Goal: Task Accomplishment & Management: Manage account settings

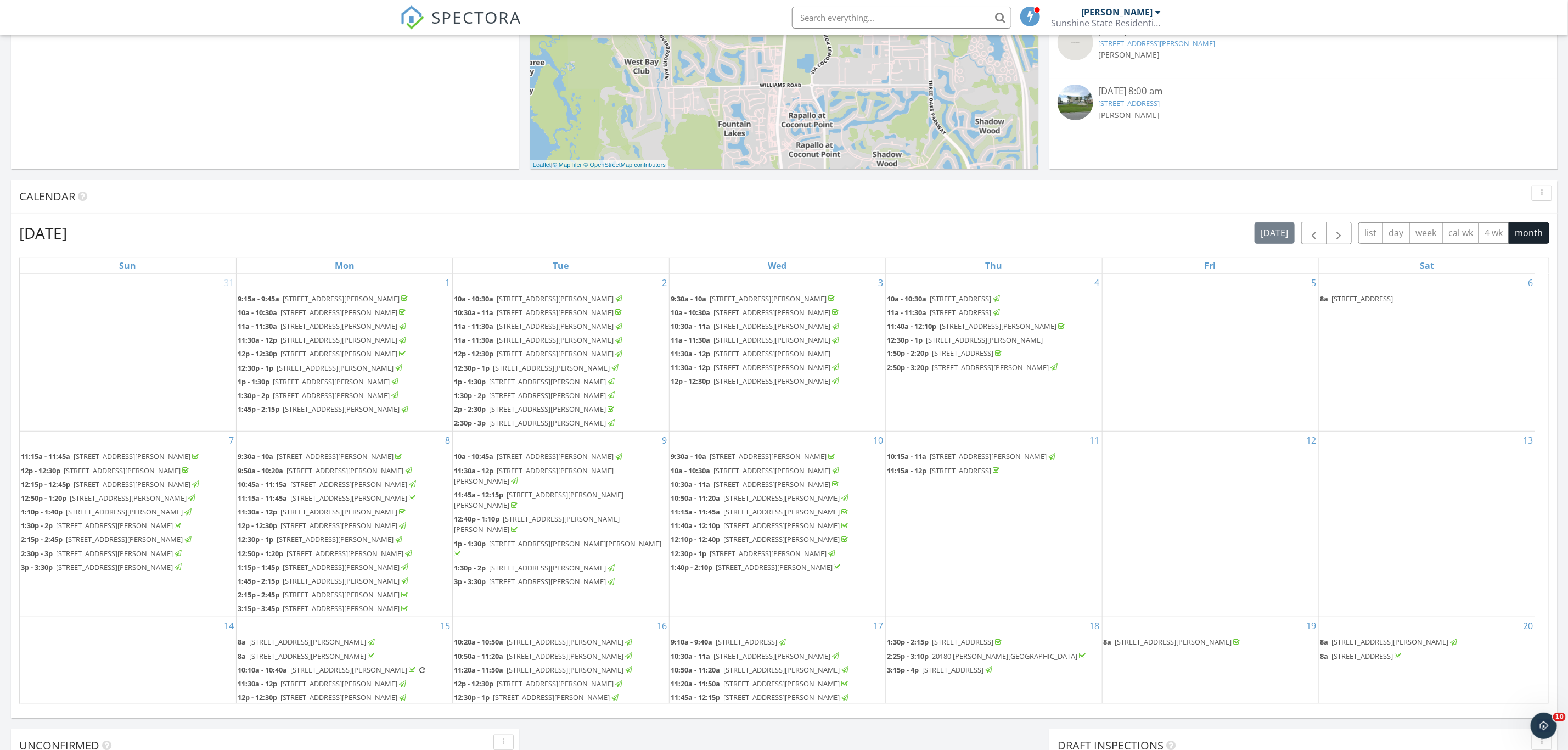
scroll to position [274, 0]
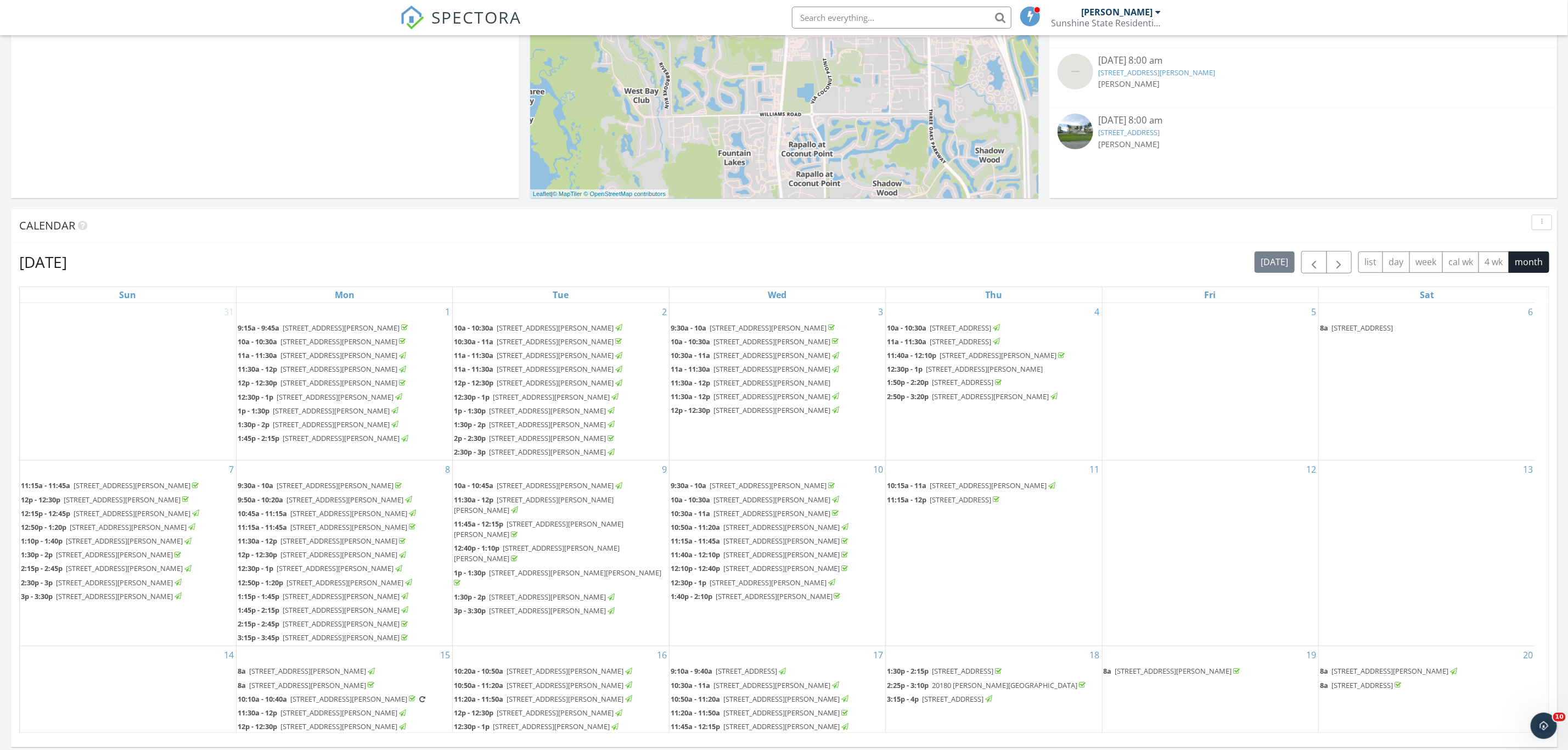
click at [374, 323] on span "26000 Hickory Blvd 407, Bonita Springs, 34134" at bounding box center [340, 328] width 117 height 10
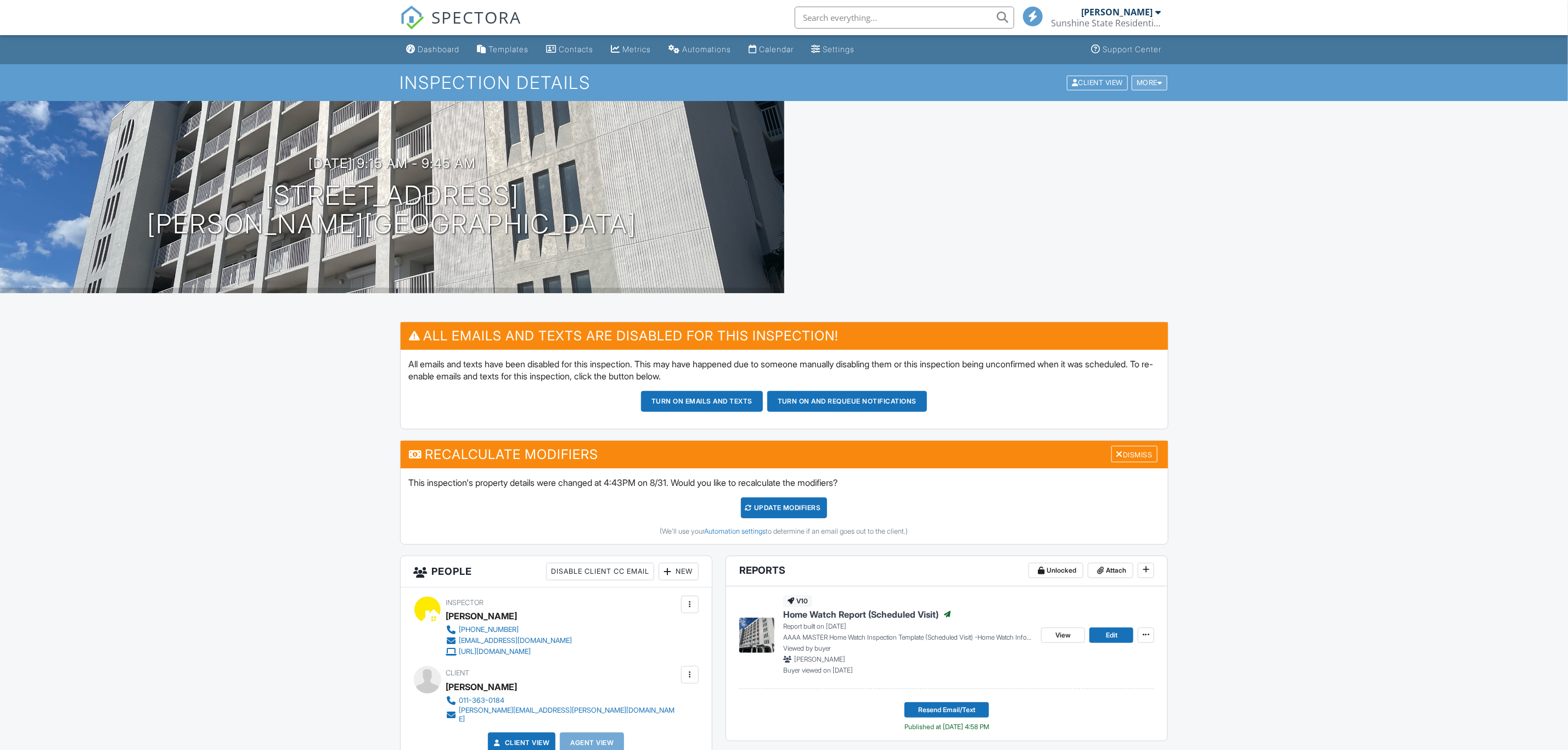
click at [1159, 80] on div at bounding box center [1159, 83] width 5 height 8
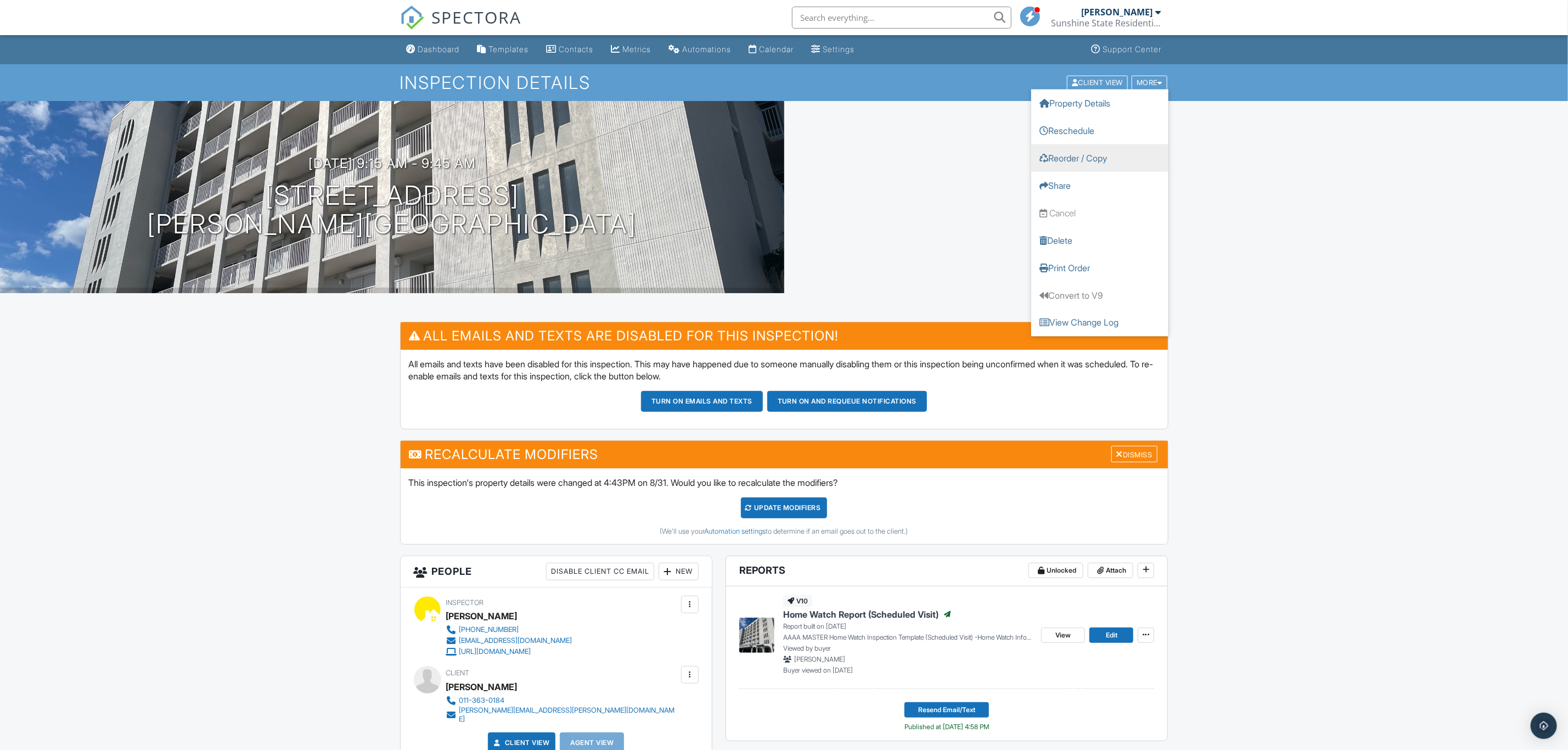
click at [1105, 153] on link "Reorder / Copy" at bounding box center [1100, 157] width 137 height 28
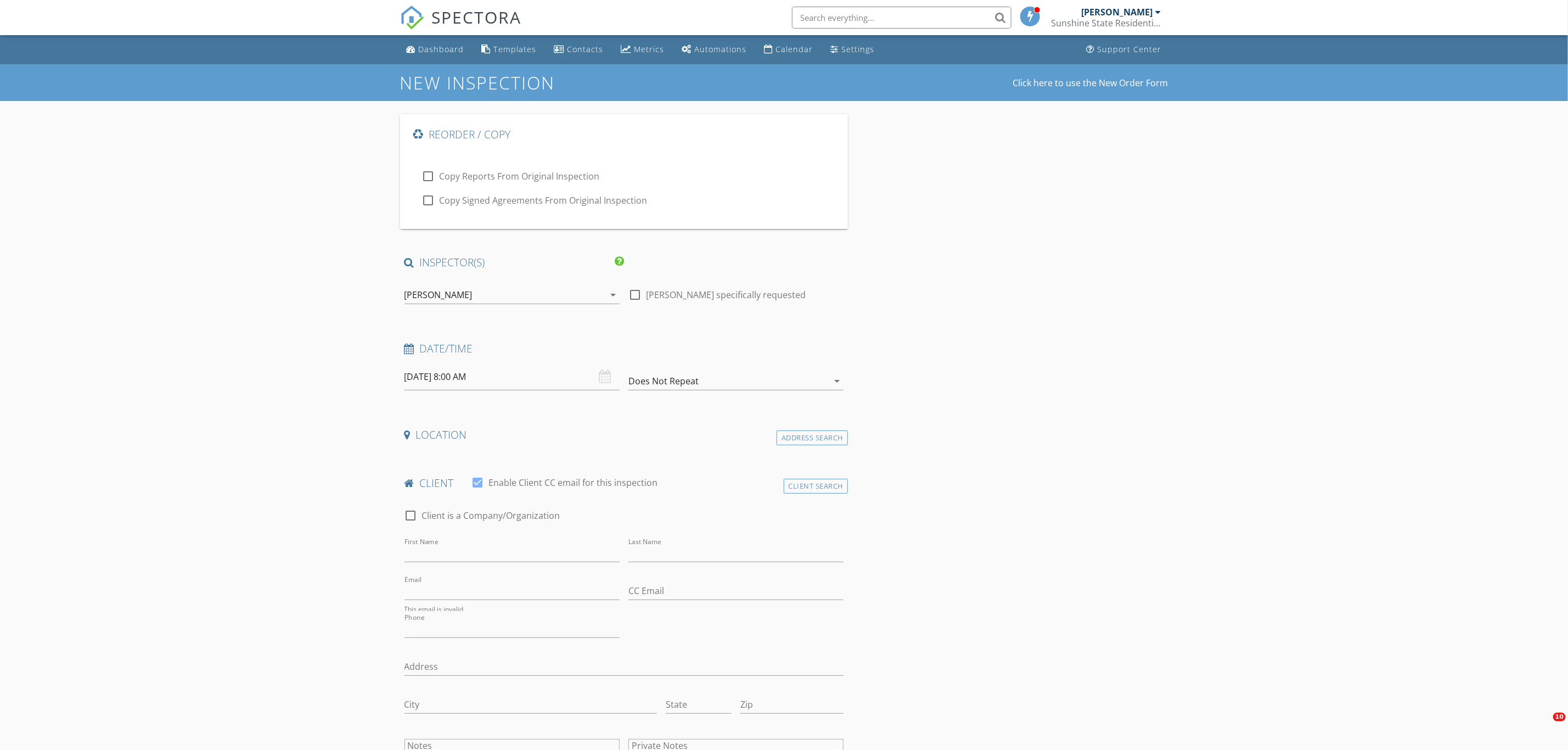
type input "[PERSON_NAME]"
type input "[PERSON_NAME][EMAIL_ADDRESS][PERSON_NAME][DOMAIN_NAME]"
type input "011-363-0184"
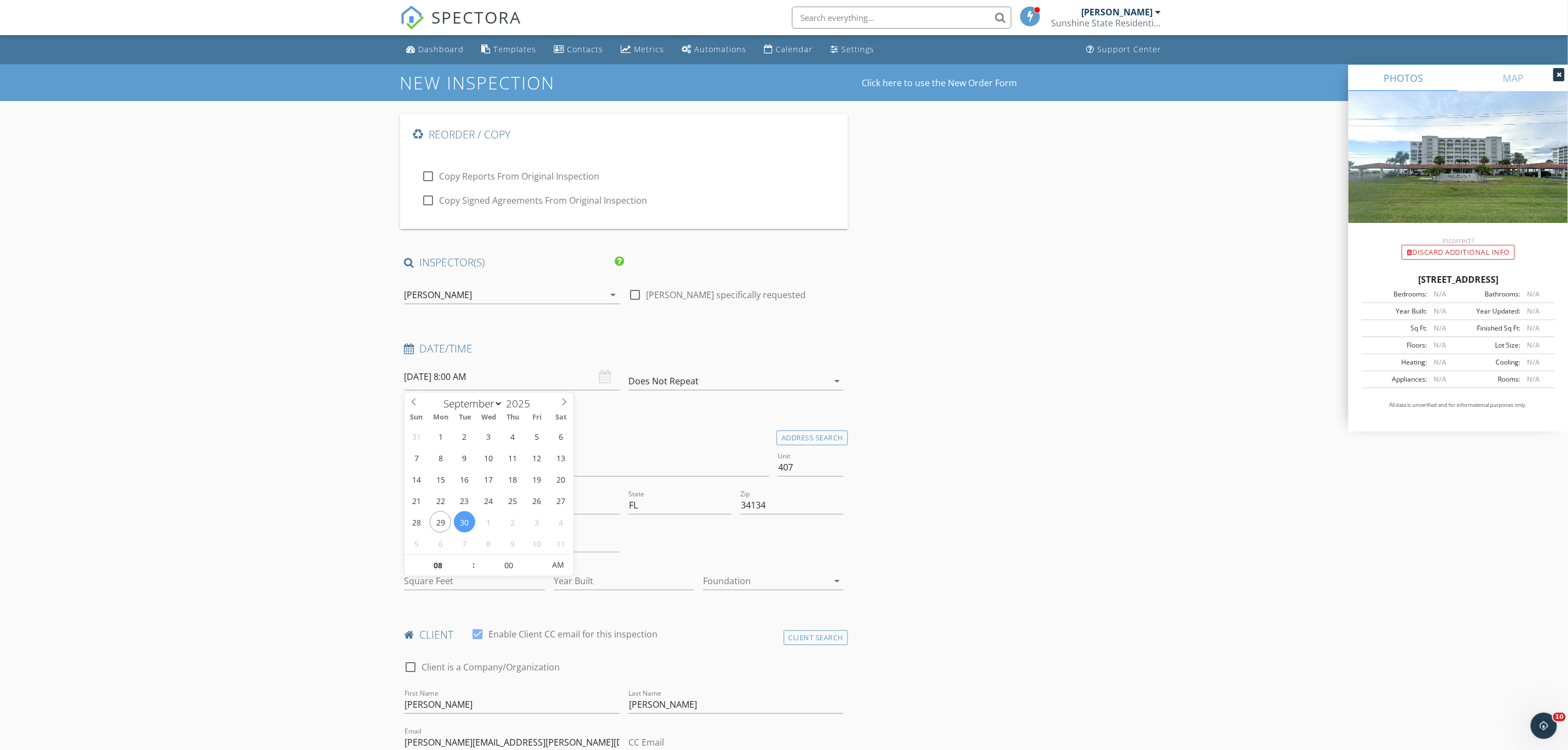
click at [527, 375] on input "09/30/2025 8:00 AM" at bounding box center [512, 376] width 215 height 27
type input "09/29/2025 8:00 AM"
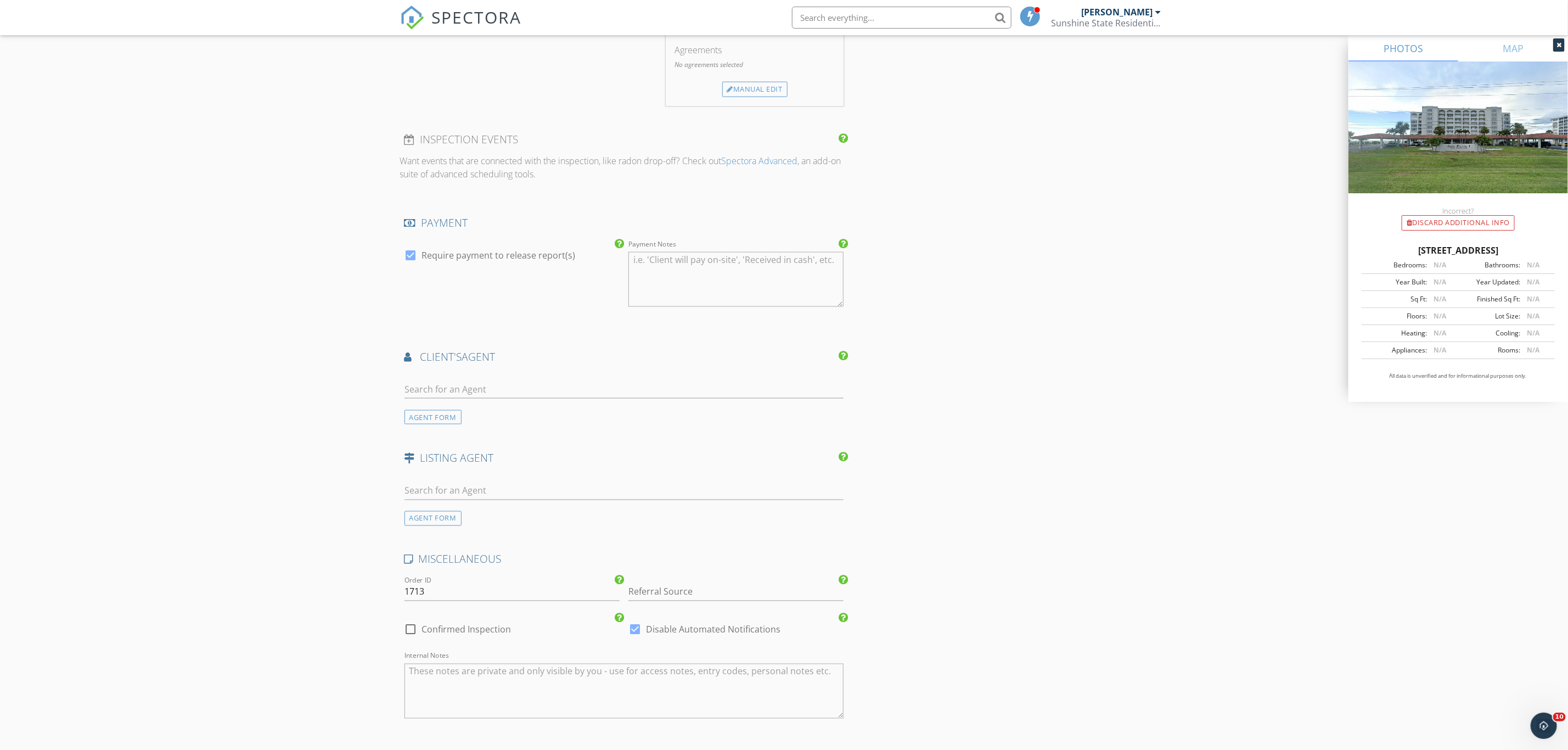
scroll to position [1276, 0]
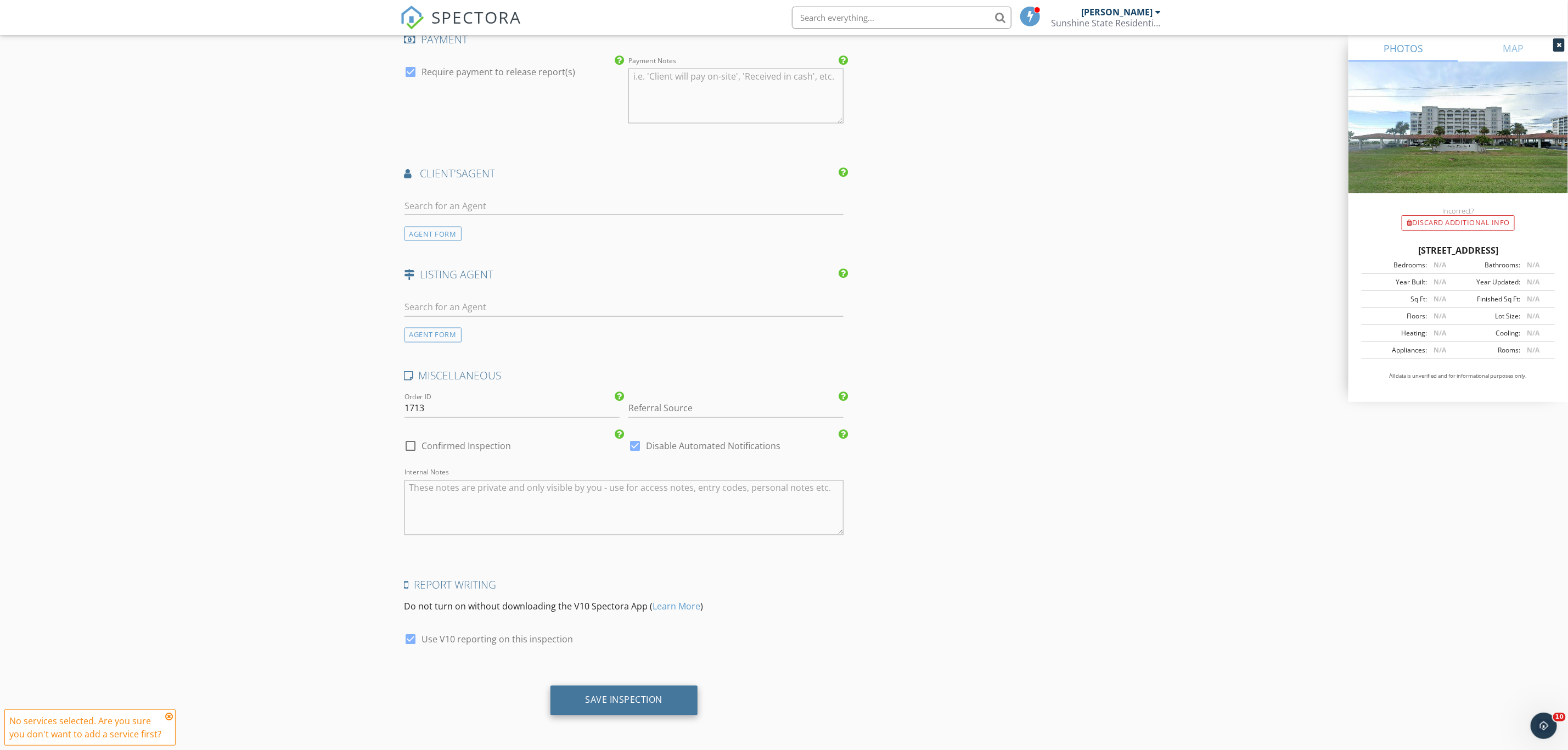
click at [629, 697] on div "Save Inspection" at bounding box center [623, 701] width 77 height 11
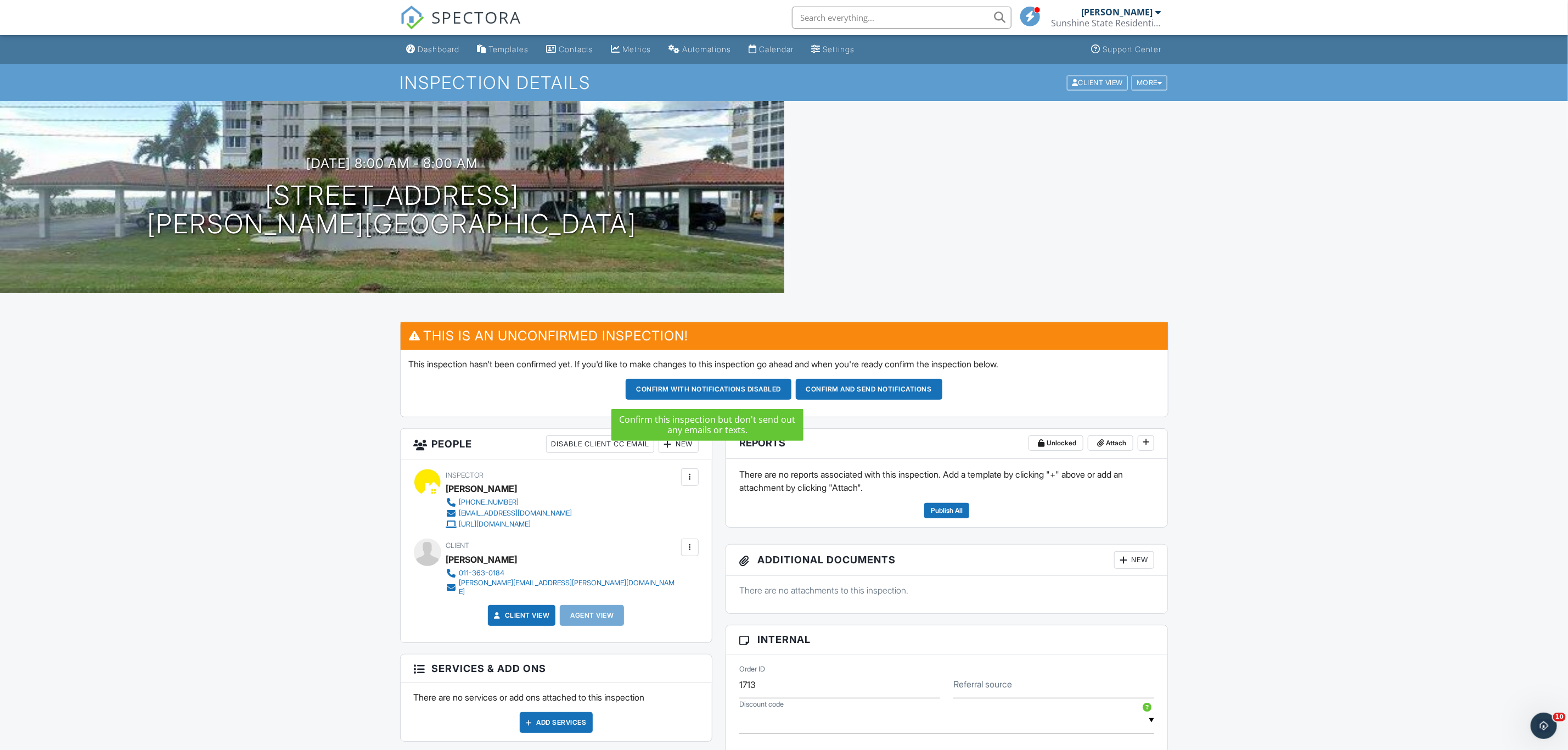
click at [710, 383] on button "Confirm with notifications disabled" at bounding box center [708, 389] width 165 height 21
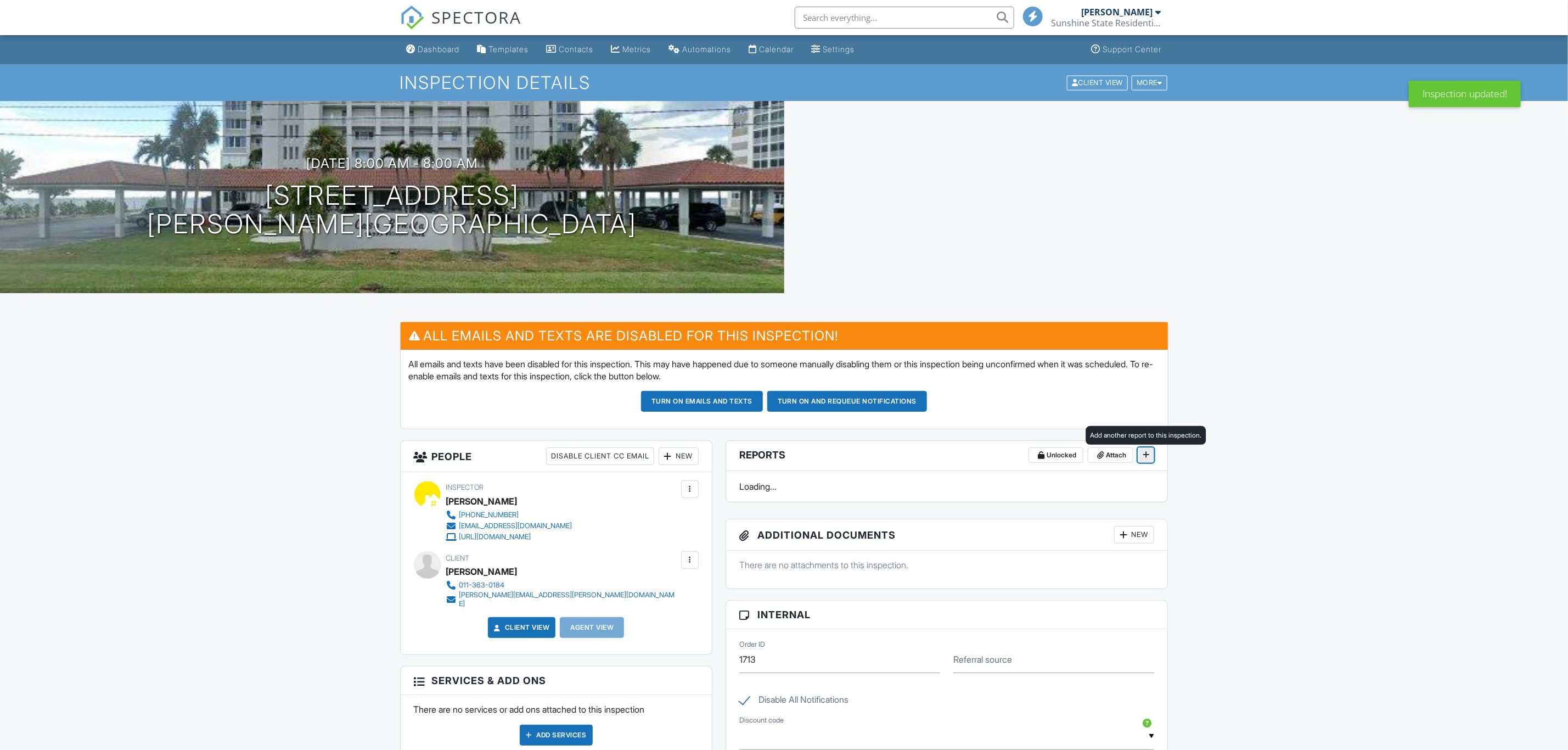
click at [1144, 453] on icon at bounding box center [1145, 454] width 7 height 8
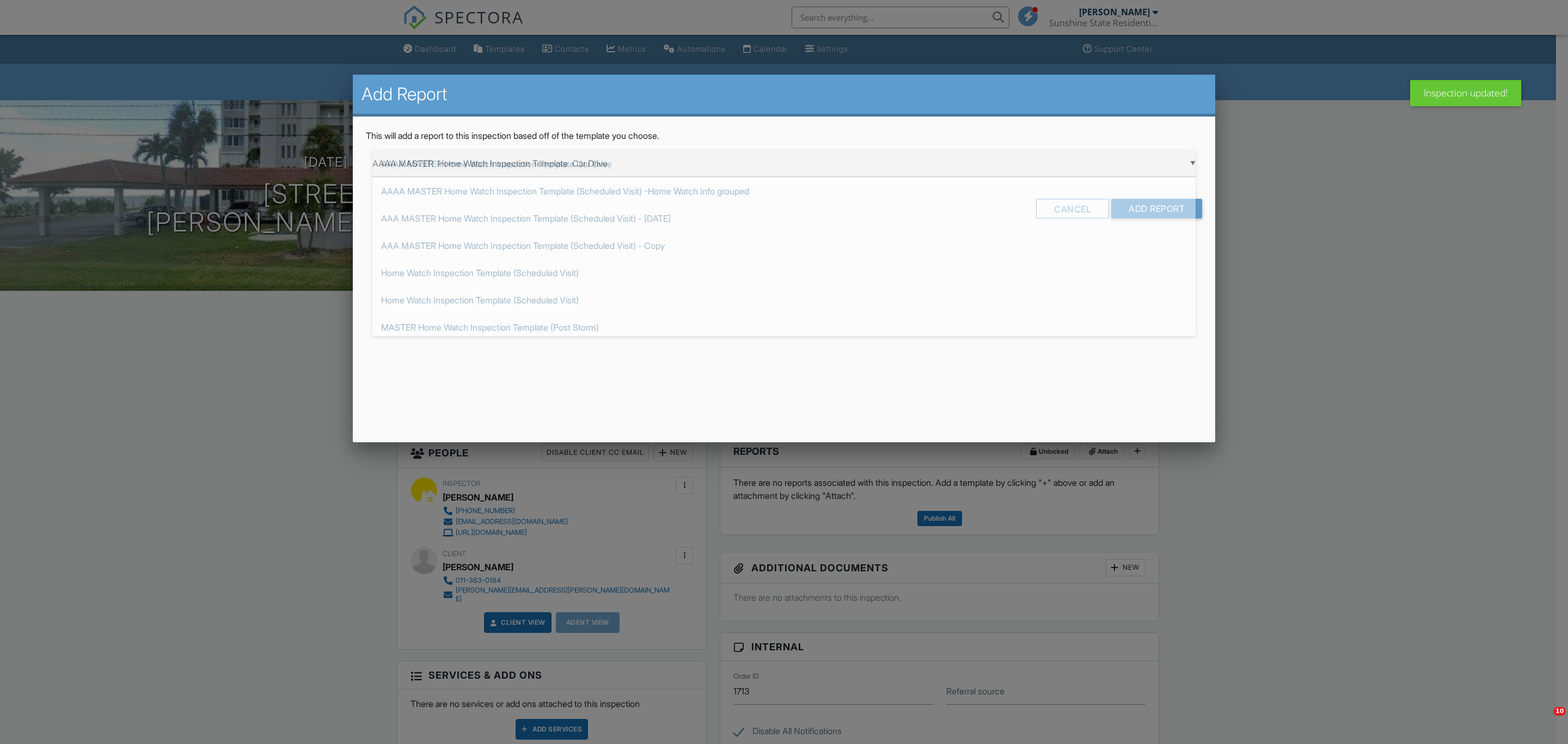
click at [732, 165] on div "▼ AAAA MASTER Home Watch Inspection Template Car Drive AAAA MASTER Home Watch I…" at bounding box center [784, 163] width 823 height 26
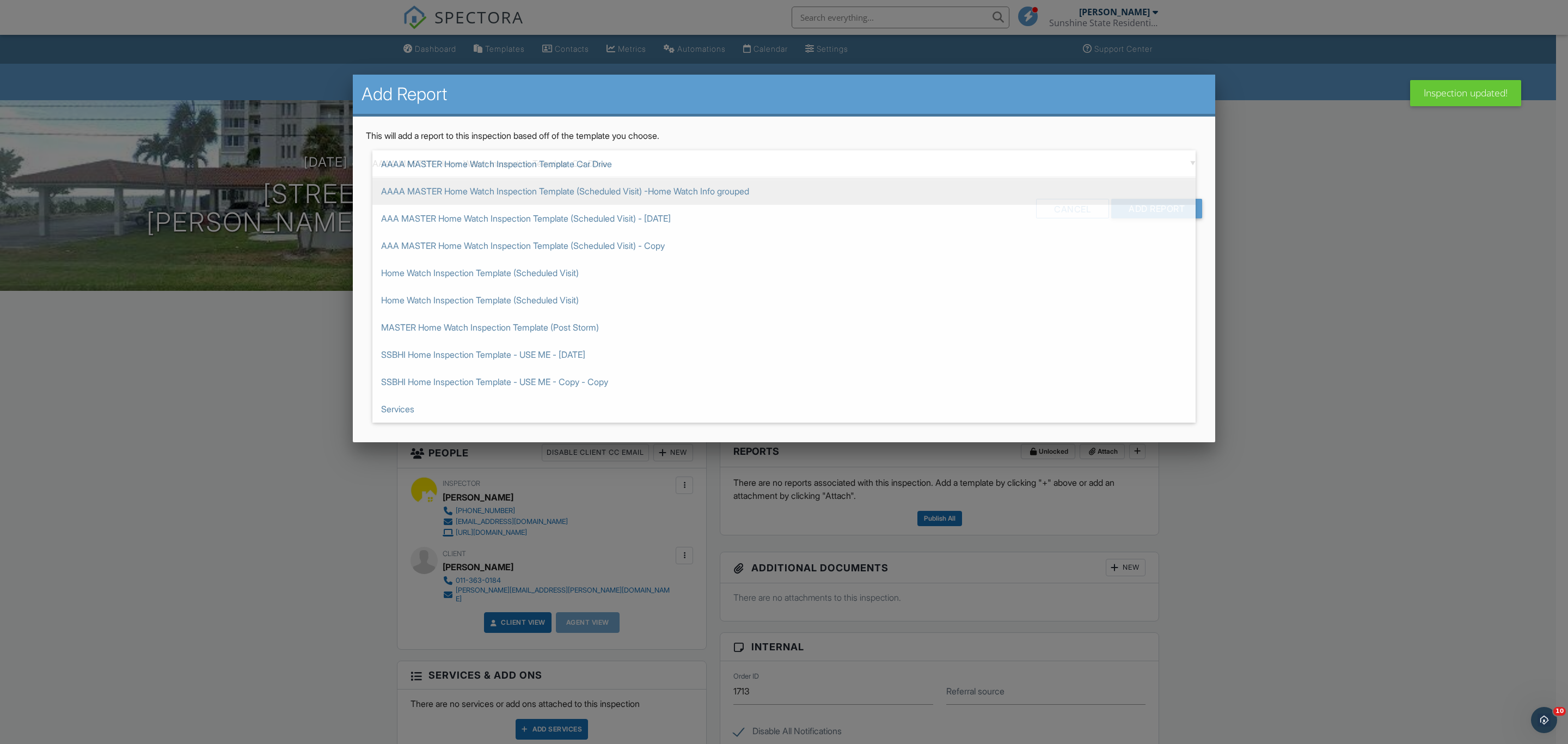
click at [716, 191] on span "AAAA MASTER Home Watch Inspection Template (Scheduled Visit) -Home Watch Info g…" at bounding box center [784, 190] width 823 height 27
type input "AAAA MASTER Home Watch Inspection Template (Scheduled Visit) -Home Watch Info g…"
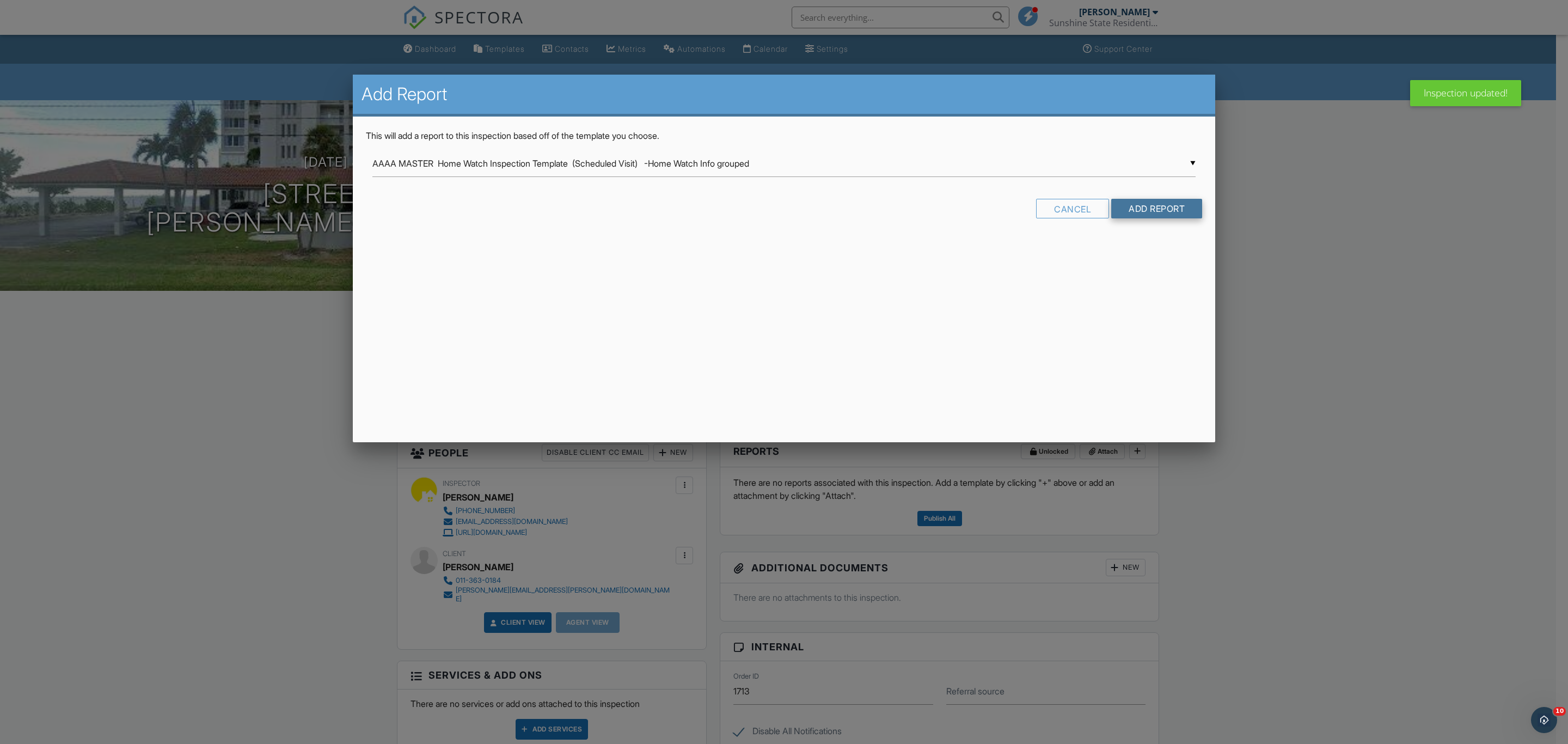
click at [1129, 202] on input "Add Report" at bounding box center [1157, 208] width 91 height 20
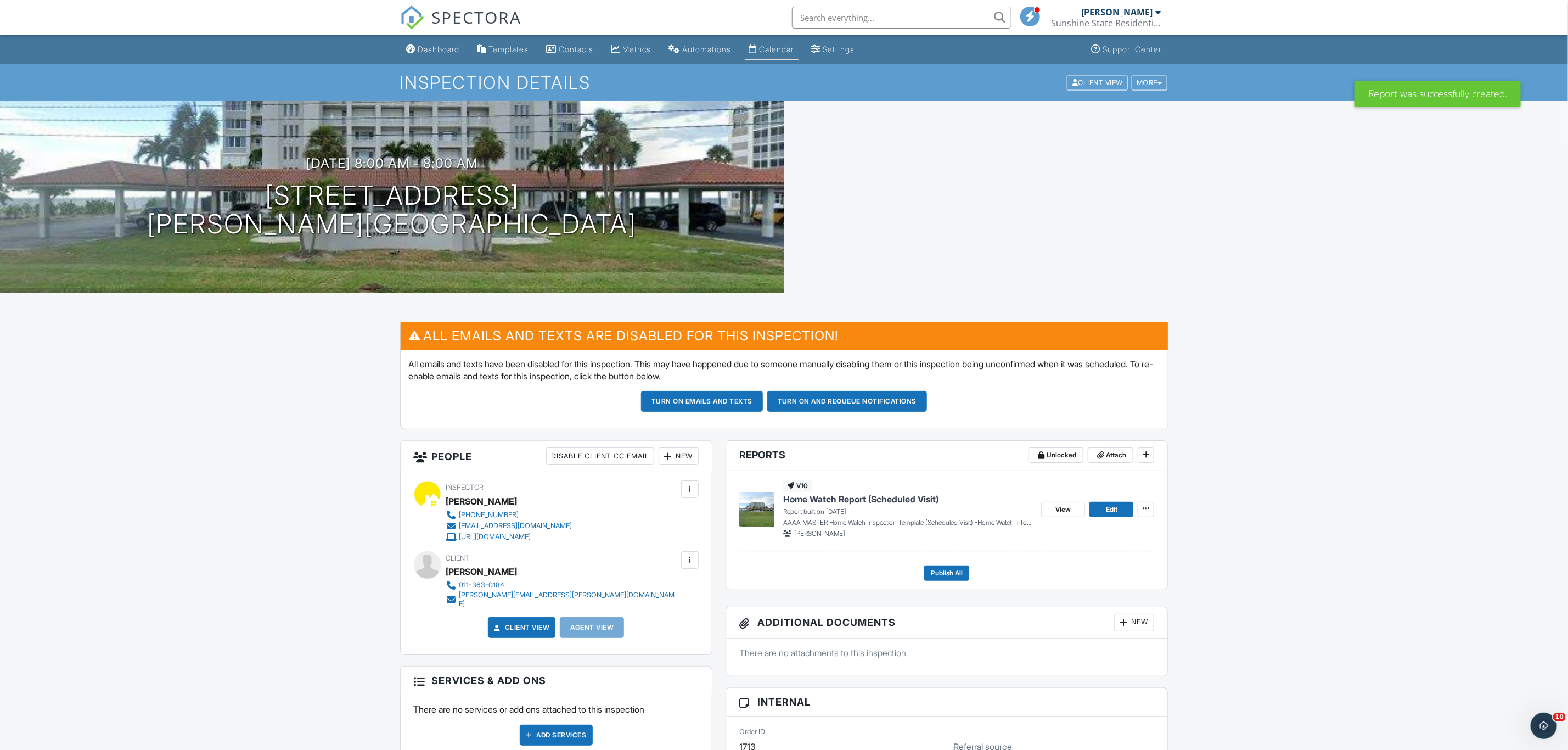
click at [787, 49] on div "Calendar" at bounding box center [776, 49] width 34 height 10
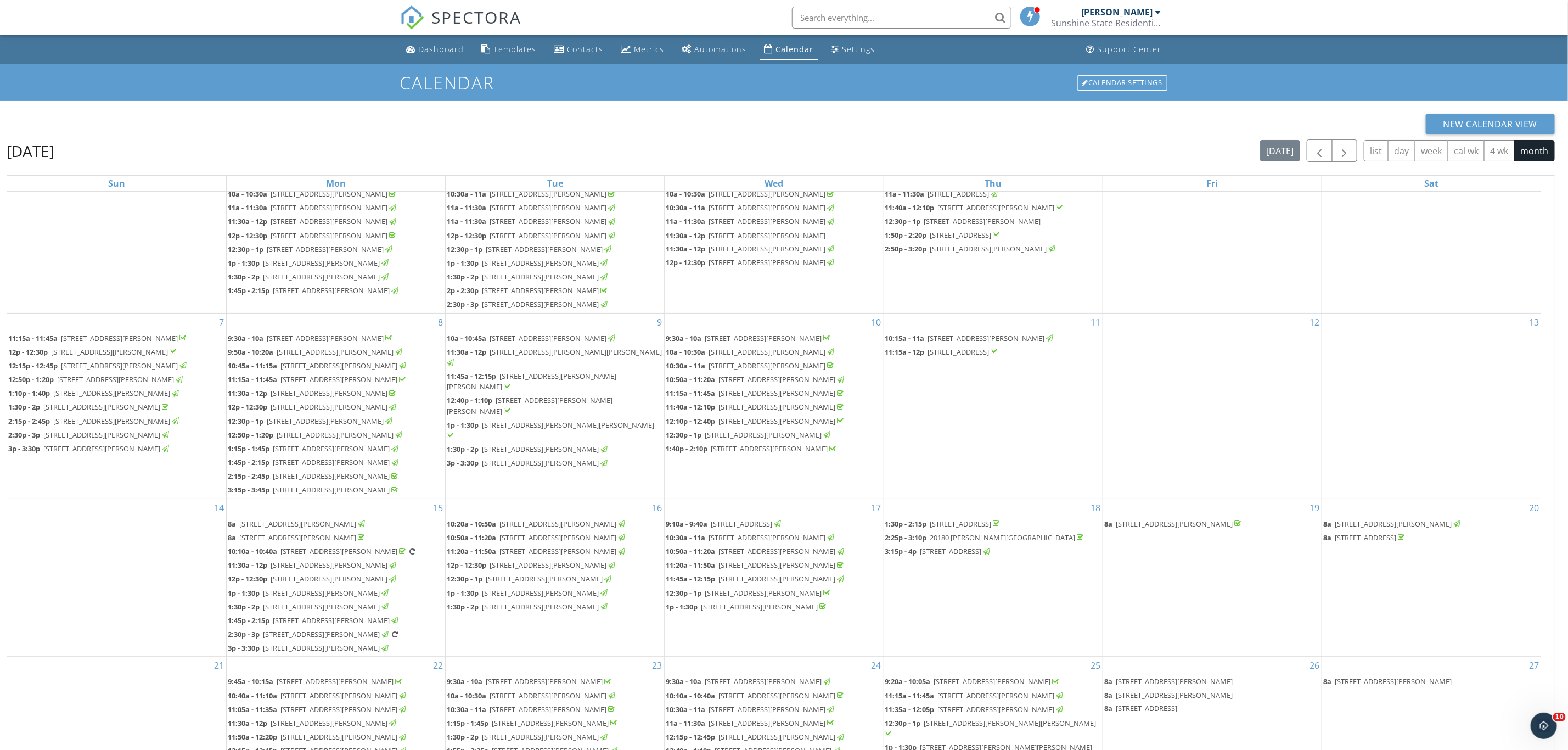
scroll to position [146, 0]
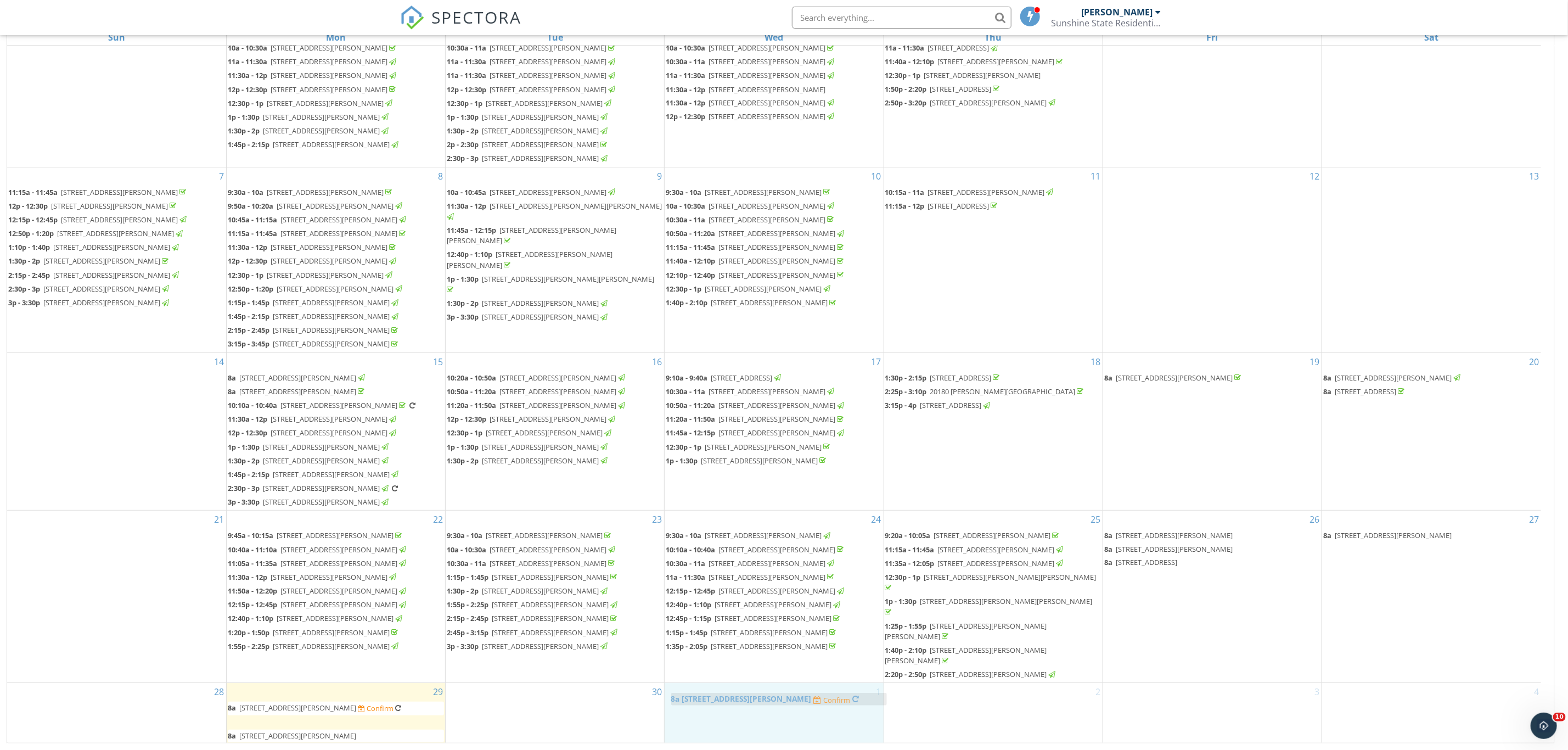
drag, startPoint x: 392, startPoint y: 721, endPoint x: 835, endPoint y: 699, distance: 443.5
click at [835, 699] on body "SPECTORA Matt Durst Sunshine State Residential Inspections Role: Inspector Chan…" at bounding box center [784, 301] width 1568 height 896
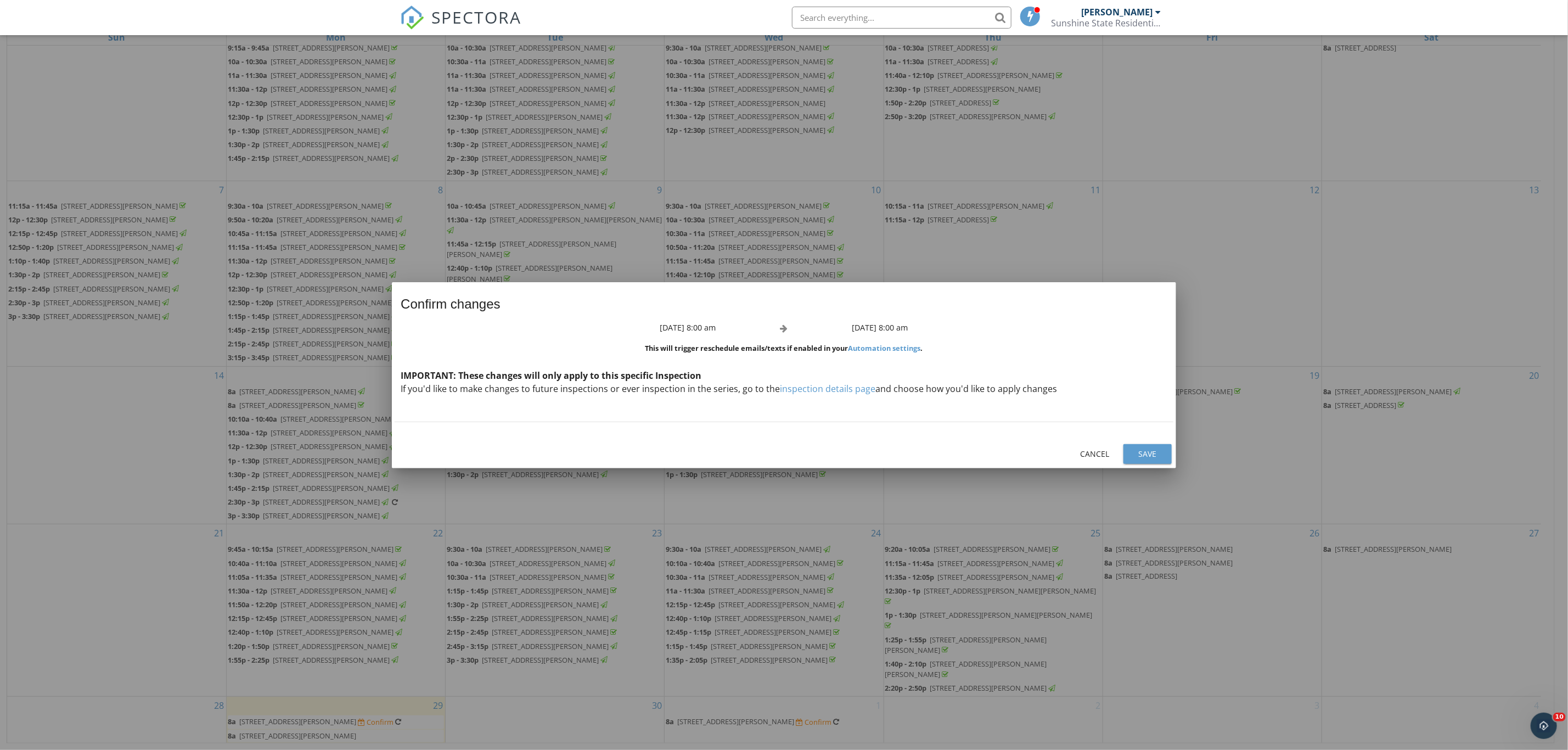
scroll to position [218, 0]
click at [1141, 447] on button "Save" at bounding box center [1147, 453] width 48 height 20
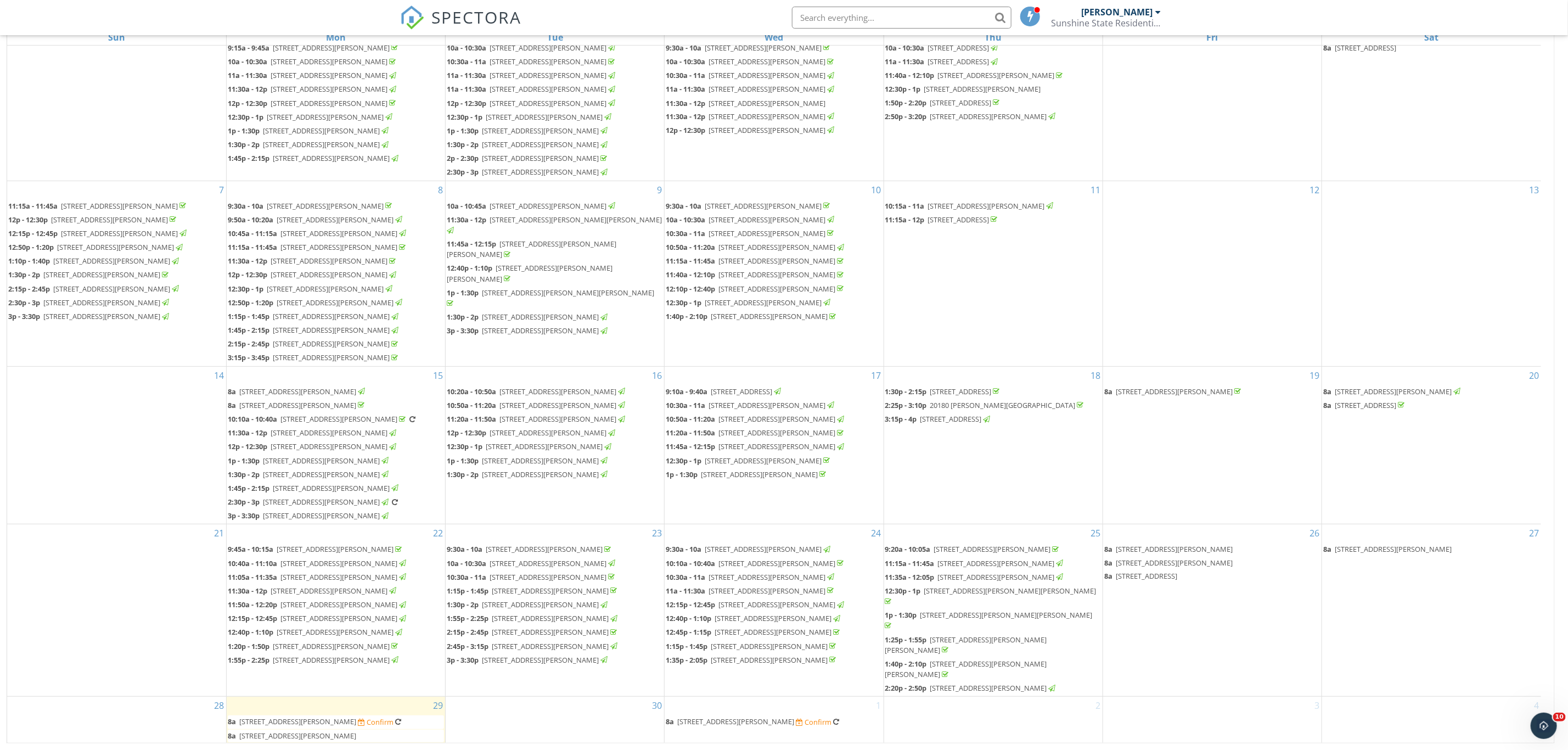
click at [356, 717] on span "253 Barefoot Beach Blvd 503, Bonita Springs 34134" at bounding box center [297, 721] width 117 height 10
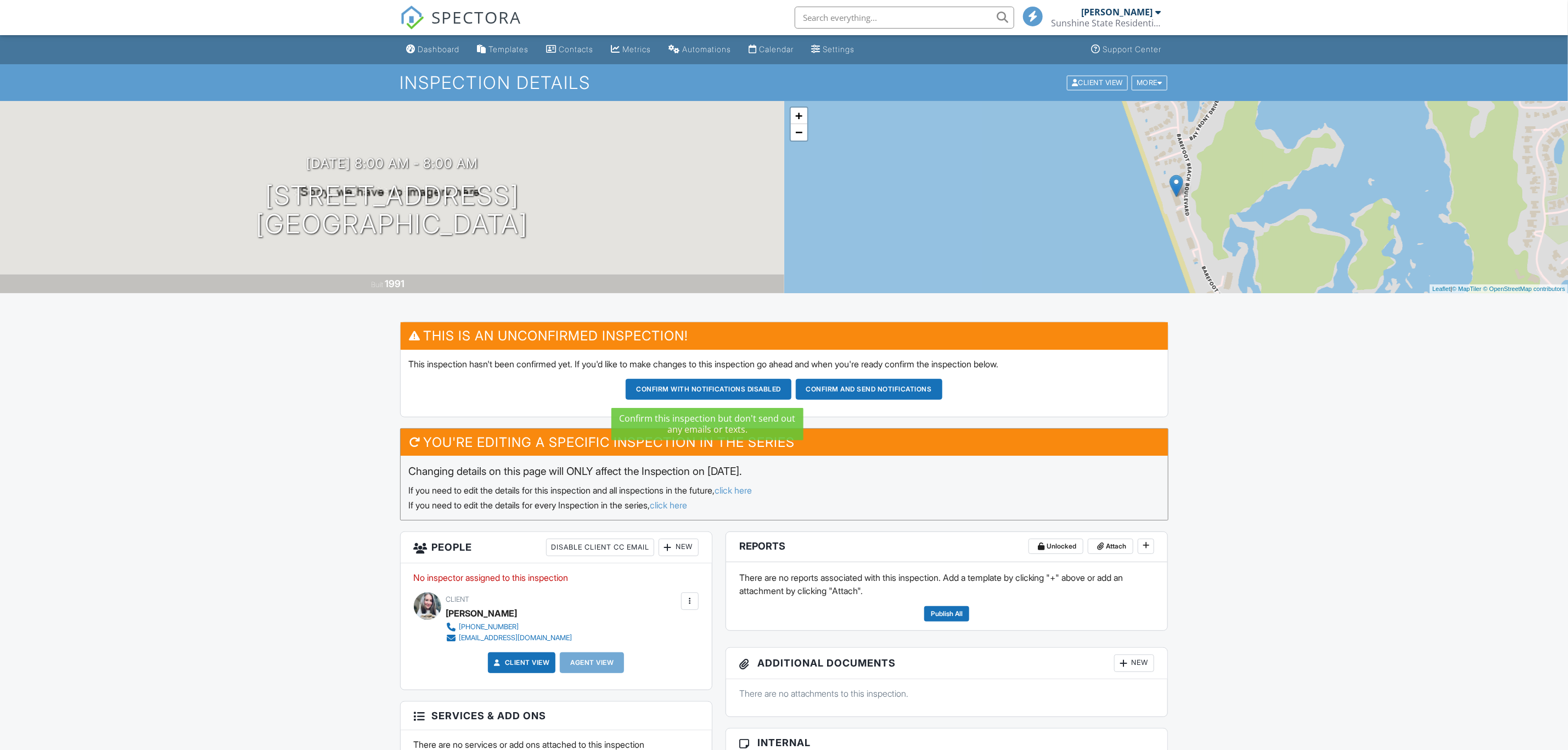
click at [725, 389] on button "Confirm with notifications disabled" at bounding box center [708, 389] width 165 height 21
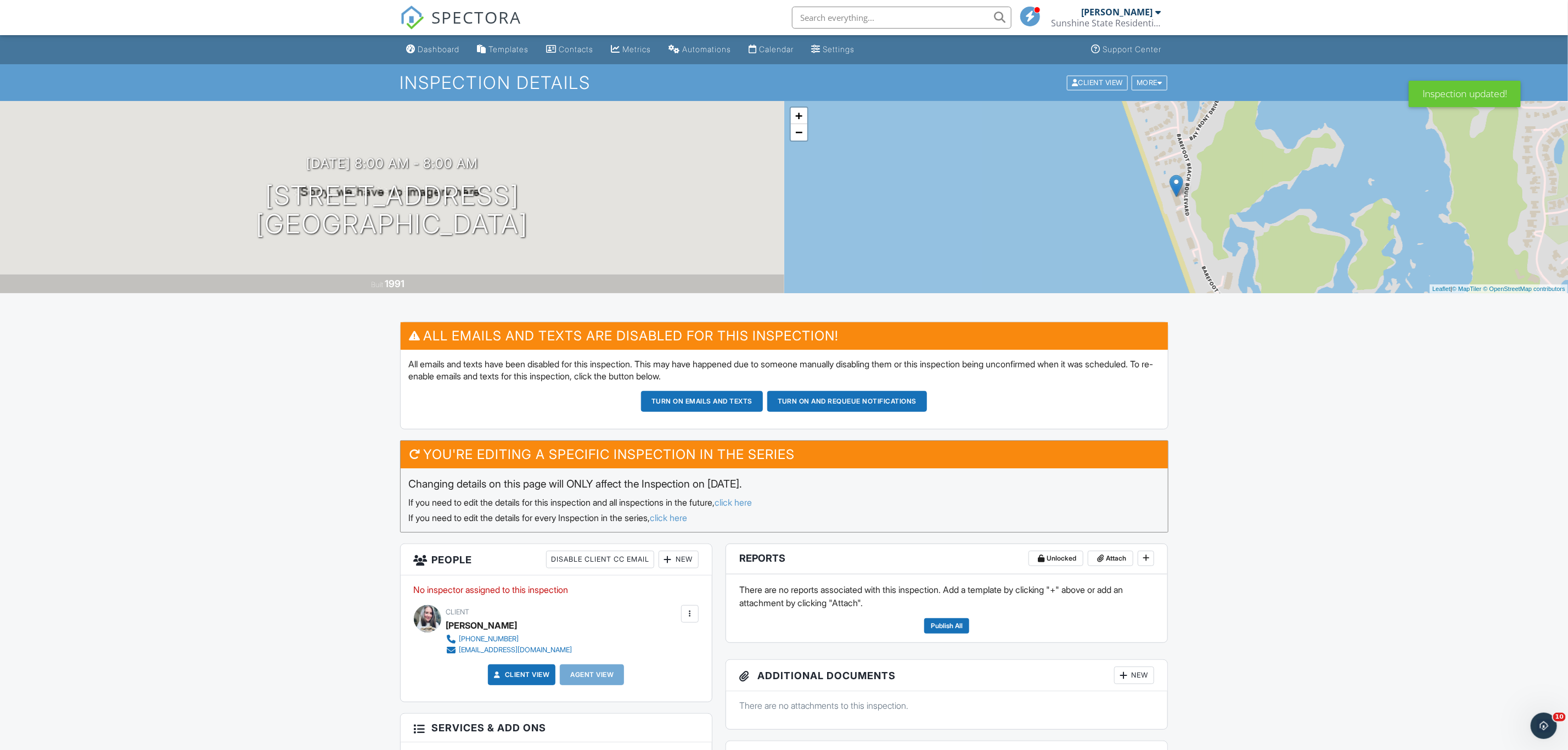
click at [681, 559] on div "New" at bounding box center [679, 559] width 40 height 17
click at [705, 597] on li "Inspector" at bounding box center [717, 592] width 108 height 28
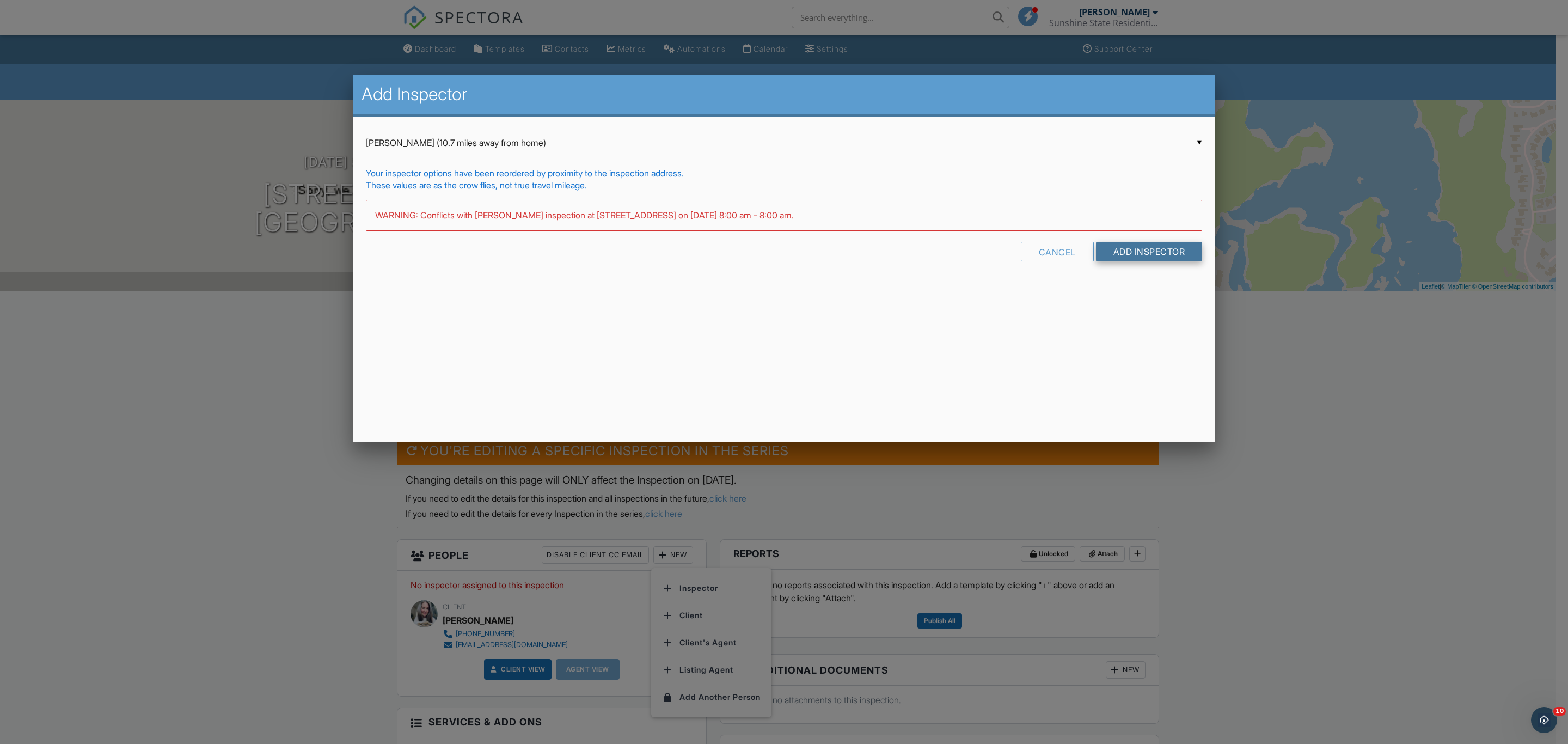
click at [1135, 245] on input "Add Inspector" at bounding box center [1149, 251] width 107 height 20
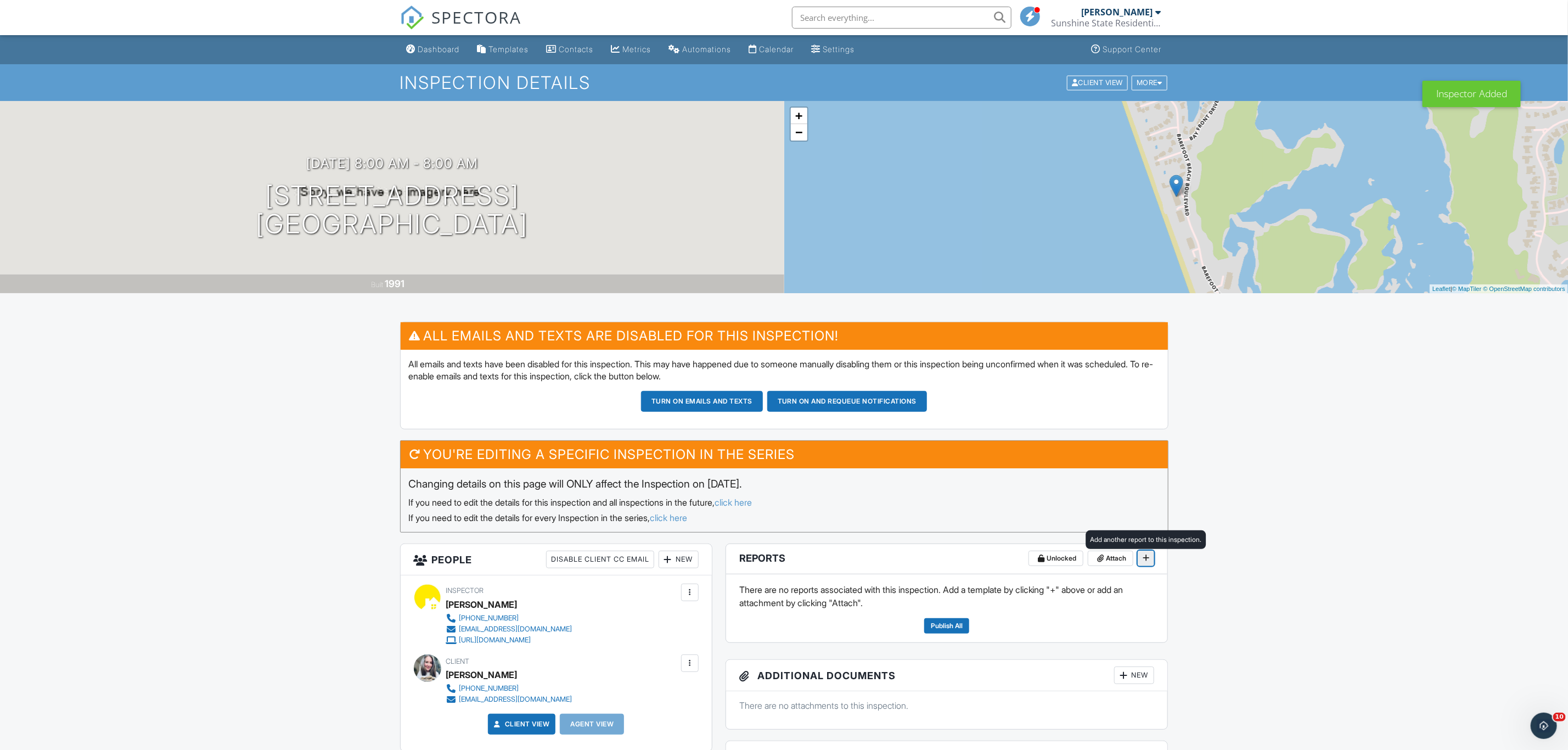
click at [1148, 562] on icon at bounding box center [1145, 558] width 7 height 8
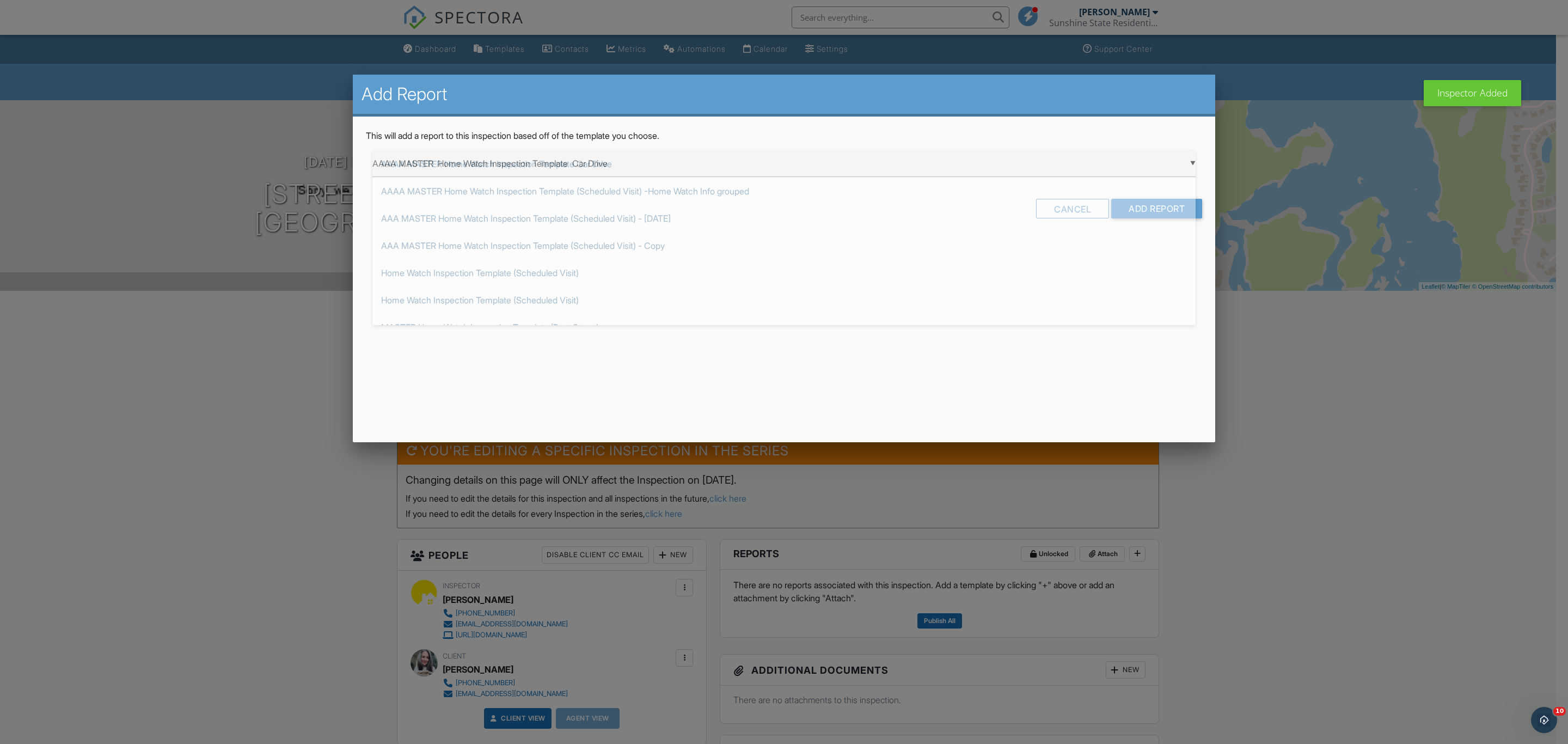
click at [1050, 168] on div "▼ AAAA MASTER Home Watch Inspection Template Car Drive AAAA MASTER Home Watch I…" at bounding box center [784, 163] width 823 height 26
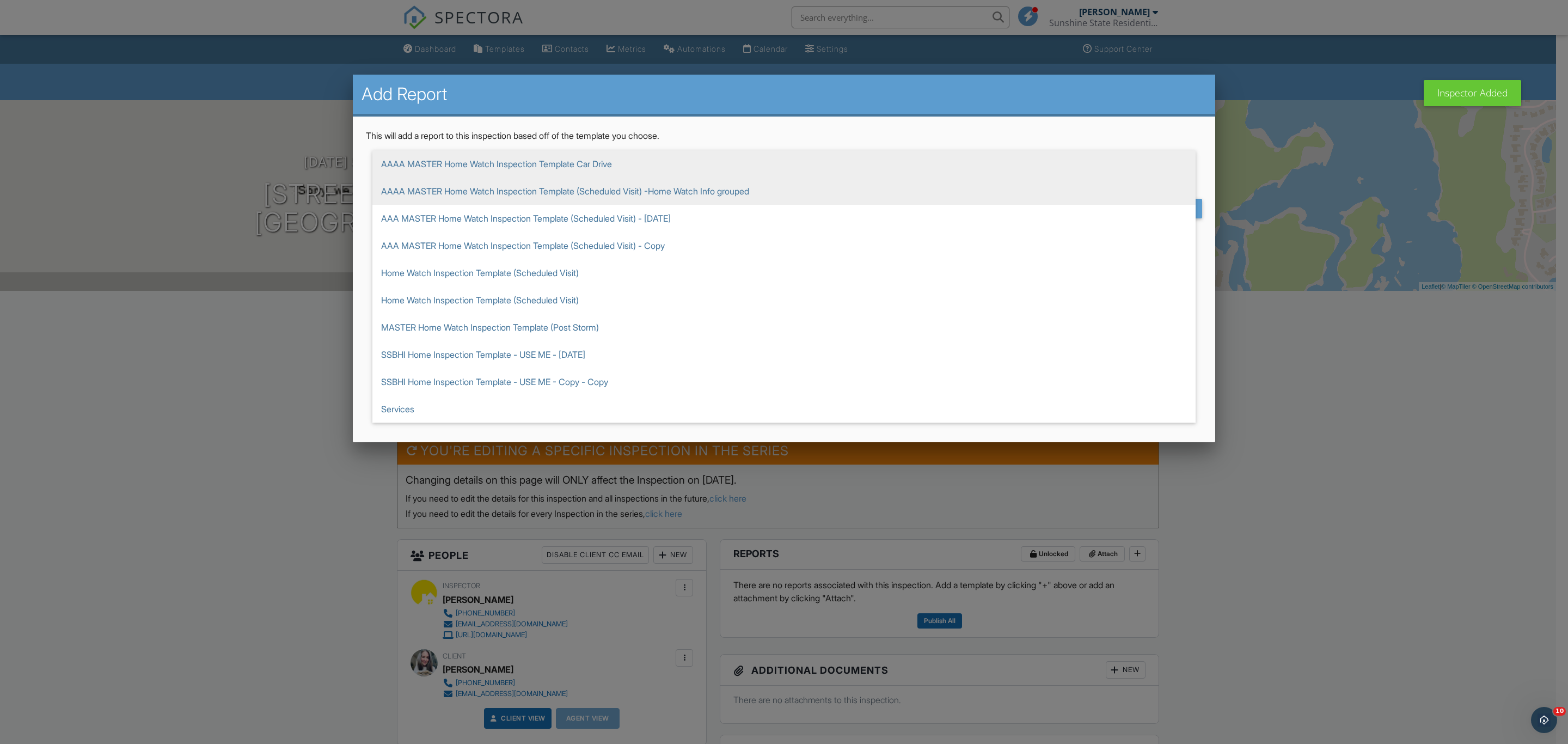
click at [1044, 183] on span "AAAA MASTER Home Watch Inspection Template (Scheduled Visit) -Home Watch Info g…" at bounding box center [784, 190] width 823 height 27
type input "AAAA MASTER Home Watch Inspection Template (Scheduled Visit) -Home Watch Info g…"
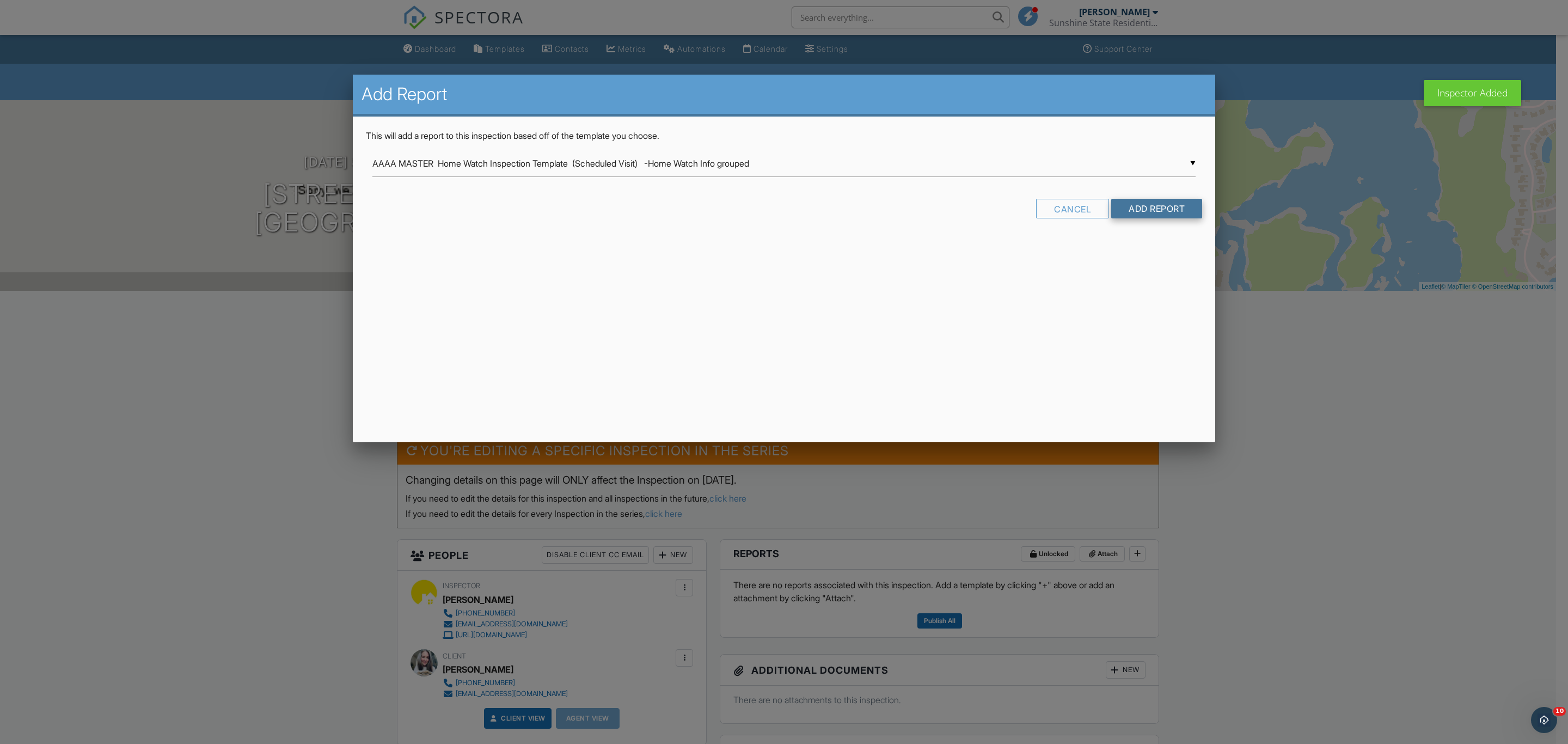
click at [1168, 207] on input "Add Report" at bounding box center [1157, 208] width 91 height 20
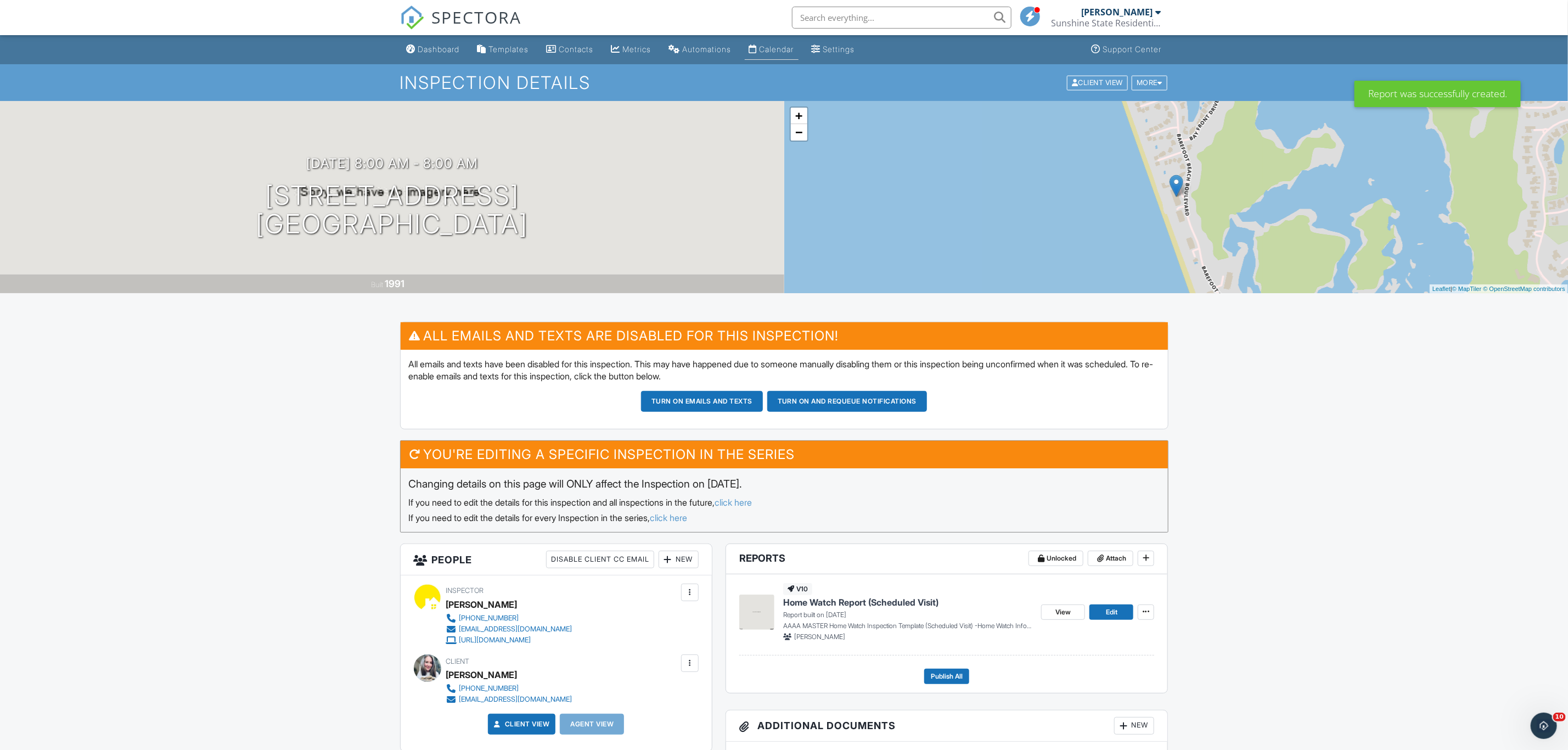
click at [779, 49] on div "Calendar" at bounding box center [776, 49] width 34 height 10
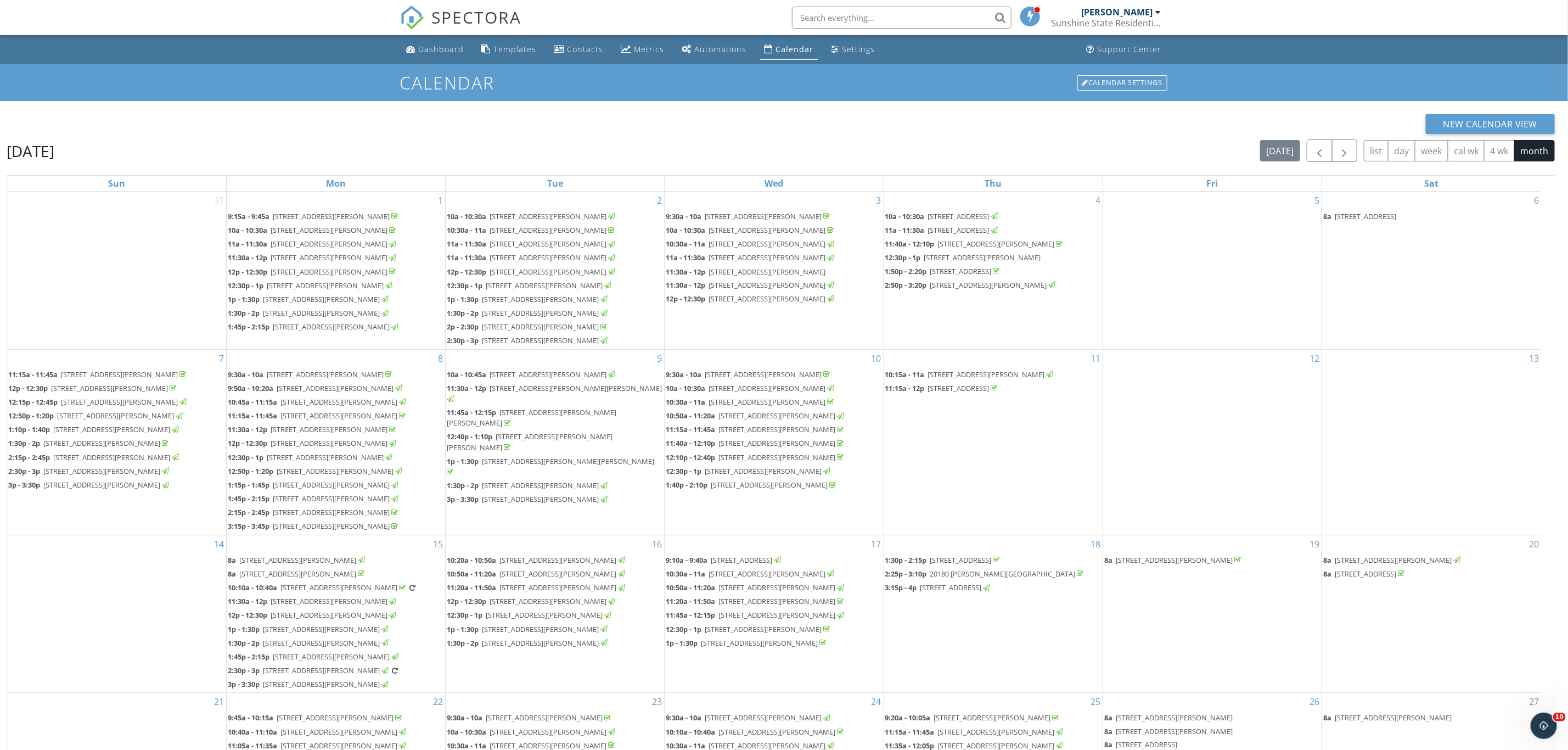
click at [388, 229] on span "269 Barefoot Beach Blvd PH4, Bonita Springs 34134" at bounding box center [329, 230] width 117 height 10
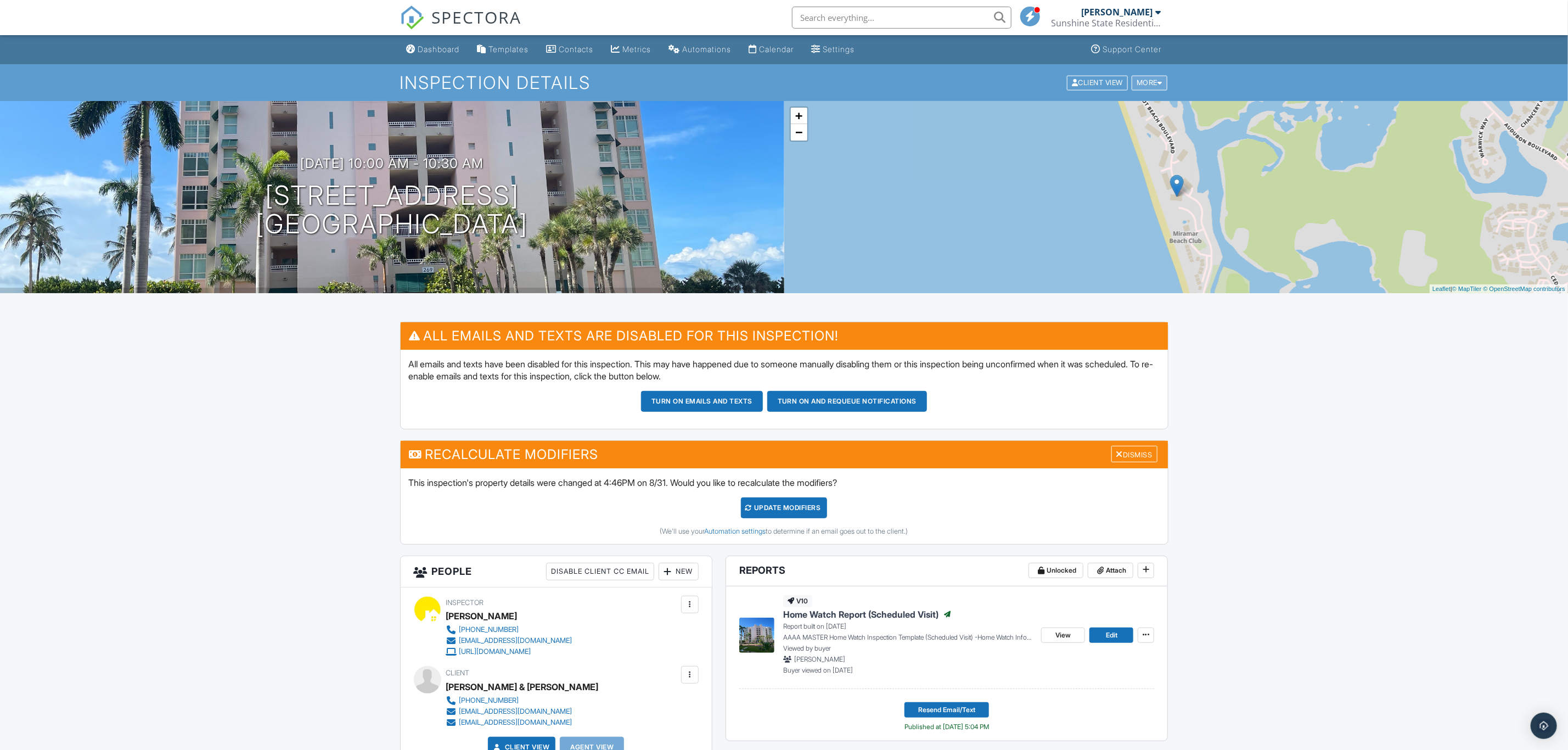
click at [1158, 84] on div at bounding box center [1159, 83] width 5 height 8
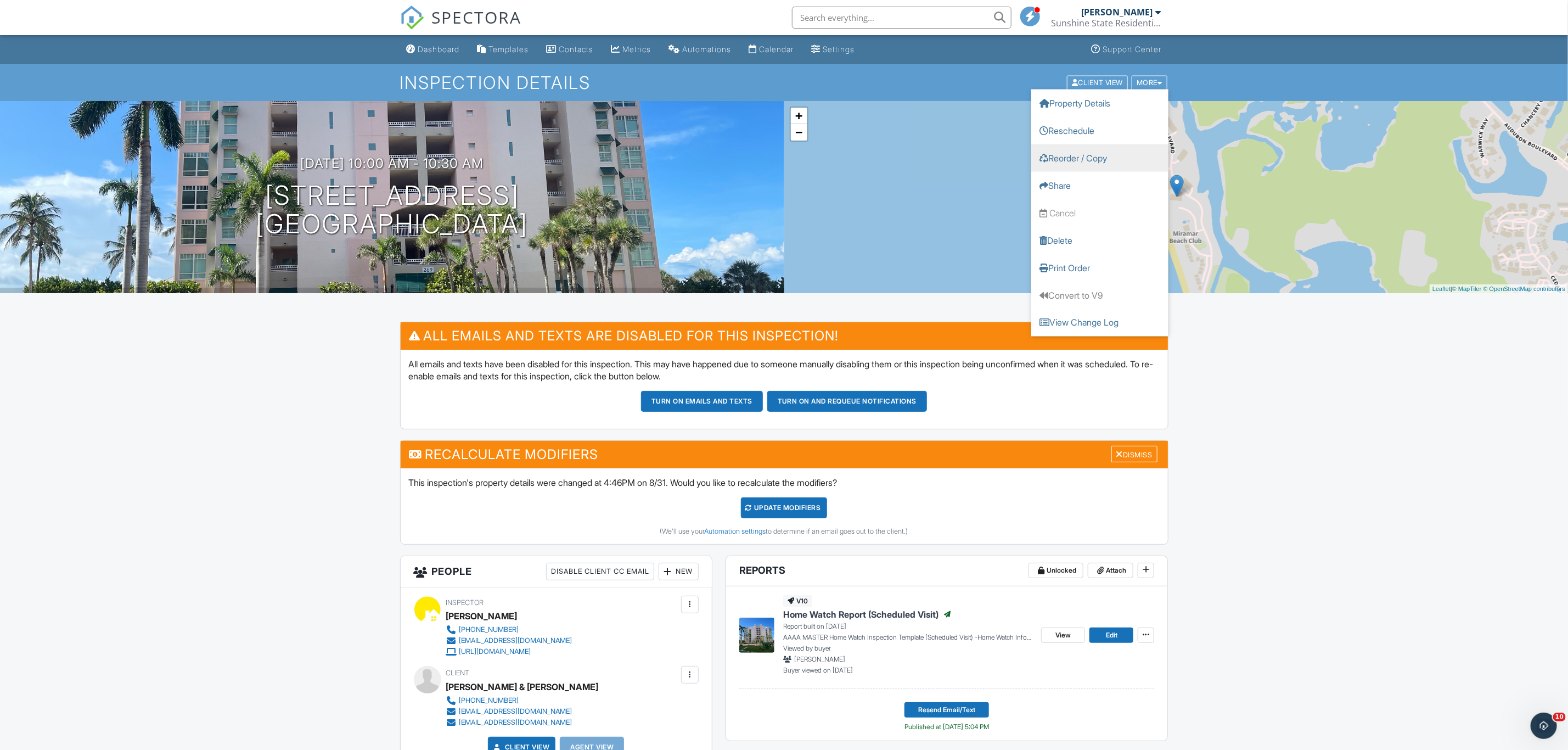
click at [1107, 155] on link "Reorder / Copy" at bounding box center [1100, 157] width 137 height 28
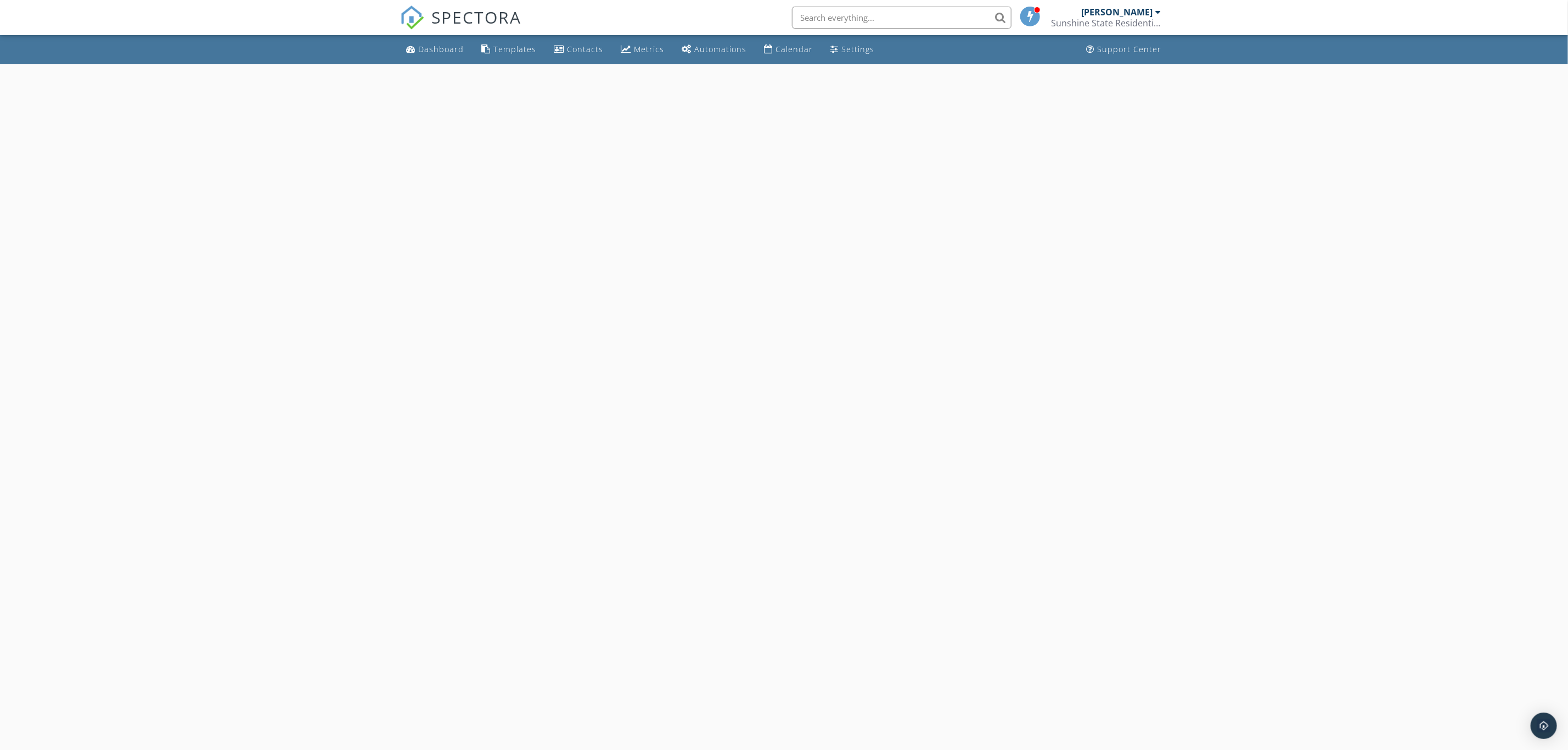
select select "8"
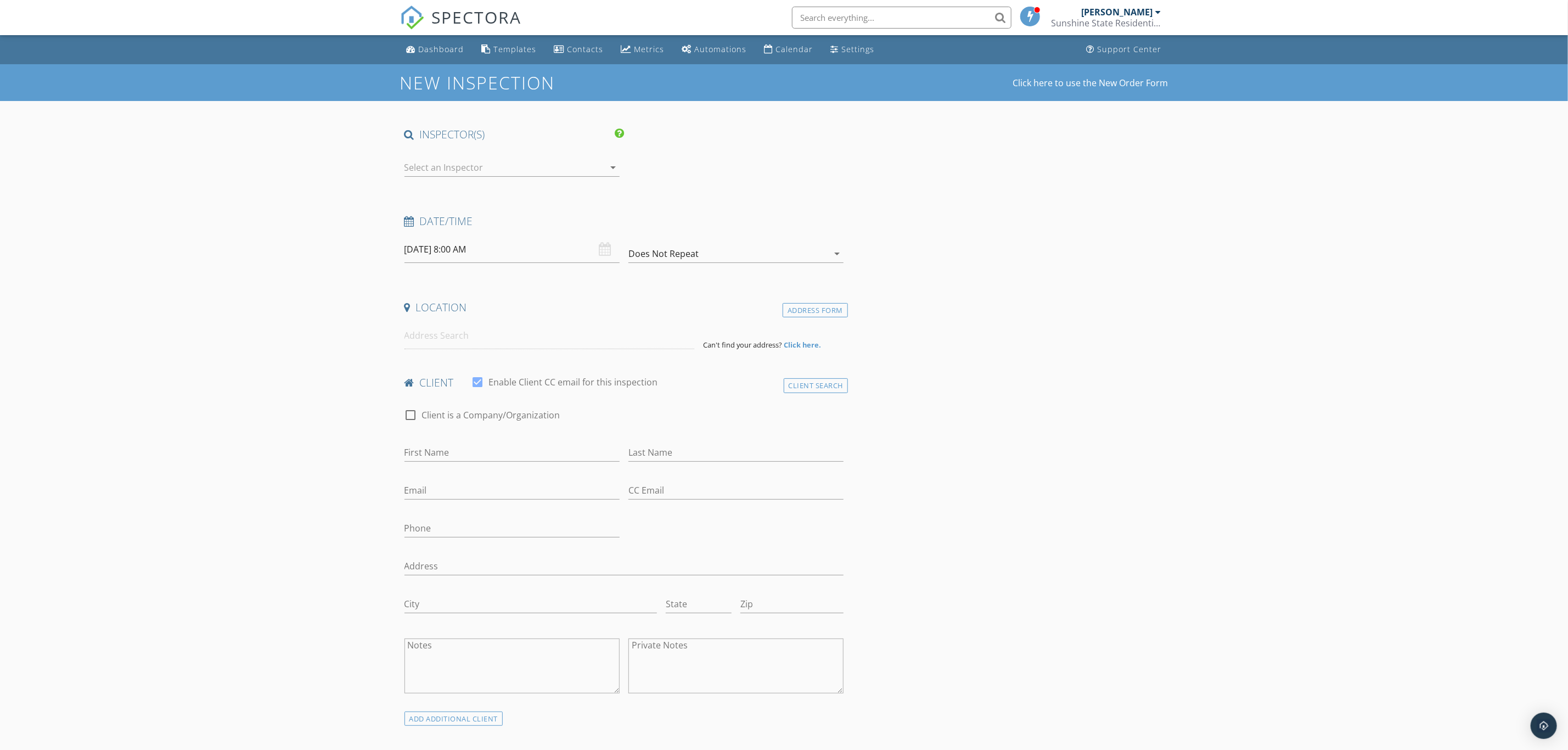
type input "Ray & [PERSON_NAME]"
type input "[PERSON_NAME]"
type input "[EMAIL_ADDRESS][DOMAIN_NAME]"
type input "[PHONE_NUMBER]"
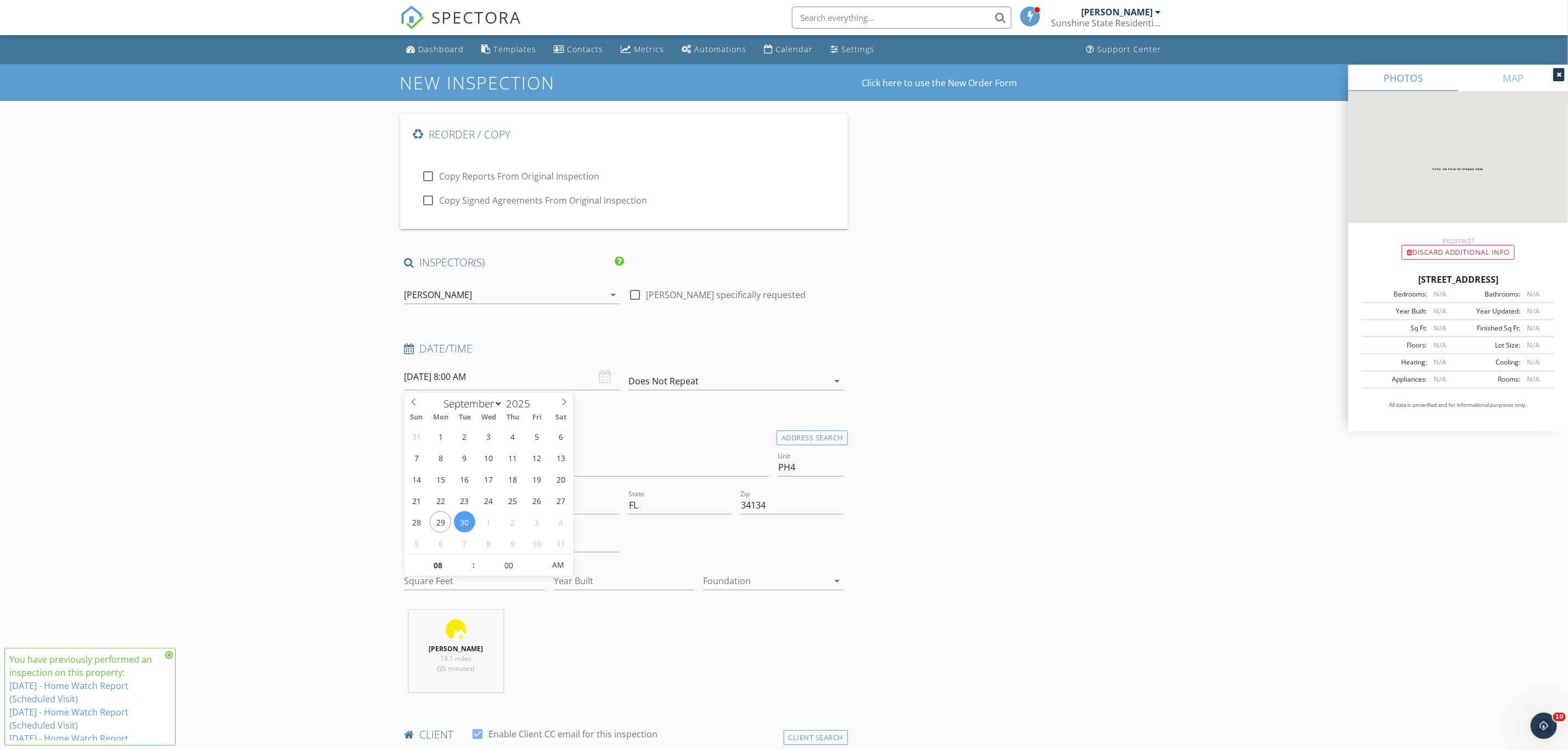
click at [530, 375] on input "[DATE] 8:00 AM" at bounding box center [512, 376] width 215 height 27
type input "[DATE] 8:00 AM"
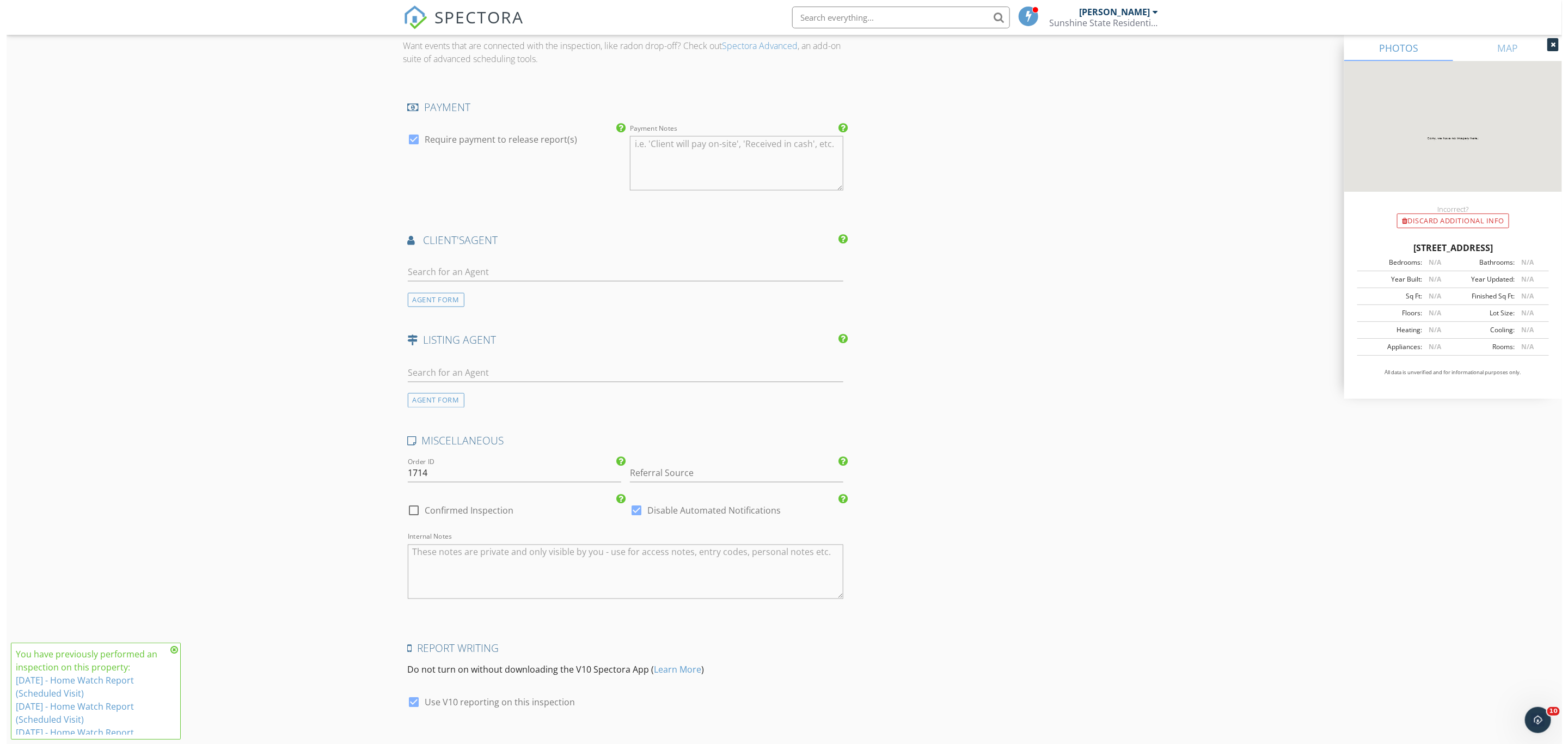
scroll to position [1362, 0]
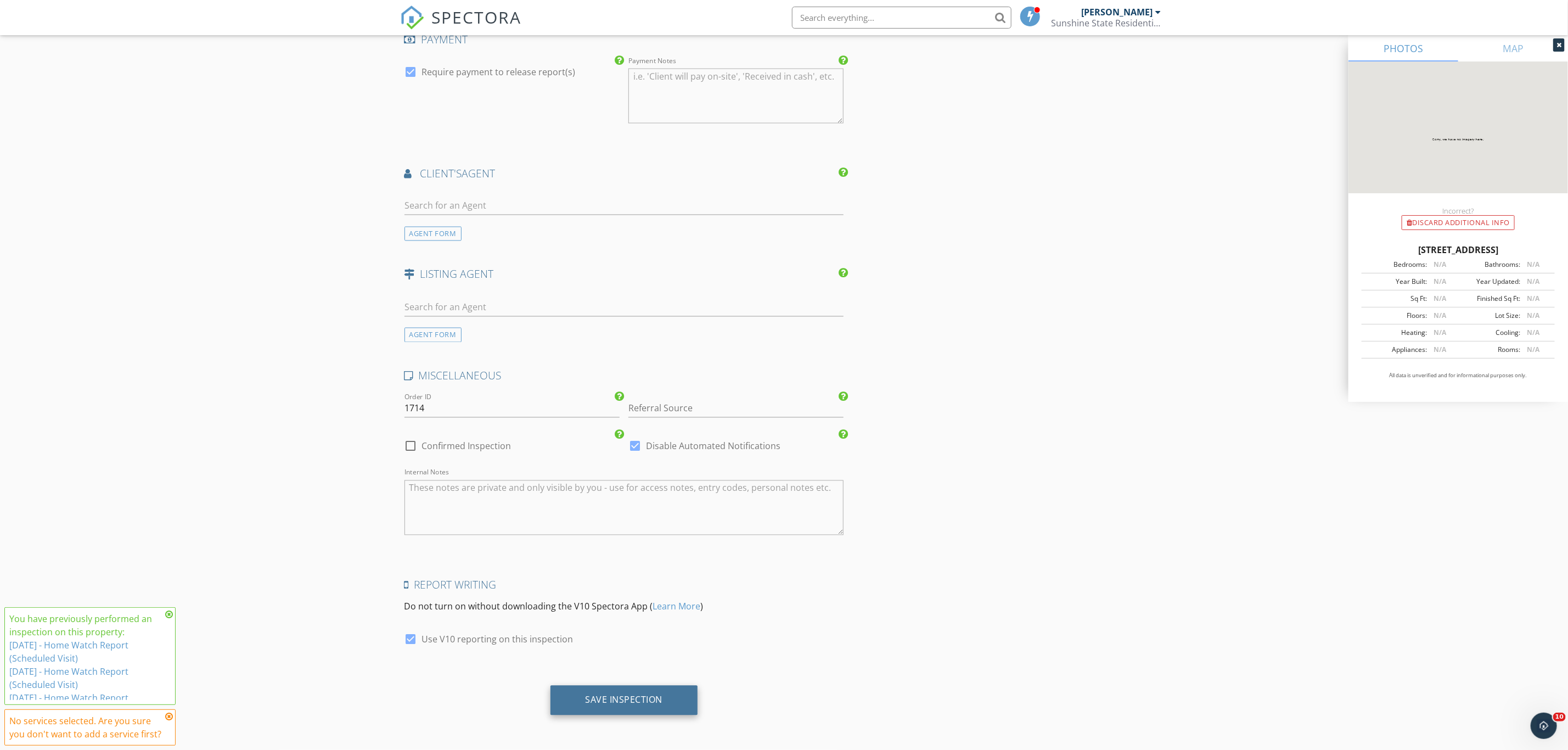
click at [652, 699] on div "Save Inspection" at bounding box center [623, 701] width 77 height 11
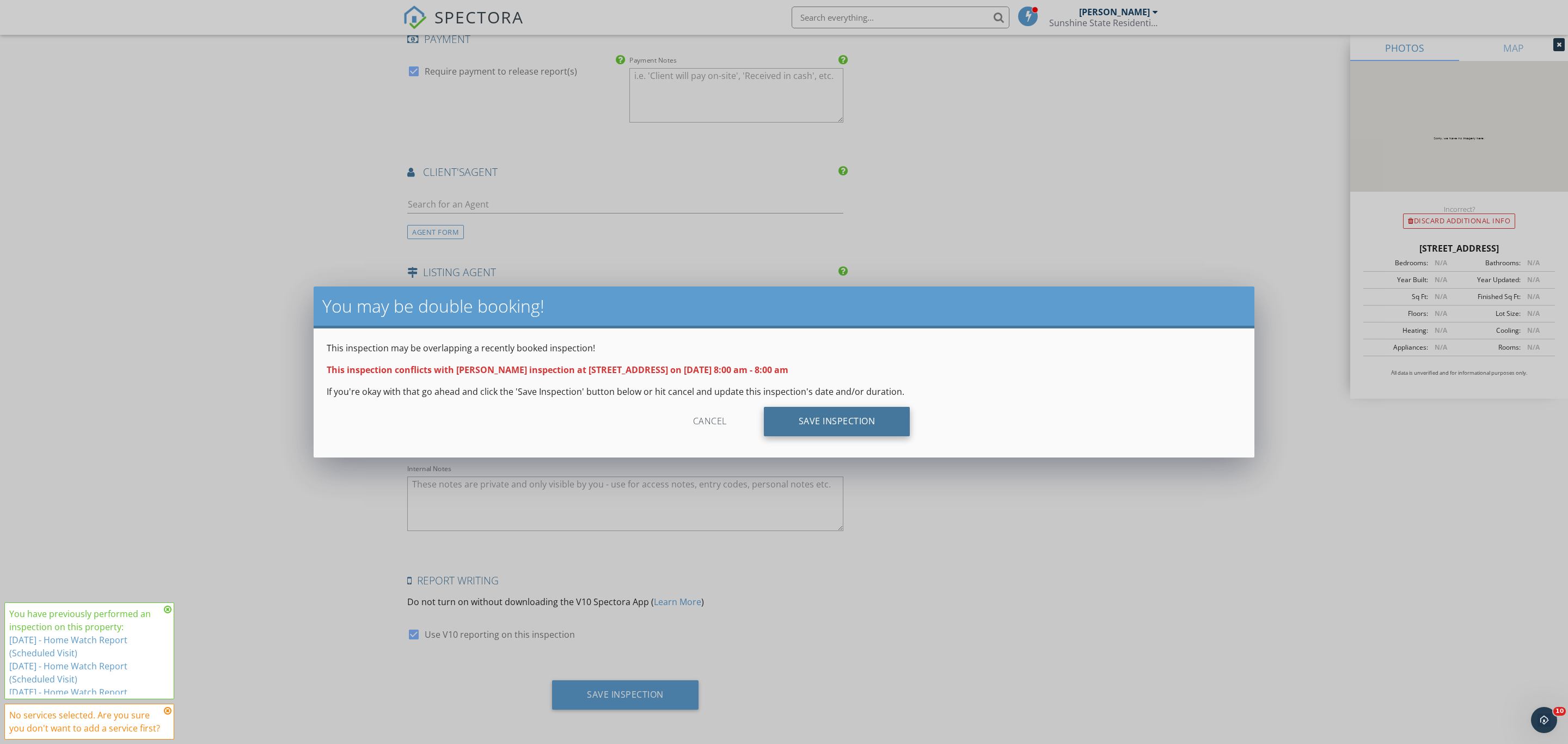
click at [813, 416] on div "Save Inspection" at bounding box center [836, 421] width 146 height 29
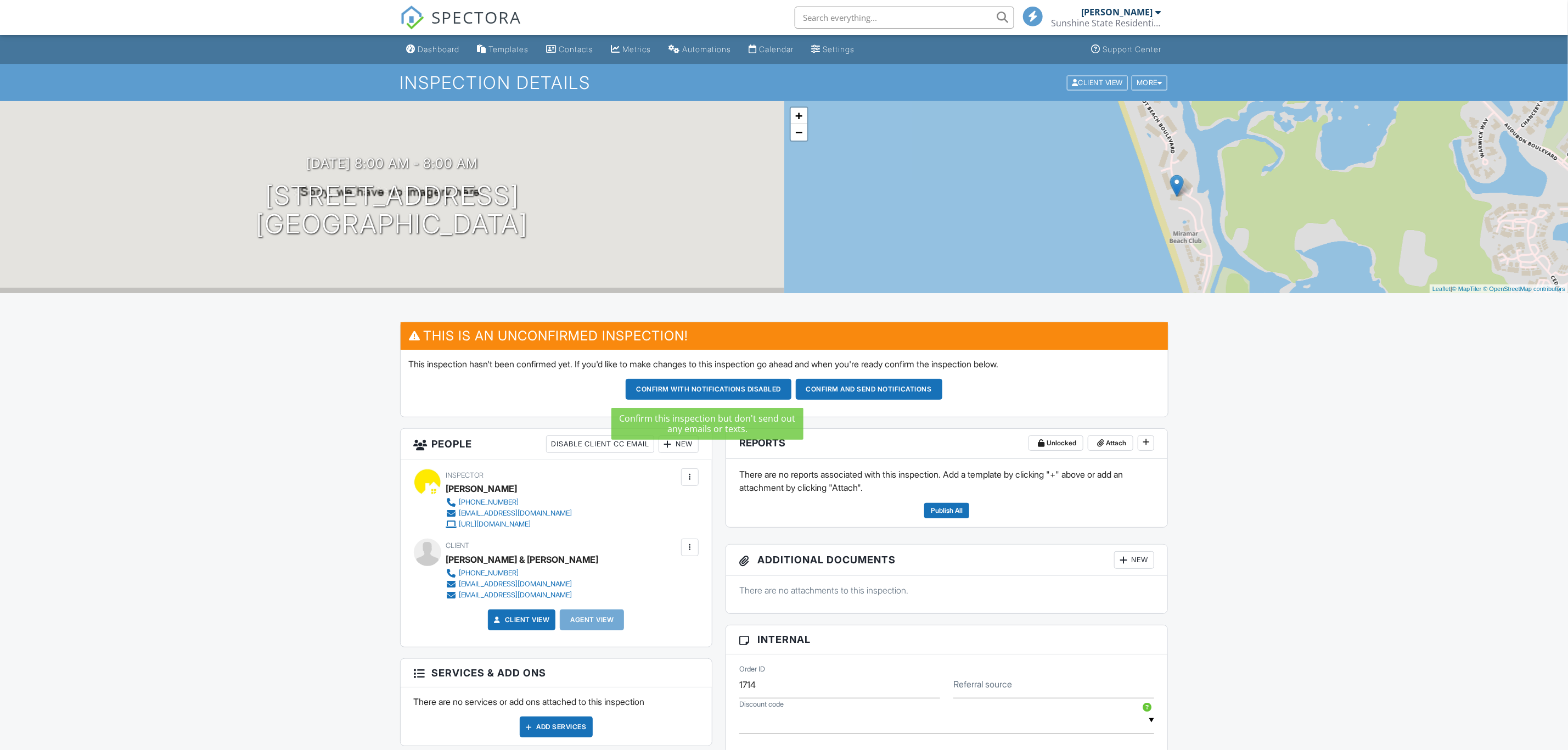
click at [748, 389] on button "Confirm with notifications disabled" at bounding box center [708, 389] width 165 height 21
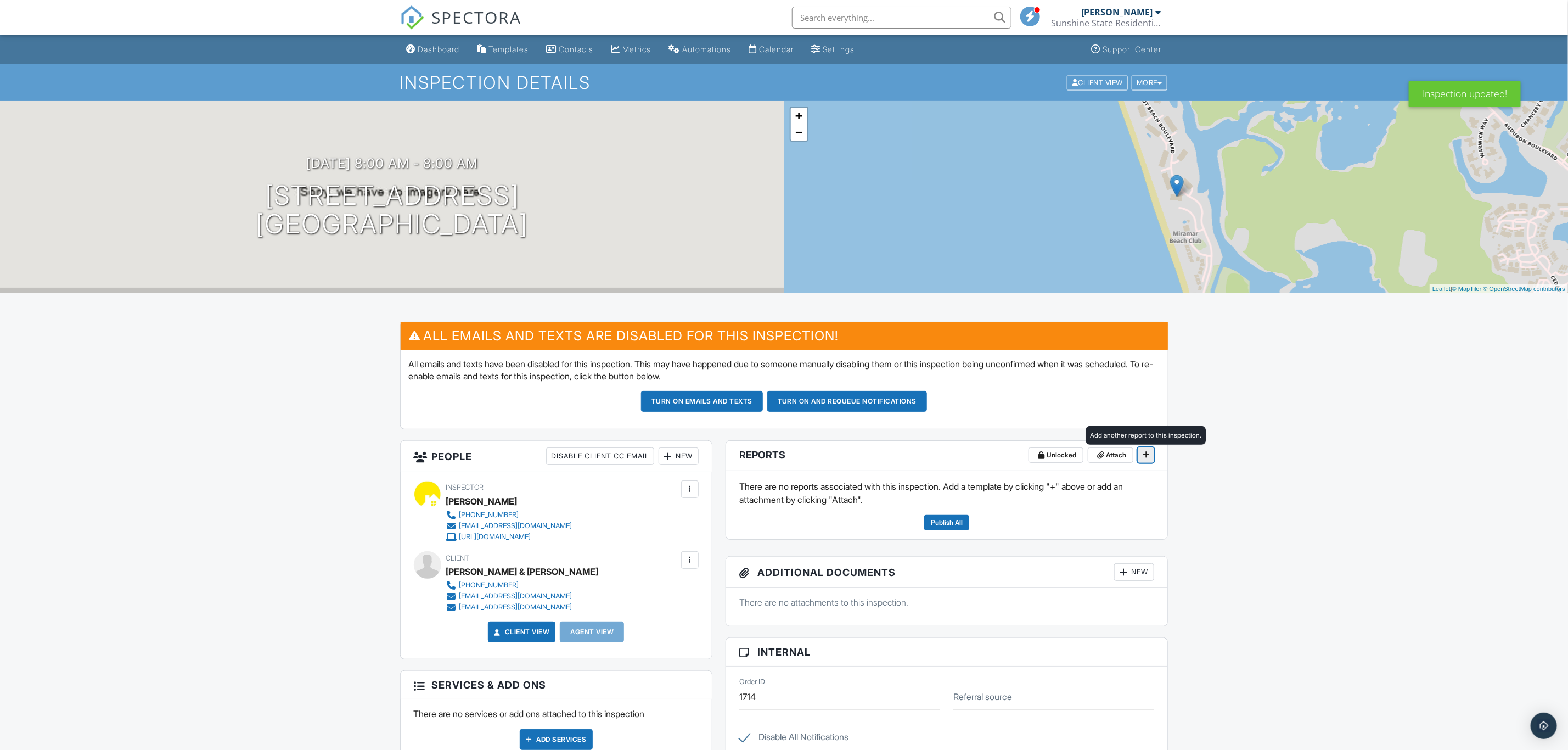
click at [1149, 453] on icon at bounding box center [1145, 454] width 7 height 8
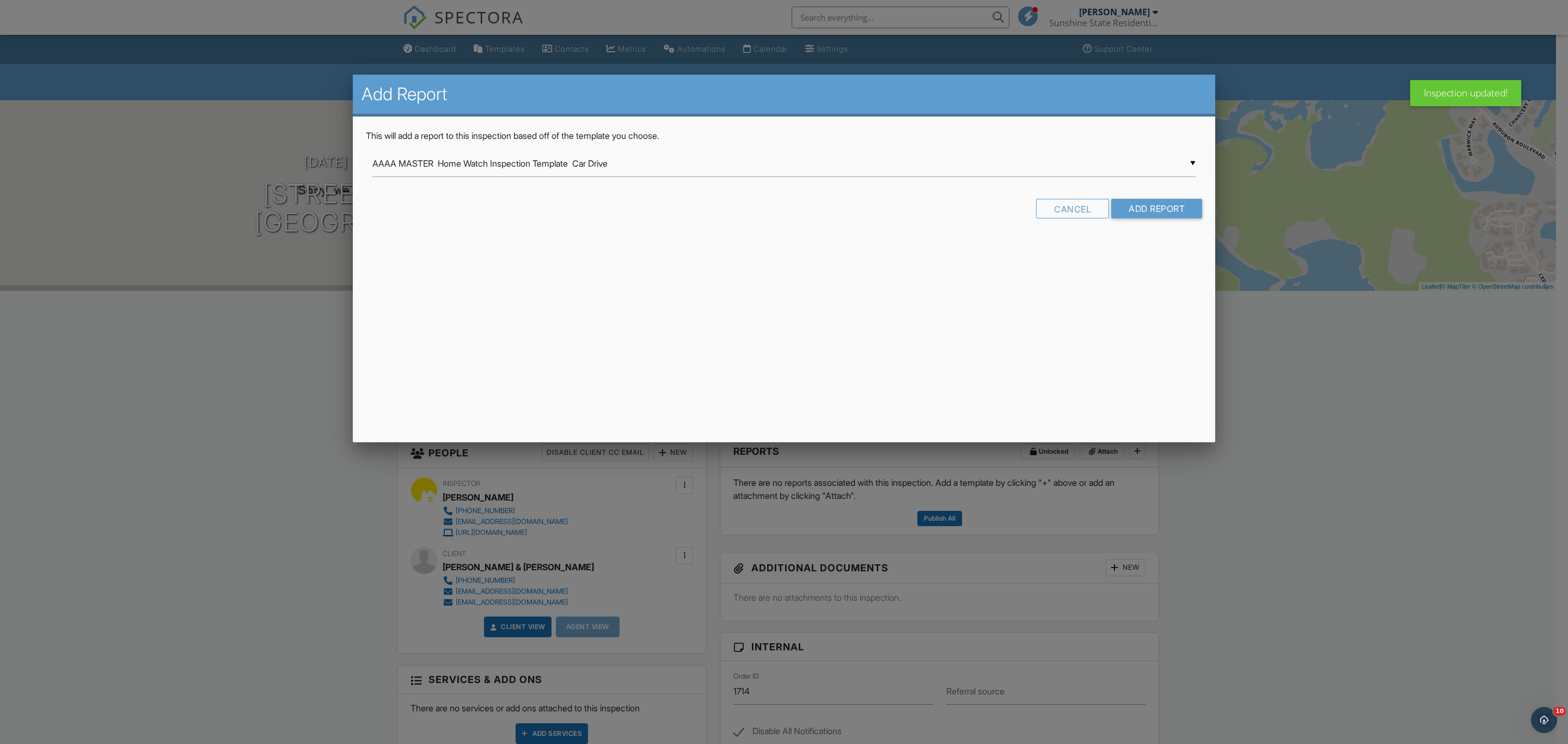
click at [883, 162] on div "▼ AAAA MASTER Home Watch Inspection Template Car Drive AAAA MASTER Home Watch I…" at bounding box center [784, 163] width 823 height 26
click at [866, 187] on span "AAAA MASTER Home Watch Inspection Template (Scheduled Visit) -Home Watch Info g…" at bounding box center [784, 190] width 823 height 27
type input "AAAA MASTER Home Watch Inspection Template (Scheduled Visit) -Home Watch Info g…"
click at [1185, 208] on input "Add Report" at bounding box center [1157, 208] width 91 height 20
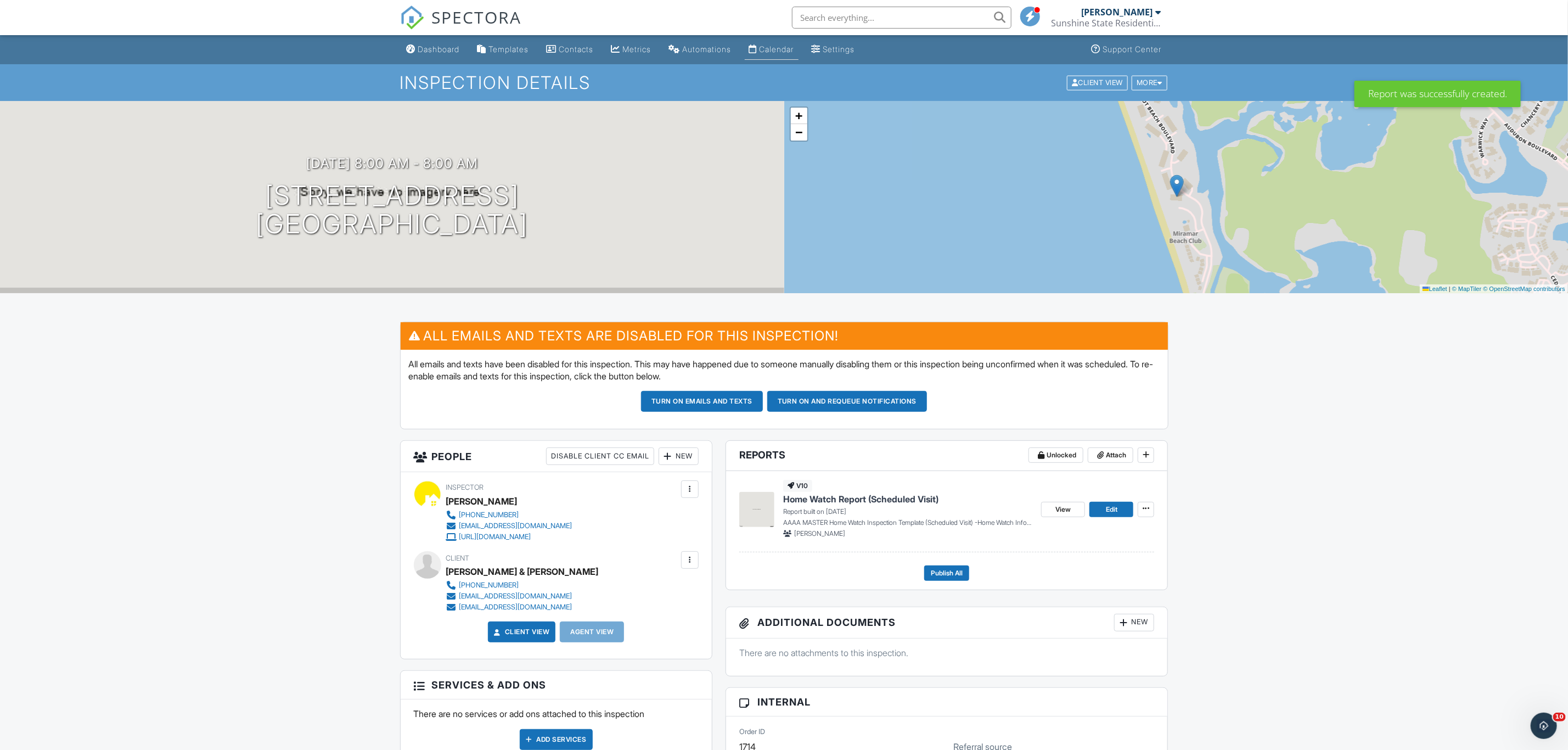
click at [781, 49] on div "Calendar" at bounding box center [776, 49] width 34 height 10
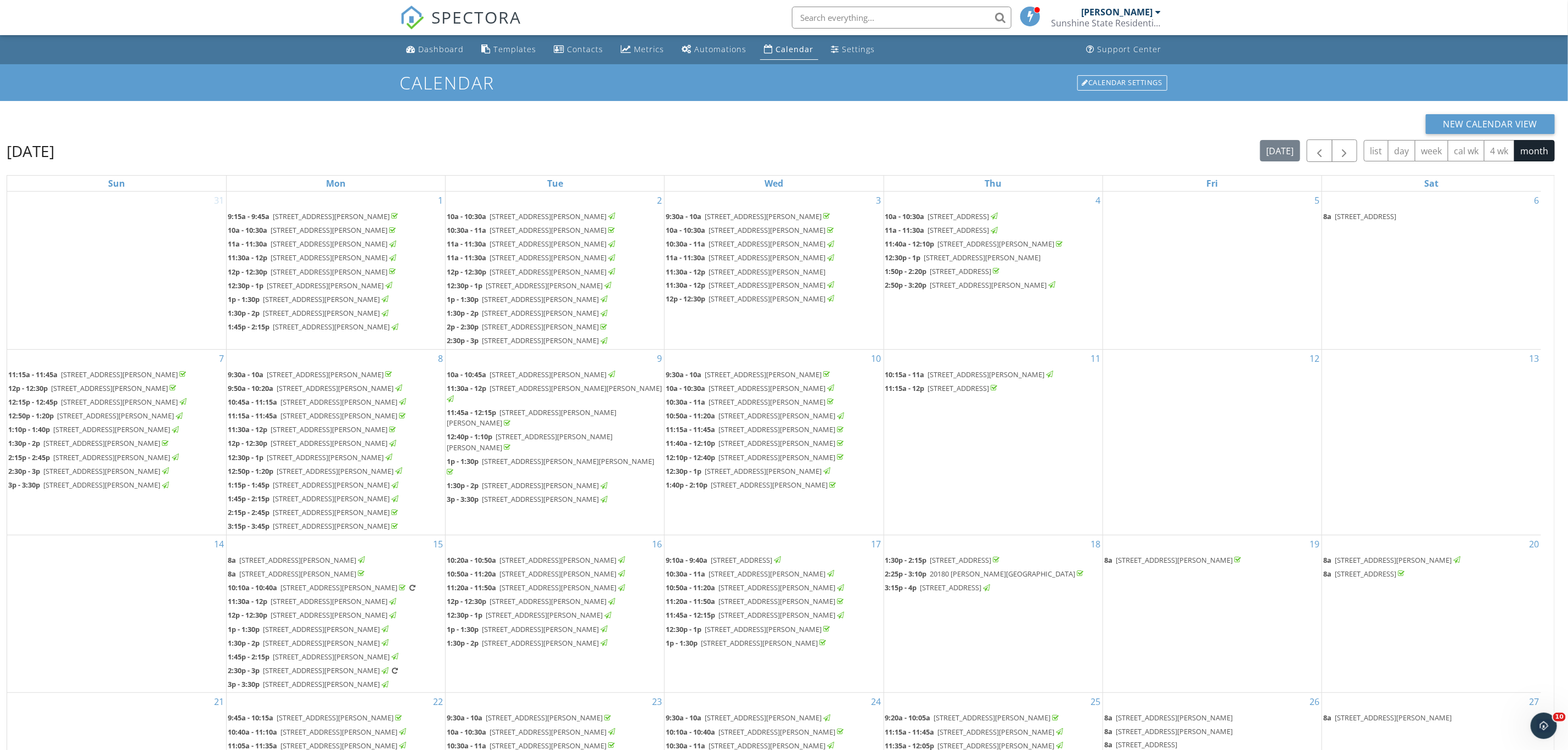
click at [388, 249] on span "265 Barefoot Beach Blvd 403, Bonita Springs 34134" at bounding box center [329, 243] width 117 height 10
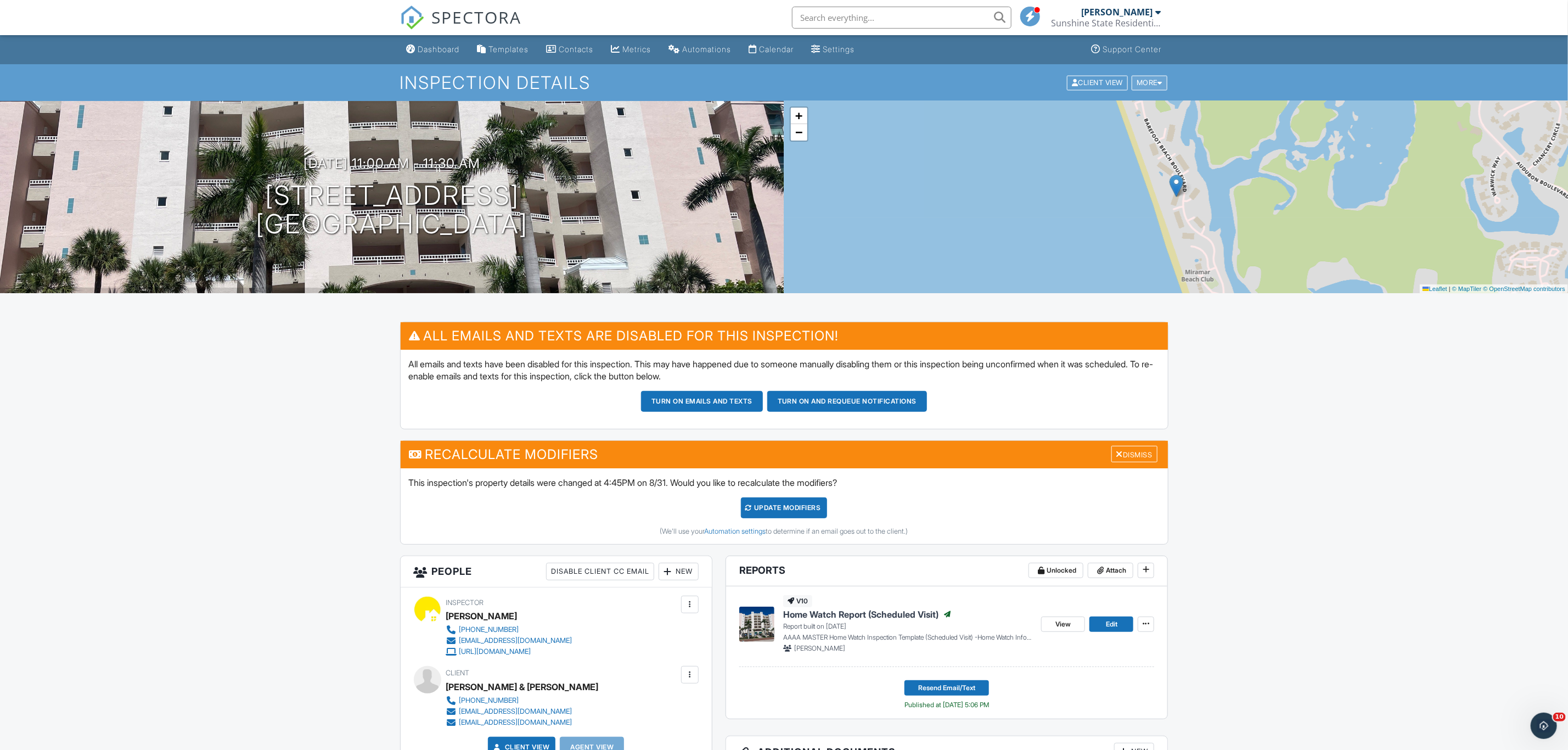
click at [1137, 84] on div "More" at bounding box center [1150, 83] width 36 height 15
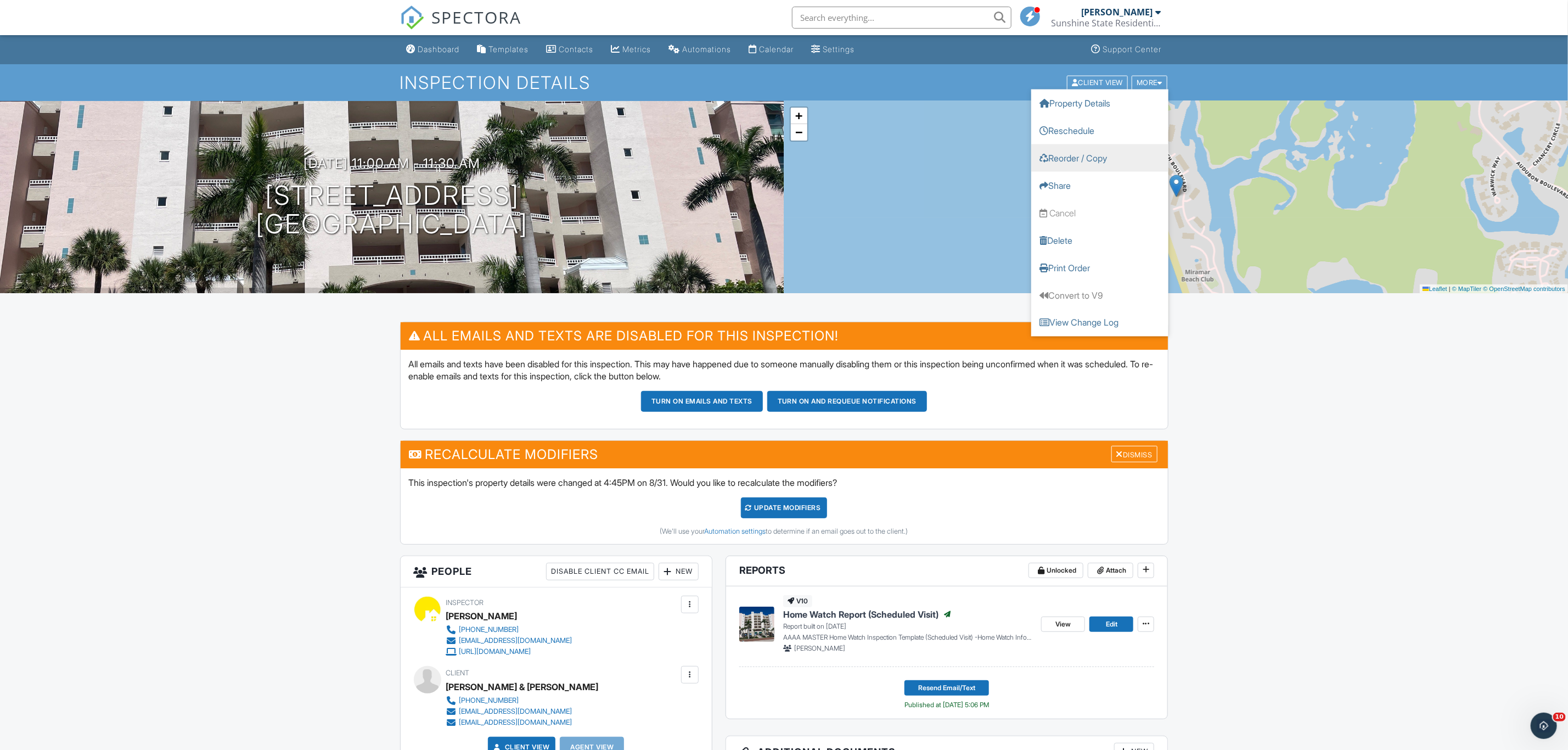
click at [1102, 153] on link "Reorder / Copy" at bounding box center [1100, 157] width 137 height 28
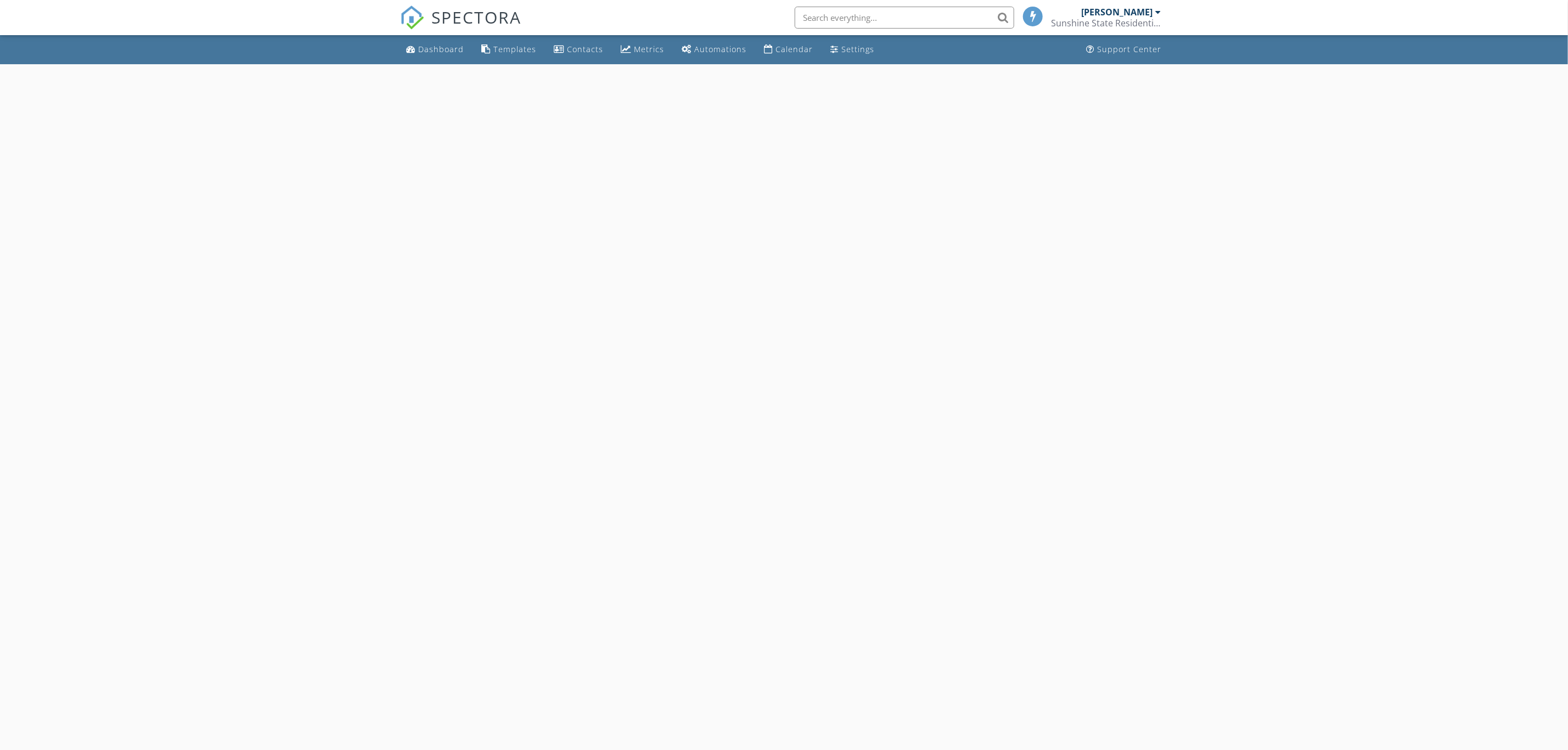
select select "8"
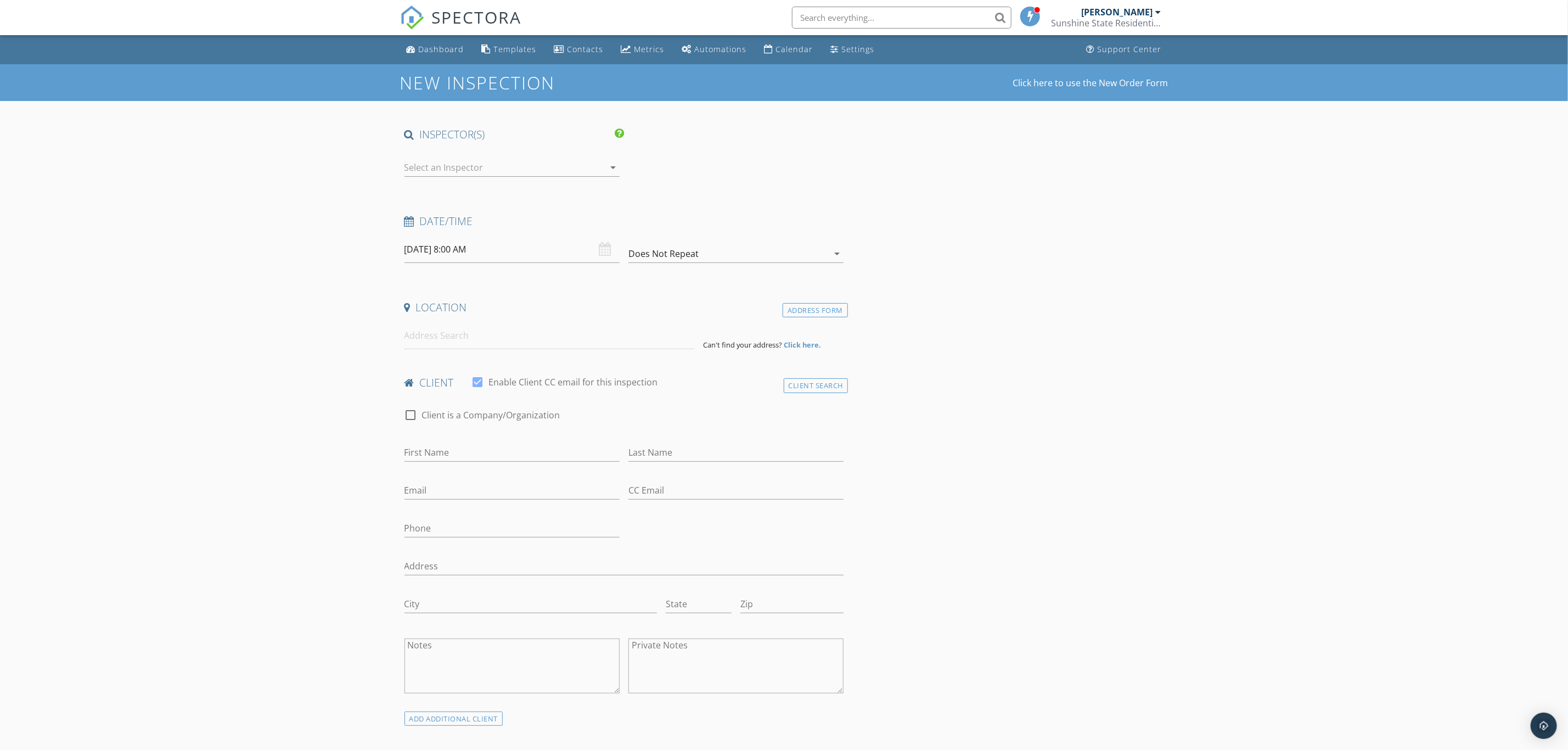
type input "[PERSON_NAME] &"
type input "[PERSON_NAME]"
type input "[EMAIL_ADDRESS][DOMAIN_NAME]"
type input "[PHONE_NUMBER]"
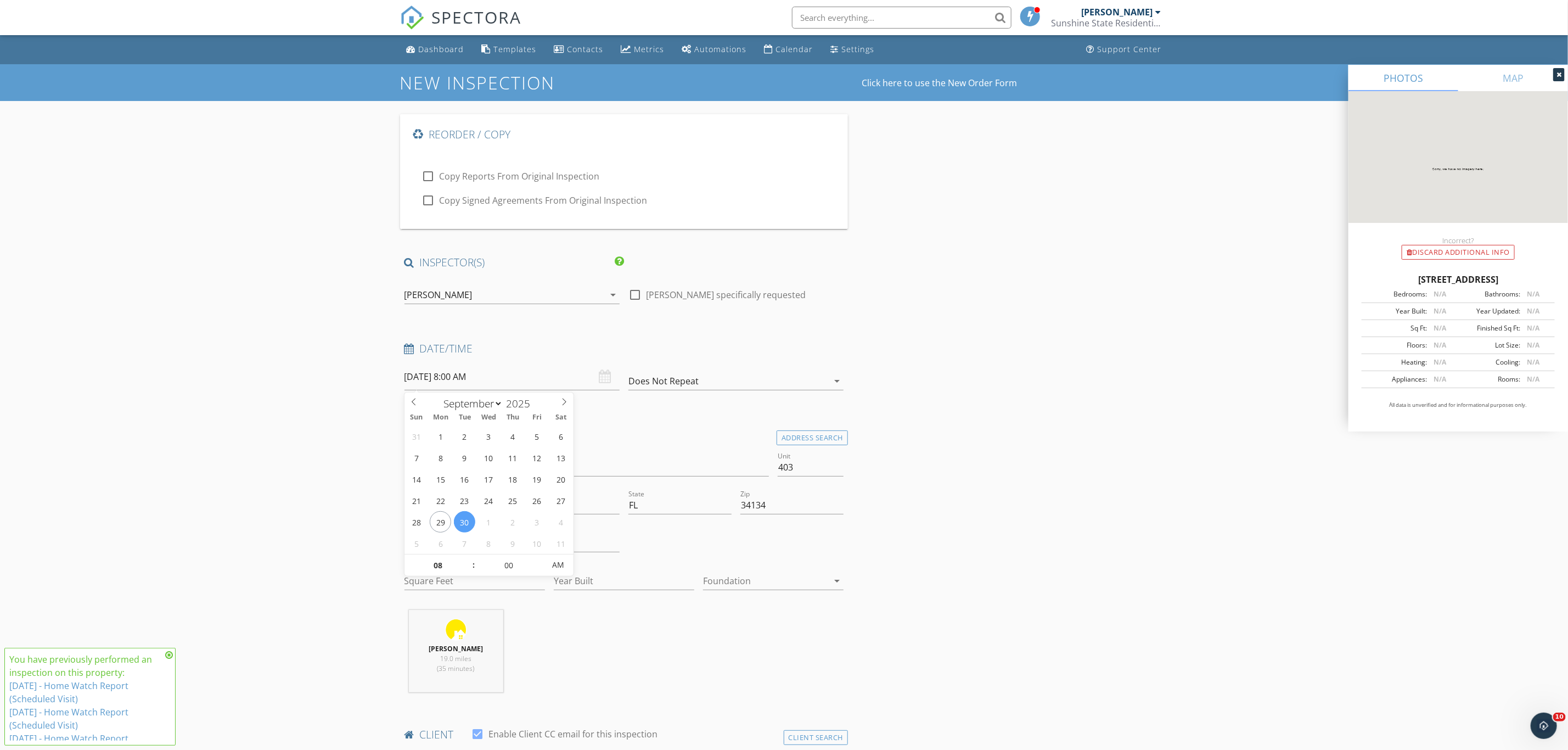
click at [546, 377] on input "09/30/2025 8:00 AM" at bounding box center [512, 376] width 215 height 27
type input "09/29/2025 8:00 AM"
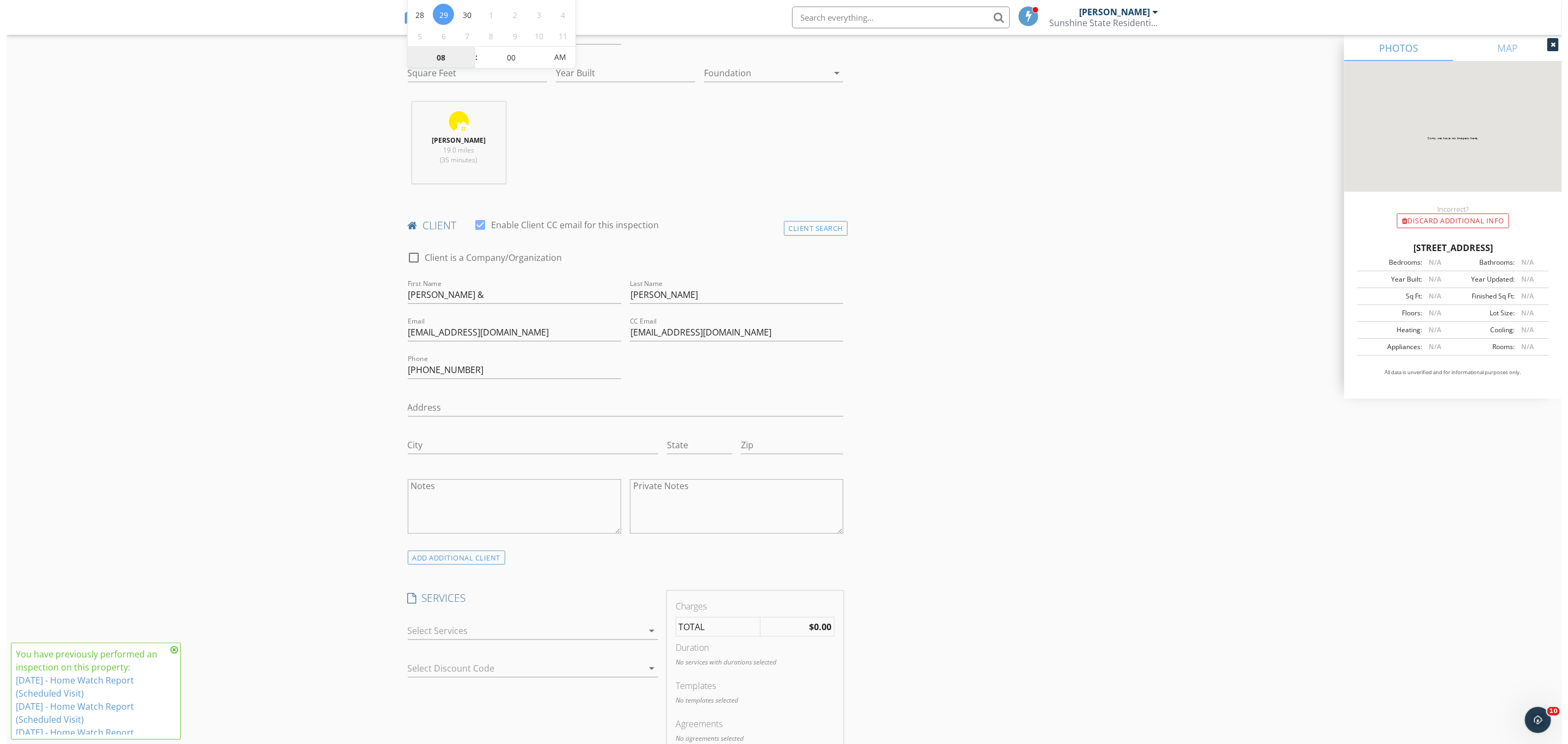
scroll to position [1364, 0]
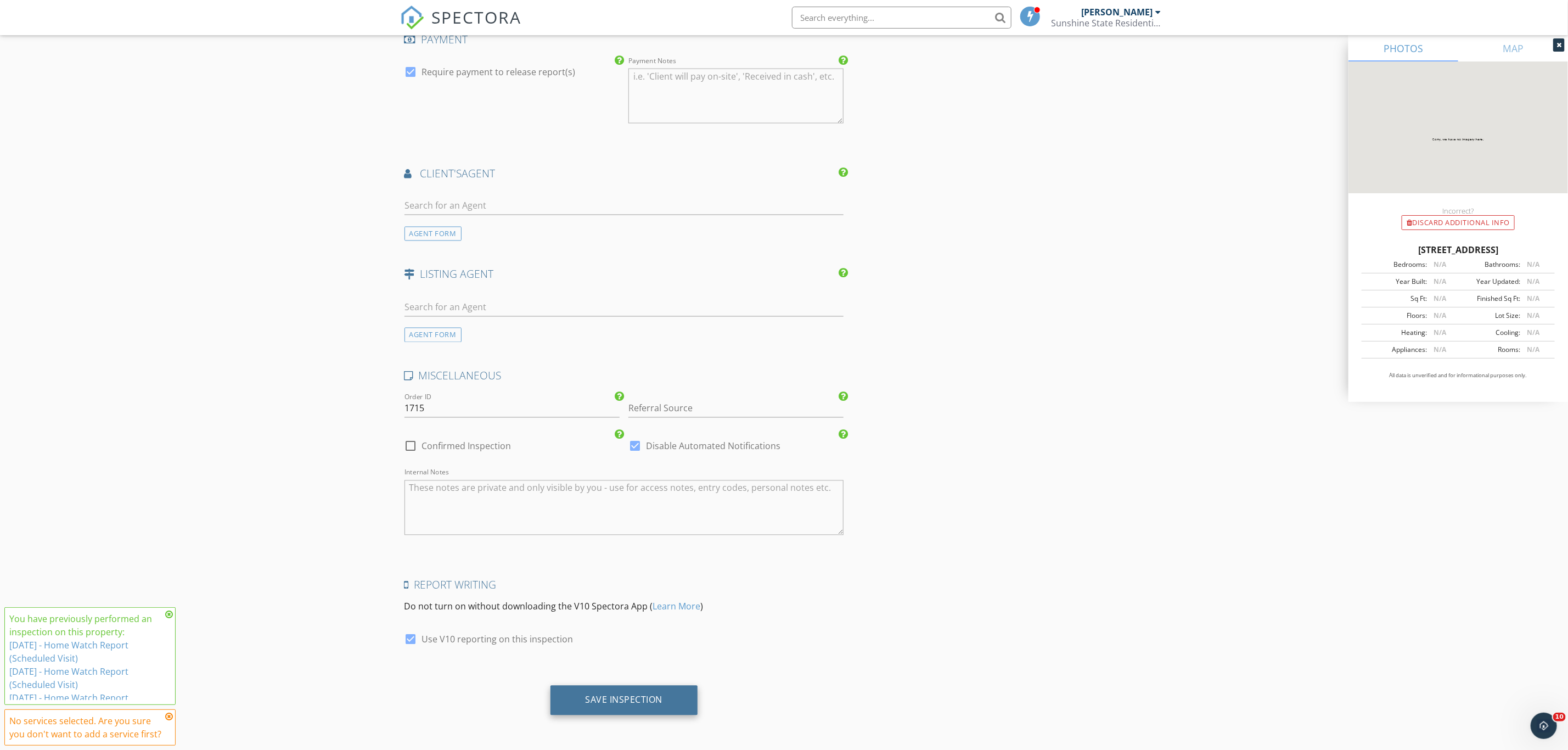
click at [659, 705] on div "Save Inspection" at bounding box center [623, 701] width 77 height 11
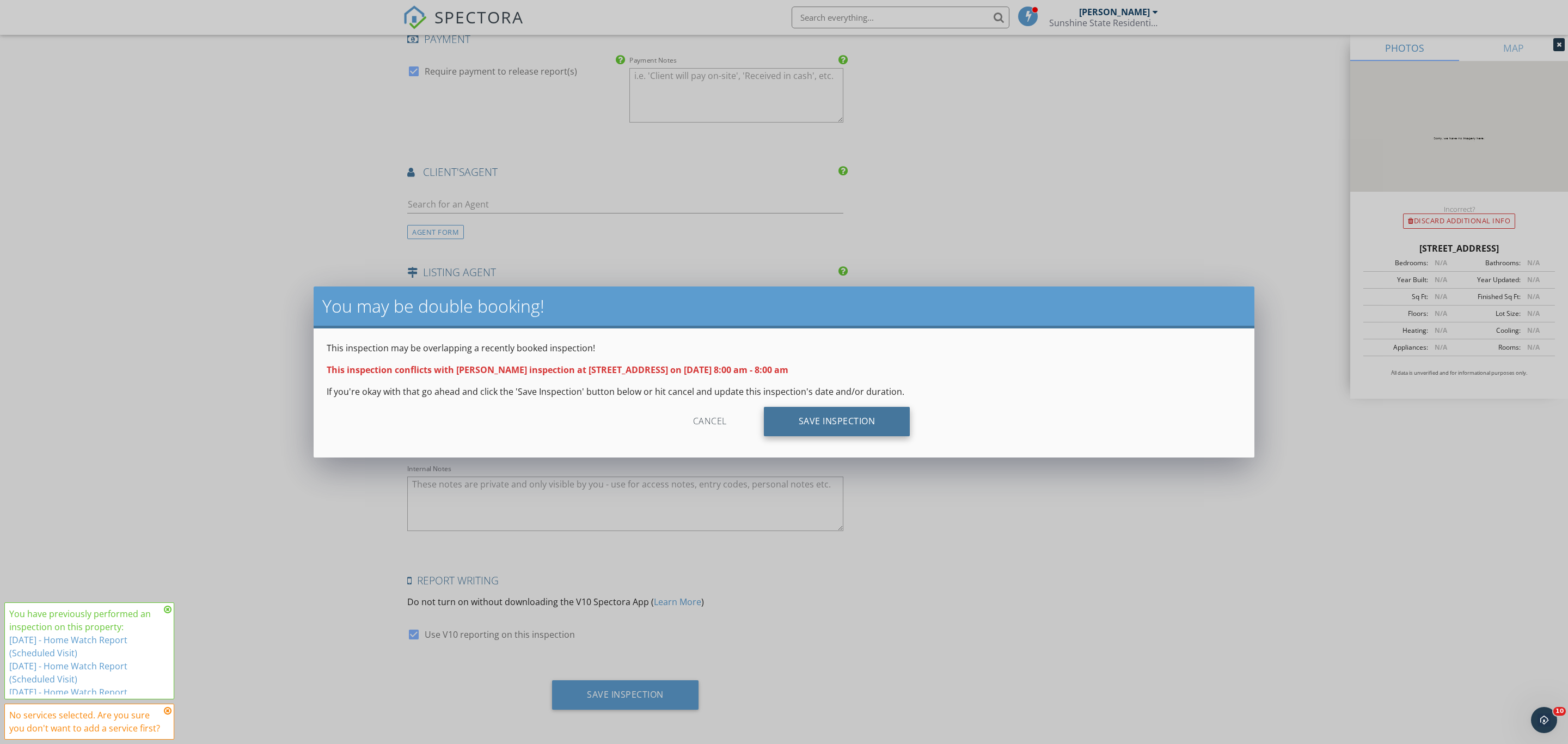
click at [827, 417] on div "Save Inspection" at bounding box center [836, 421] width 146 height 29
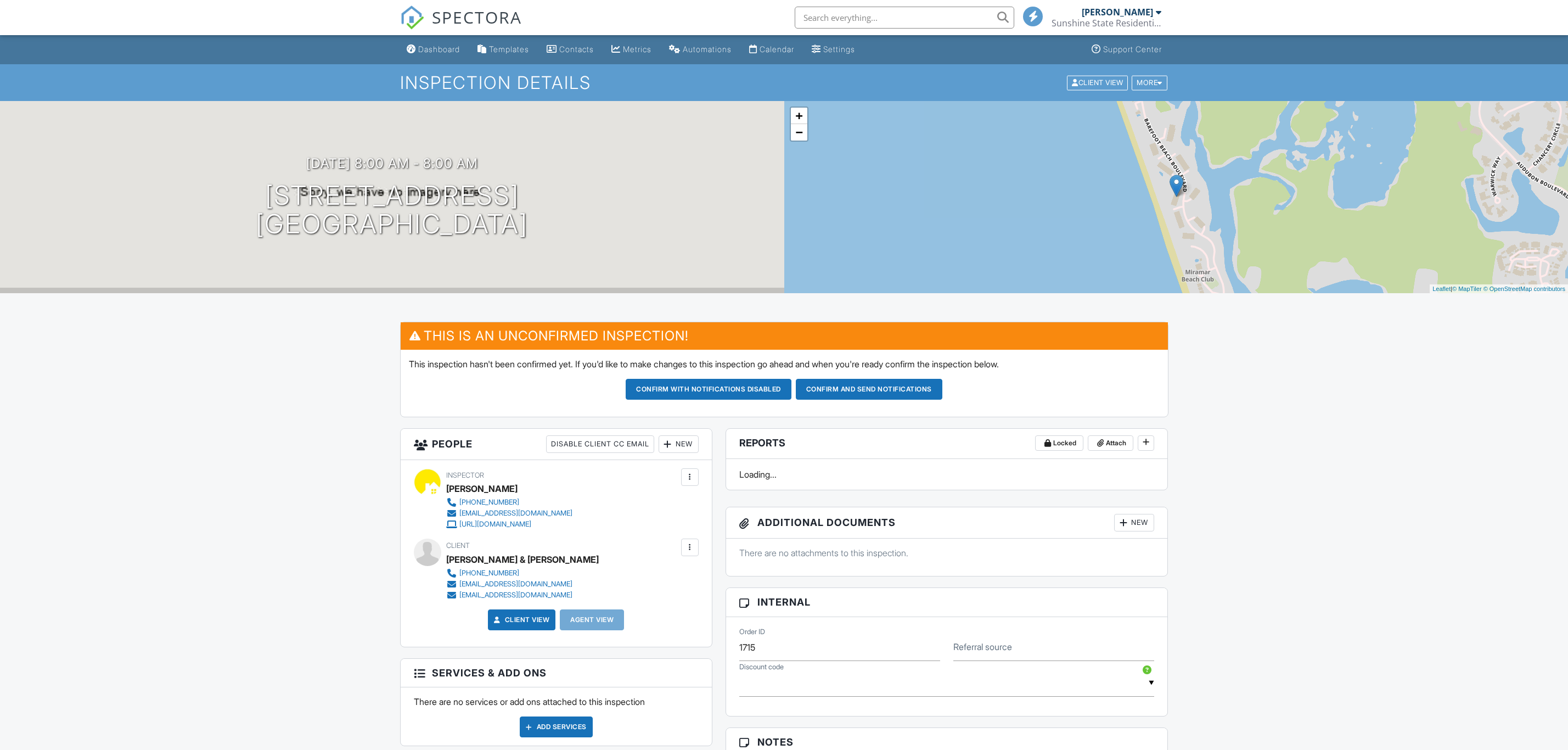
click at [709, 388] on button "Confirm with notifications disabled" at bounding box center [708, 389] width 165 height 21
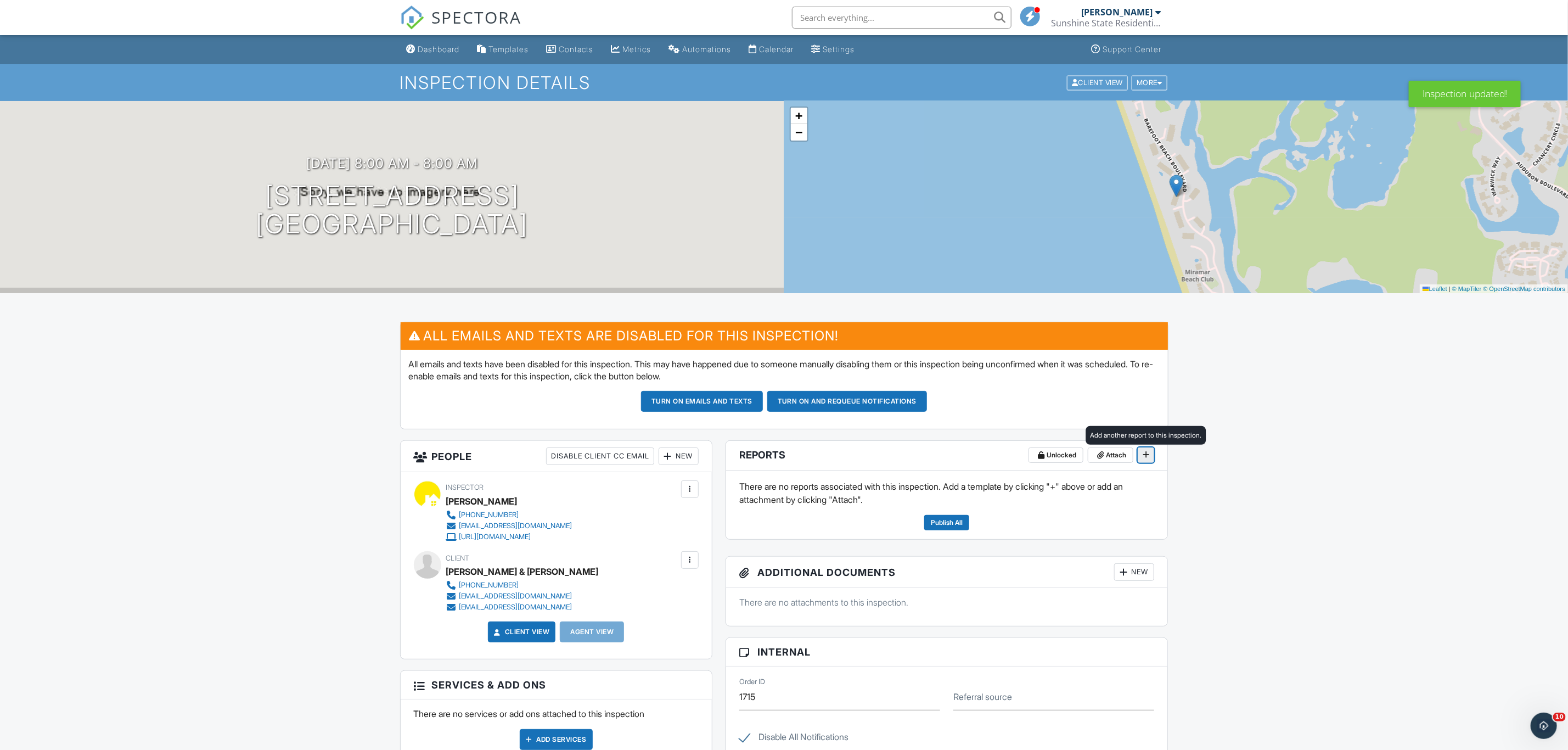
click at [1145, 454] on icon at bounding box center [1145, 454] width 7 height 8
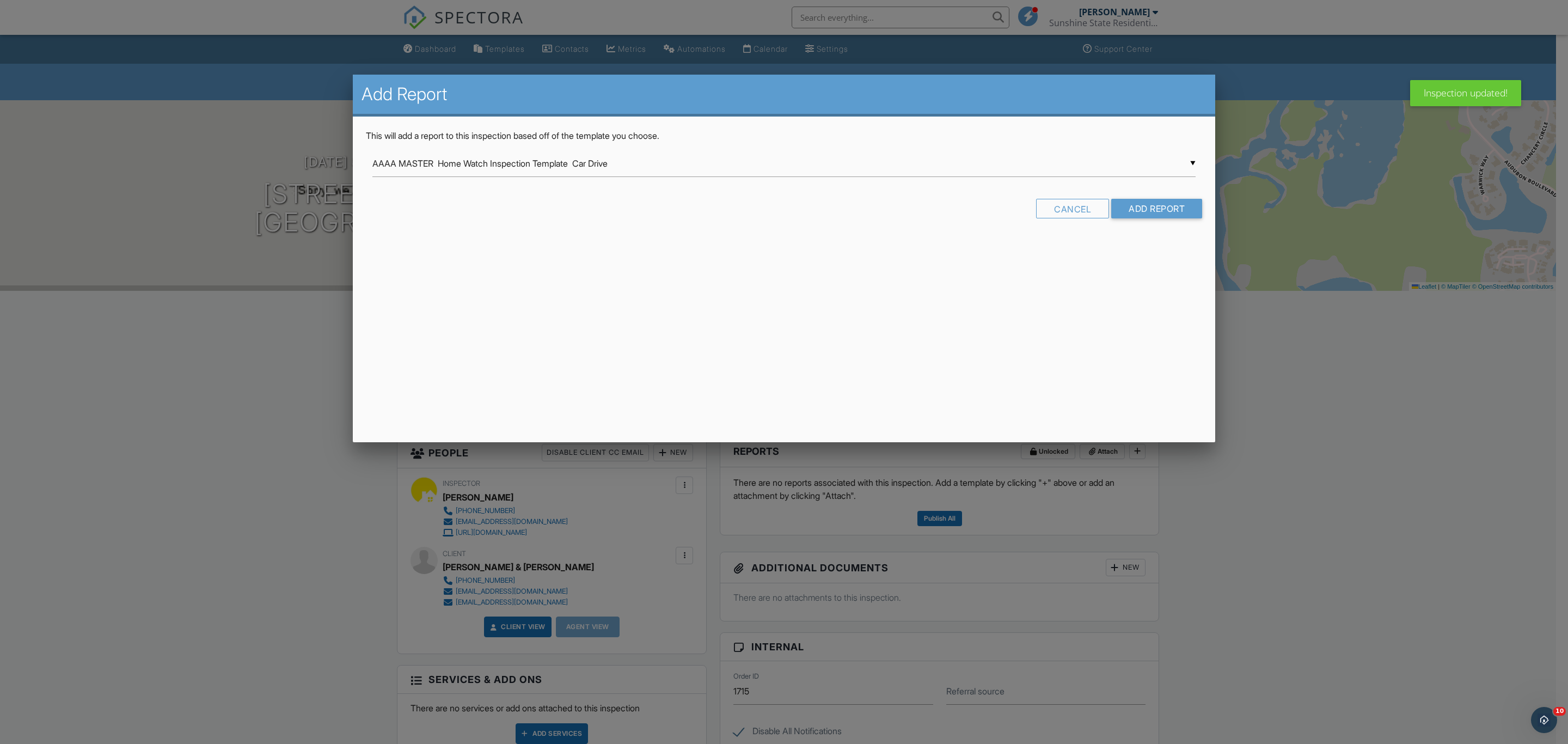
click at [911, 162] on div "▼ AAAA MASTER Home Watch Inspection Template Car Drive AAAA MASTER Home Watch I…" at bounding box center [784, 163] width 823 height 26
click at [889, 188] on span "AAAA MASTER Home Watch Inspection Template (Scheduled Visit) -Home Watch Info g…" at bounding box center [784, 190] width 823 height 27
type input "AAAA MASTER Home Watch Inspection Template (Scheduled Visit) -Home Watch Info g…"
click at [1149, 206] on input "Add Report" at bounding box center [1157, 208] width 91 height 20
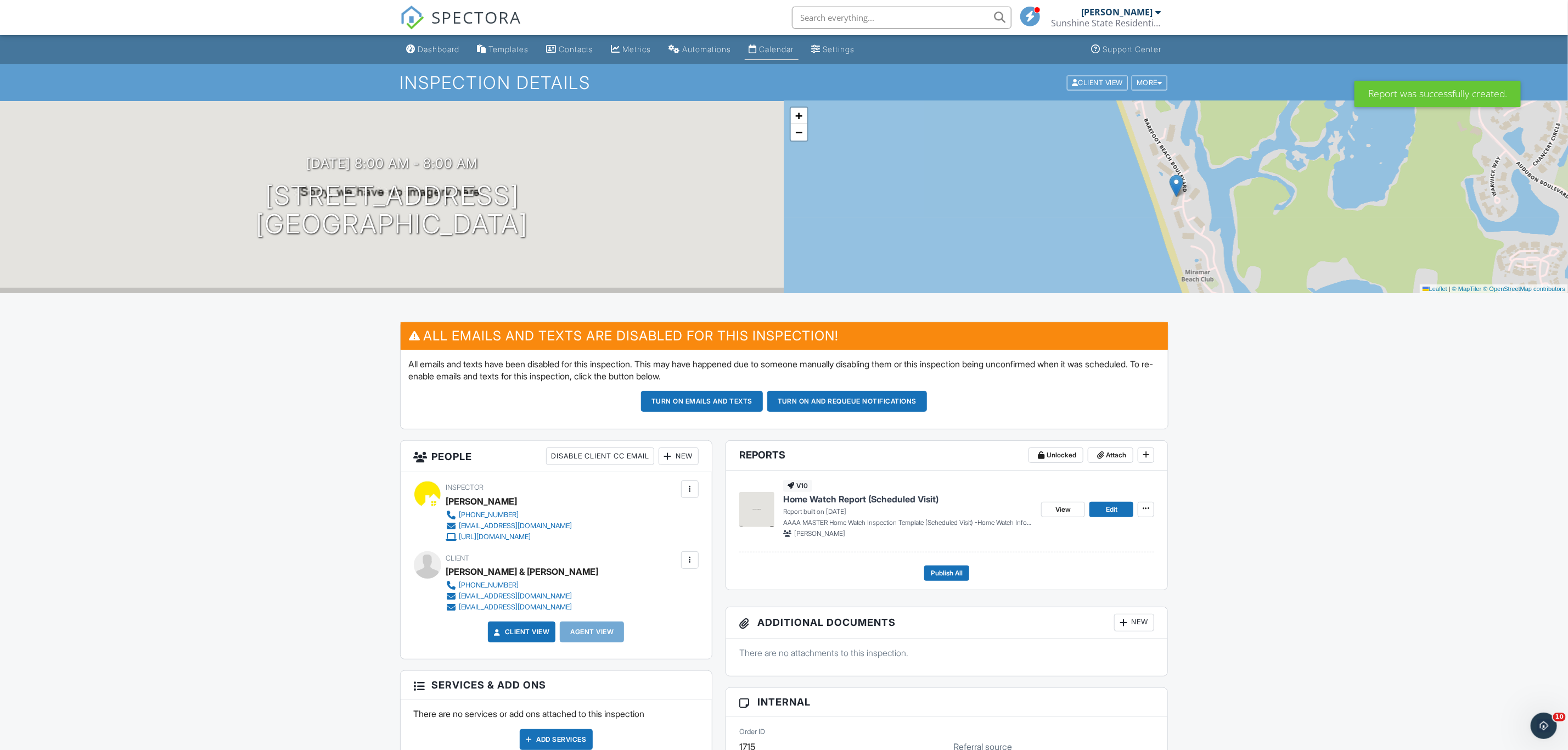
click at [757, 47] on div "Calendar" at bounding box center [753, 48] width 9 height 9
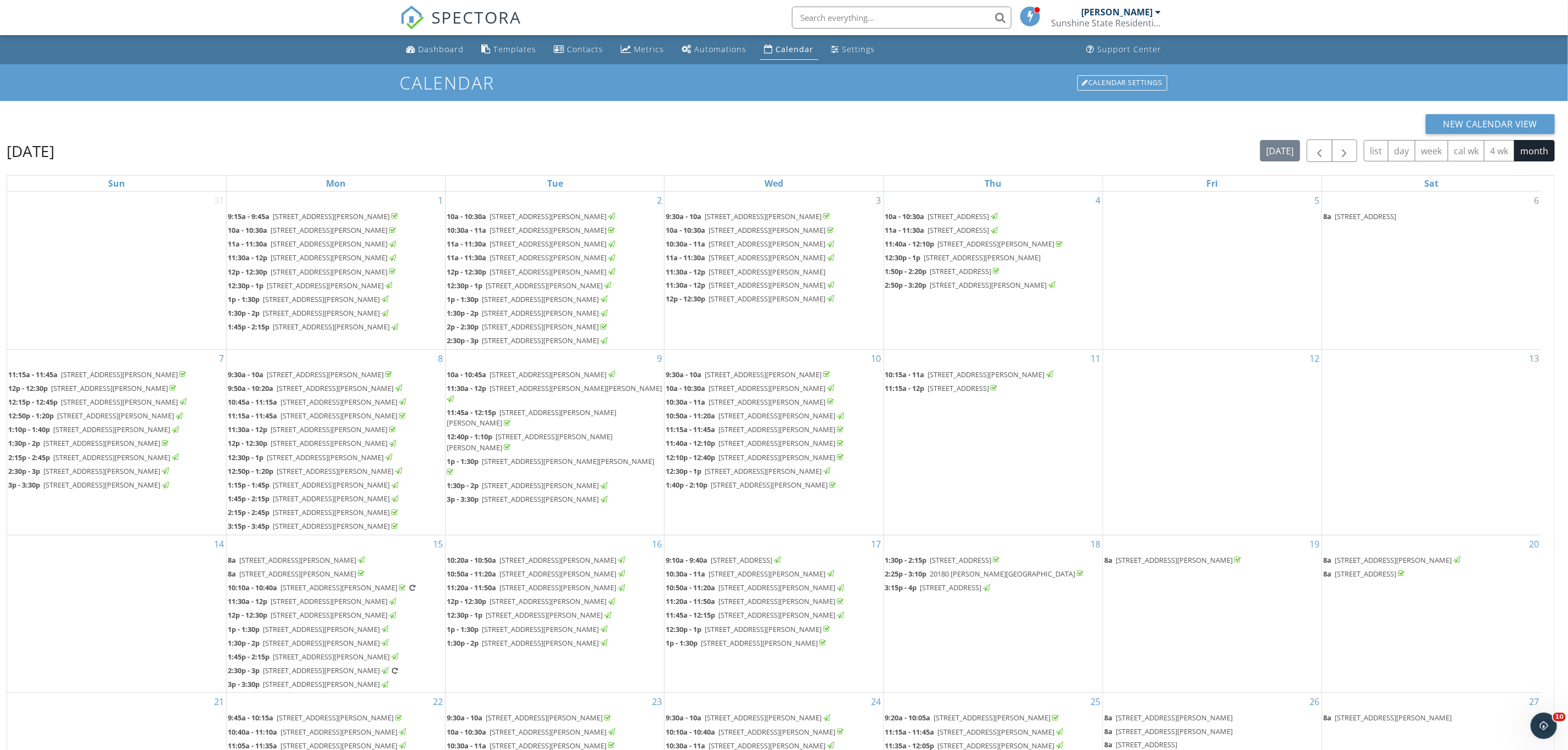
click at [249, 262] on span "11:30a - 12p" at bounding box center [248, 258] width 40 height 10
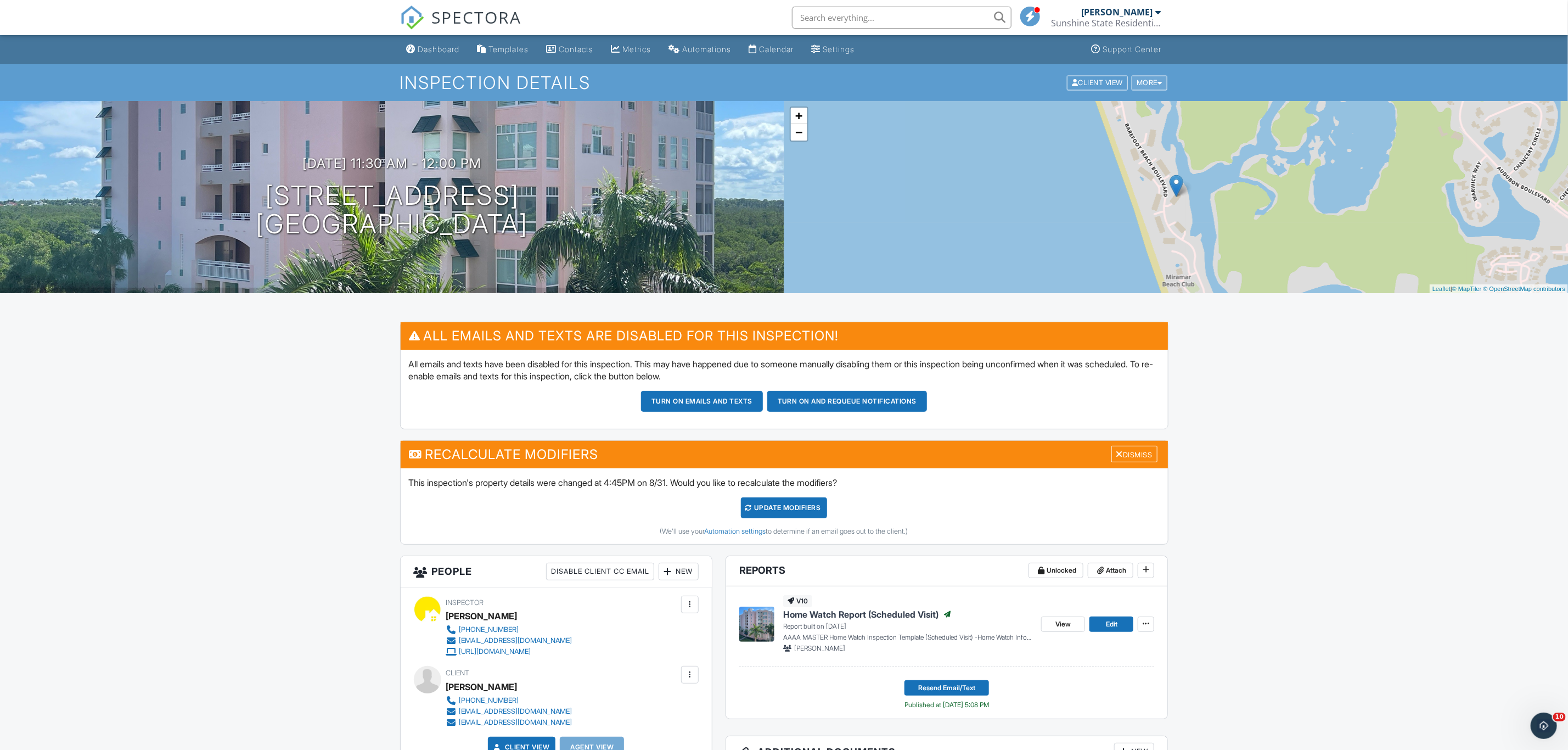
click at [1138, 83] on div "More" at bounding box center [1150, 83] width 36 height 15
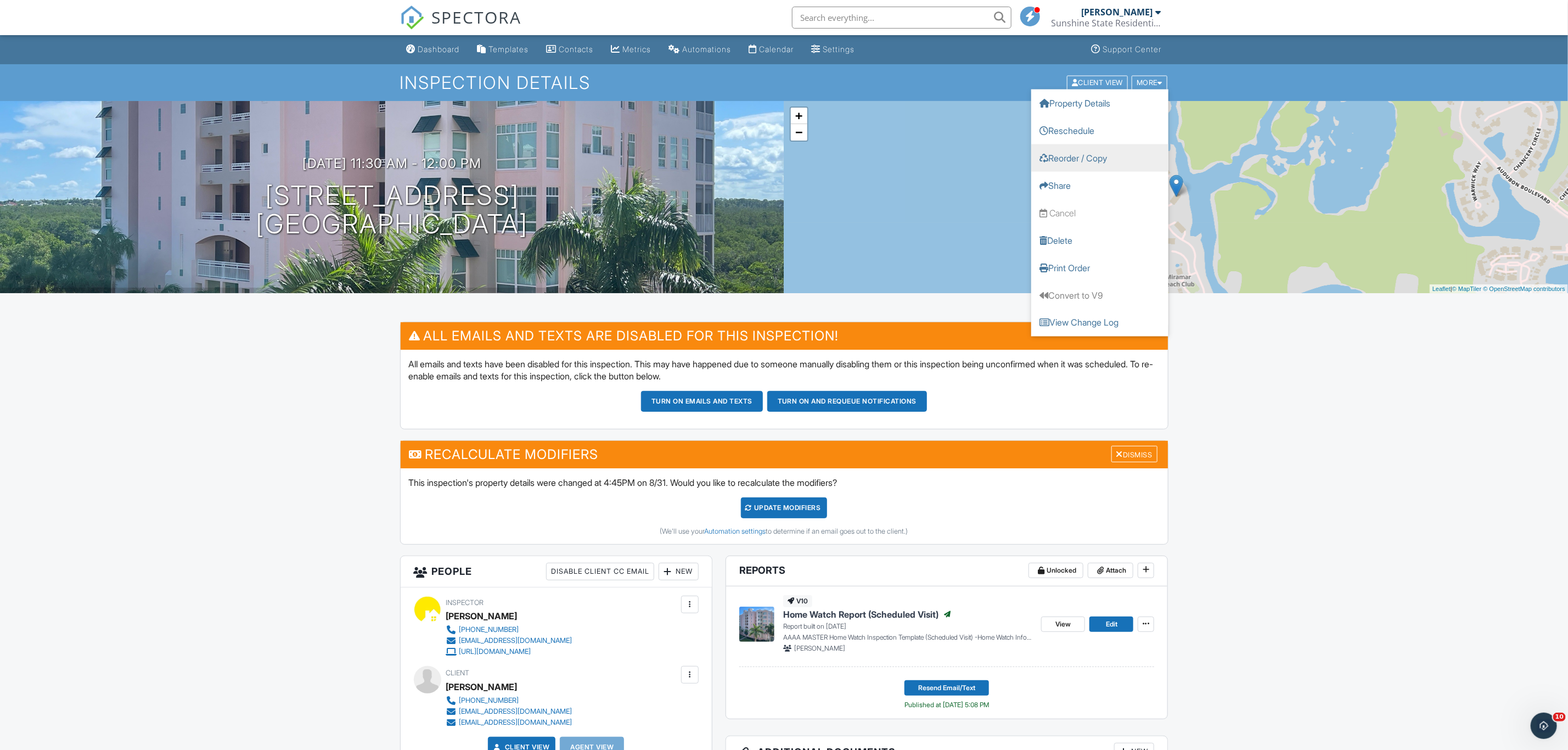
click at [1112, 154] on link "Reorder / Copy" at bounding box center [1100, 157] width 137 height 28
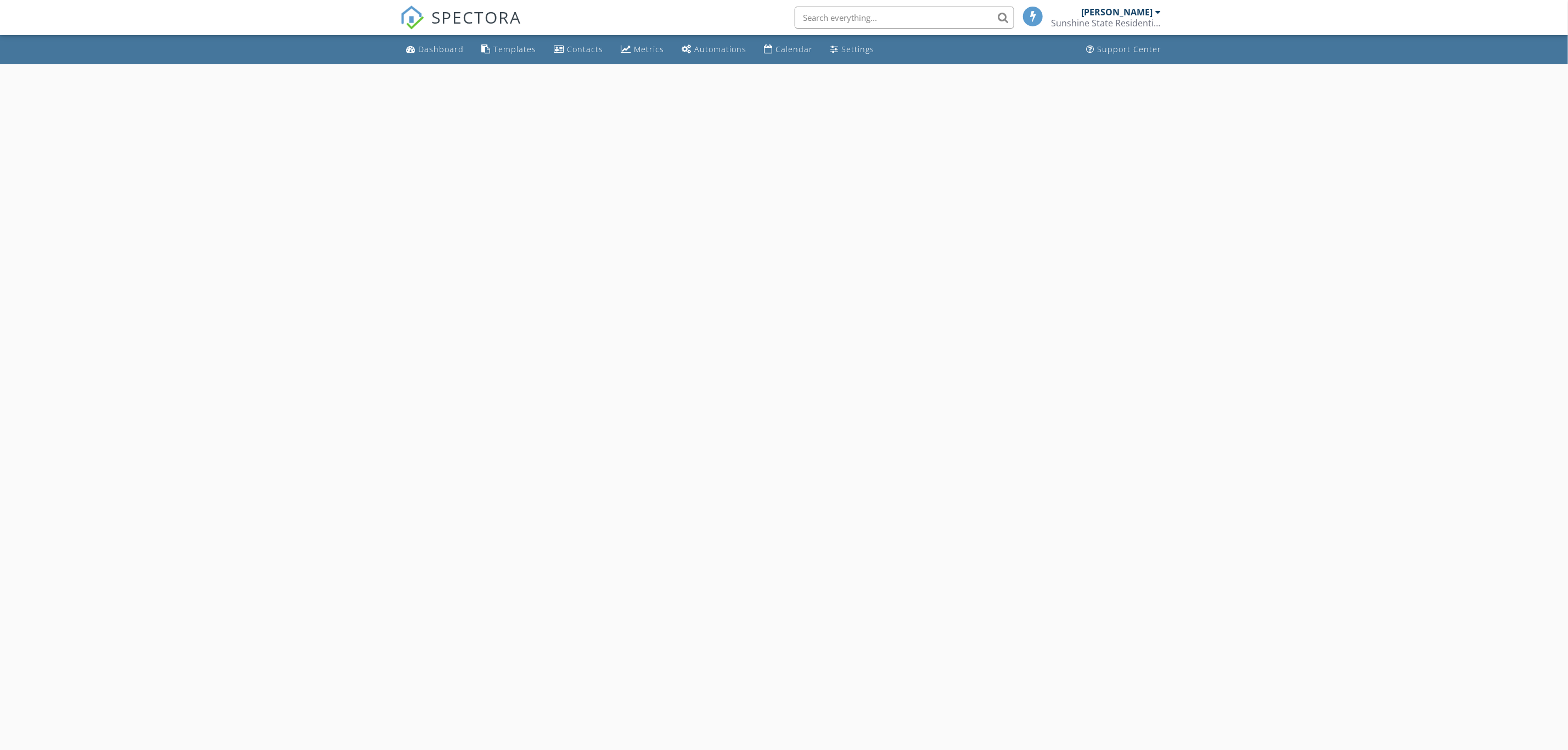
select select "8"
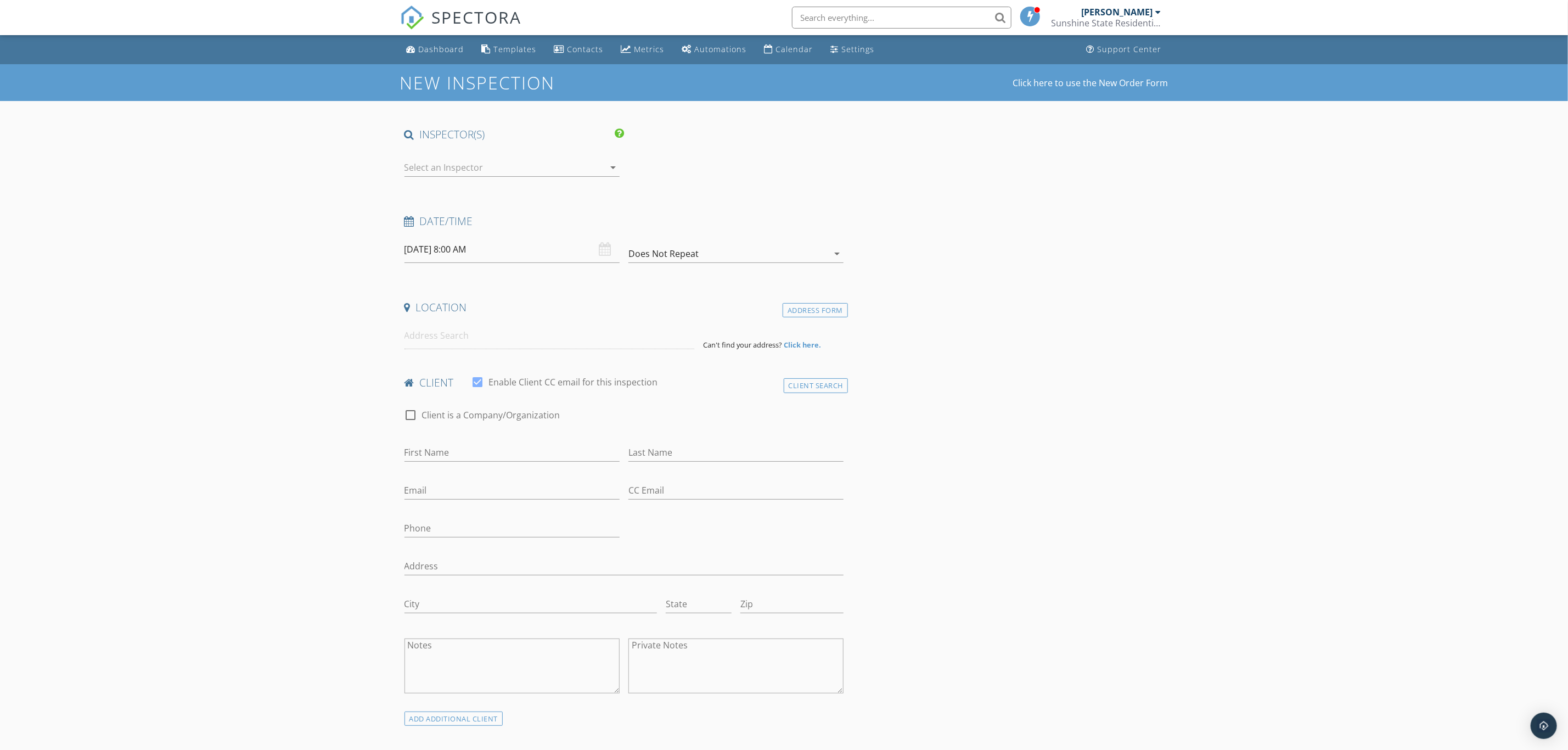
type input "[PERSON_NAME]"
type input "[EMAIL_ADDRESS][DOMAIN_NAME]"
type input "mvegter@americanpiping.com"
type input "815-772-4907"
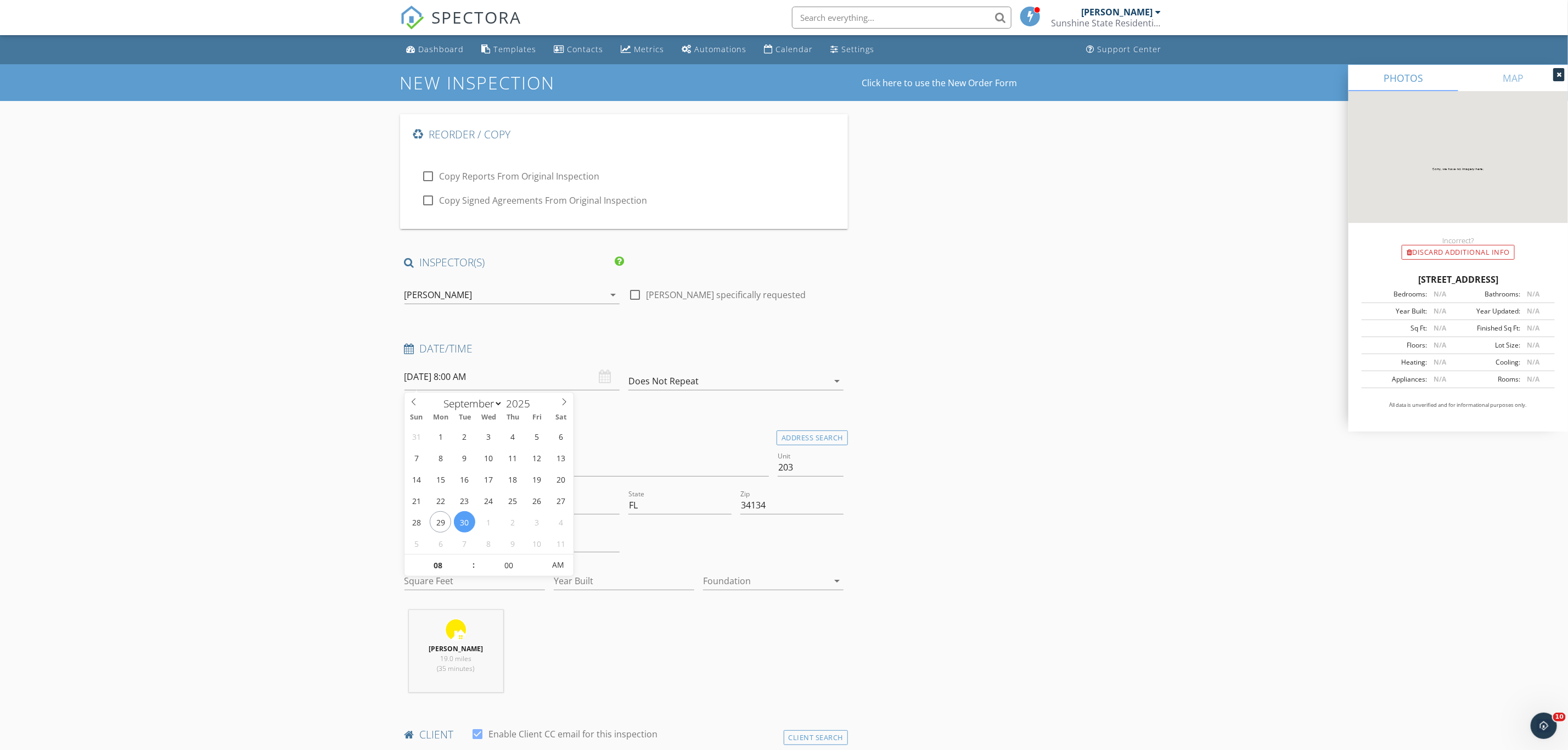
click at [537, 378] on input "09/30/2025 8:00 AM" at bounding box center [512, 376] width 215 height 27
type input "[DATE] 8:00 AM"
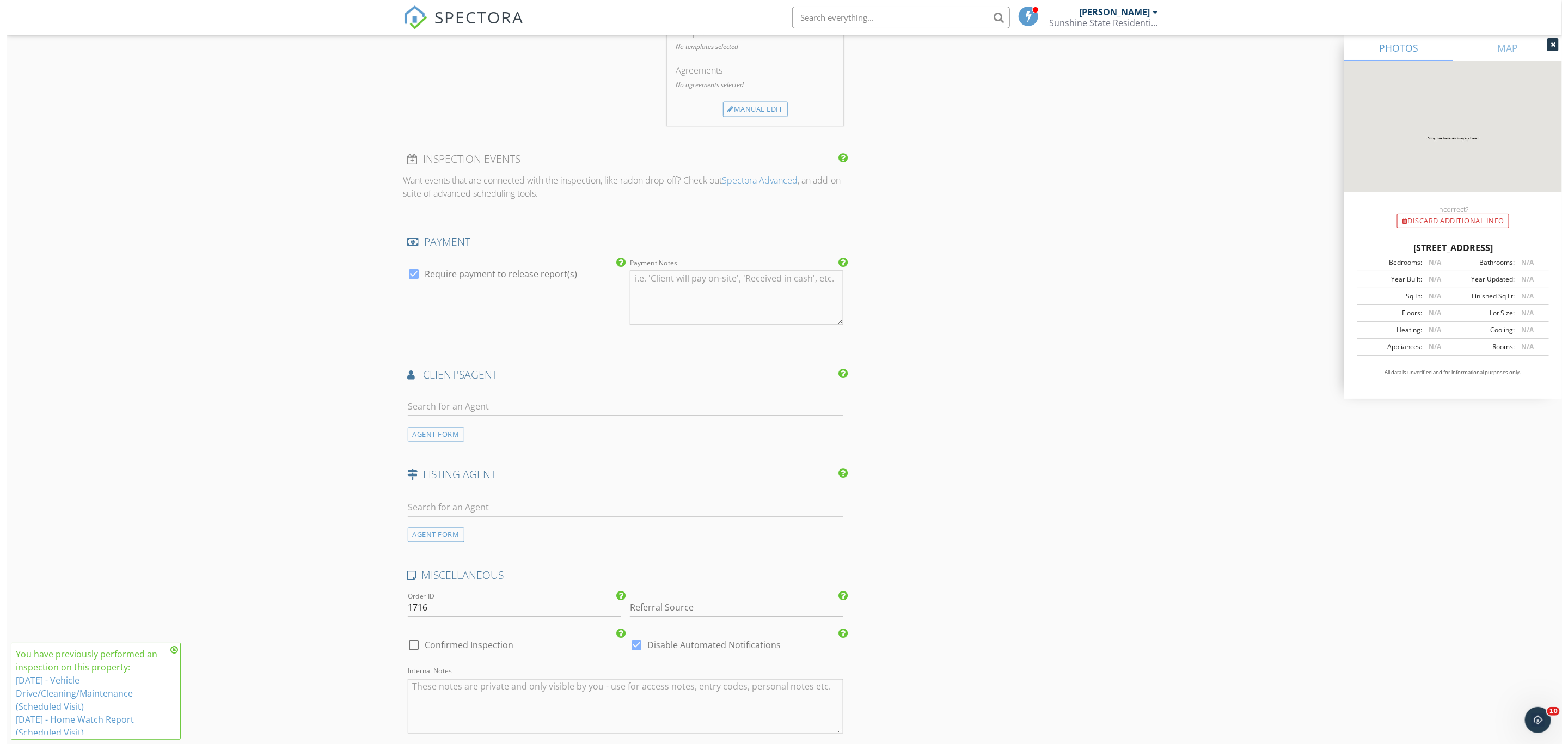
scroll to position [1362, 0]
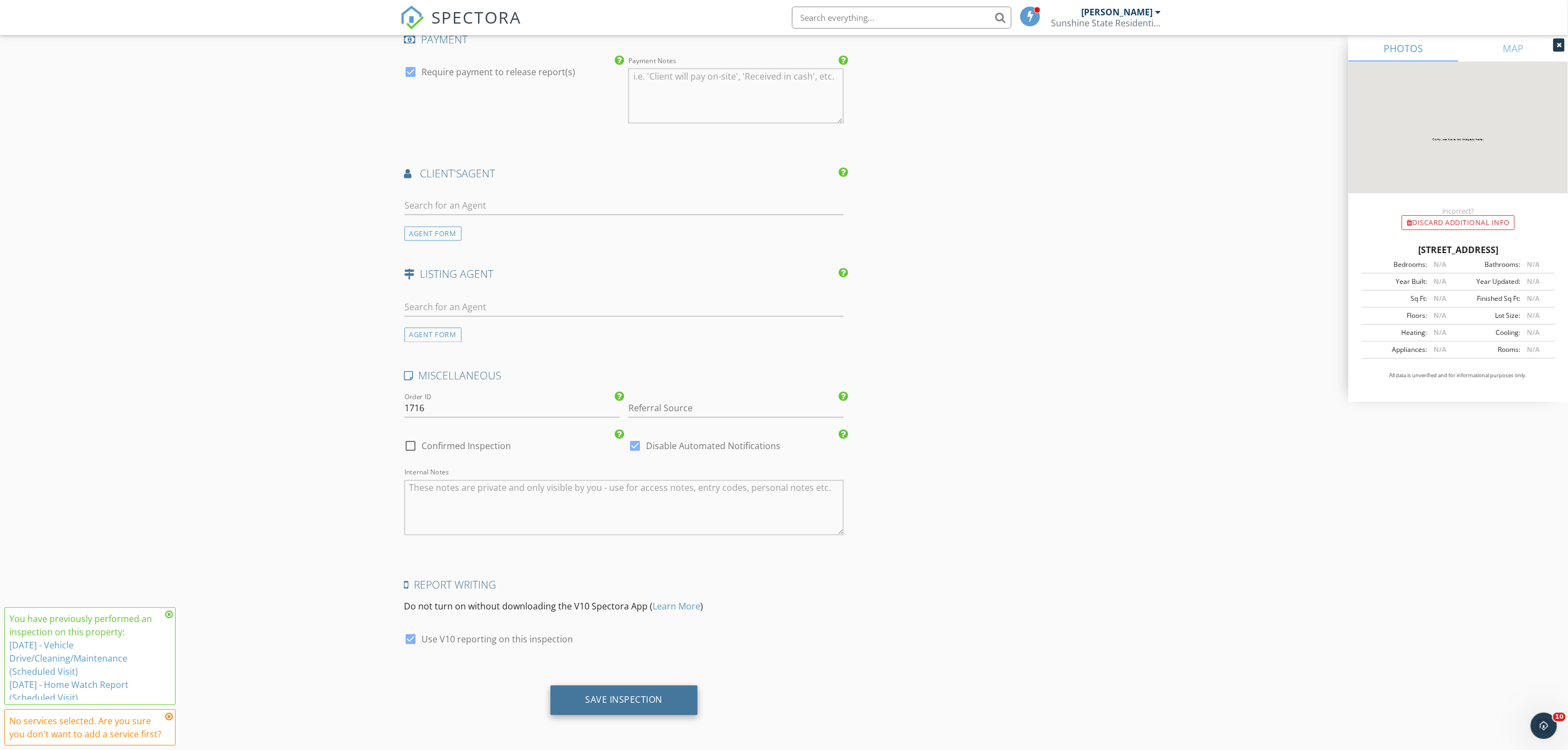
click at [649, 705] on div "Save Inspection" at bounding box center [623, 701] width 77 height 11
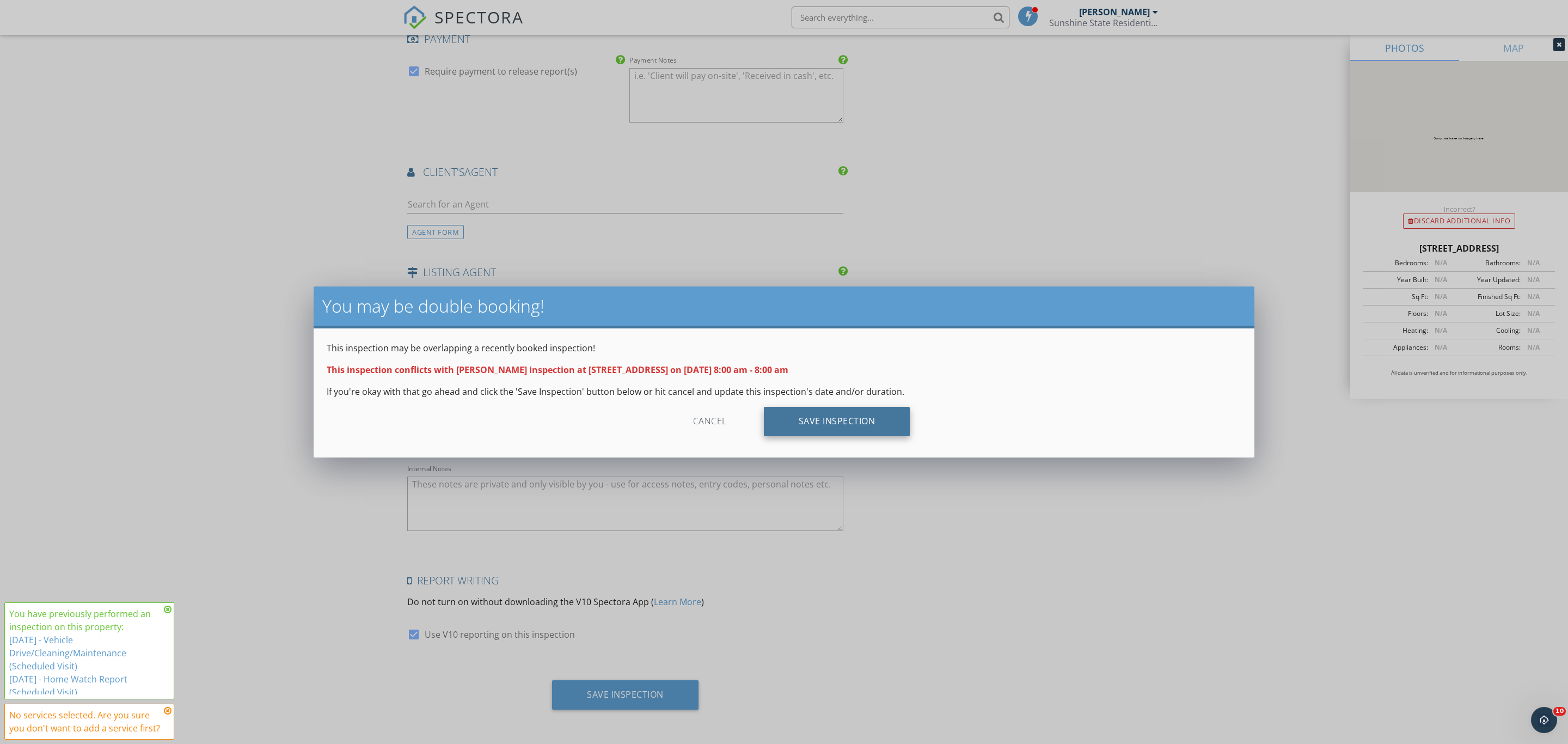
click at [823, 417] on div "Save Inspection" at bounding box center [836, 421] width 146 height 29
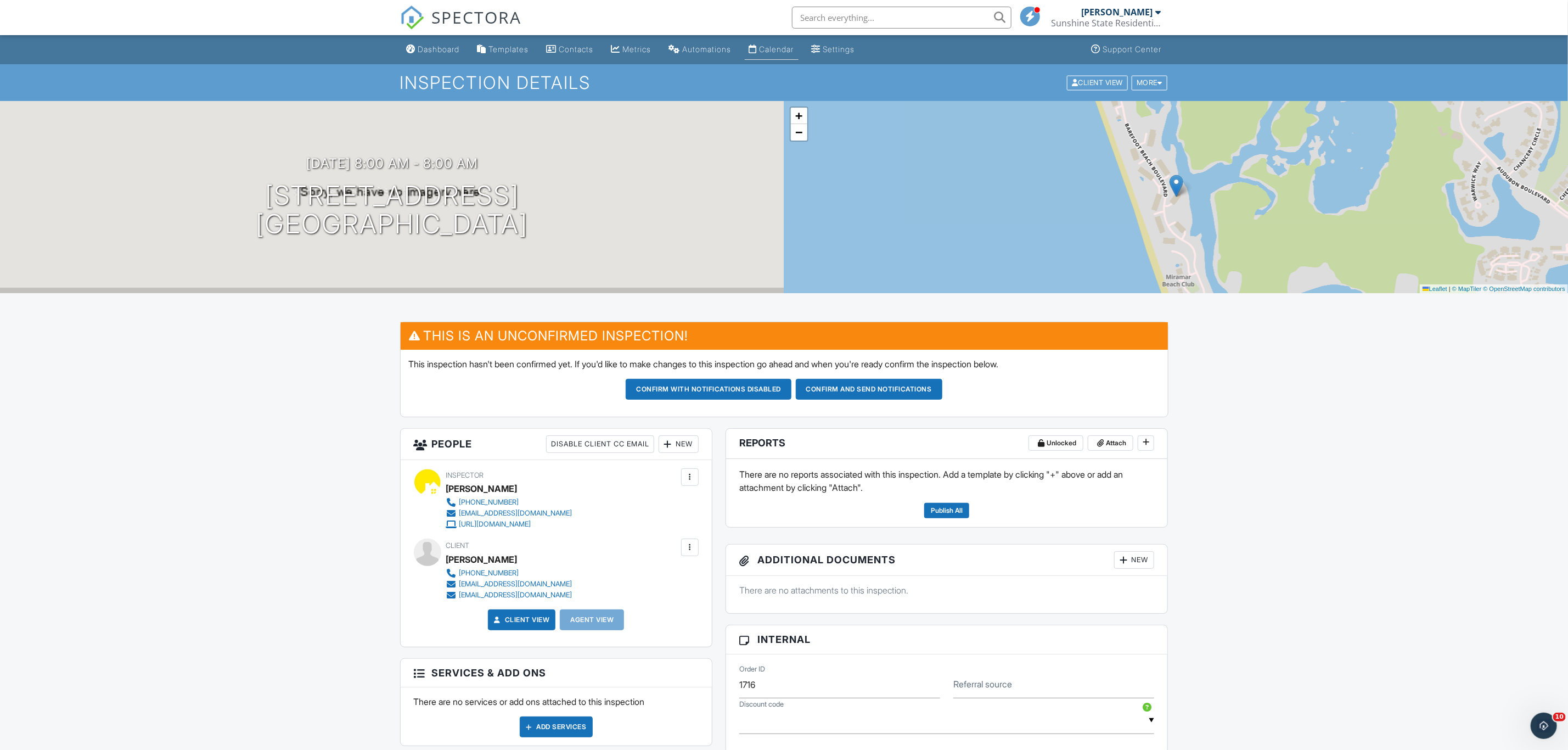
click at [774, 48] on div "Calendar" at bounding box center [776, 49] width 34 height 10
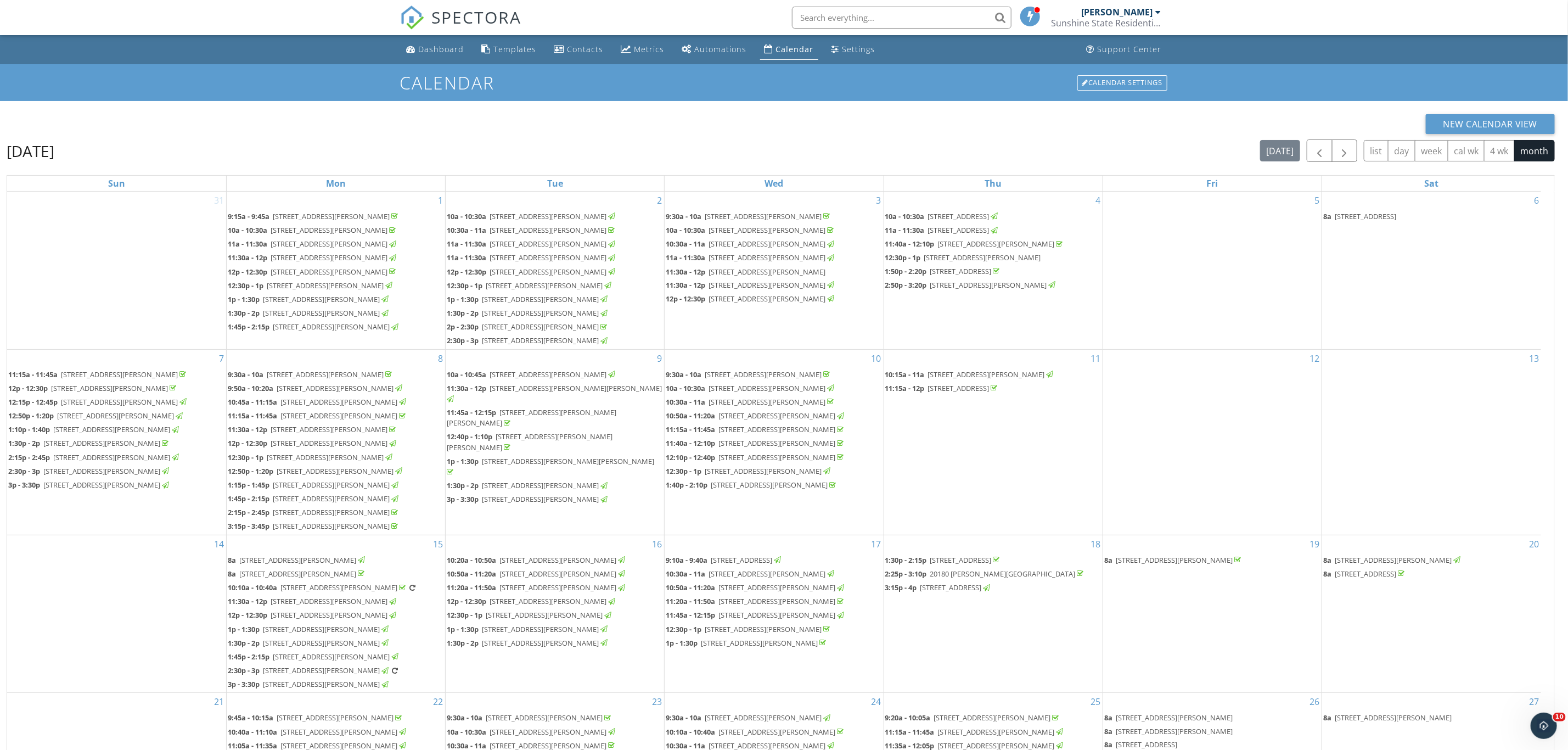
click at [388, 277] on span "262 Barefoot Beach Blvd 604, Bonita Springs 34134" at bounding box center [329, 272] width 117 height 10
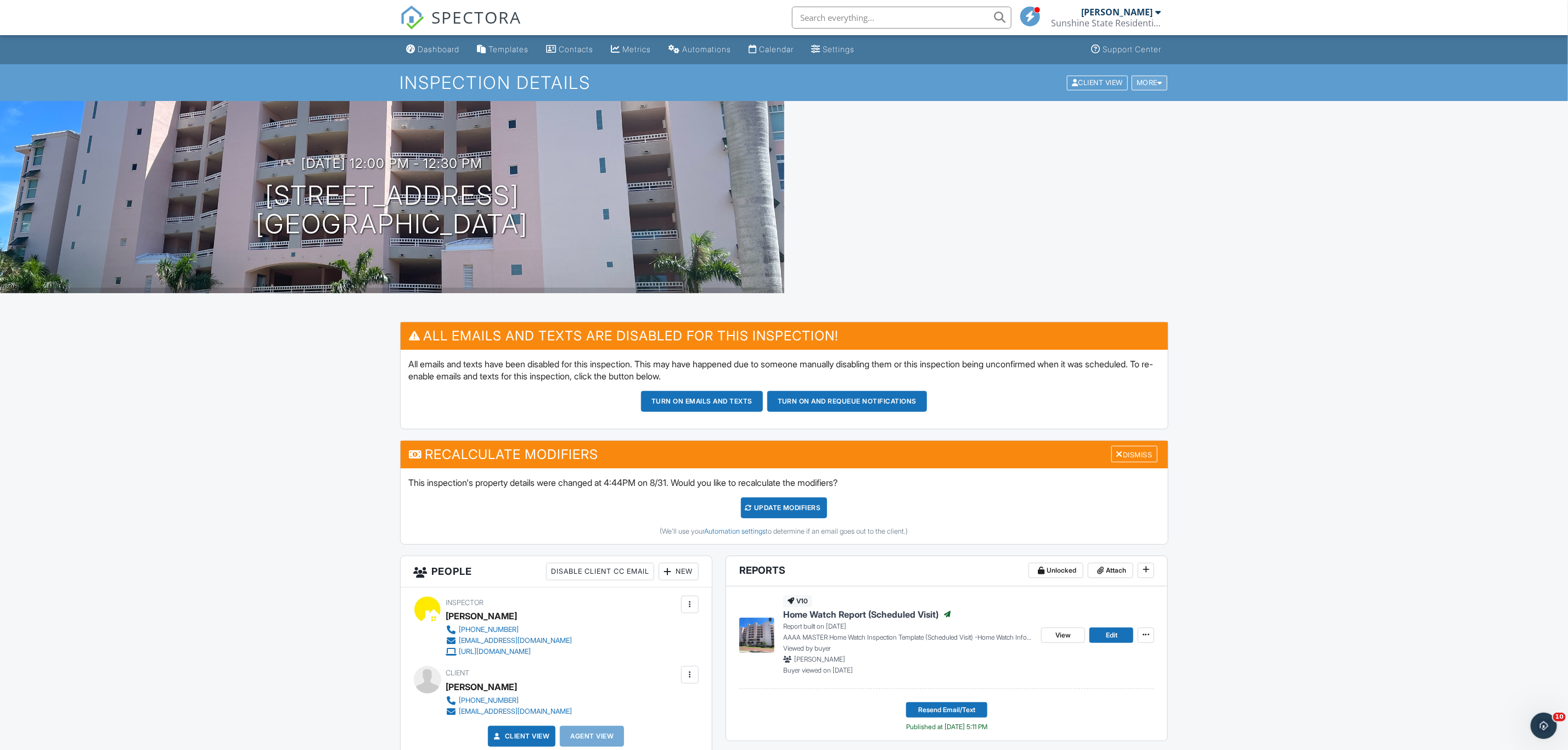
click at [1144, 83] on div "More" at bounding box center [1150, 83] width 36 height 15
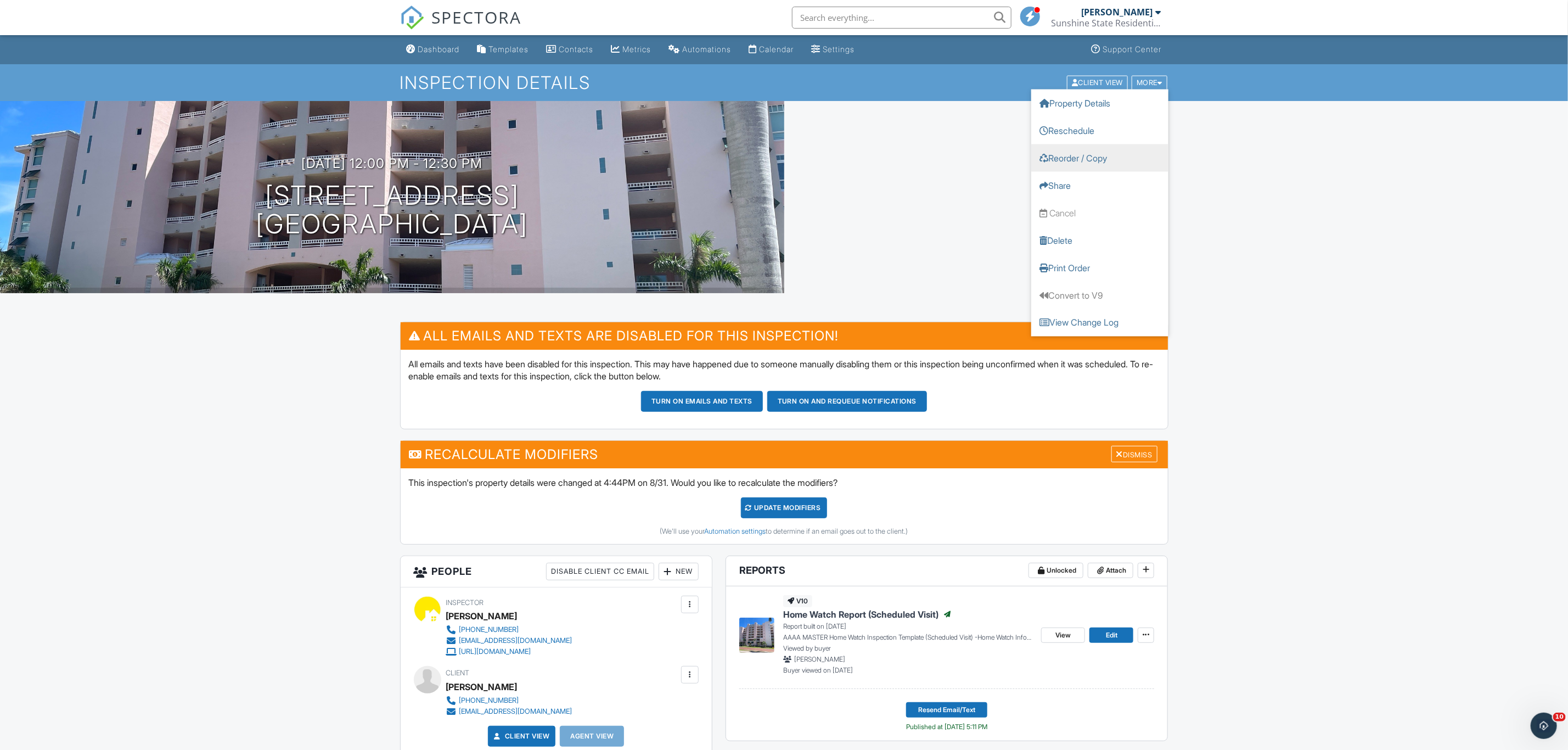
click at [1090, 159] on link "Reorder / Copy" at bounding box center [1100, 157] width 137 height 28
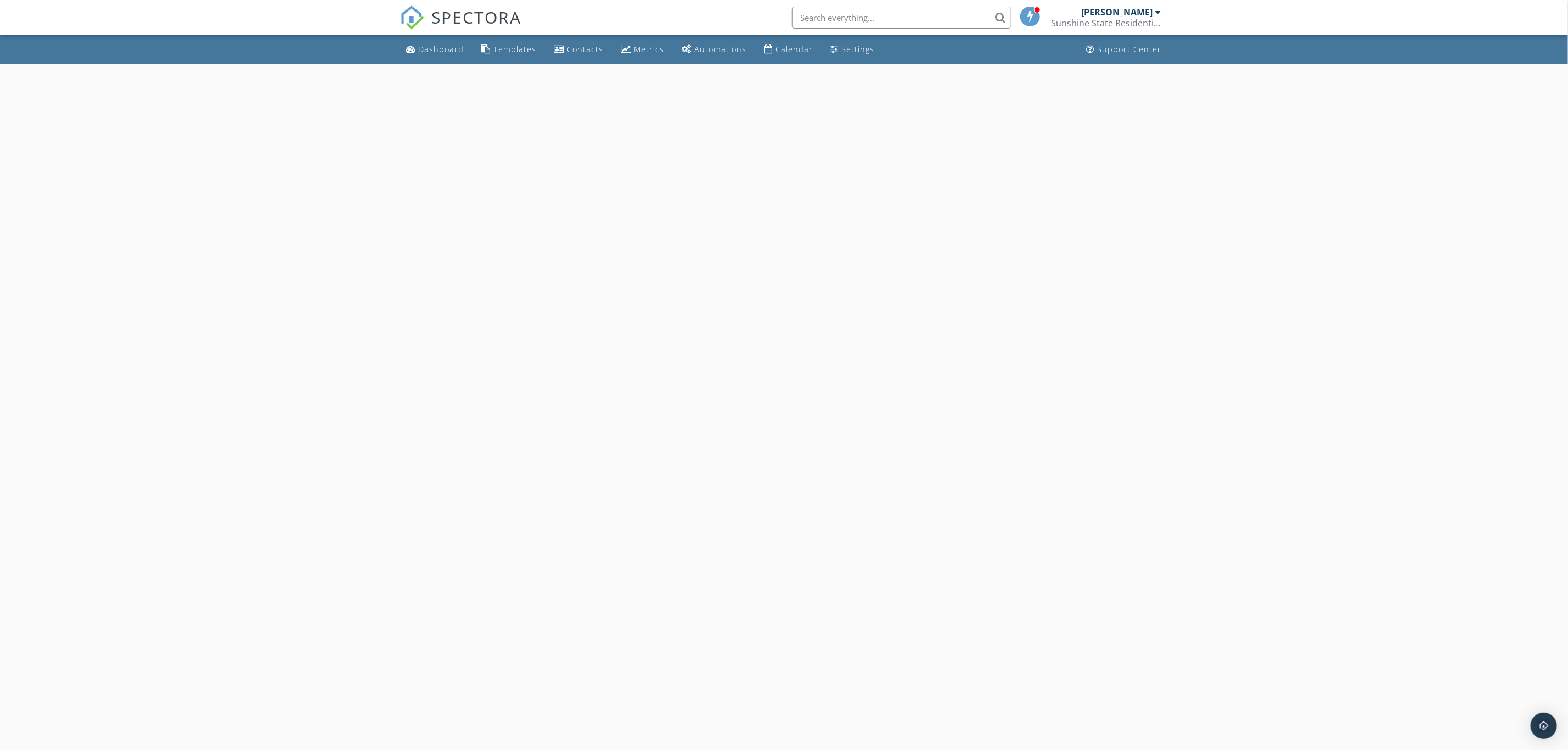
select select "8"
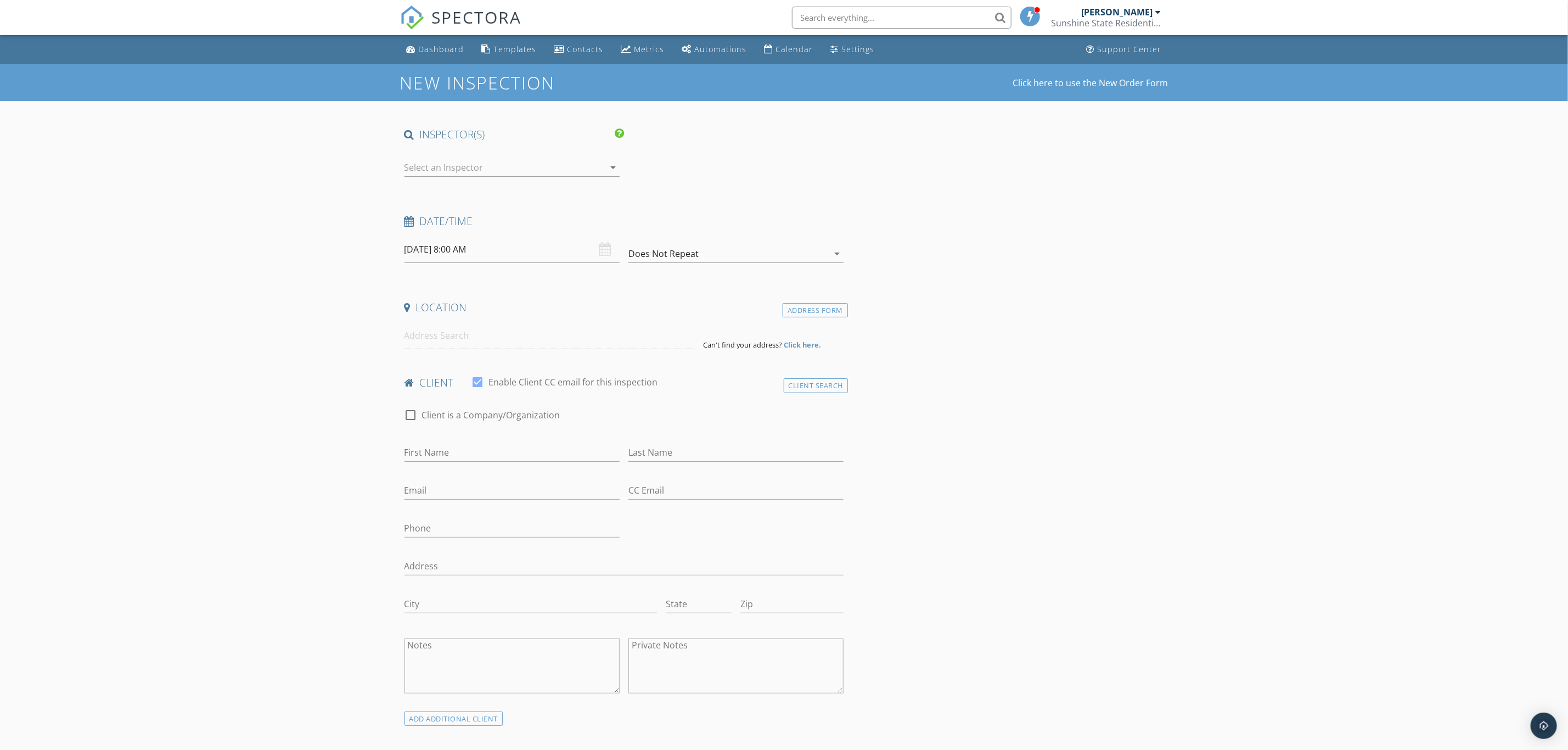
type input "[PERSON_NAME]"
type input "[EMAIL_ADDRESS][DOMAIN_NAME]"
type input "[PHONE_NUMBER]"
type input "Barefoot Beach Club"
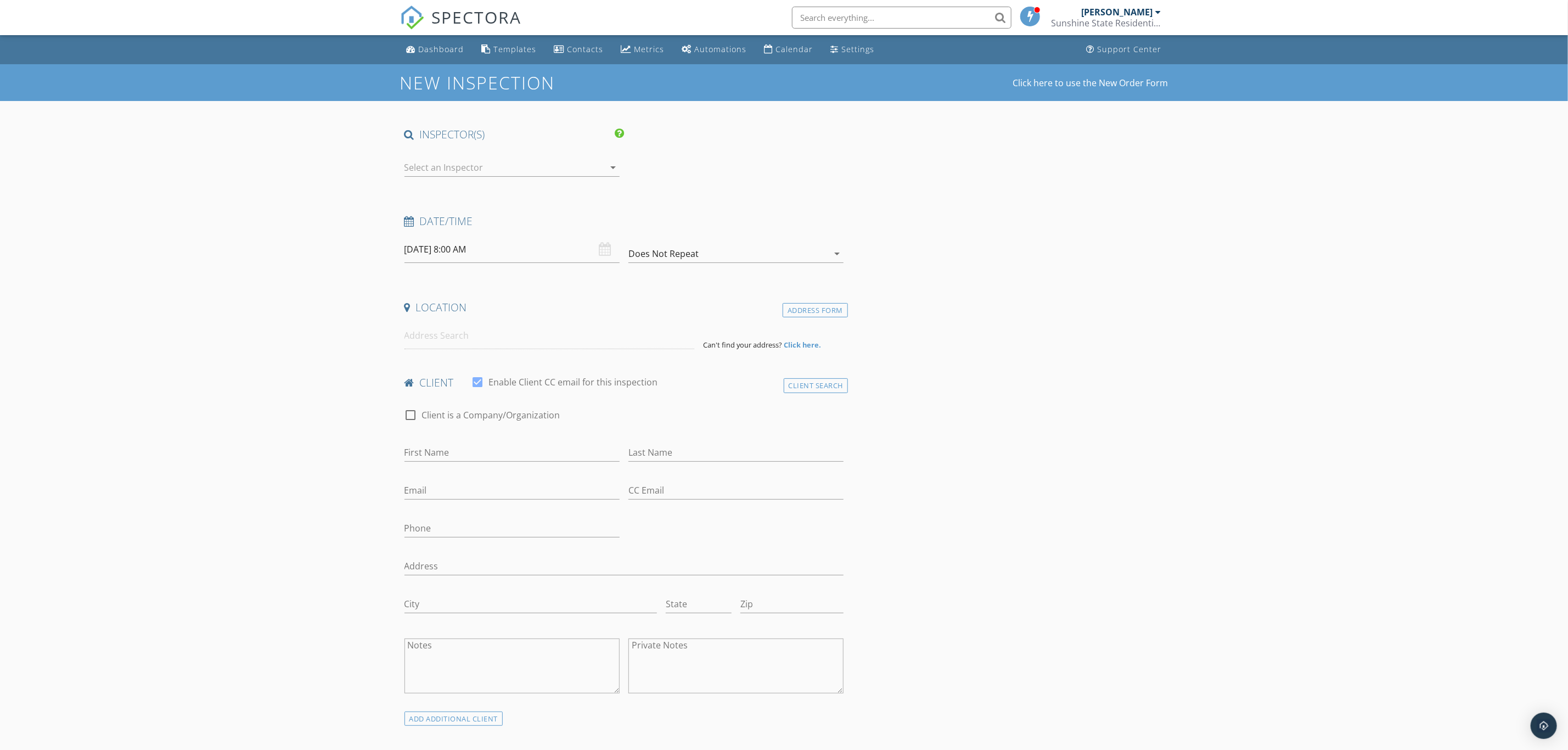
type input "[PERSON_NAME][GEOGRAPHIC_DATA],"
type input "FL"
type input "34134"
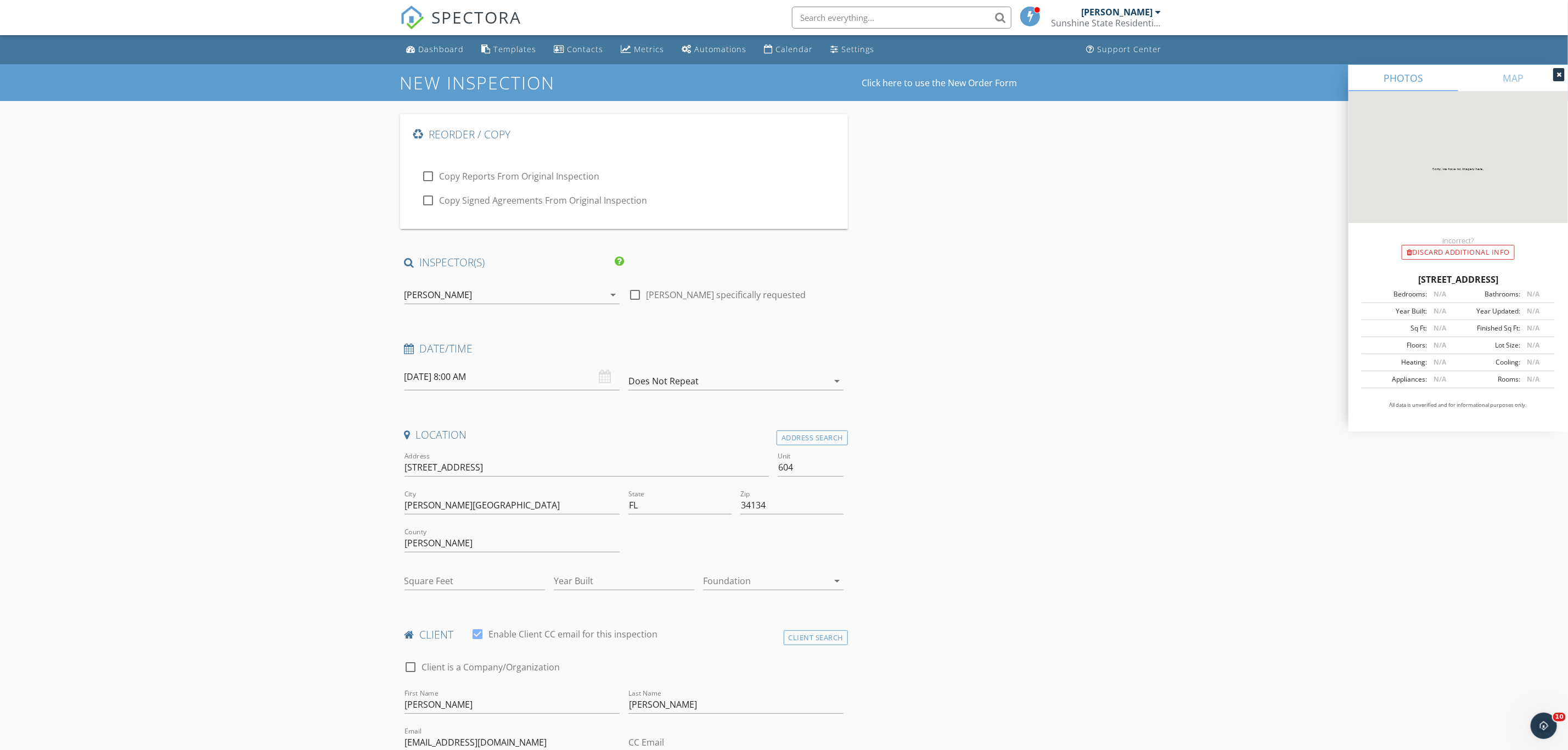
click at [522, 380] on input "[DATE] 8:00 AM" at bounding box center [512, 376] width 215 height 27
type input "[DATE] 8:00 AM"
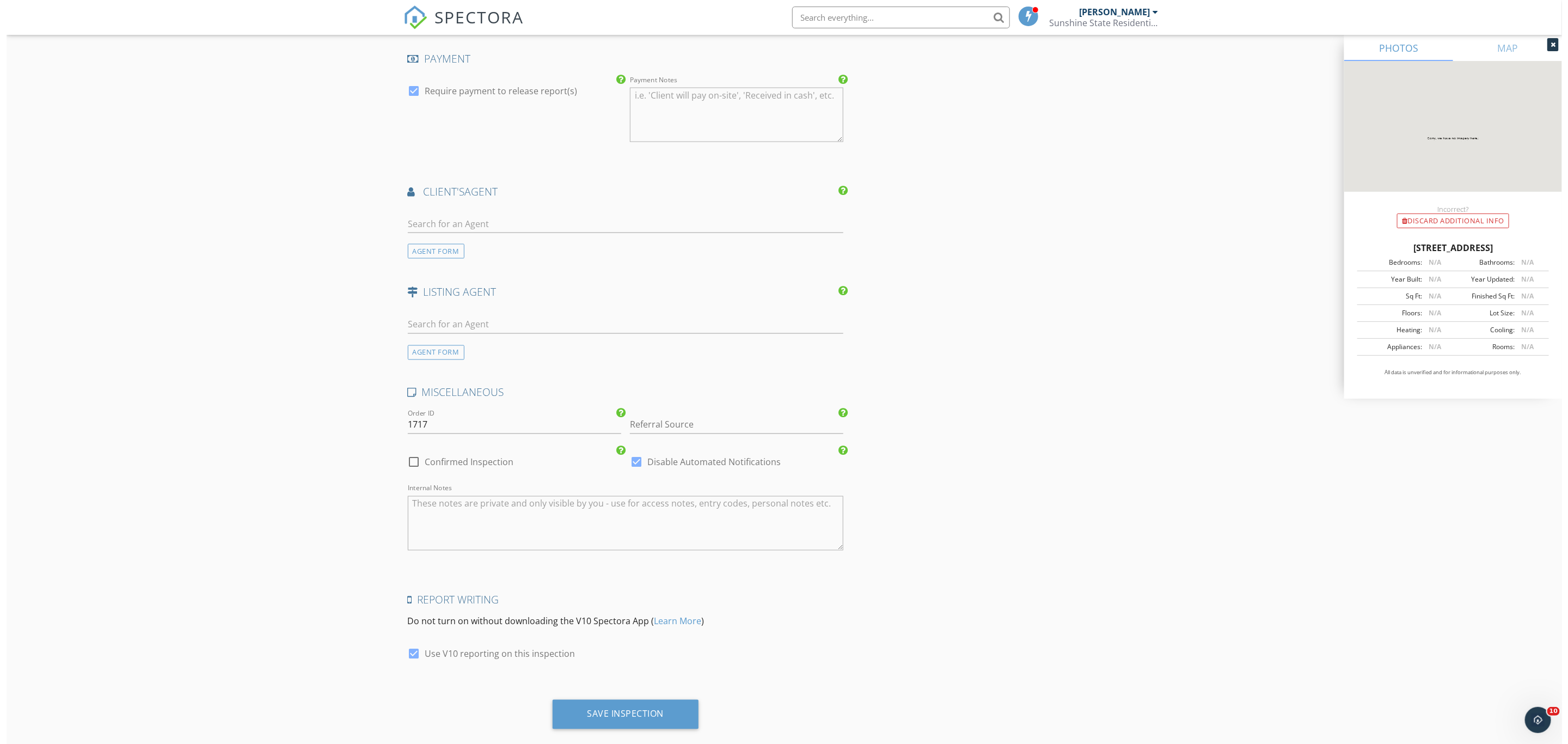
scroll to position [1265, 0]
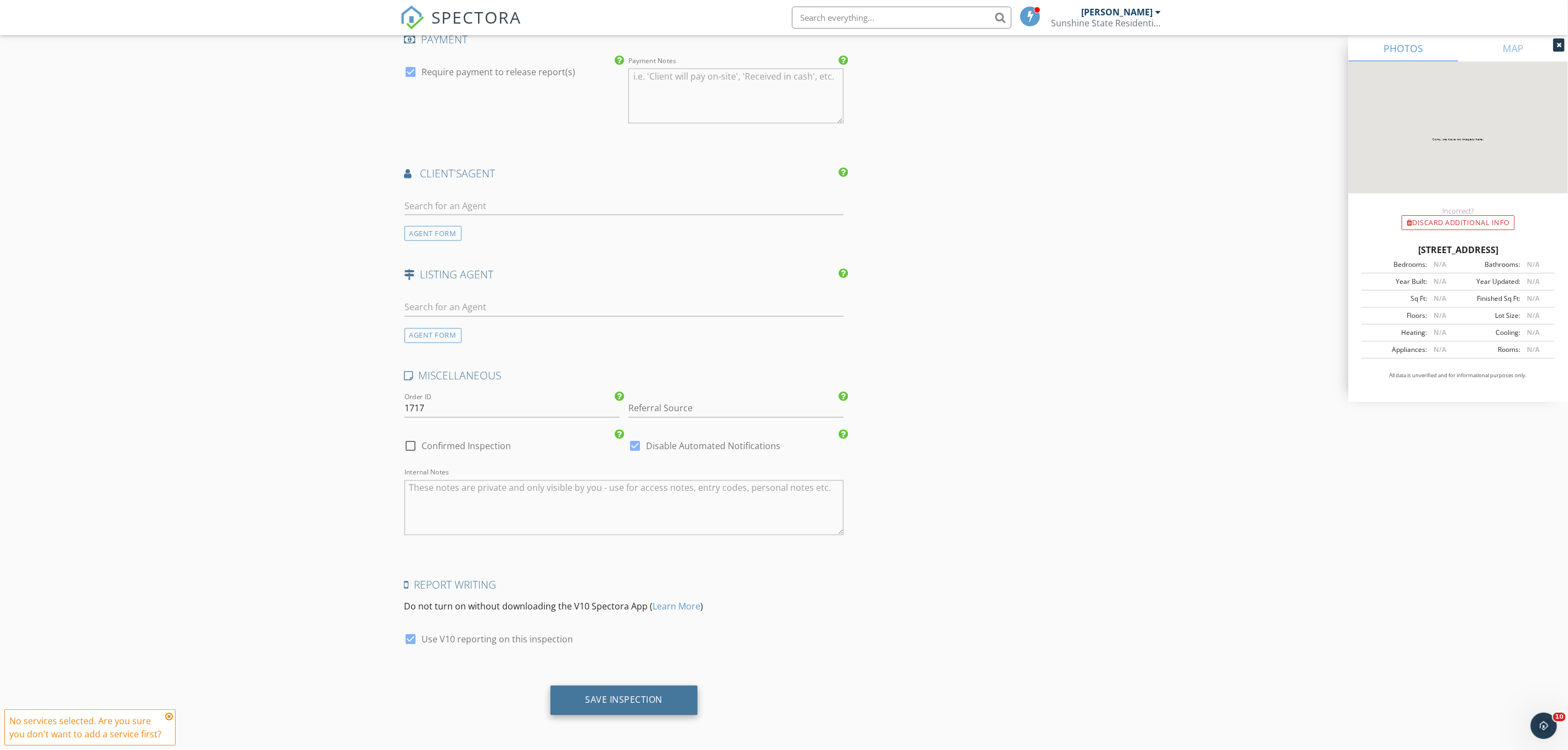
click at [665, 695] on div "Save Inspection" at bounding box center [623, 700] width 147 height 29
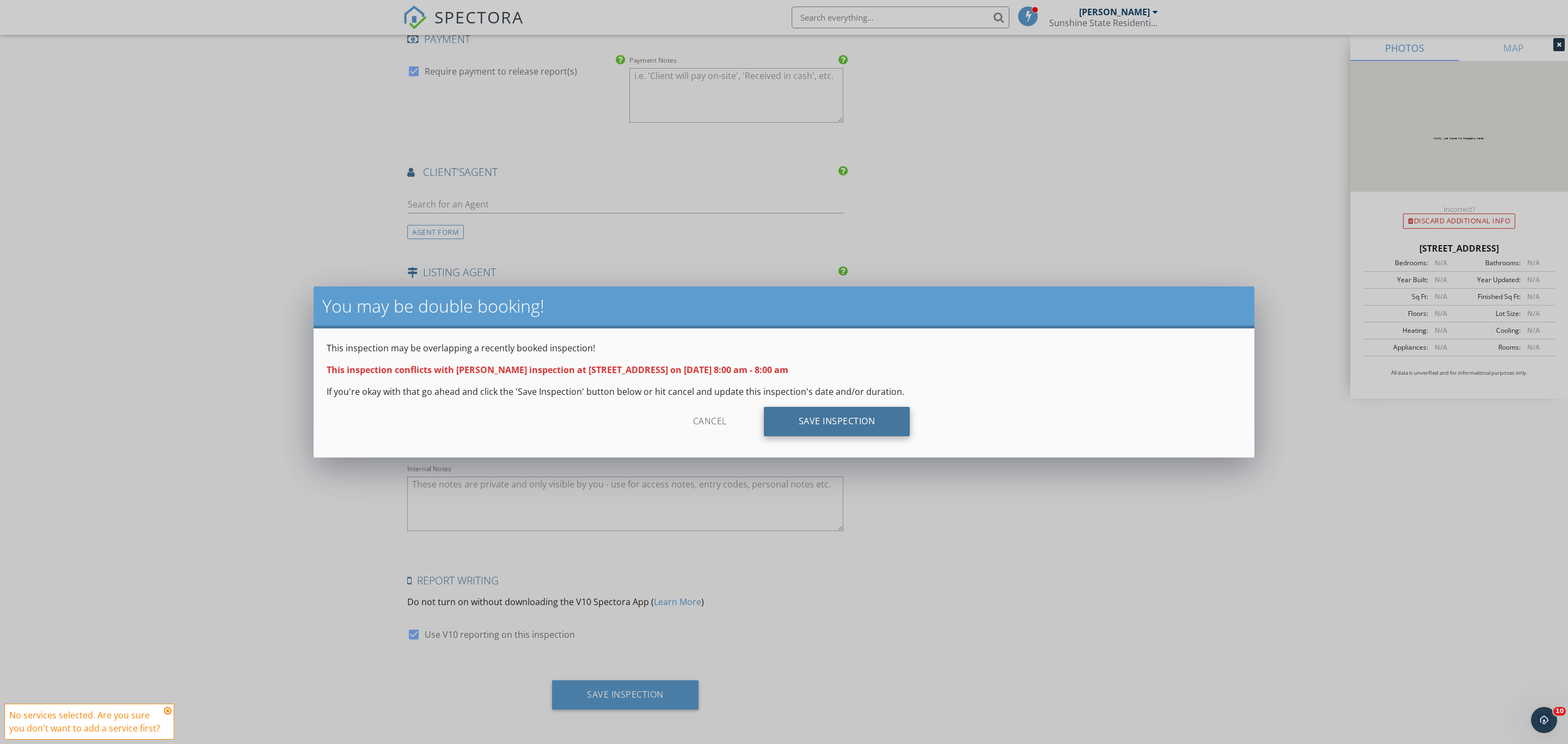
click at [851, 421] on div "Save Inspection" at bounding box center [836, 421] width 146 height 29
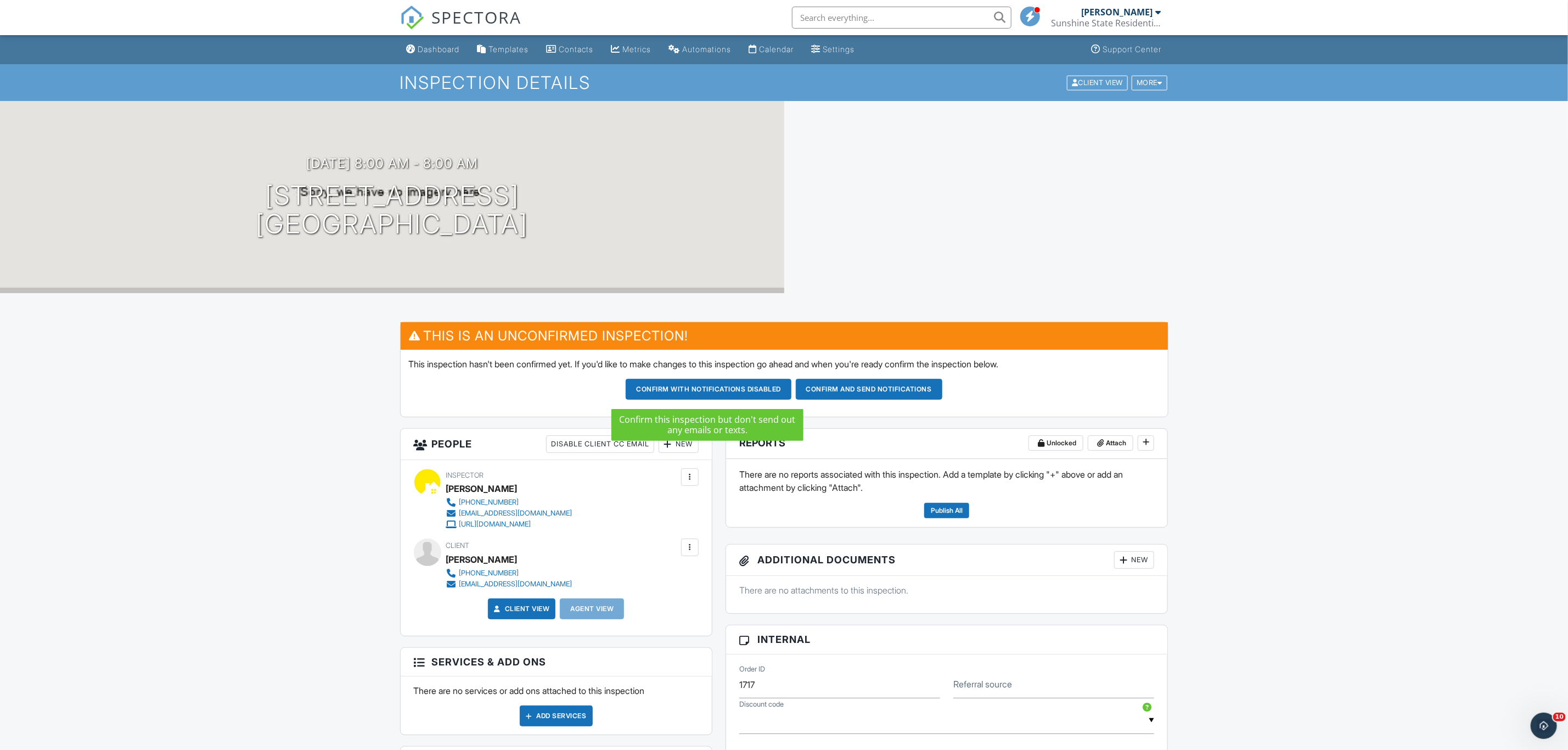
click at [736, 383] on button "Confirm with notifications disabled" at bounding box center [708, 389] width 165 height 21
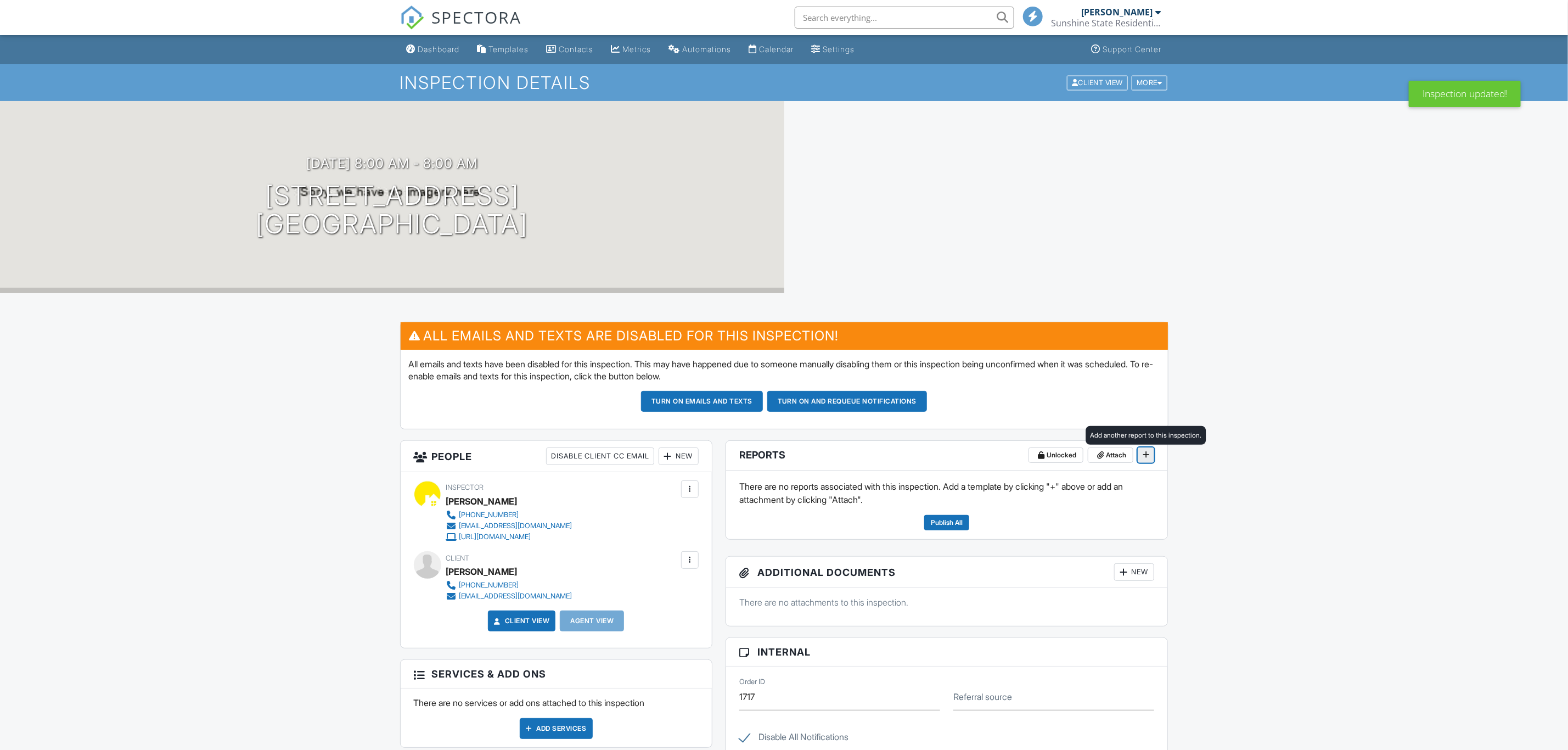
click at [1146, 457] on icon at bounding box center [1145, 454] width 7 height 8
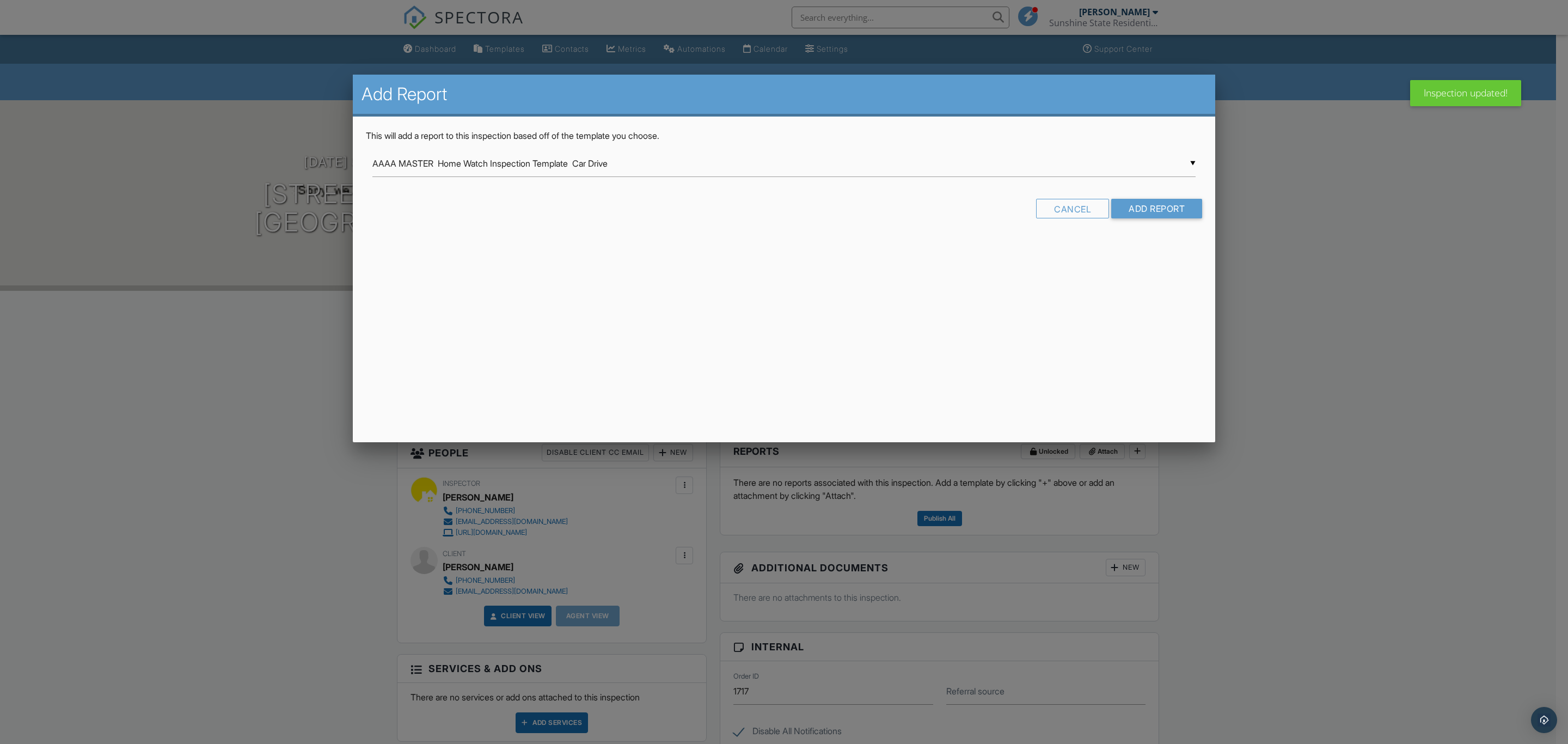
click at [771, 162] on div "▼ AAAA MASTER Home Watch Inspection Template Car Drive AAAA MASTER Home Watch I…" at bounding box center [784, 163] width 823 height 26
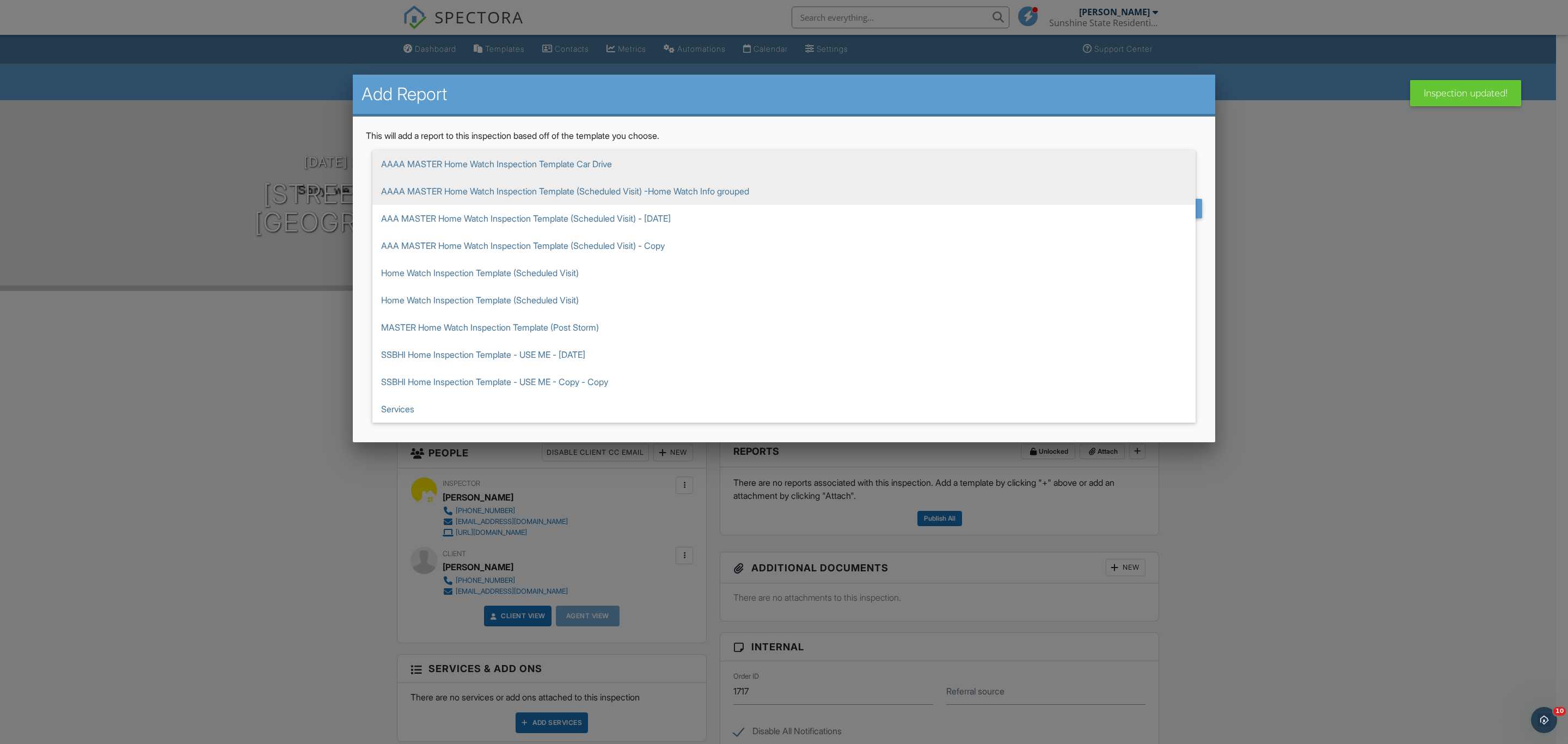
click at [744, 187] on span "AAAA MASTER Home Watch Inspection Template (Scheduled Visit) -Home Watch Info g…" at bounding box center [784, 190] width 823 height 27
type input "AAAA MASTER Home Watch Inspection Template (Scheduled Visit) -Home Watch Info g…"
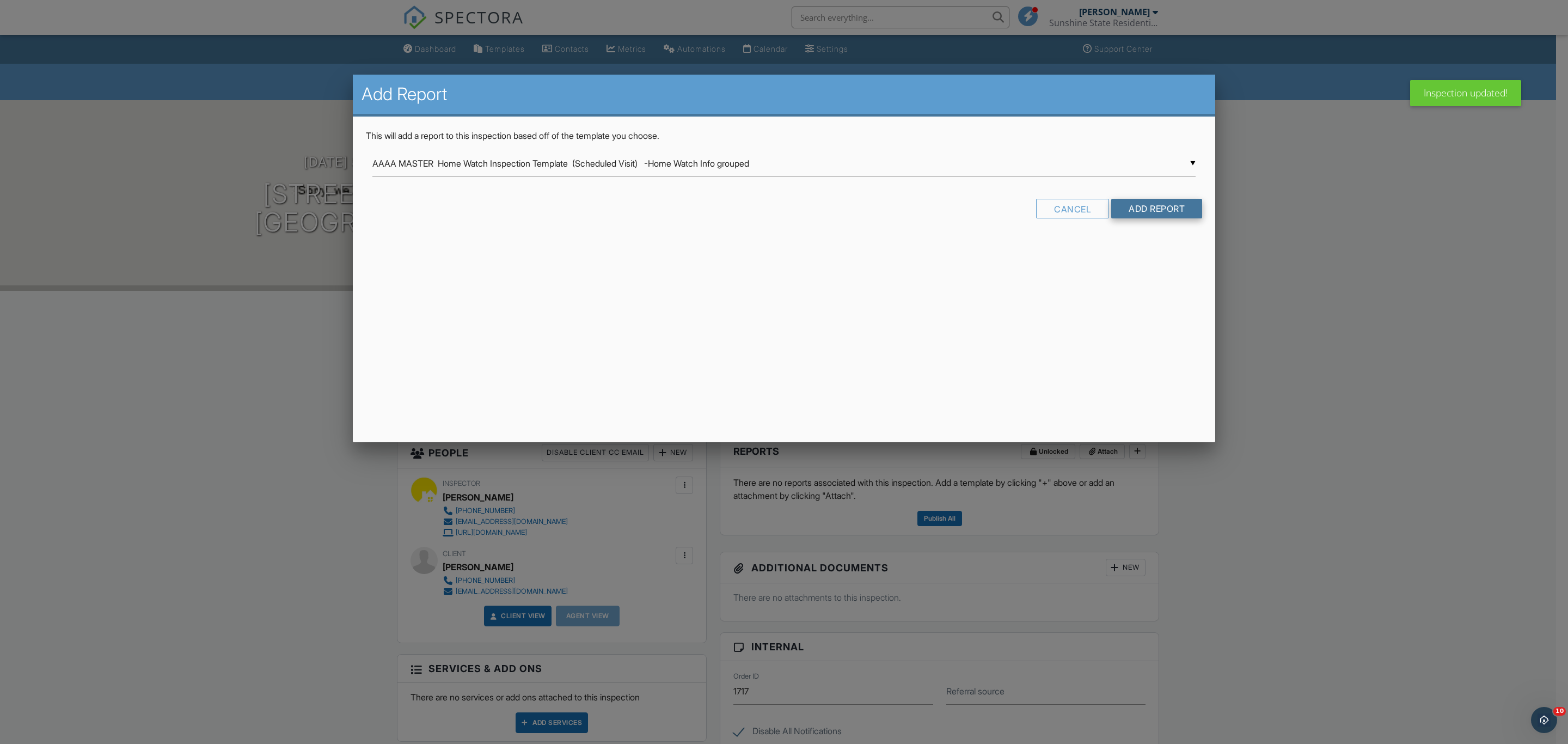
click at [1151, 203] on input "Add Report" at bounding box center [1157, 208] width 91 height 20
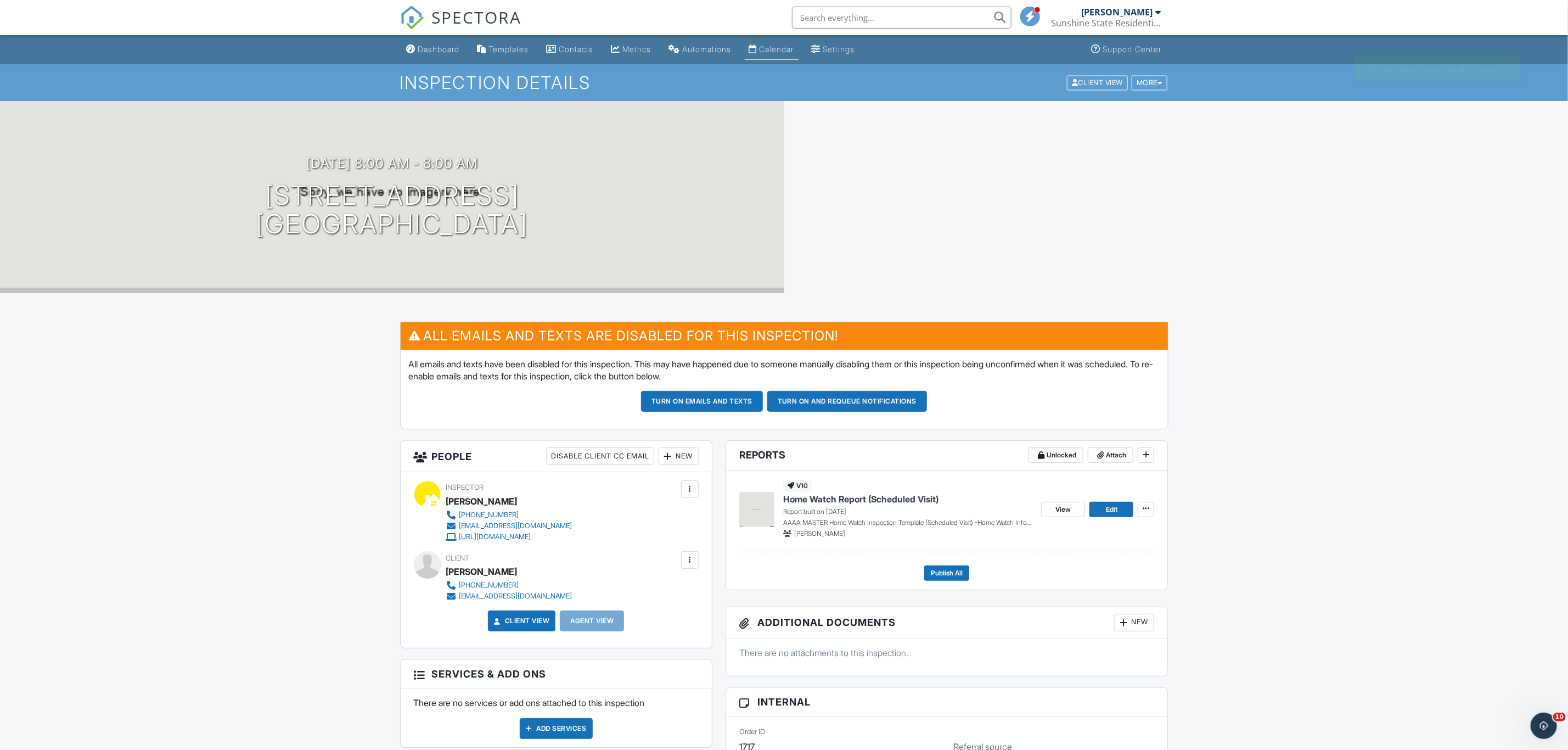
click at [782, 54] on link "Calendar" at bounding box center [772, 49] width 54 height 20
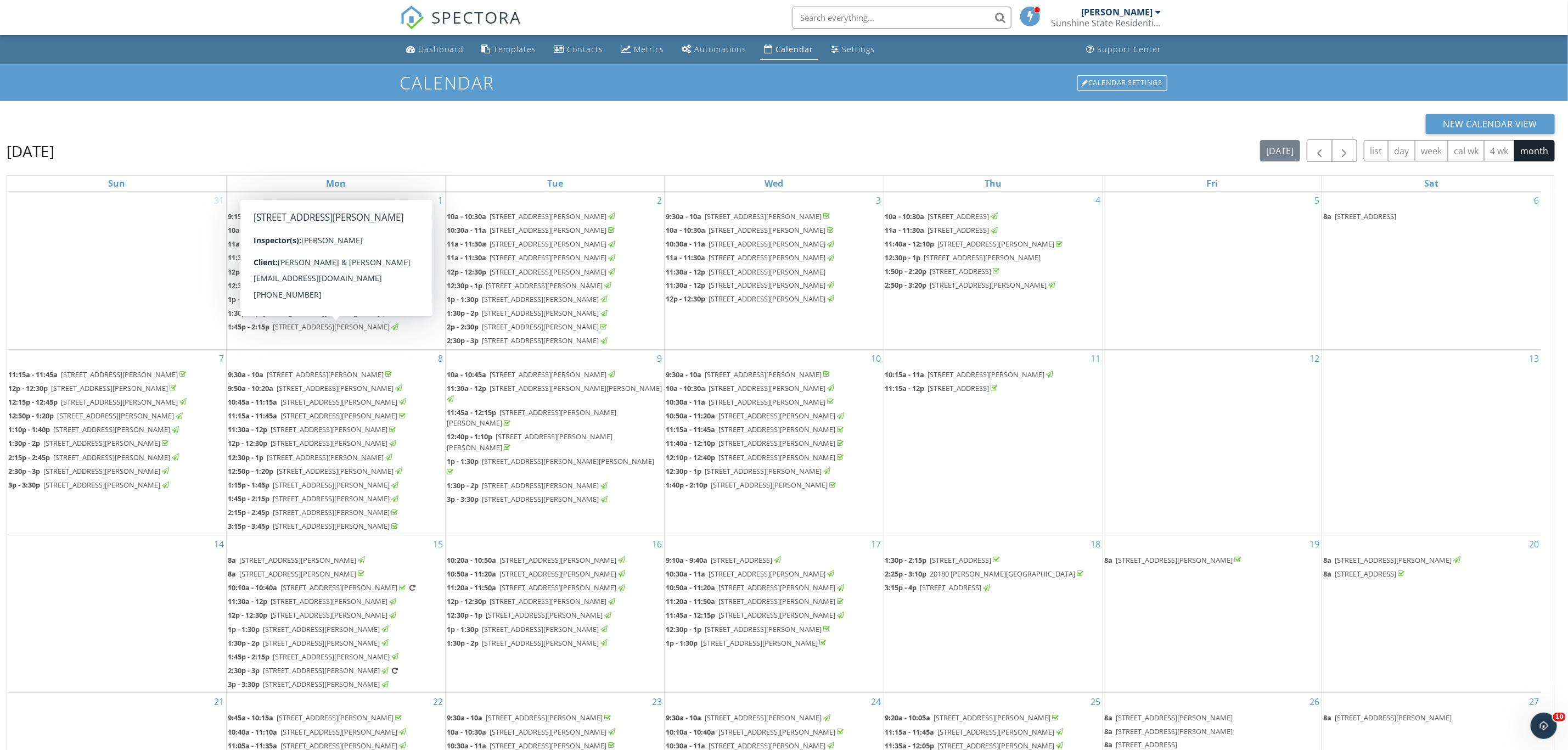
click at [384, 291] on span "[STREET_ADDRESS][PERSON_NAME]" at bounding box center [325, 285] width 117 height 10
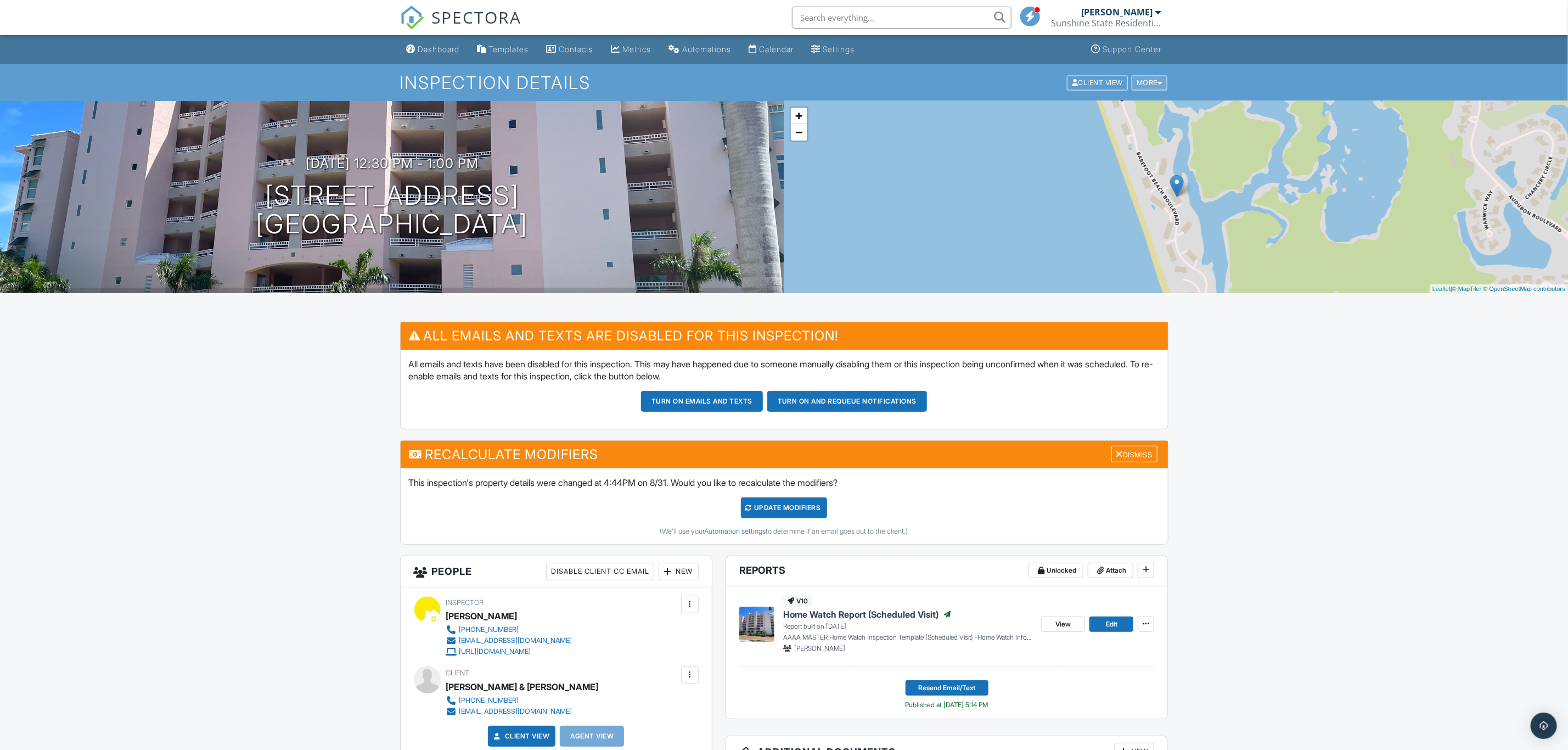
click at [1152, 83] on div "More" at bounding box center [1150, 83] width 36 height 15
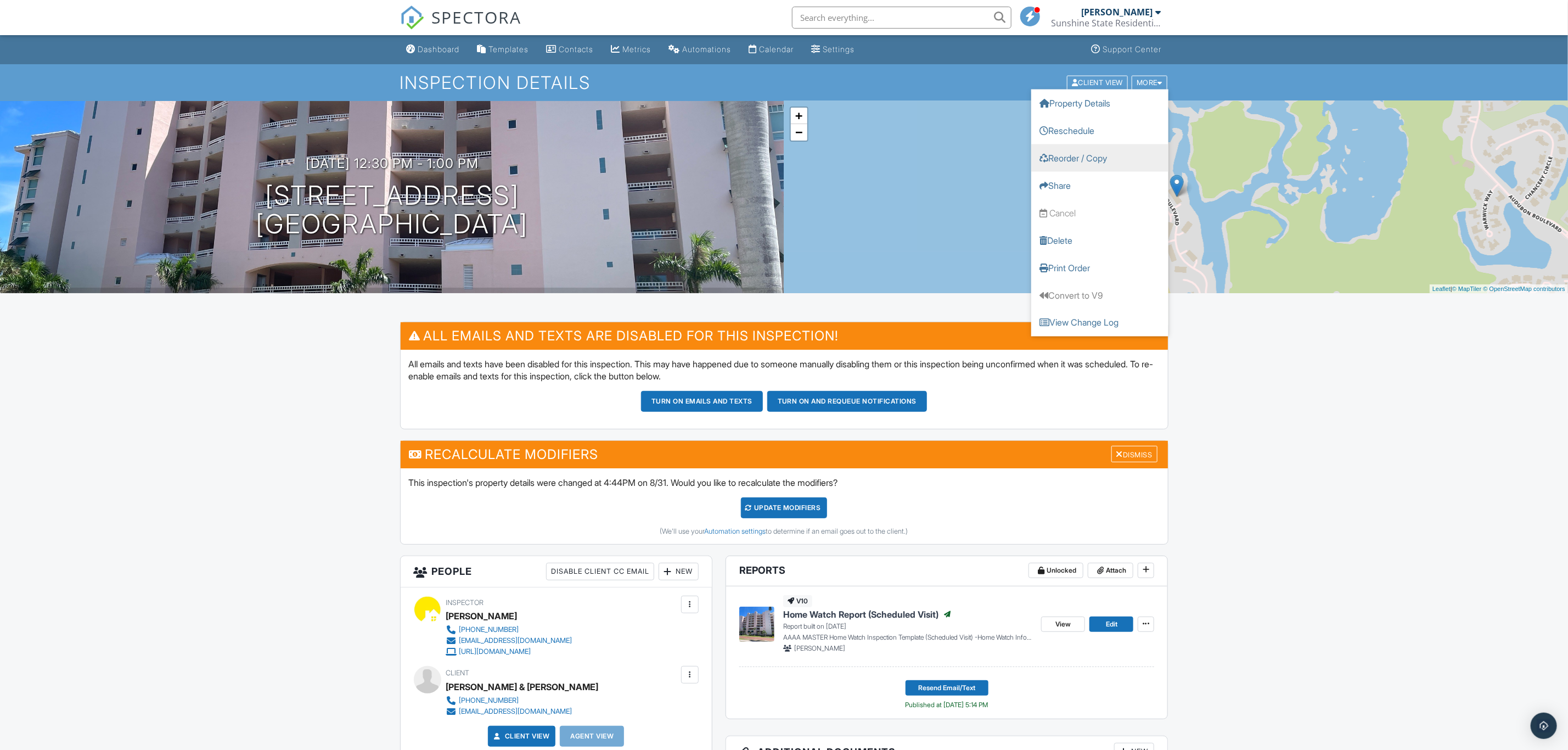
click at [1121, 155] on link "Reorder / Copy" at bounding box center [1100, 157] width 137 height 28
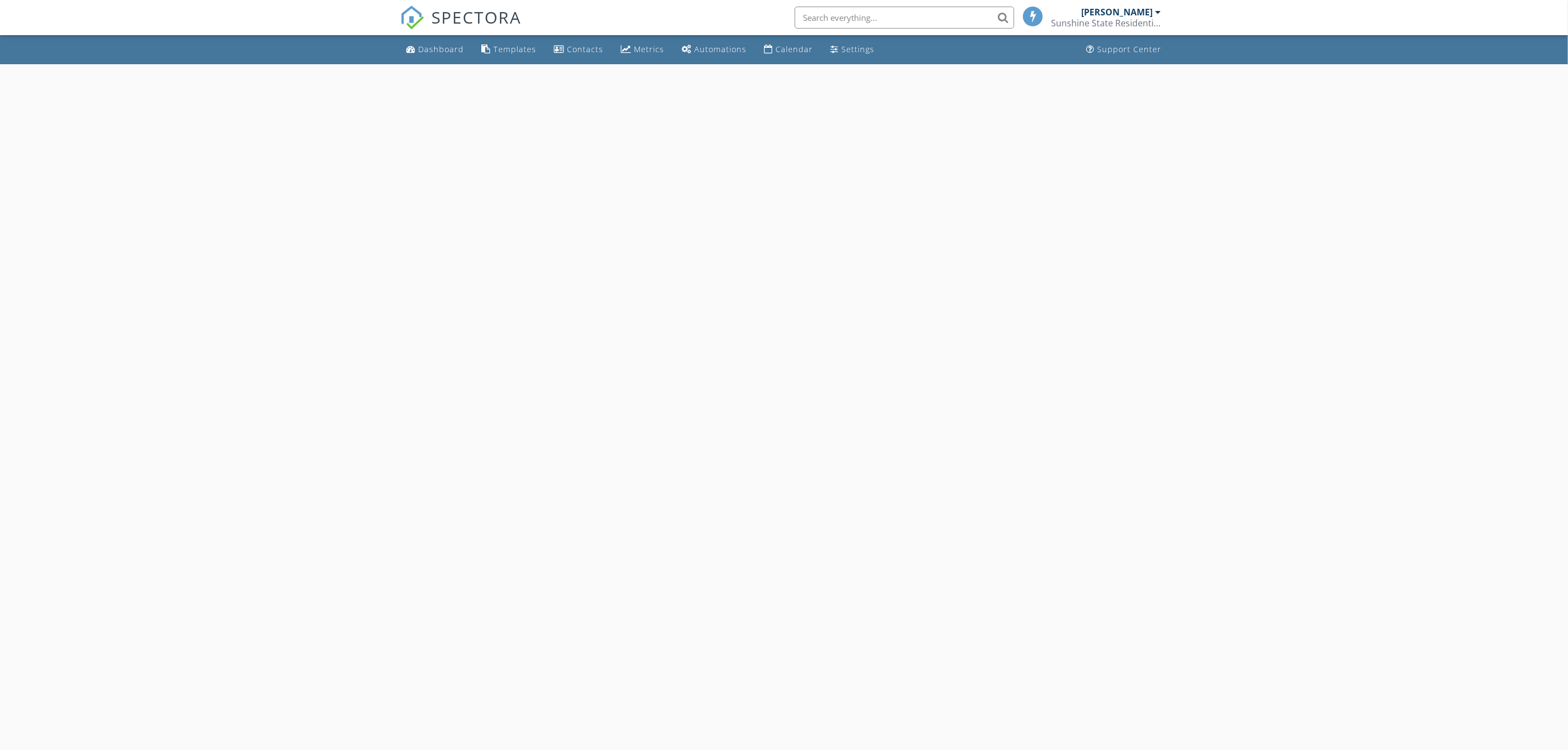
select select "8"
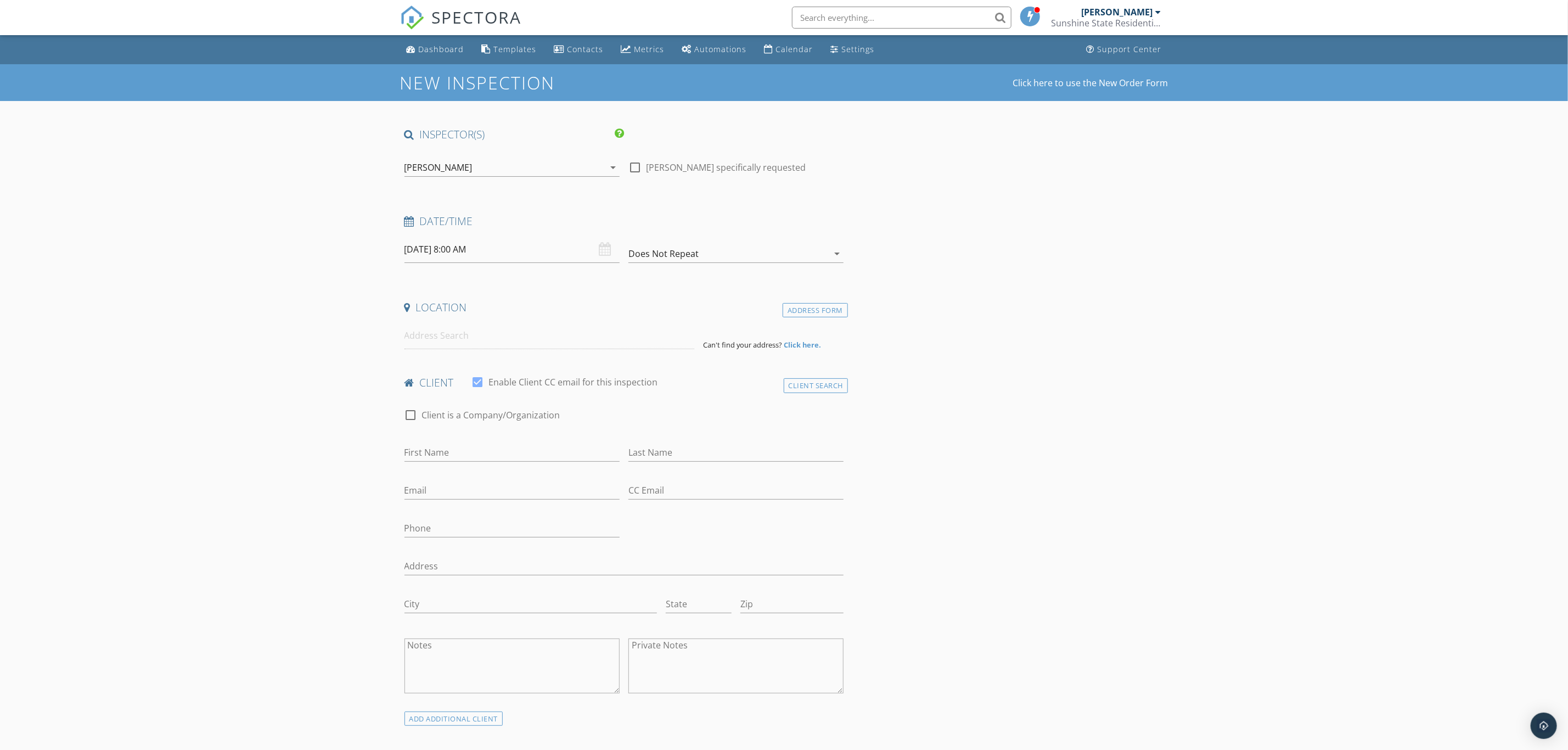
type input "[PERSON_NAME] & [PERSON_NAME]"
type input "[PERSON_NAME]"
type input "[EMAIL_ADDRESS][DOMAIN_NAME]"
type input "[PHONE_NUMBER]"
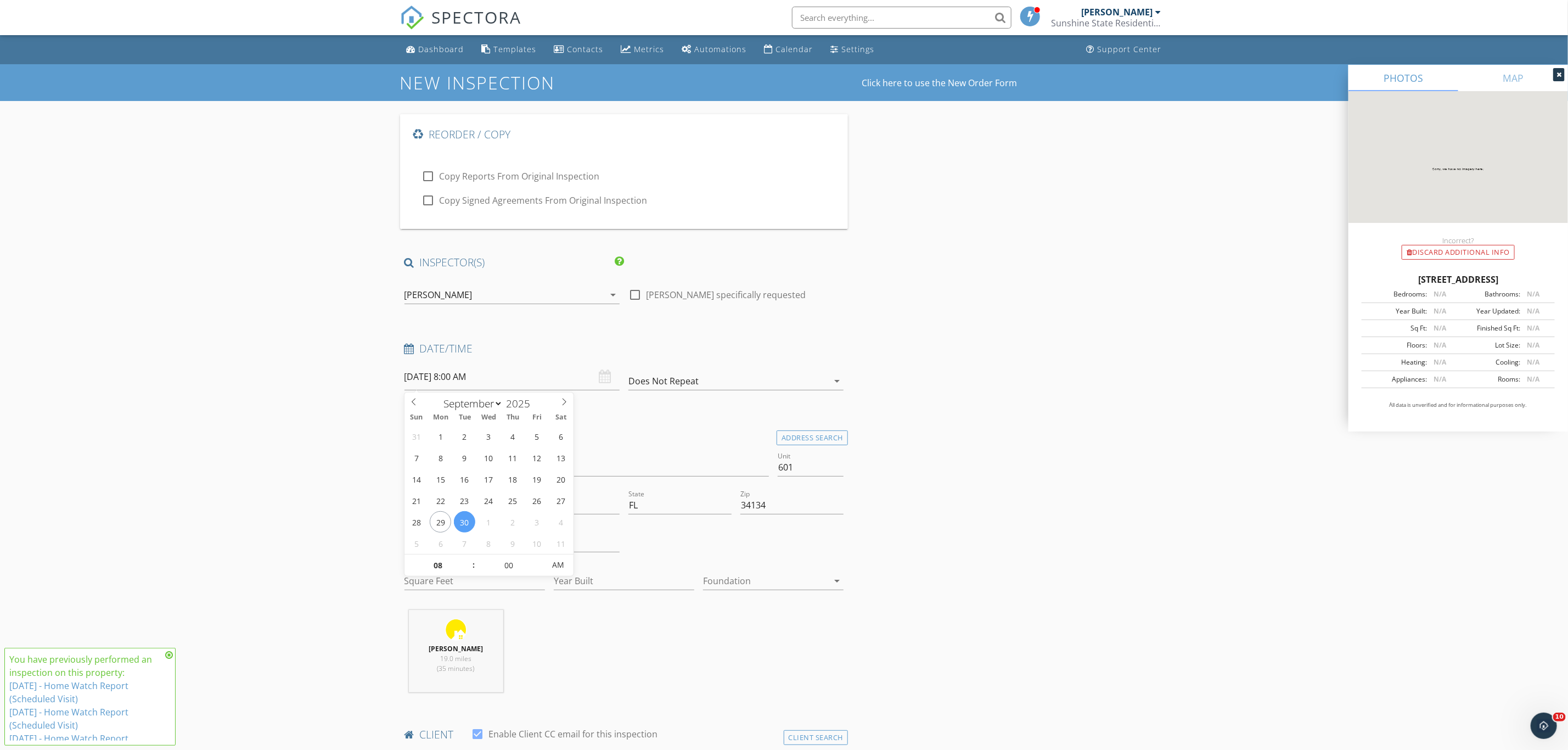
click at [536, 382] on input "[DATE] 8:00 AM" at bounding box center [512, 376] width 215 height 27
type input "[DATE] 8:00 AM"
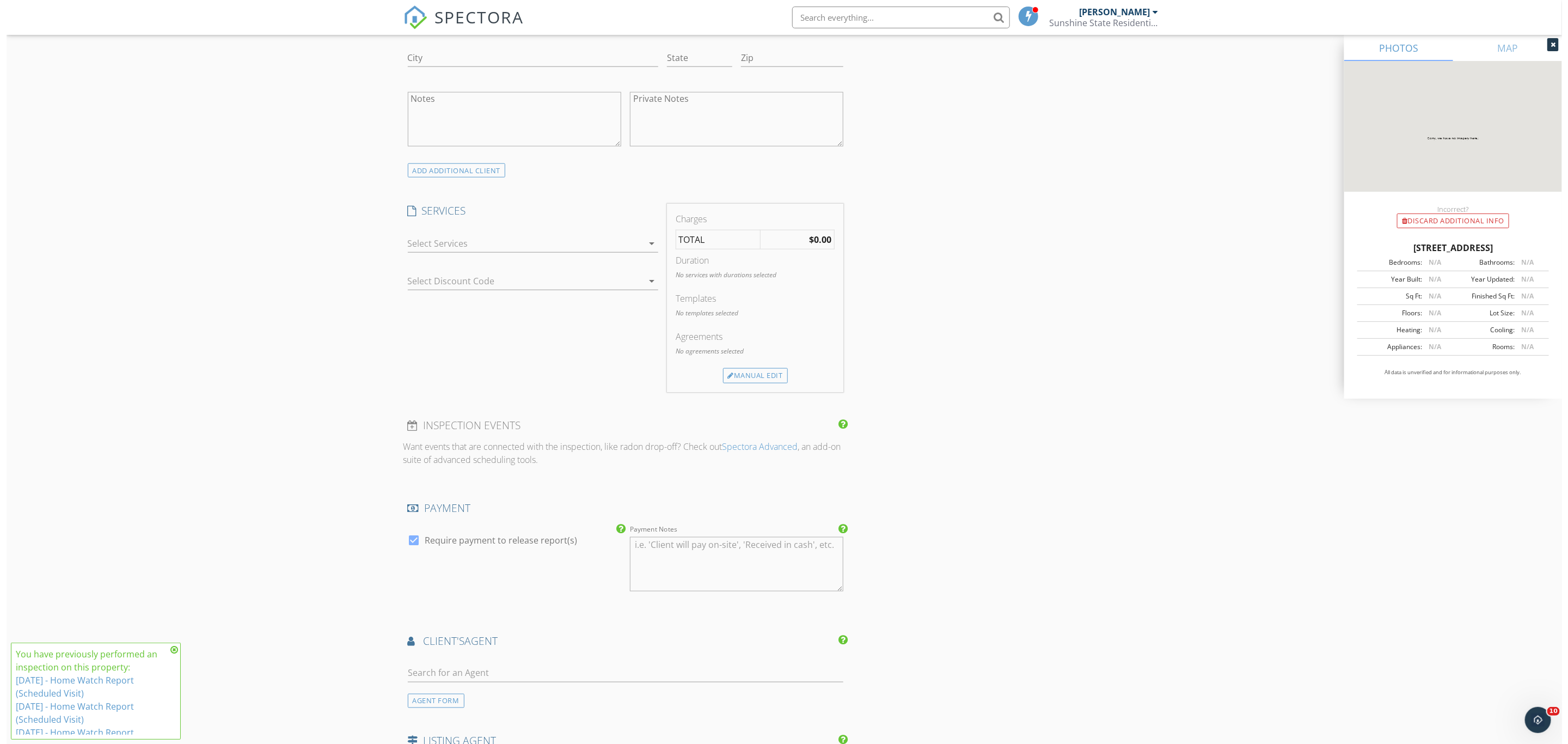
scroll to position [1364, 0]
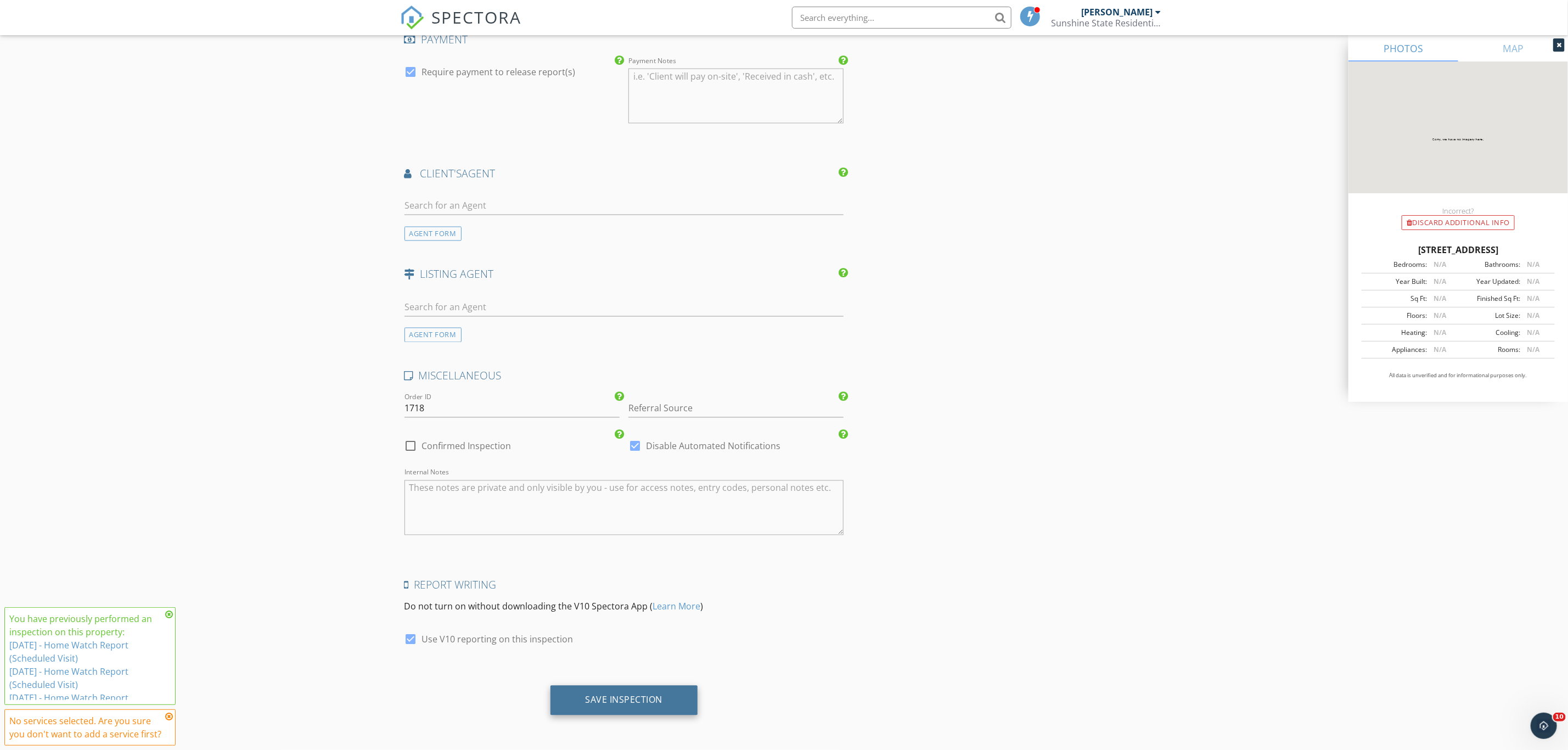
click at [642, 699] on div "Save Inspection" at bounding box center [623, 701] width 77 height 11
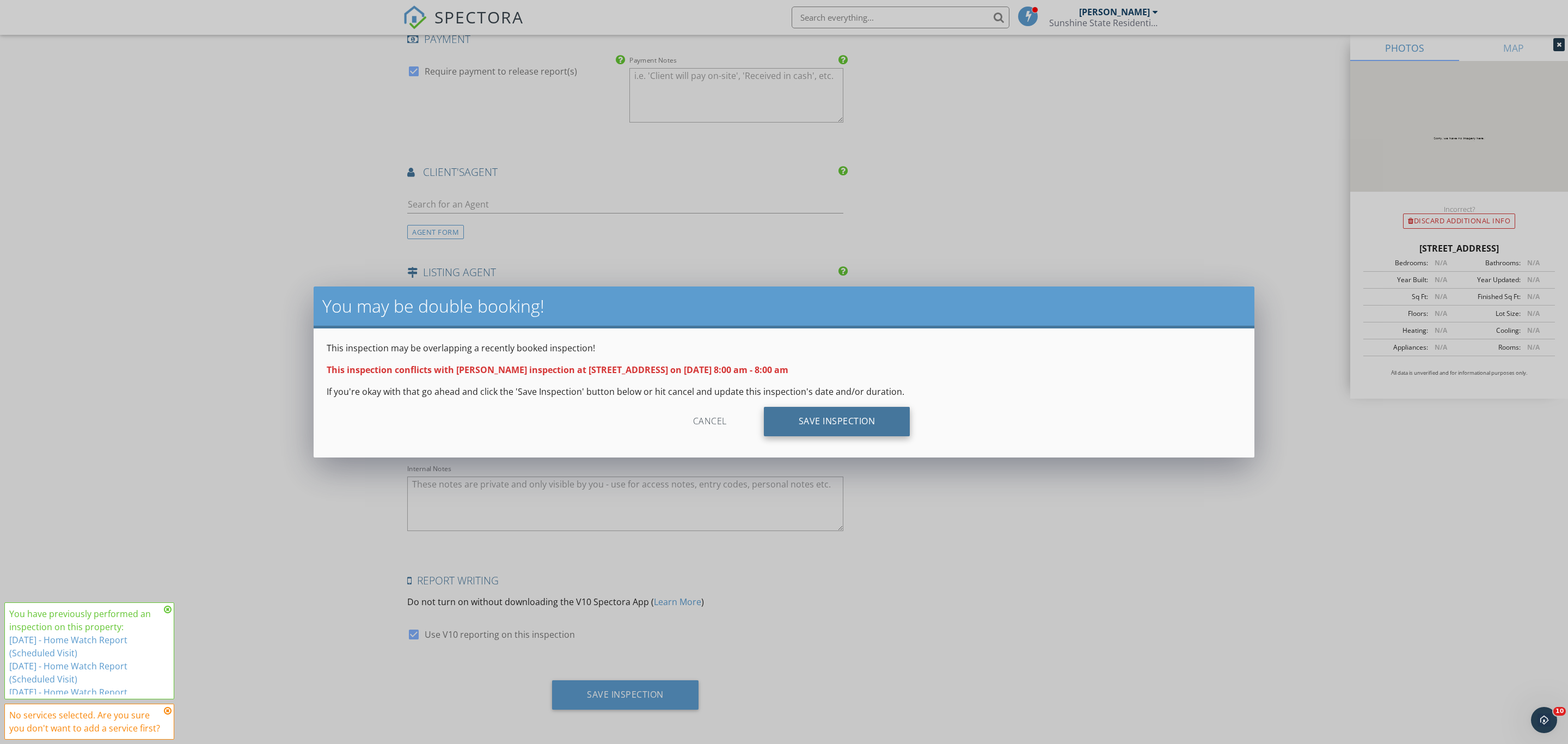
click at [819, 423] on div "Save Inspection" at bounding box center [836, 421] width 146 height 29
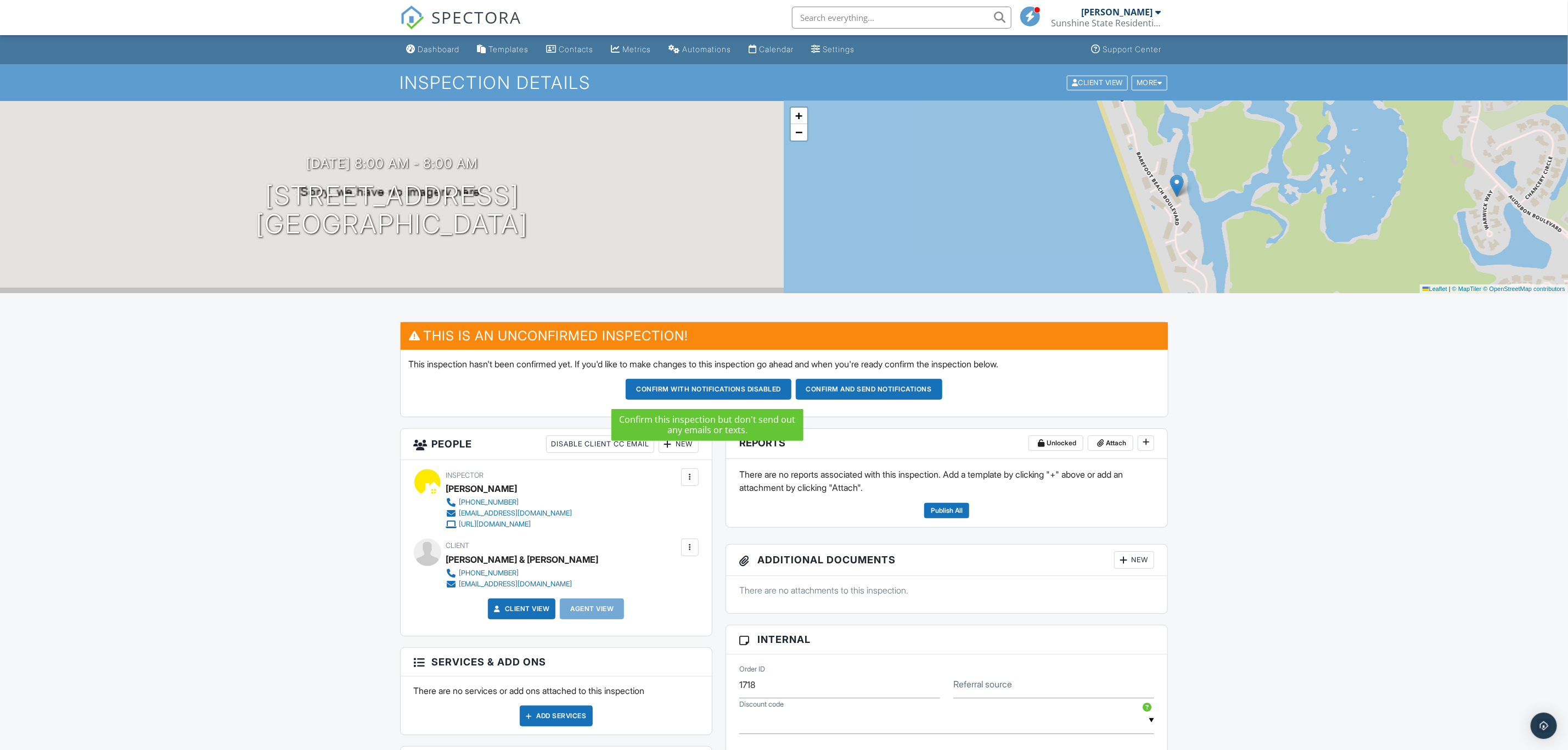
click at [714, 384] on button "Confirm with notifications disabled" at bounding box center [708, 389] width 165 height 21
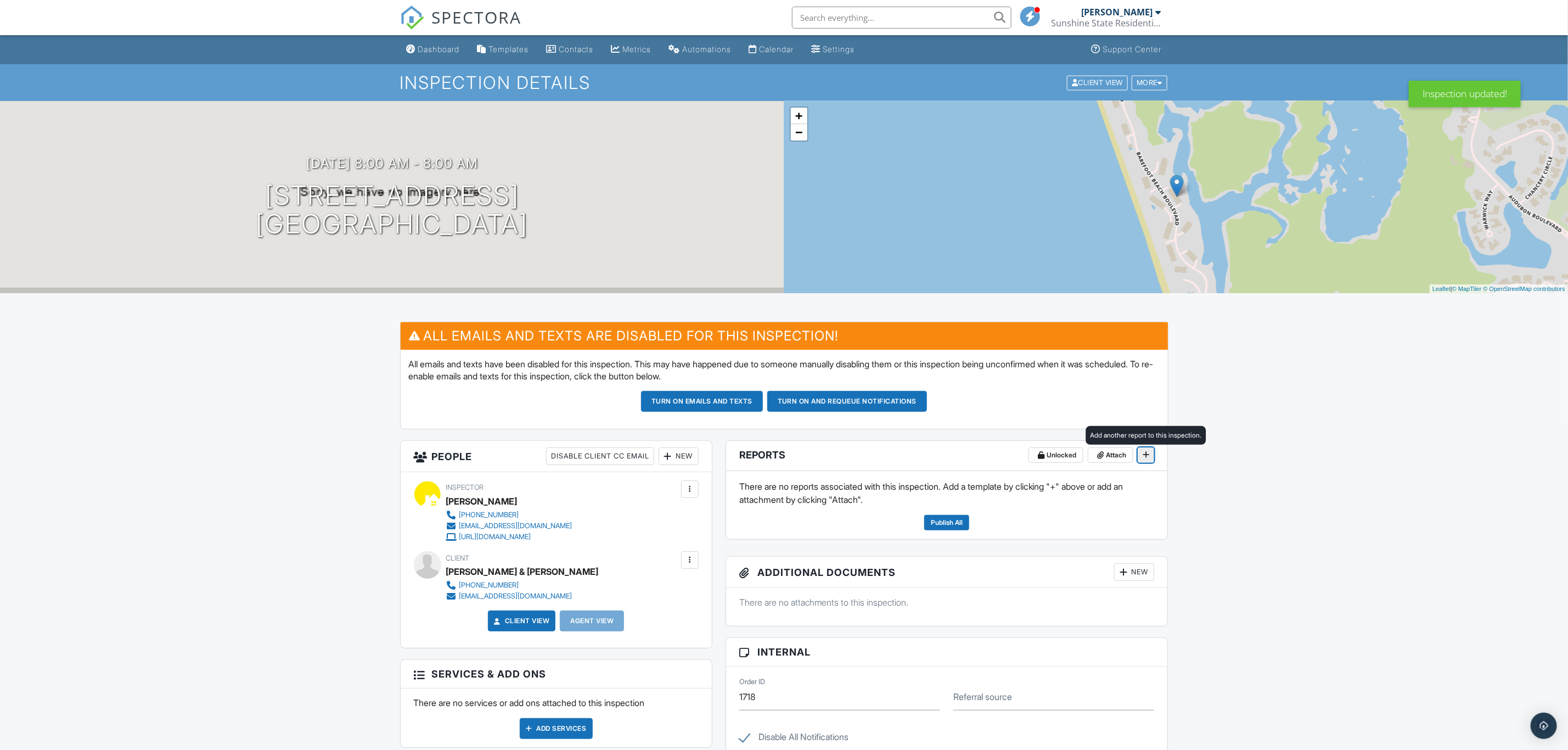
click at [1146, 458] on icon at bounding box center [1145, 454] width 7 height 8
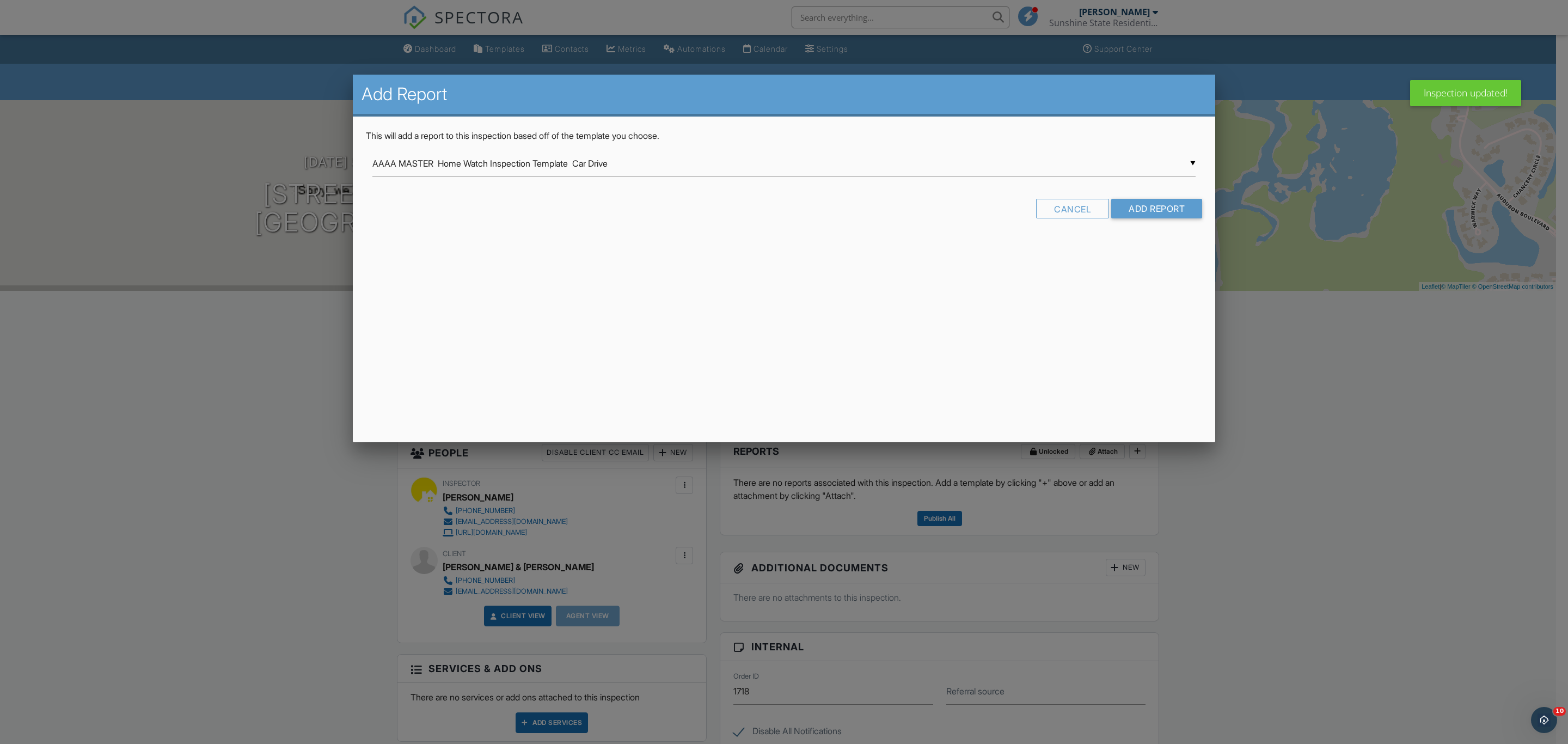
click at [828, 165] on div "▼ AAAA MASTER Home Watch Inspection Template Car Drive AAAA MASTER Home Watch I…" at bounding box center [784, 163] width 823 height 26
click at [803, 191] on span "AAAA MASTER Home Watch Inspection Template (Scheduled Visit) -Home Watch Info g…" at bounding box center [784, 190] width 823 height 27
type input "AAAA MASTER Home Watch Inspection Template (Scheduled Visit) -Home Watch Info g…"
click at [1151, 211] on input "Add Report" at bounding box center [1157, 208] width 91 height 20
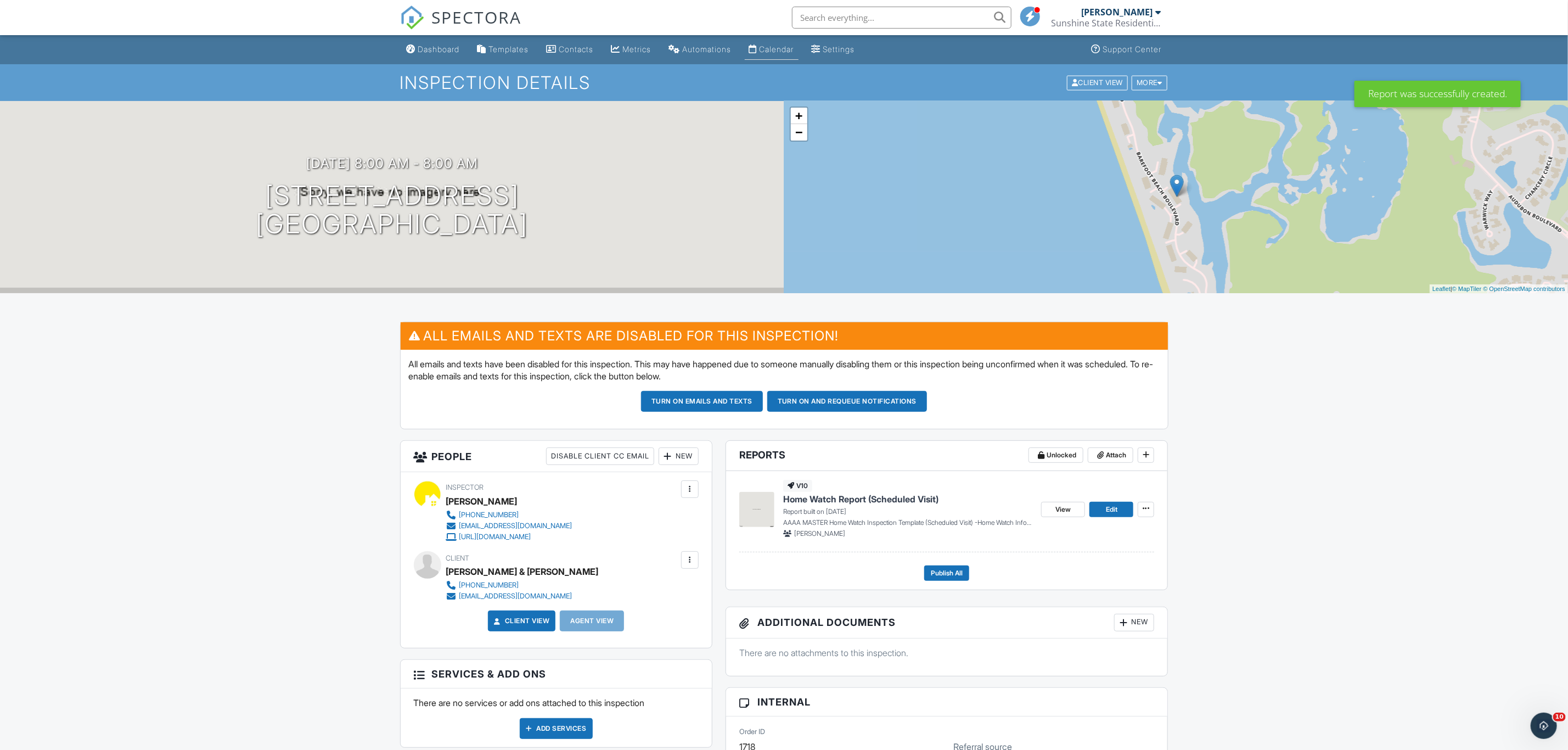
click at [785, 51] on div "Calendar" at bounding box center [776, 49] width 34 height 10
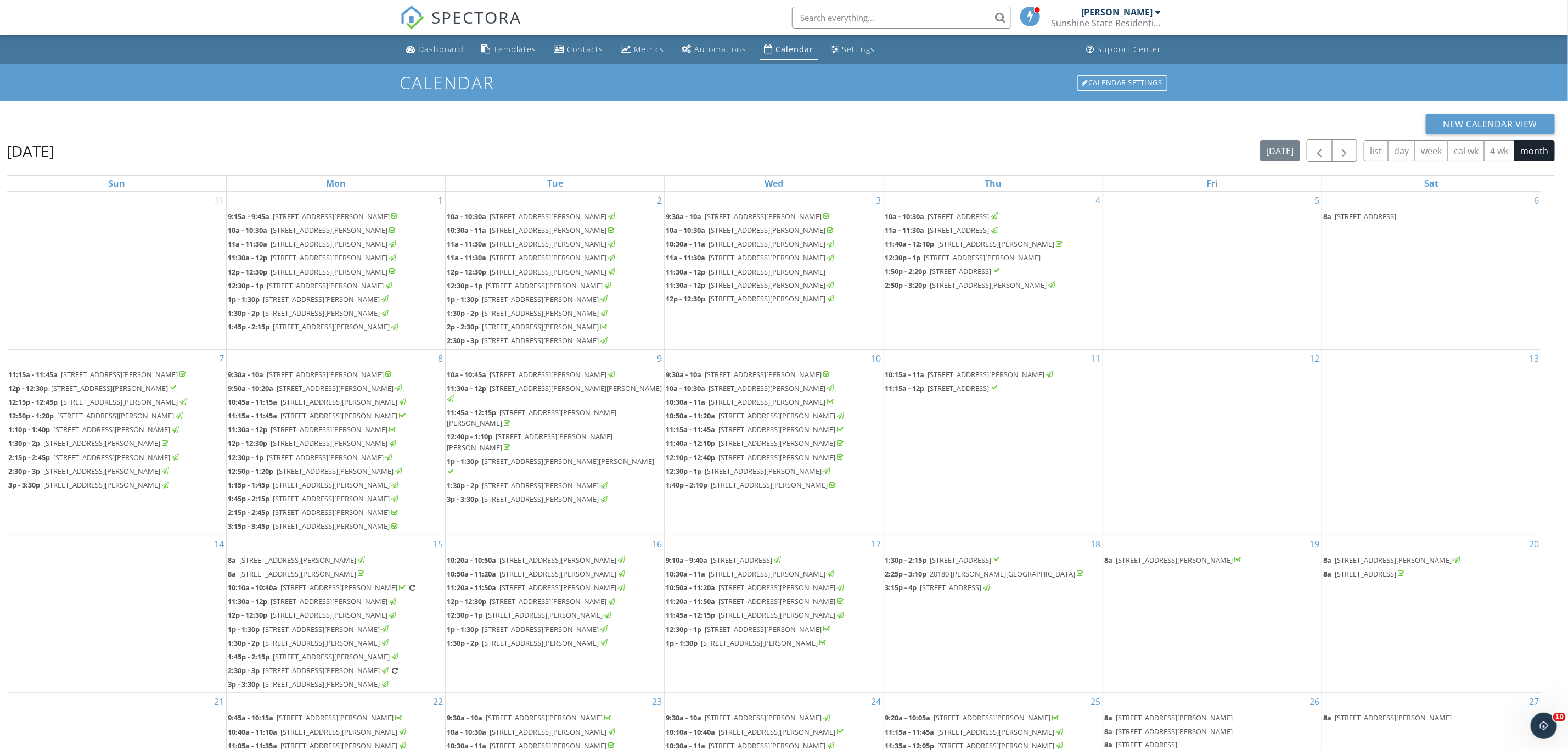
click at [359, 317] on span "253 Barefoot Beach Blvd 501, Bonita Springs 34134" at bounding box center [321, 313] width 117 height 10
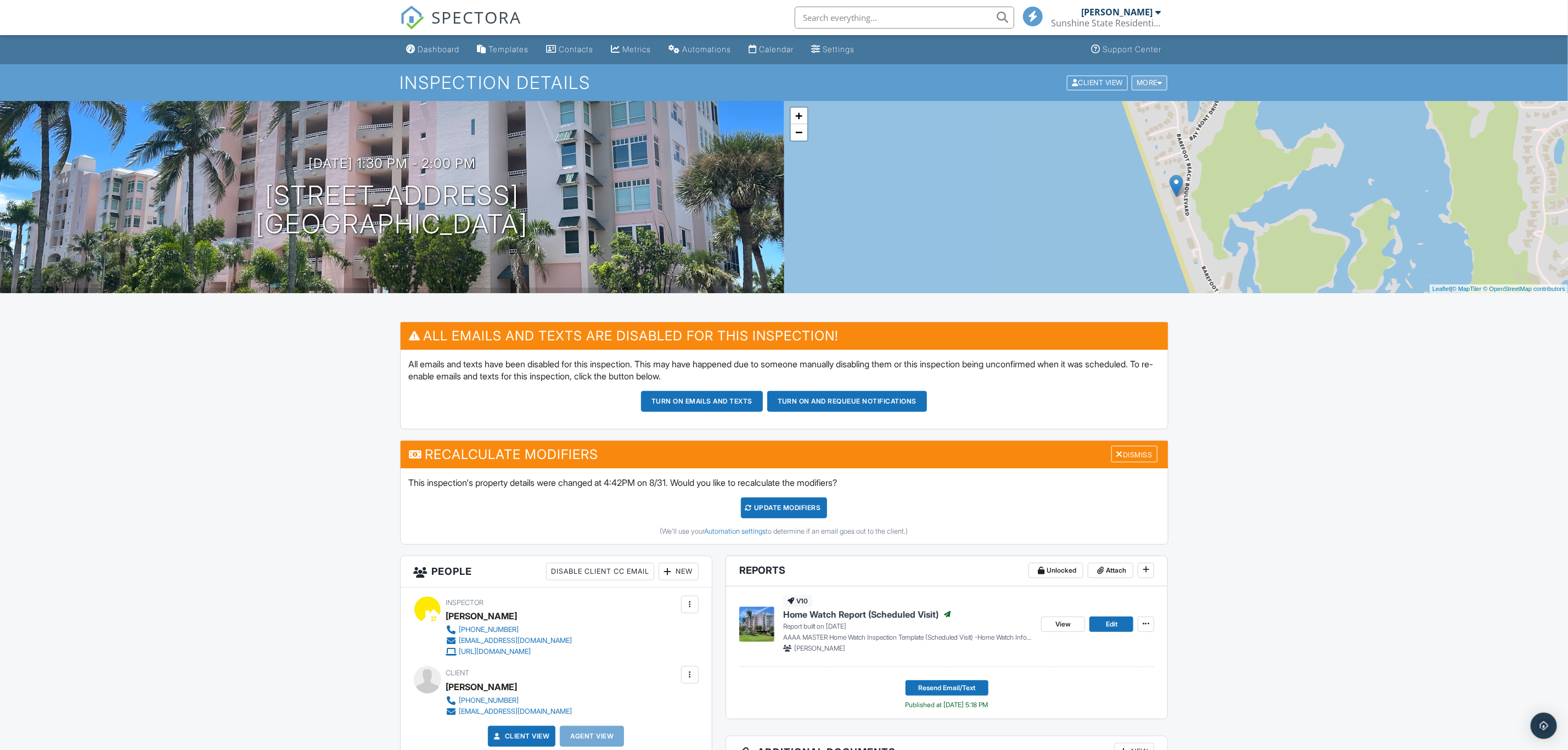
click at [1150, 85] on div "More" at bounding box center [1150, 83] width 36 height 15
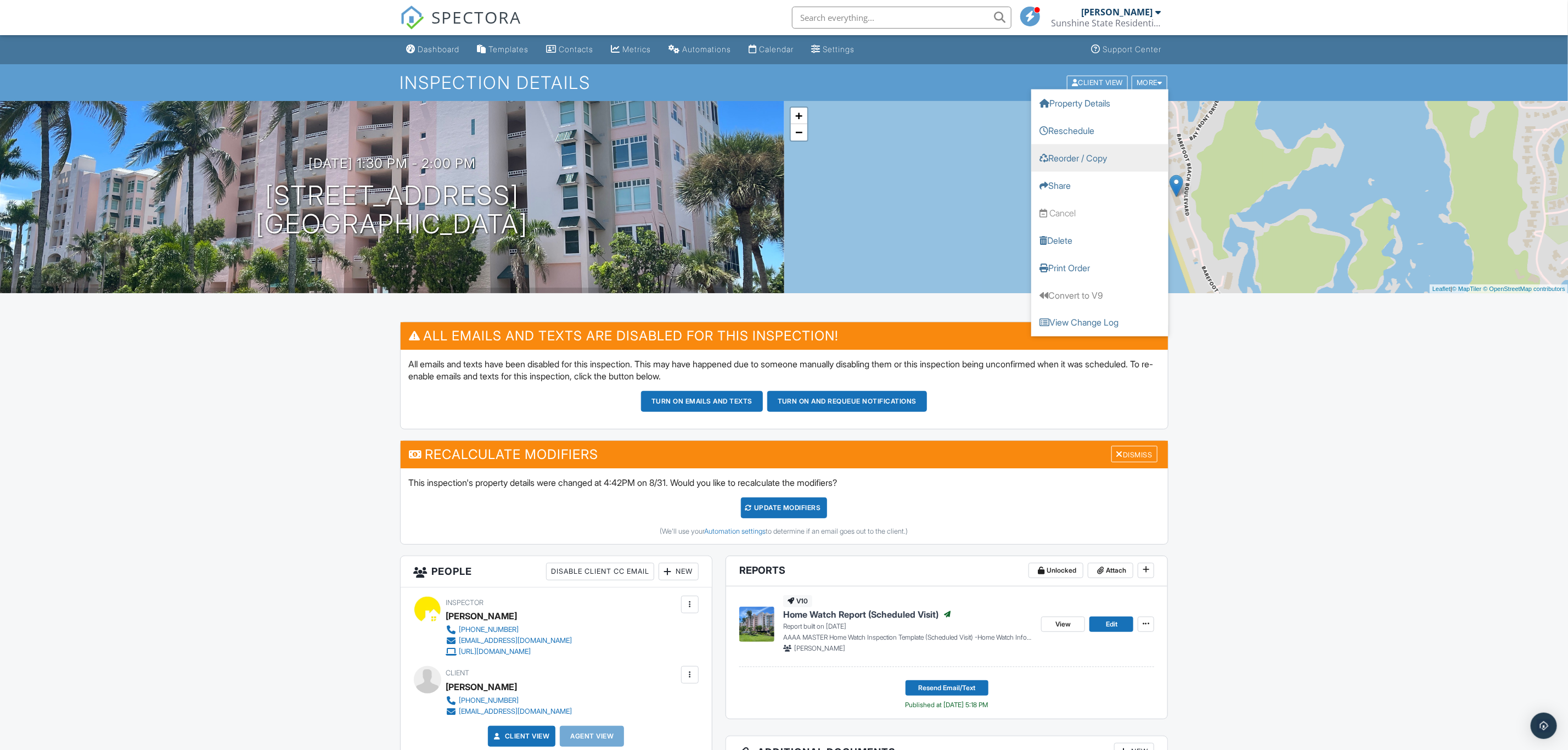
click at [1114, 155] on link "Reorder / Copy" at bounding box center [1100, 157] width 137 height 28
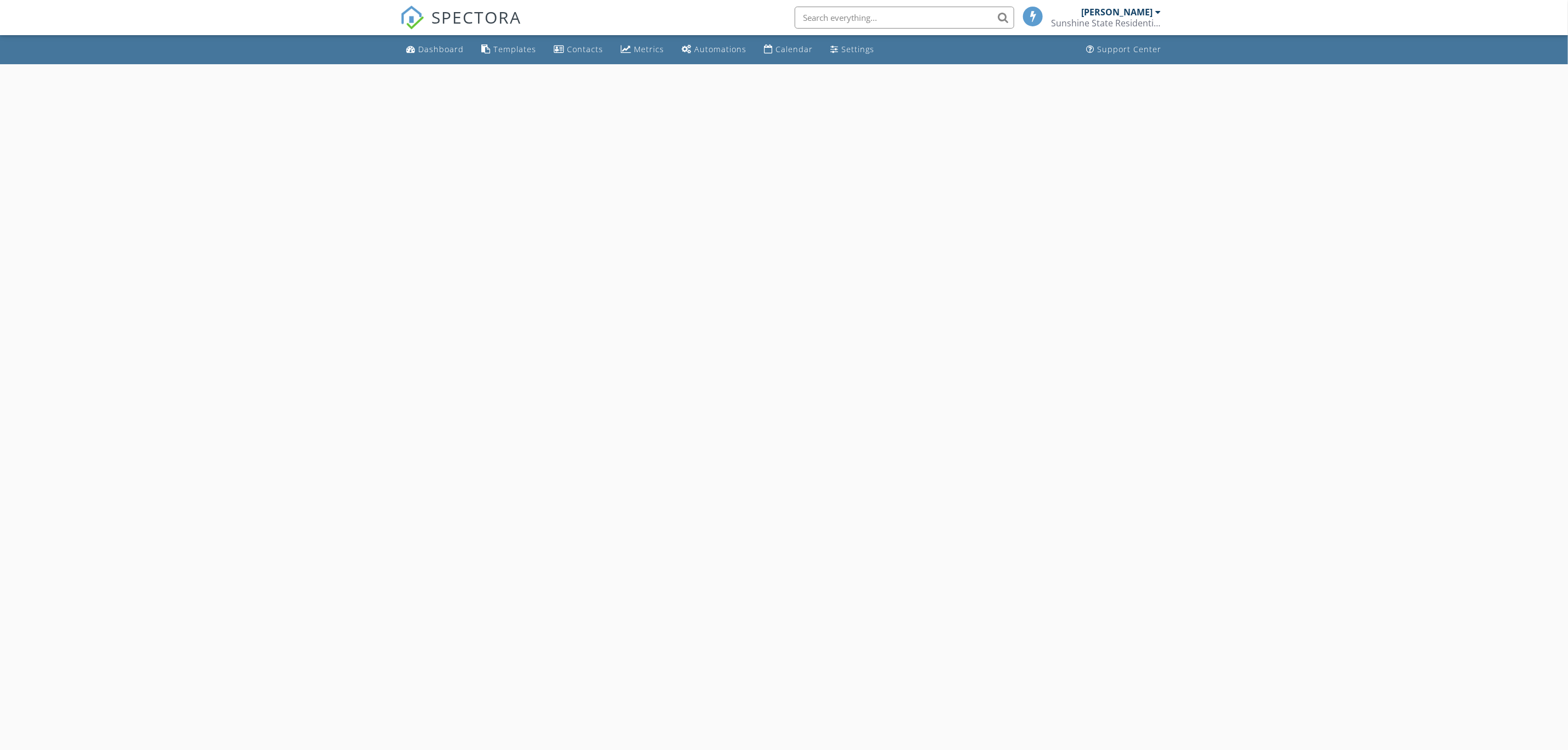
select select "8"
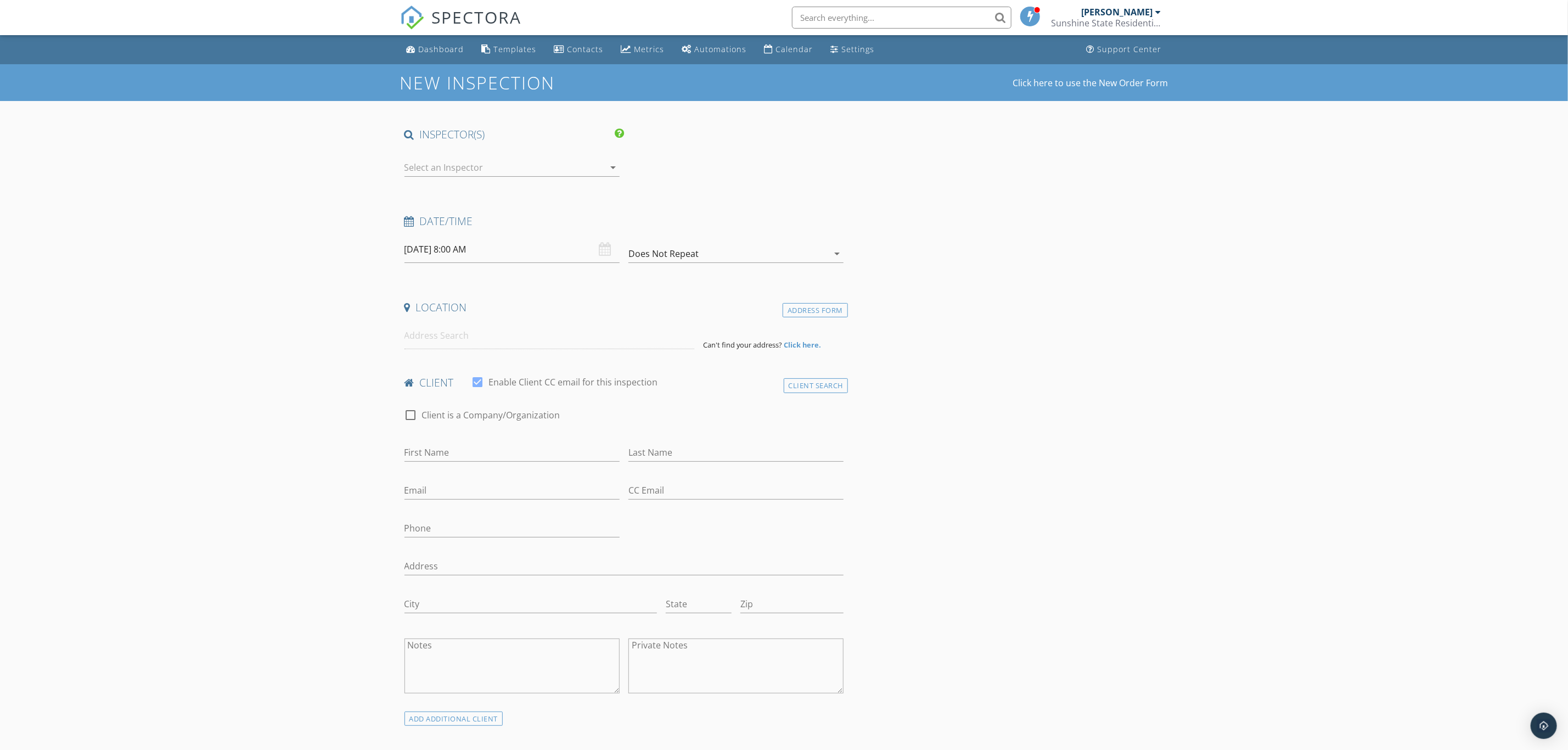
type input "[PERSON_NAME]"
type input "[EMAIL_ADDRESS][DOMAIN_NAME]"
type input "[PHONE_NUMBER]"
type input "Barefoot Beach Club"
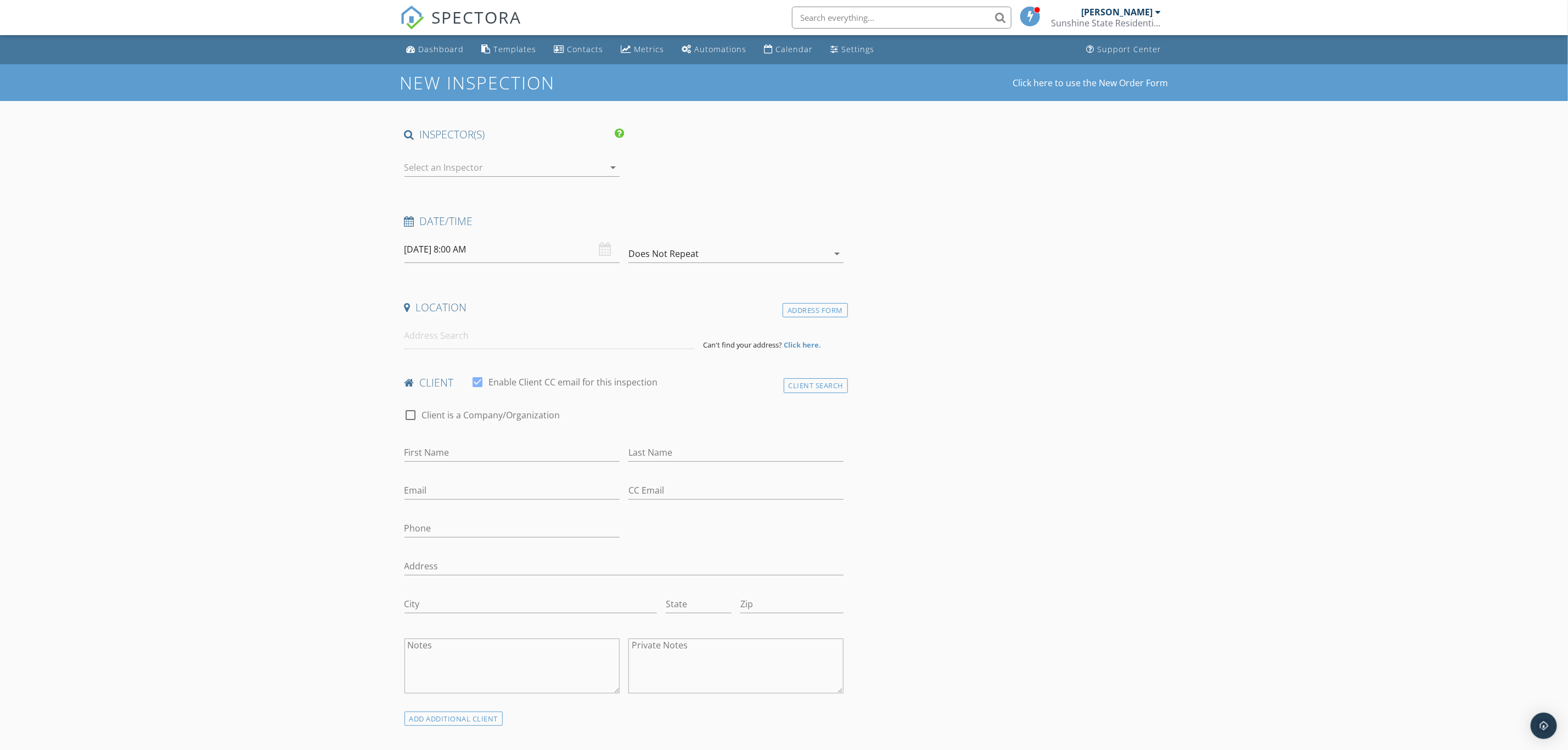
type input "[PERSON_NAME][GEOGRAPHIC_DATA],"
type input "FL"
type input "34134"
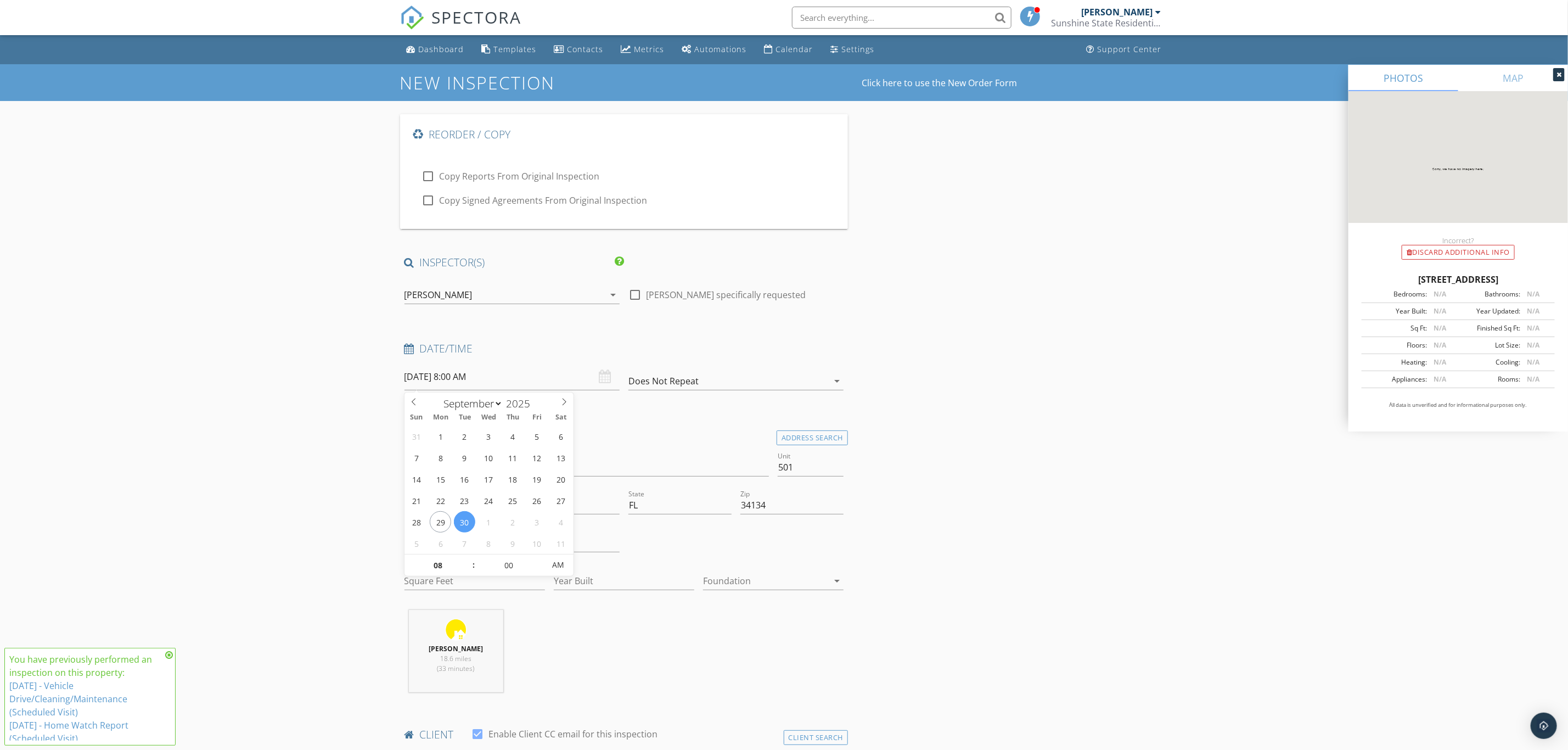
click at [545, 375] on input "[DATE] 8:00 AM" at bounding box center [512, 376] width 215 height 27
type input "[DATE] 8:00 AM"
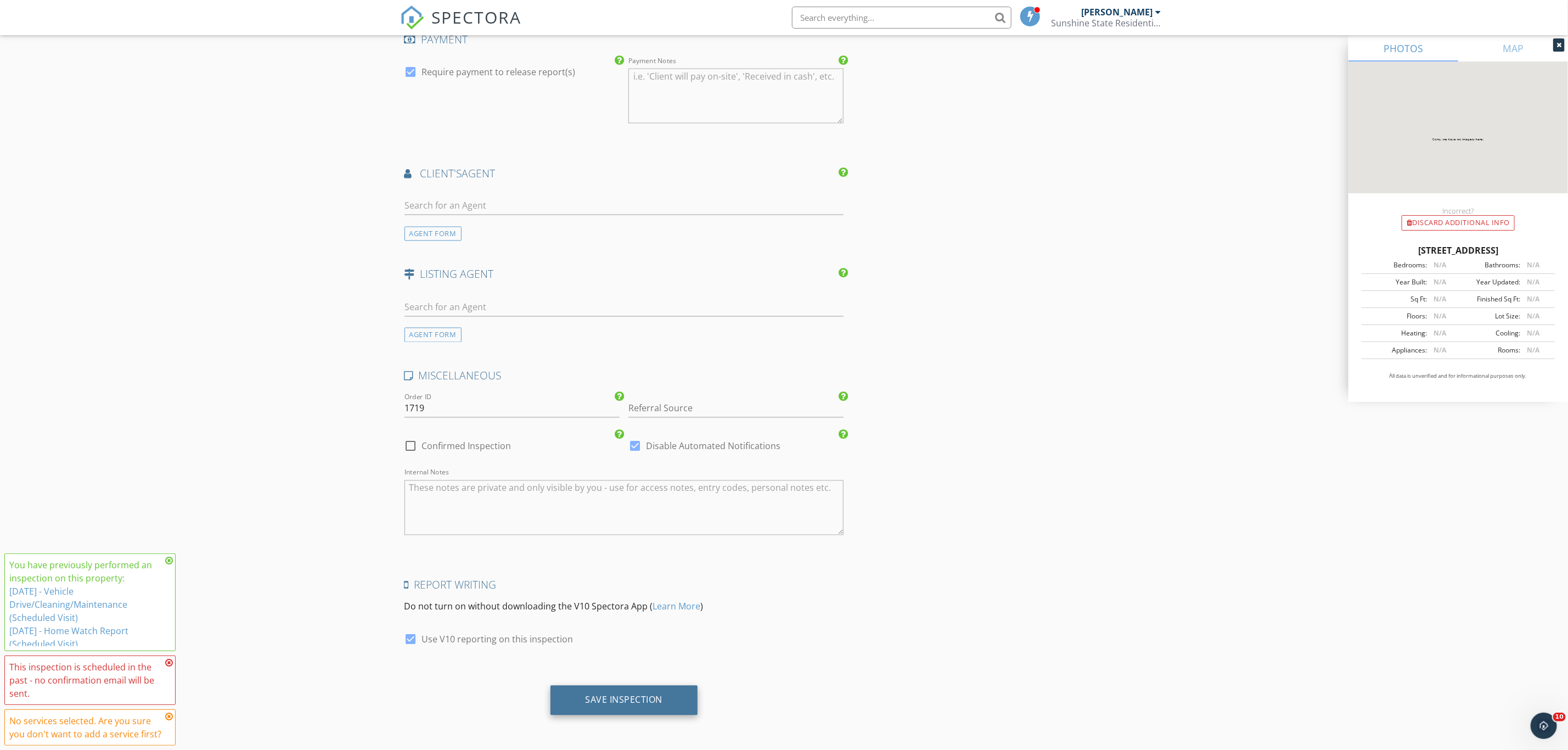
click at [657, 702] on div "Save Inspection" at bounding box center [623, 701] width 77 height 11
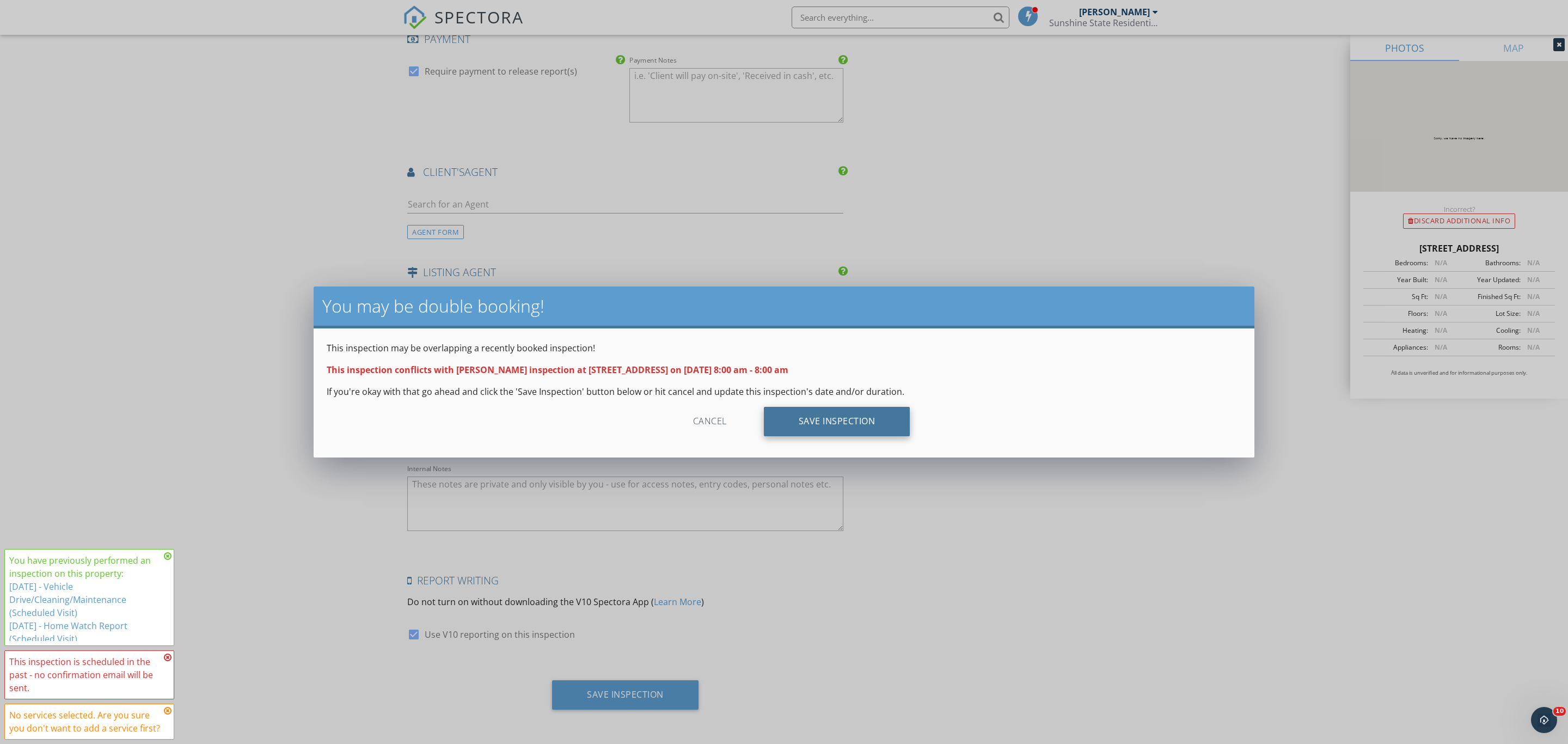
click at [825, 415] on div "Save Inspection" at bounding box center [836, 421] width 146 height 29
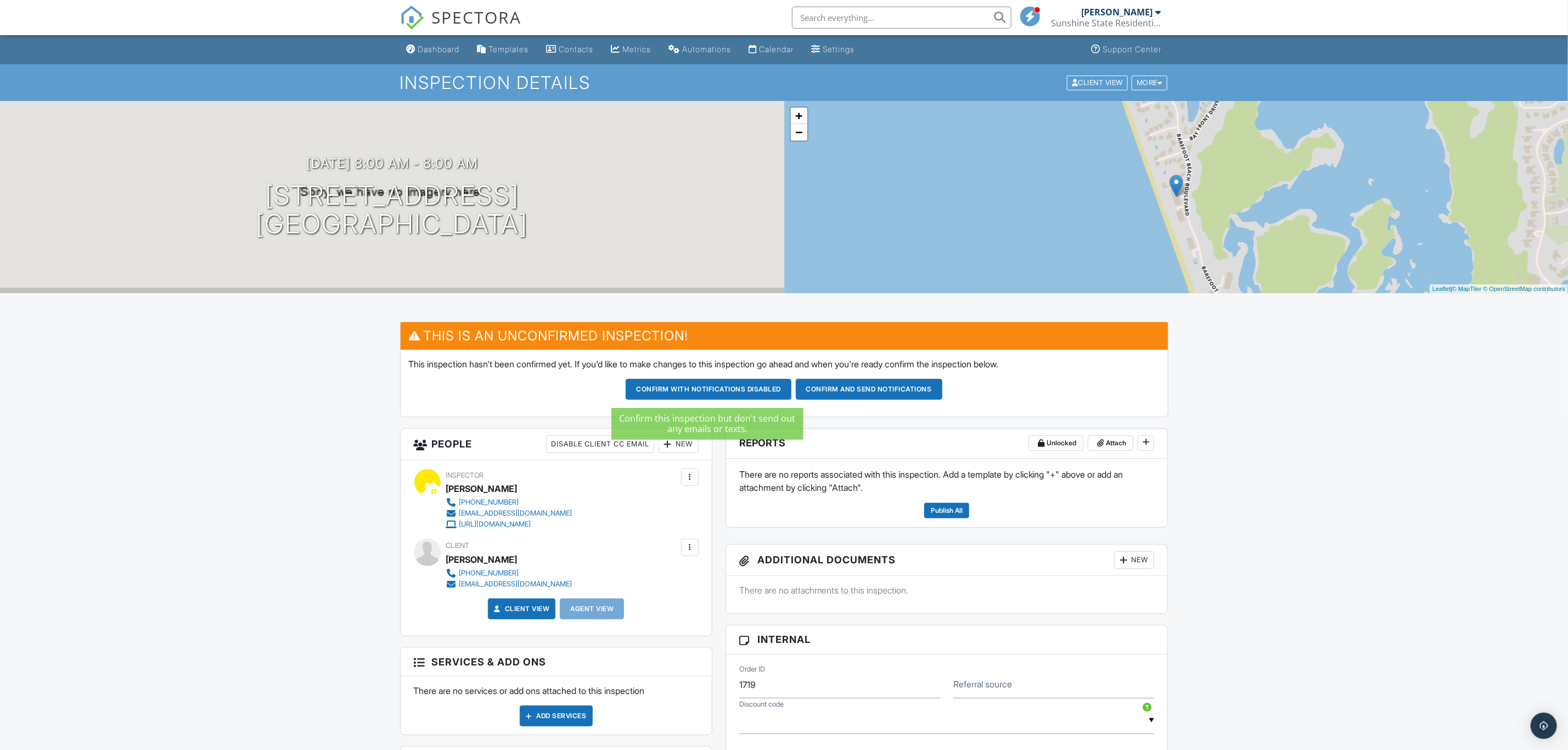
click at [674, 391] on button "Confirm with notifications disabled" at bounding box center [708, 389] width 165 height 21
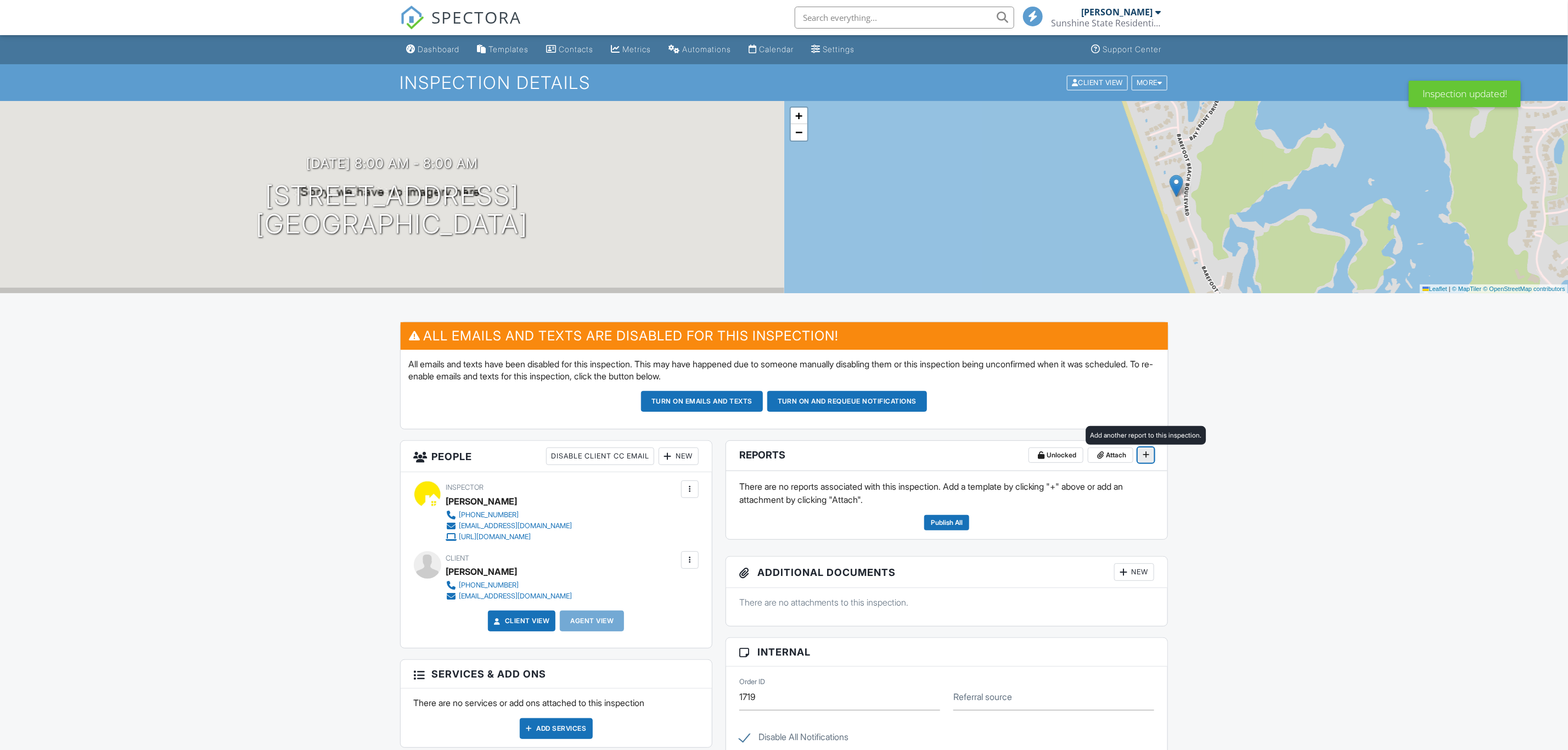
click at [1145, 455] on icon at bounding box center [1145, 454] width 7 height 8
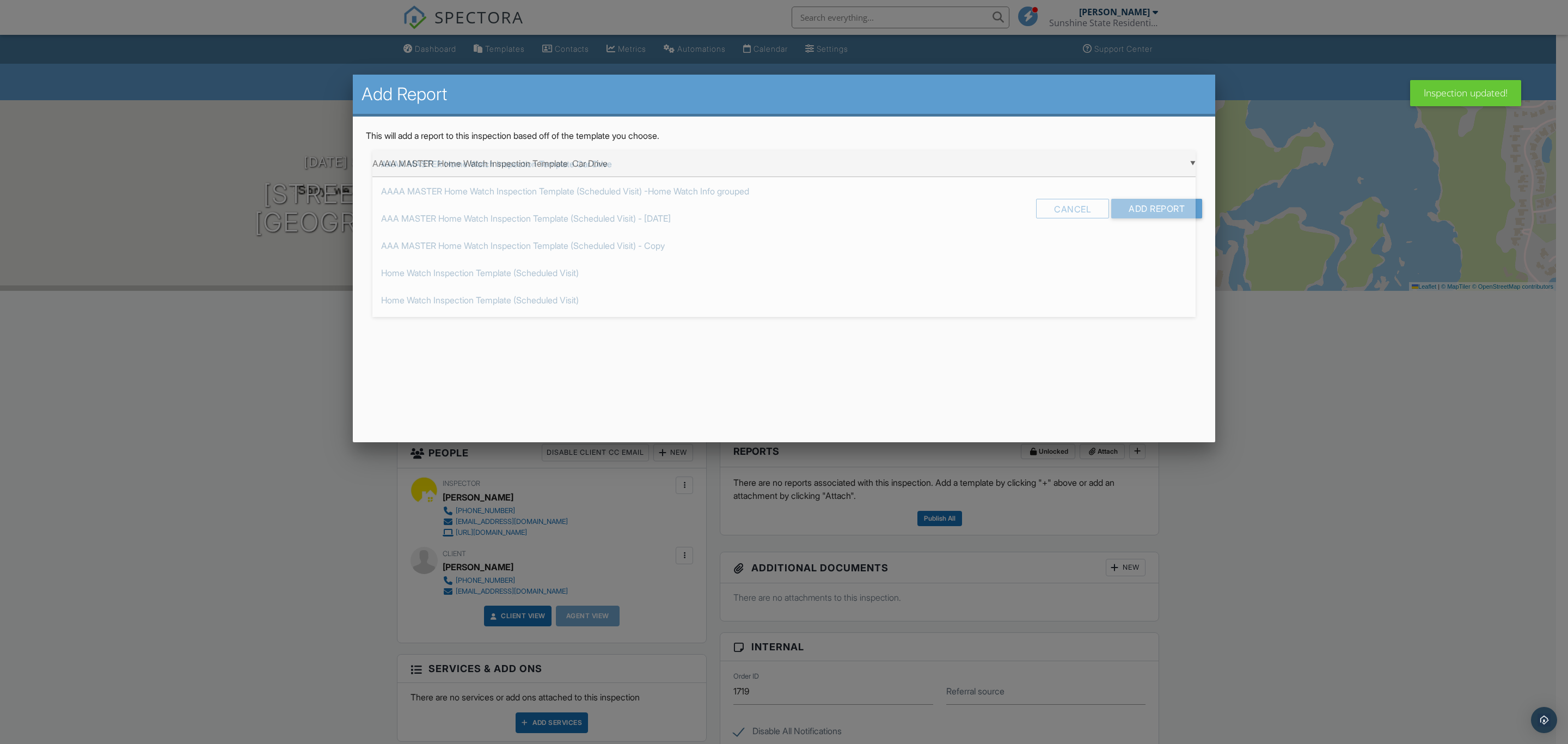
click at [606, 160] on div "▼ AAAA MASTER Home Watch Inspection Template Car Drive AAAA MASTER Home Watch I…" at bounding box center [784, 163] width 823 height 26
click at [584, 187] on span "AAAA MASTER Home Watch Inspection Template (Scheduled Visit) -Home Watch Info g…" at bounding box center [784, 190] width 823 height 27
type input "AAAA MASTER Home Watch Inspection Template (Scheduled Visit) -Home Watch Info g…"
click at [1140, 207] on input "Add Report" at bounding box center [1157, 208] width 91 height 20
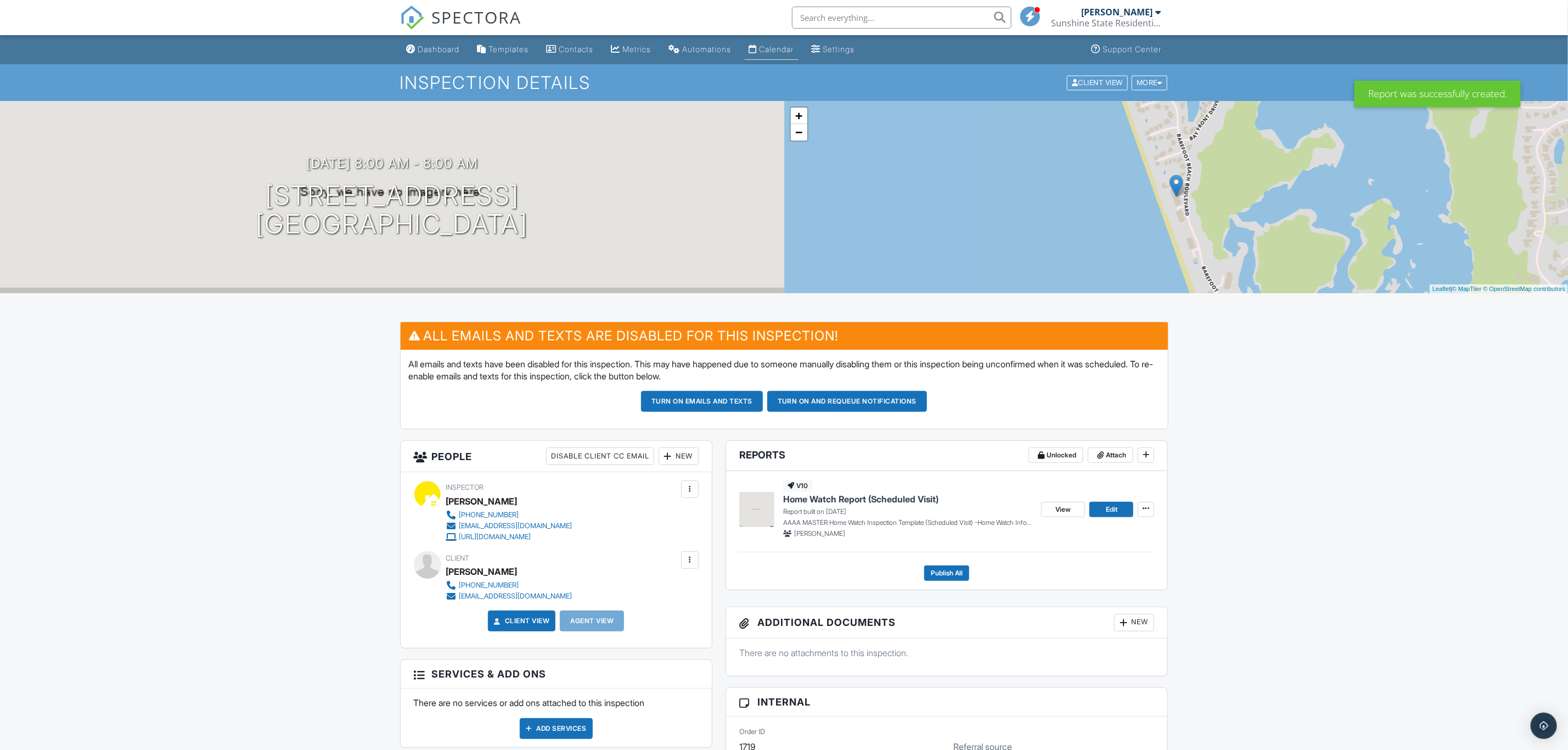
click at [773, 50] on div "Calendar" at bounding box center [776, 49] width 34 height 10
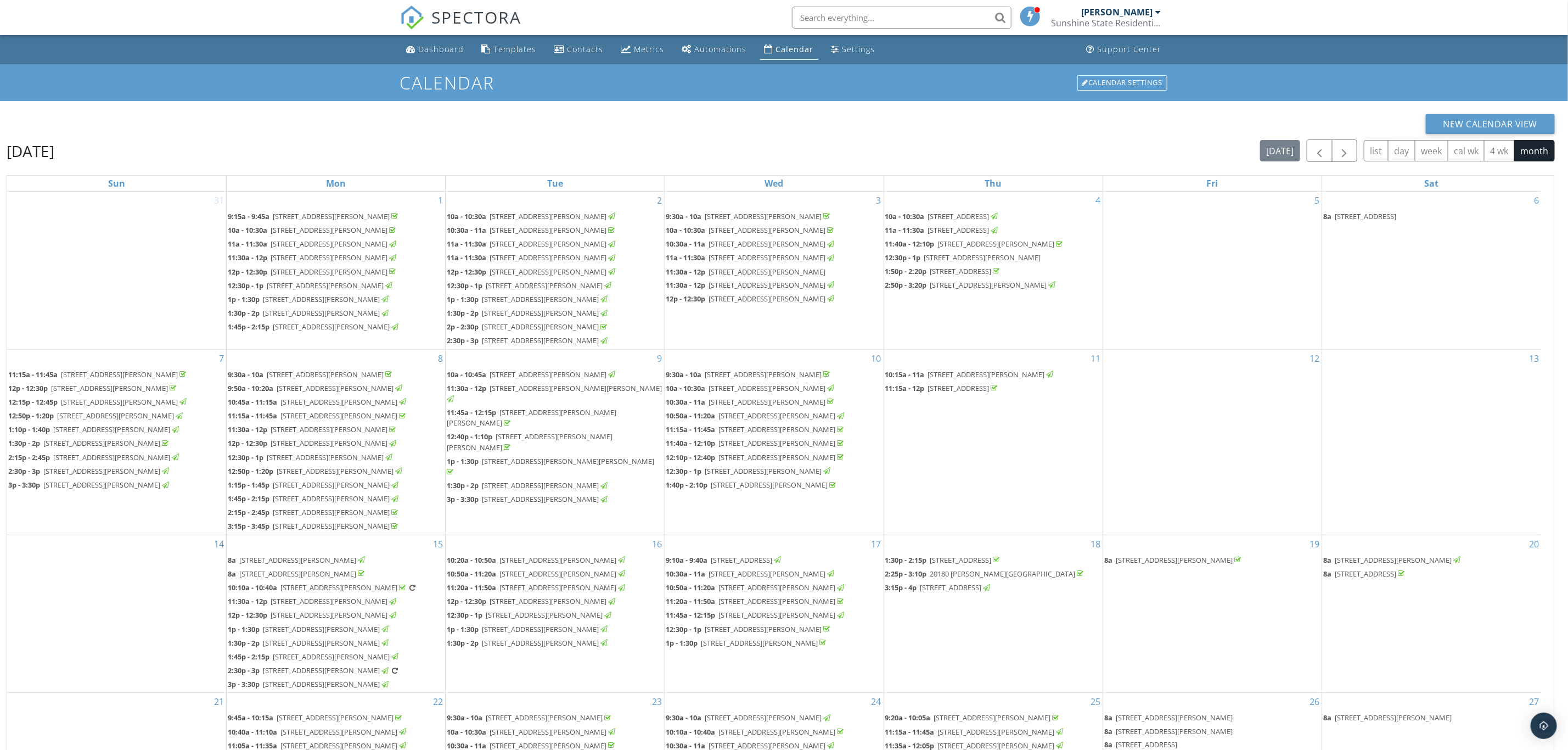
click at [364, 332] on span "[STREET_ADDRESS][PERSON_NAME]" at bounding box center [331, 326] width 117 height 10
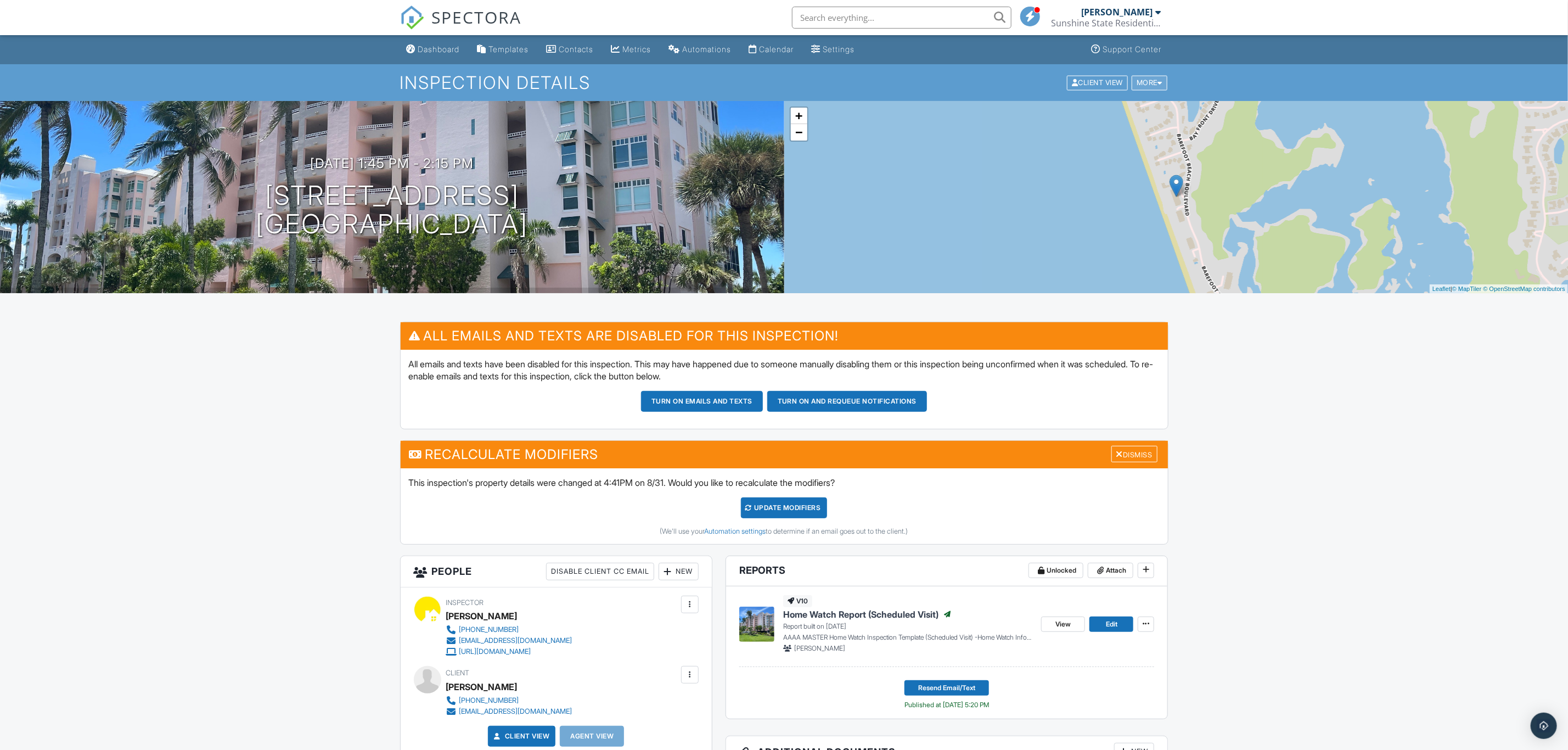
click at [1146, 83] on div "More" at bounding box center [1150, 83] width 36 height 15
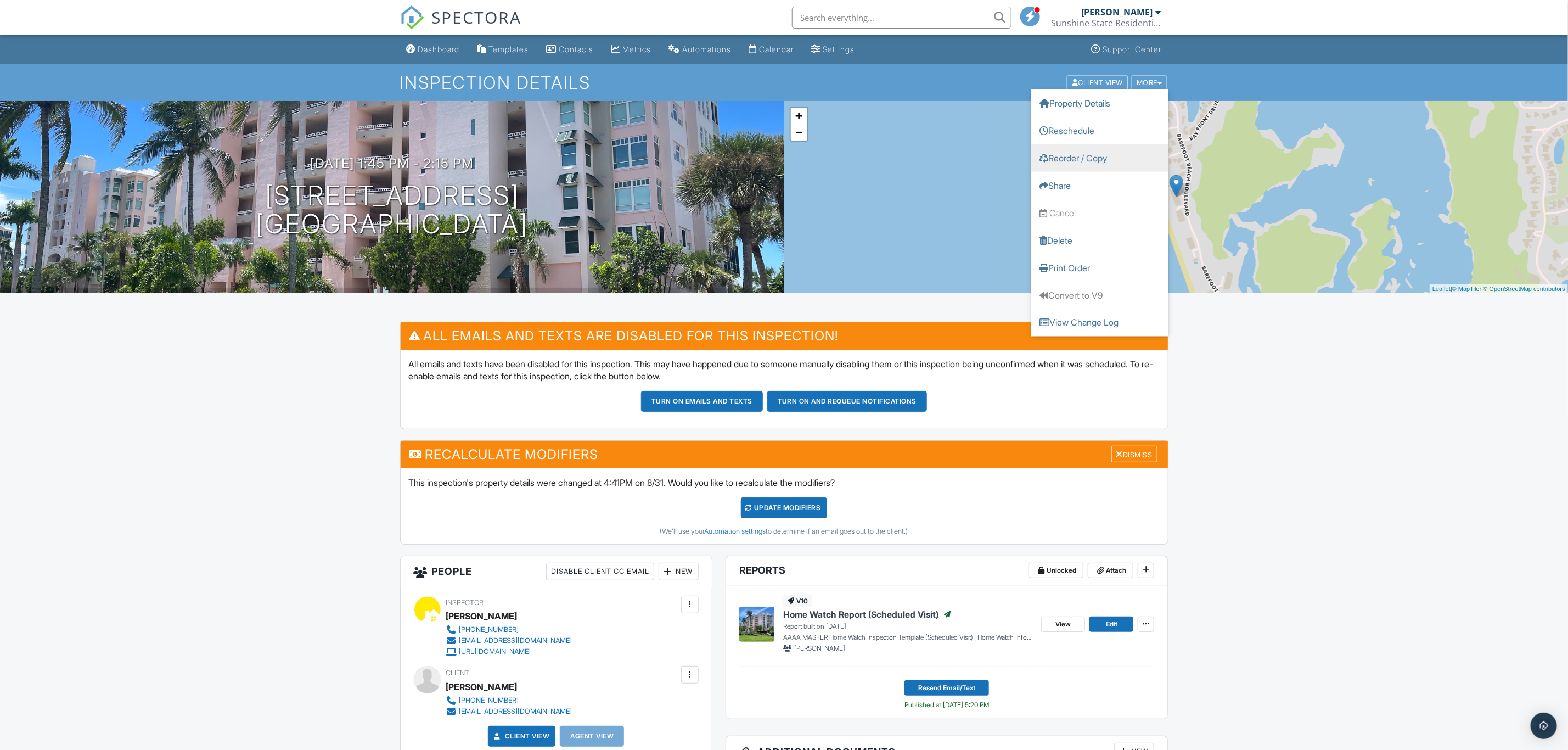
click at [1105, 158] on link "Reorder / Copy" at bounding box center [1100, 157] width 137 height 28
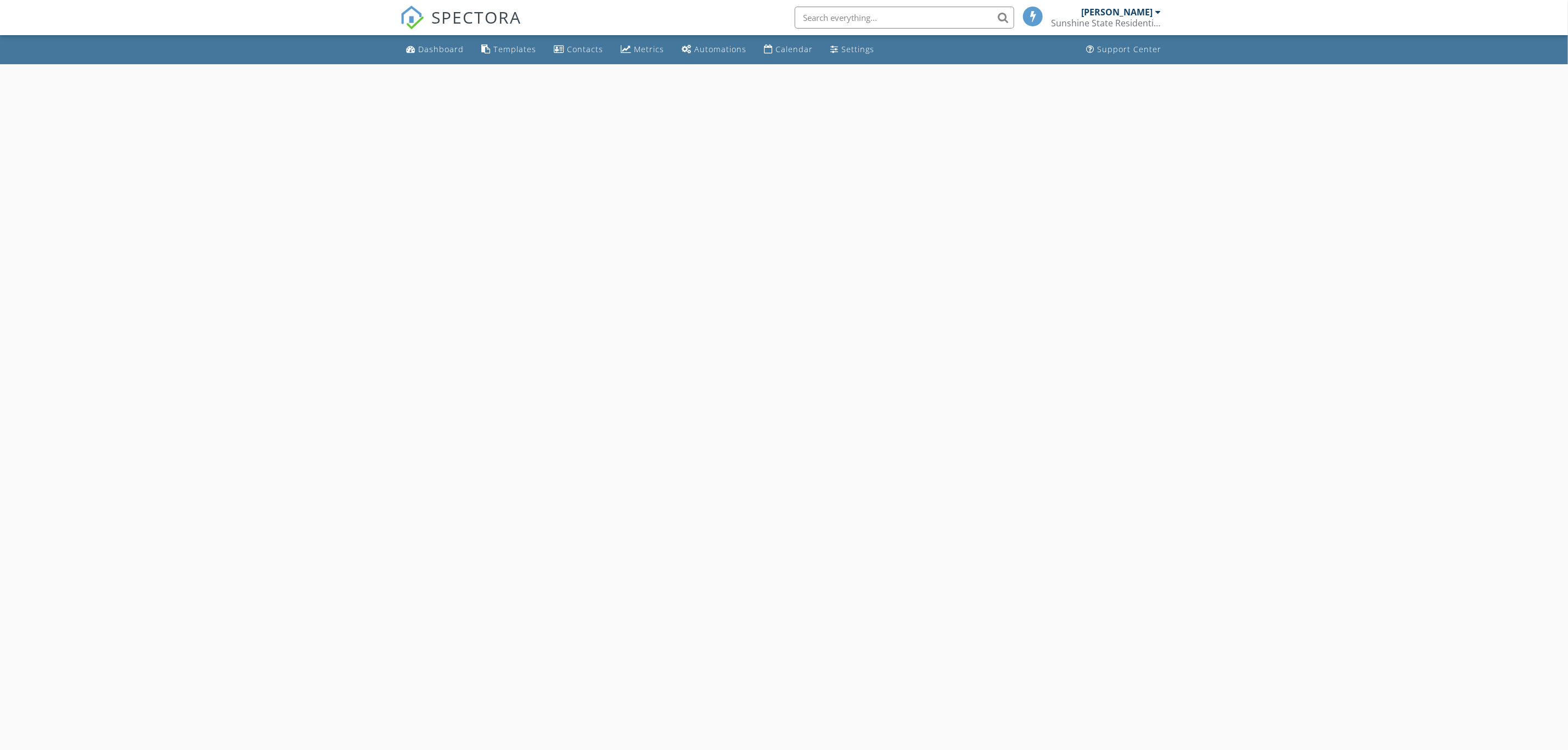
select select "8"
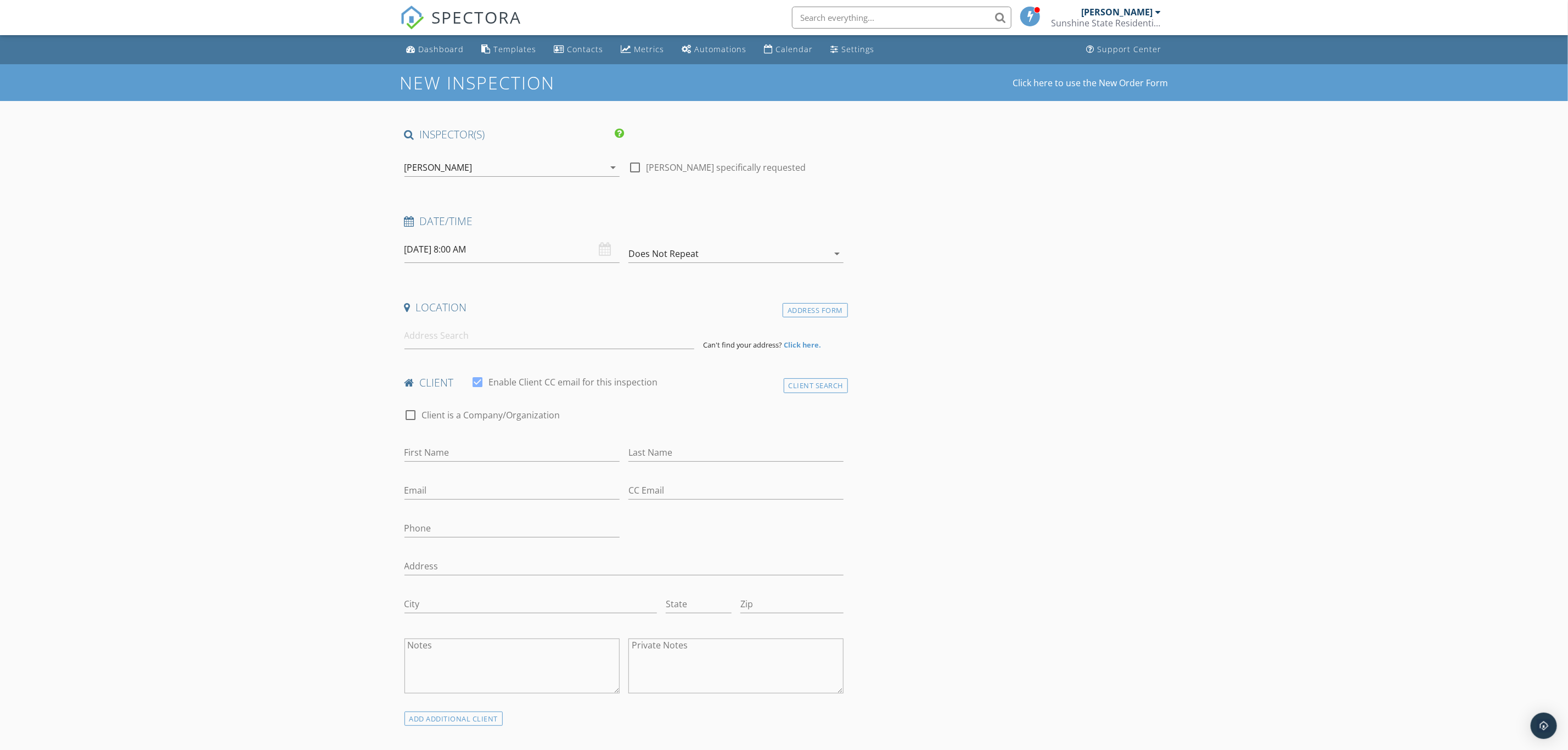
type input "[PERSON_NAME]"
type input "[EMAIL_ADDRESS][DOMAIN_NAME]"
type input "[PHONE_NUMBER]"
type input "Barefoot Beach Club"
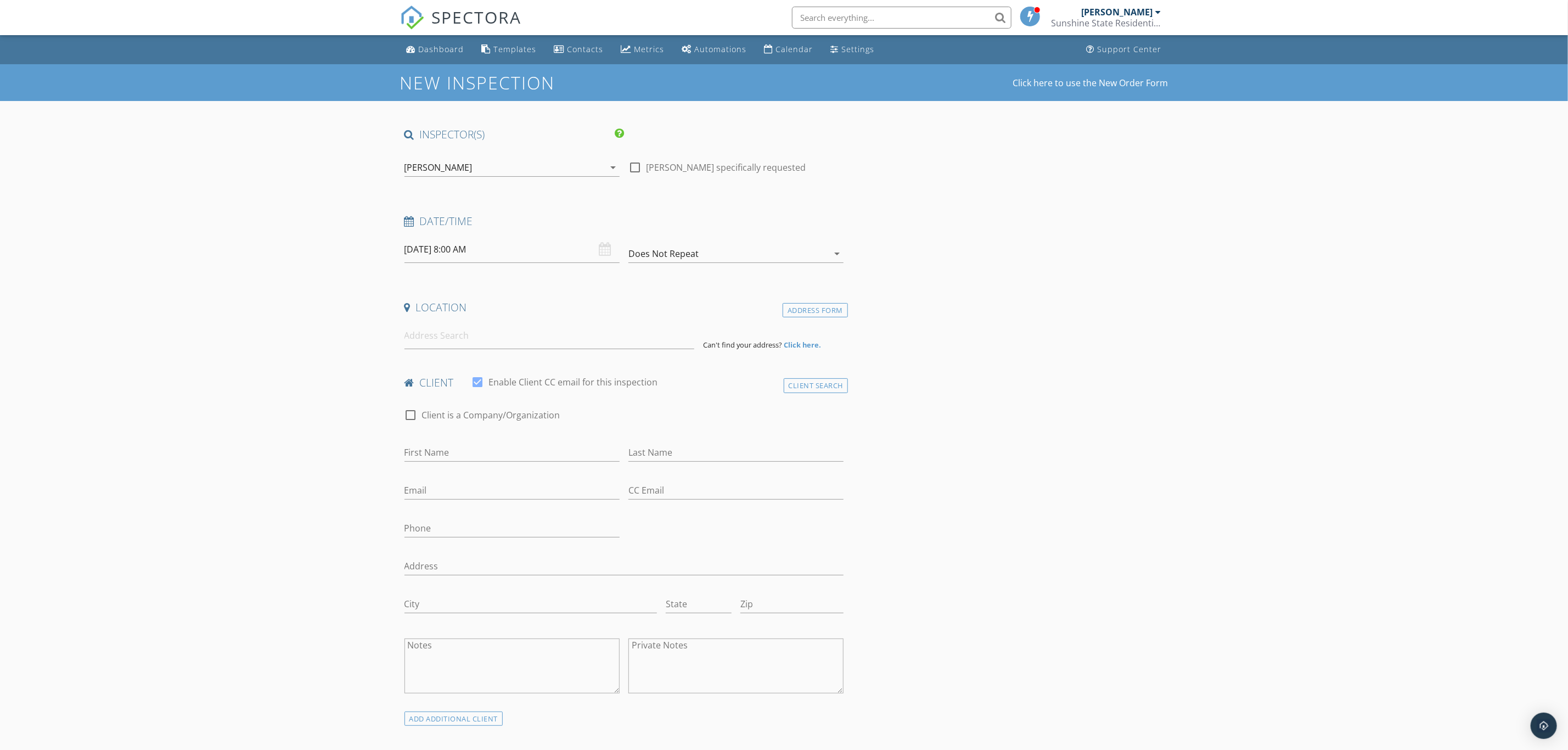
type input "[PERSON_NAME][GEOGRAPHIC_DATA],"
type input "FL"
type input "34134"
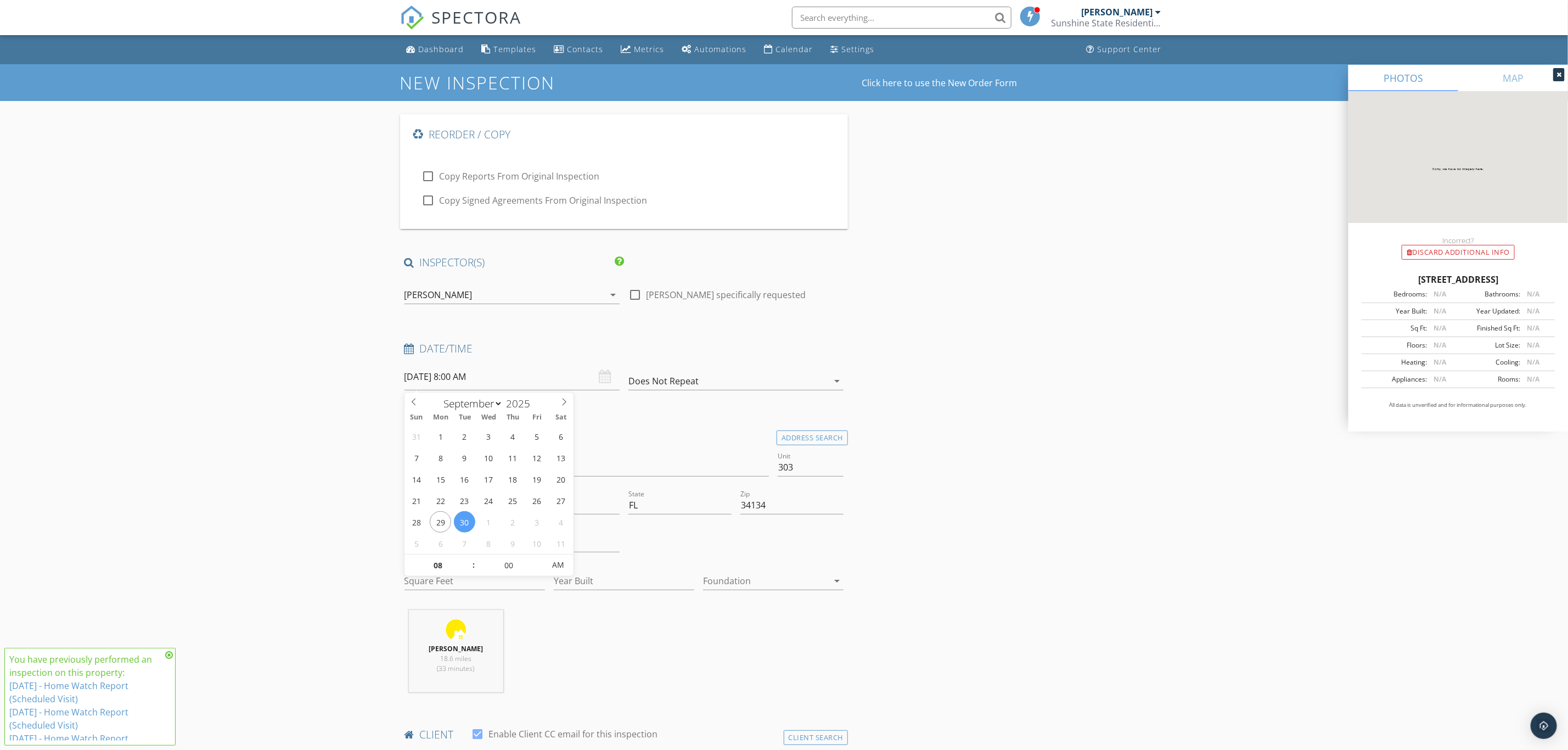
click at [505, 375] on input "[DATE] 8:00 AM" at bounding box center [512, 376] width 215 height 27
type input "[DATE] 8:00 AM"
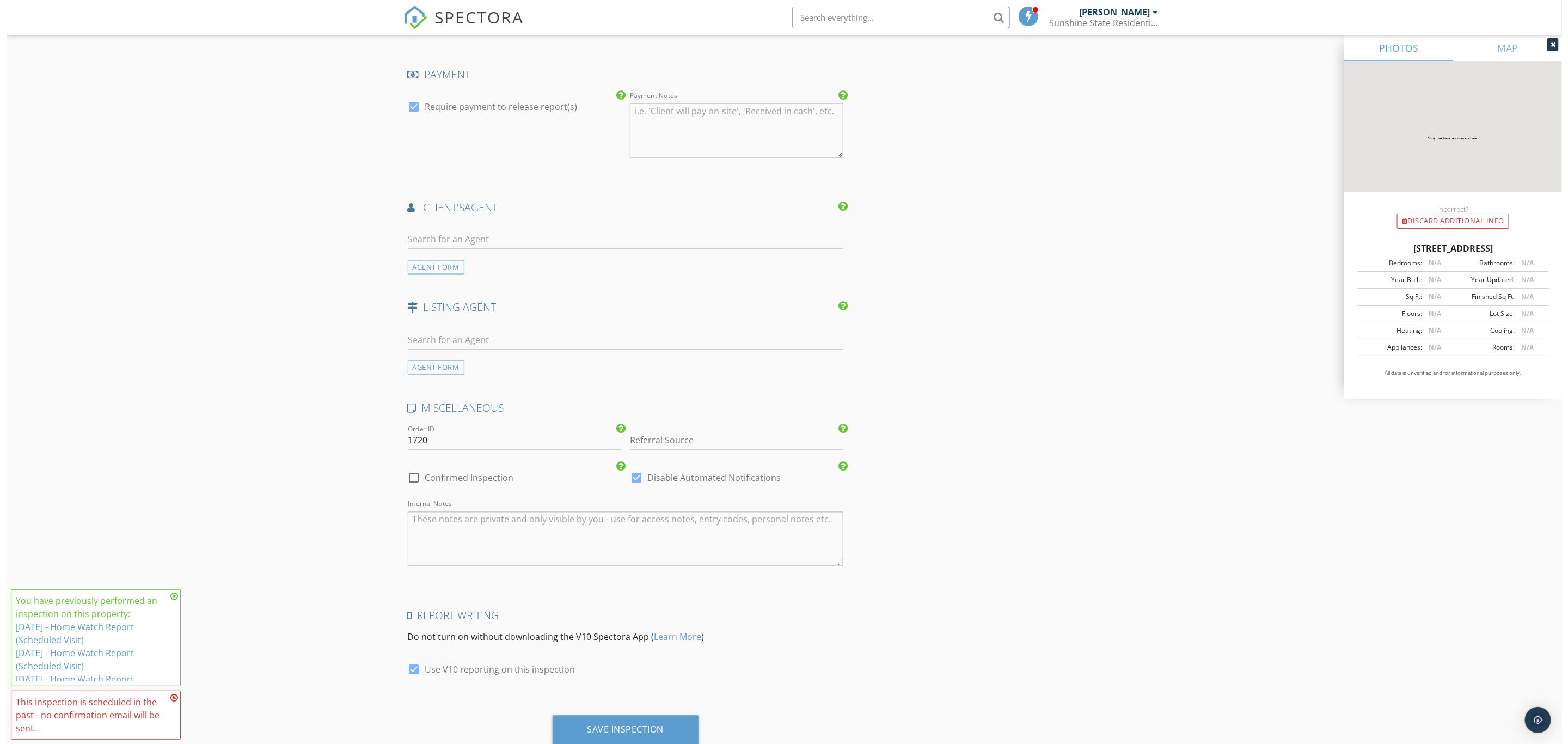
scroll to position [1364, 0]
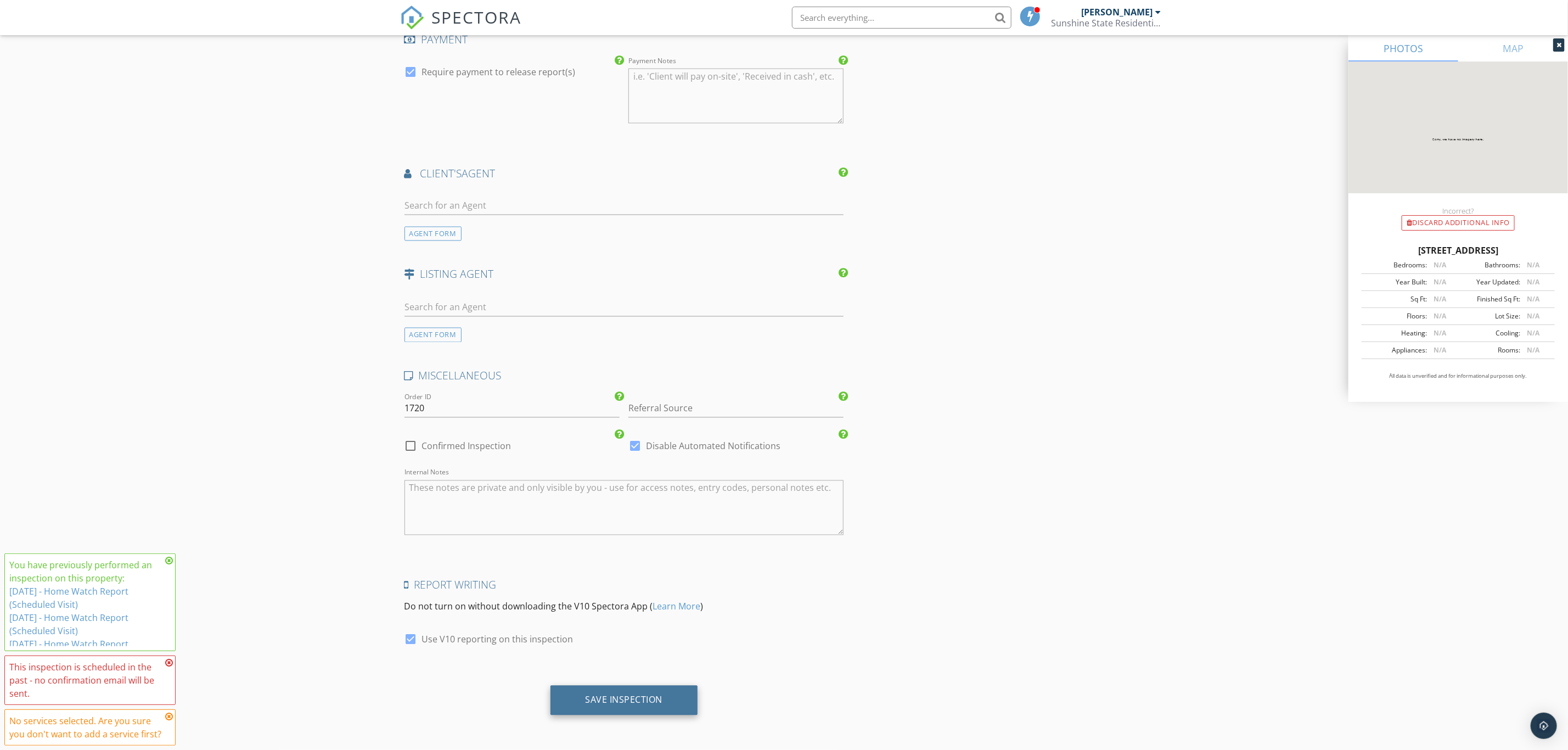
click at [606, 695] on div "Save Inspection" at bounding box center [623, 701] width 77 height 11
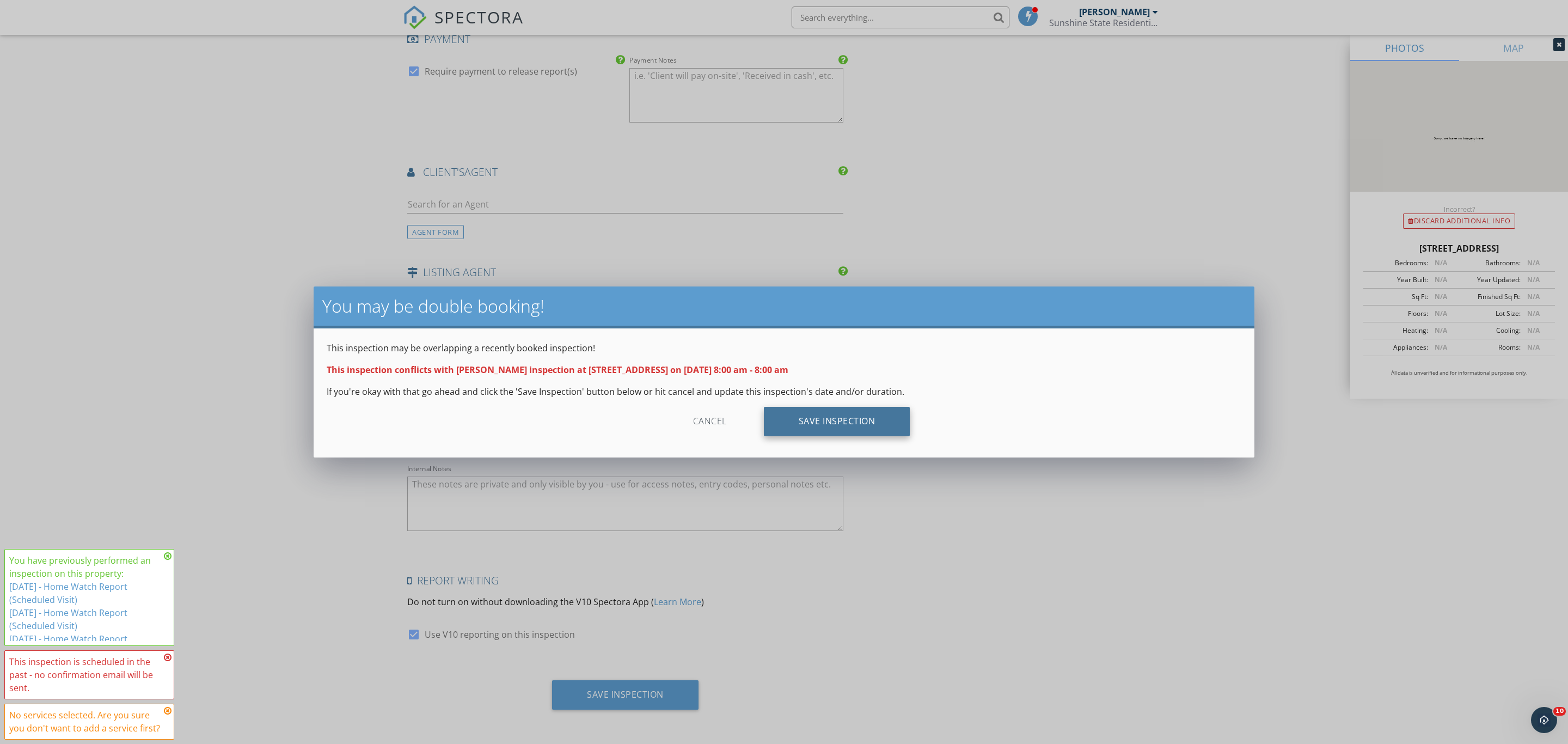
scroll to position [0, 0]
click at [813, 420] on div "Save Inspection" at bounding box center [836, 421] width 146 height 29
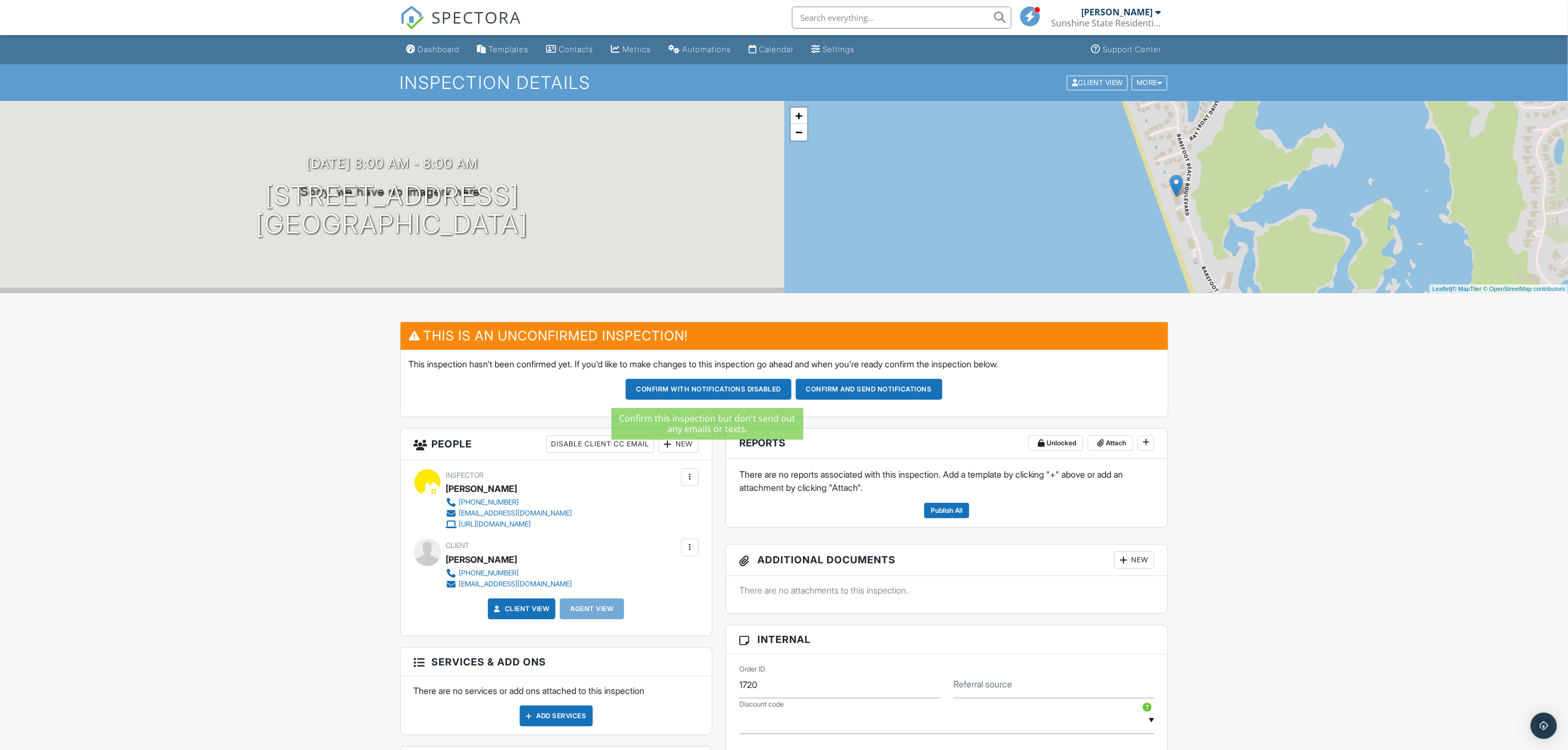
click at [746, 389] on button "Confirm with notifications disabled" at bounding box center [708, 389] width 165 height 21
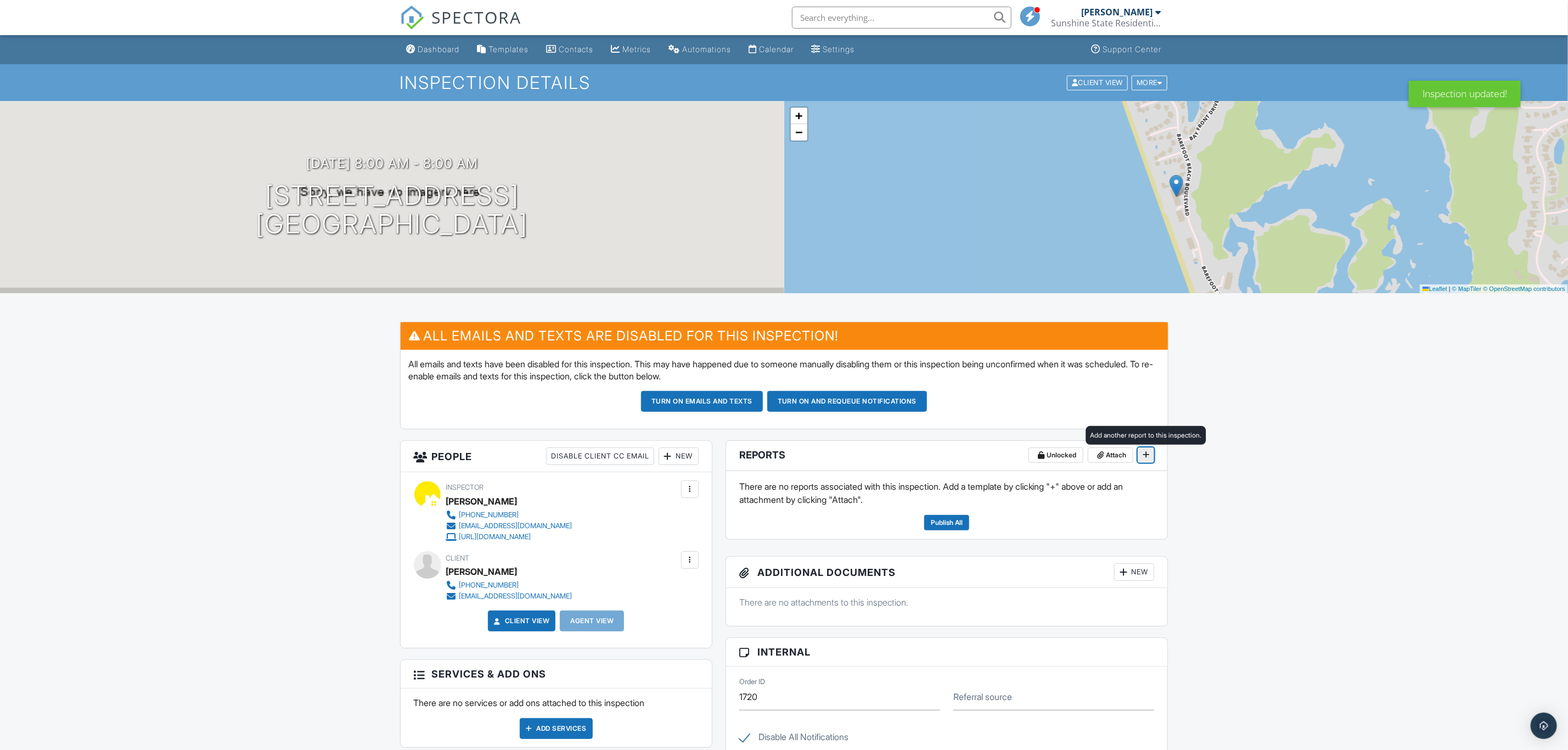
click at [1148, 456] on icon at bounding box center [1145, 454] width 7 height 8
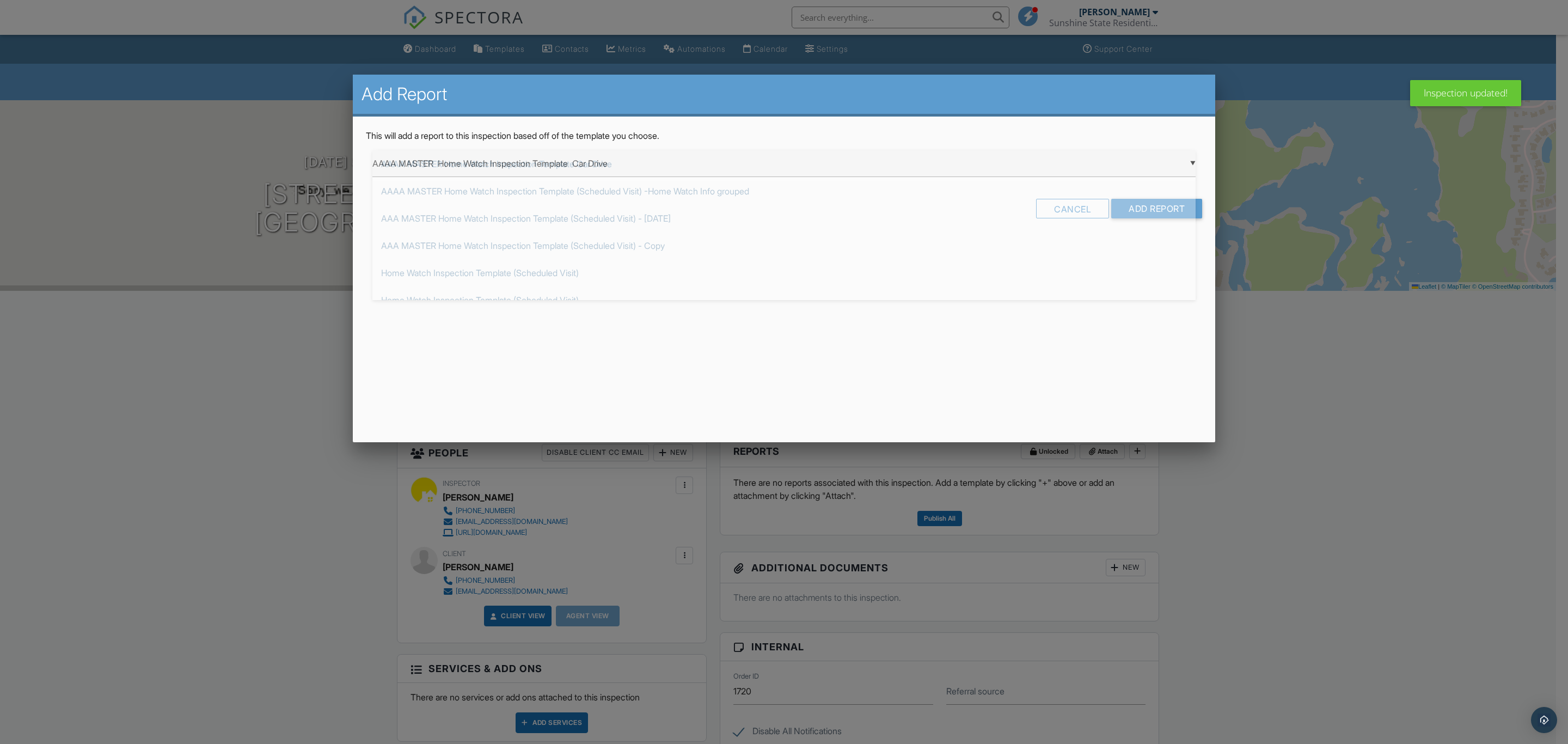
click at [821, 164] on div "▼ AAAA MASTER Home Watch Inspection Template Car Drive AAAA MASTER Home Watch I…" at bounding box center [784, 163] width 823 height 26
click at [802, 190] on span "AAAA MASTER Home Watch Inspection Template (Scheduled Visit) -Home Watch Info g…" at bounding box center [784, 190] width 823 height 27
type input "AAAA MASTER Home Watch Inspection Template (Scheduled Visit) -Home Watch Info g…"
click at [1172, 209] on input "Add Report" at bounding box center [1157, 208] width 91 height 20
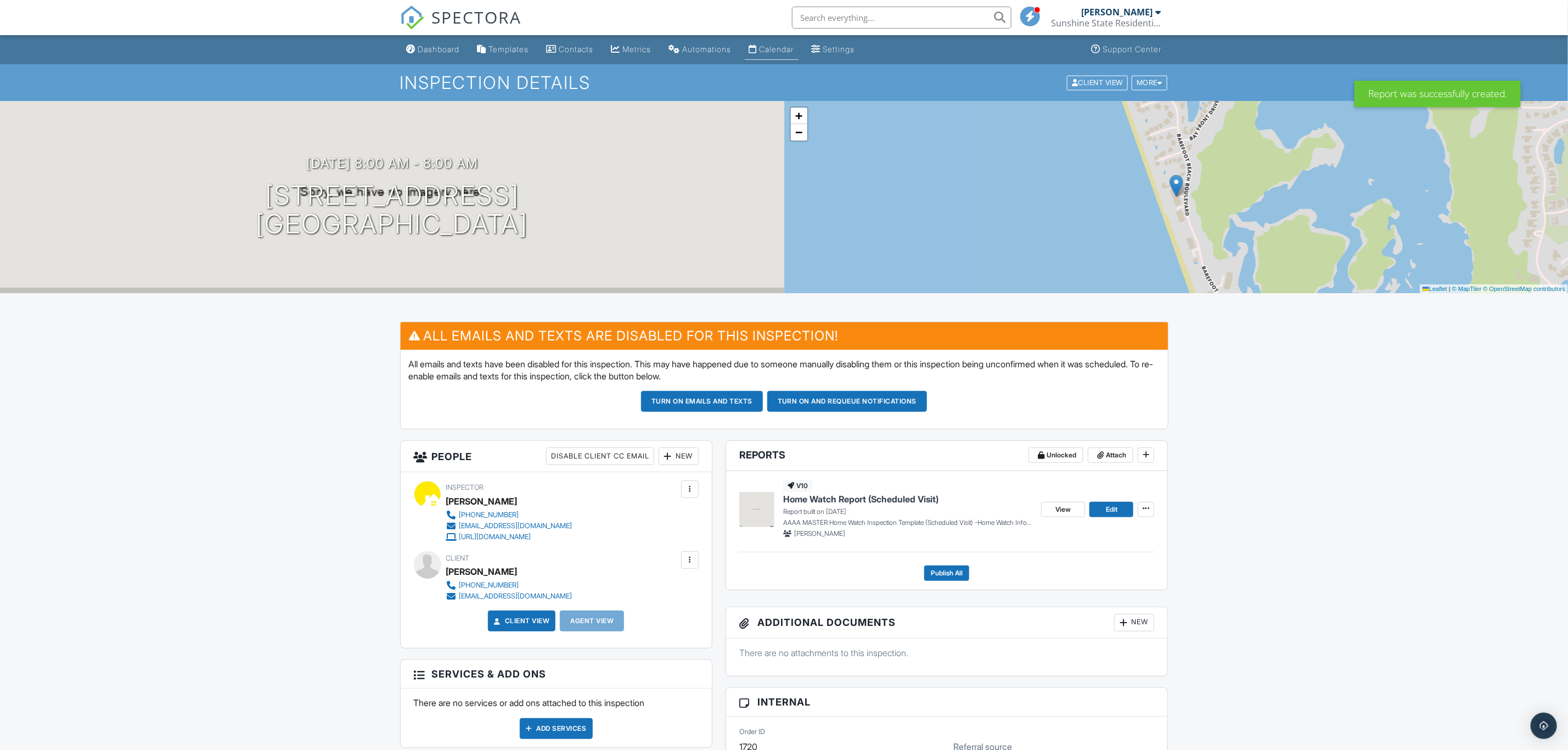
click at [781, 43] on link "Calendar" at bounding box center [772, 49] width 54 height 20
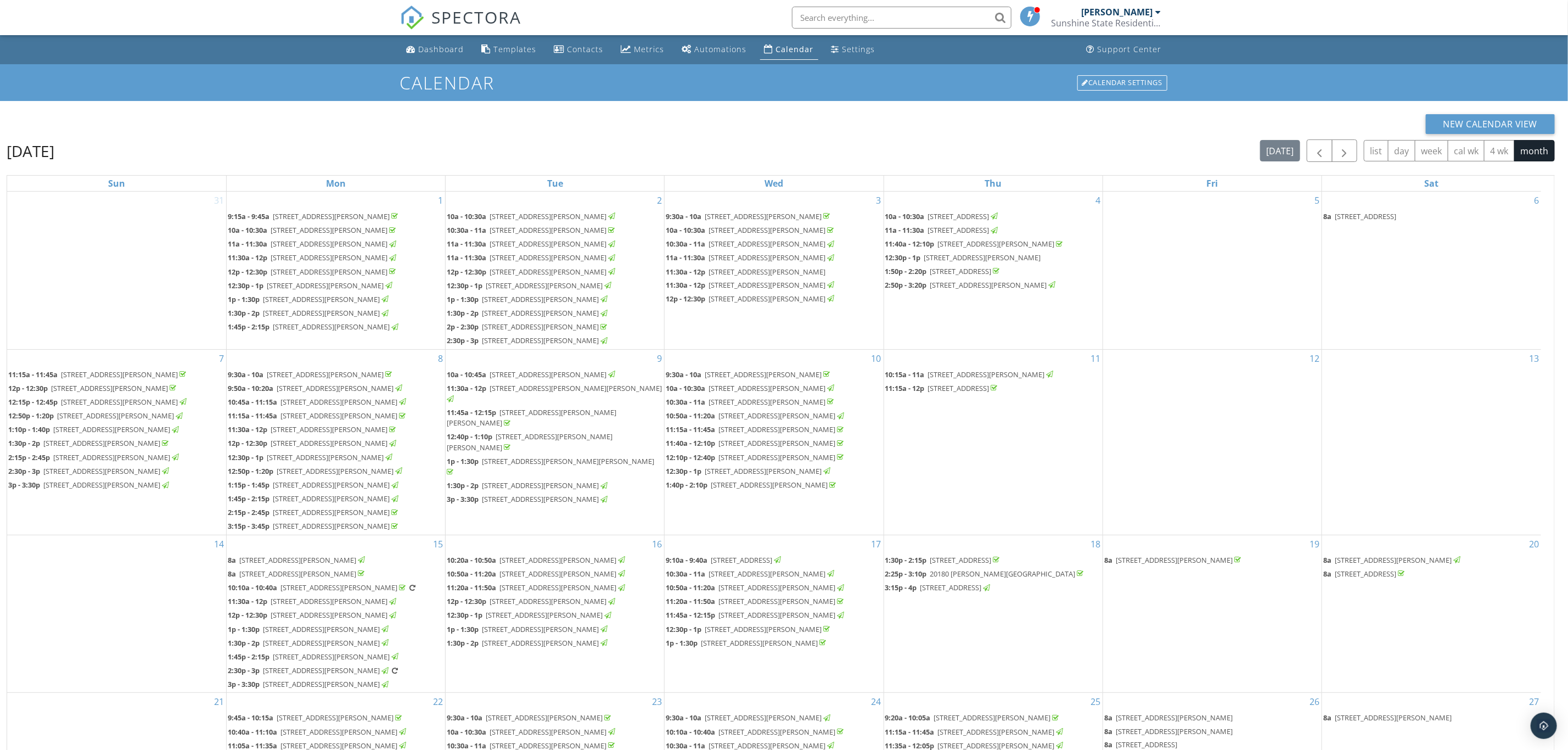
scroll to position [299, 0]
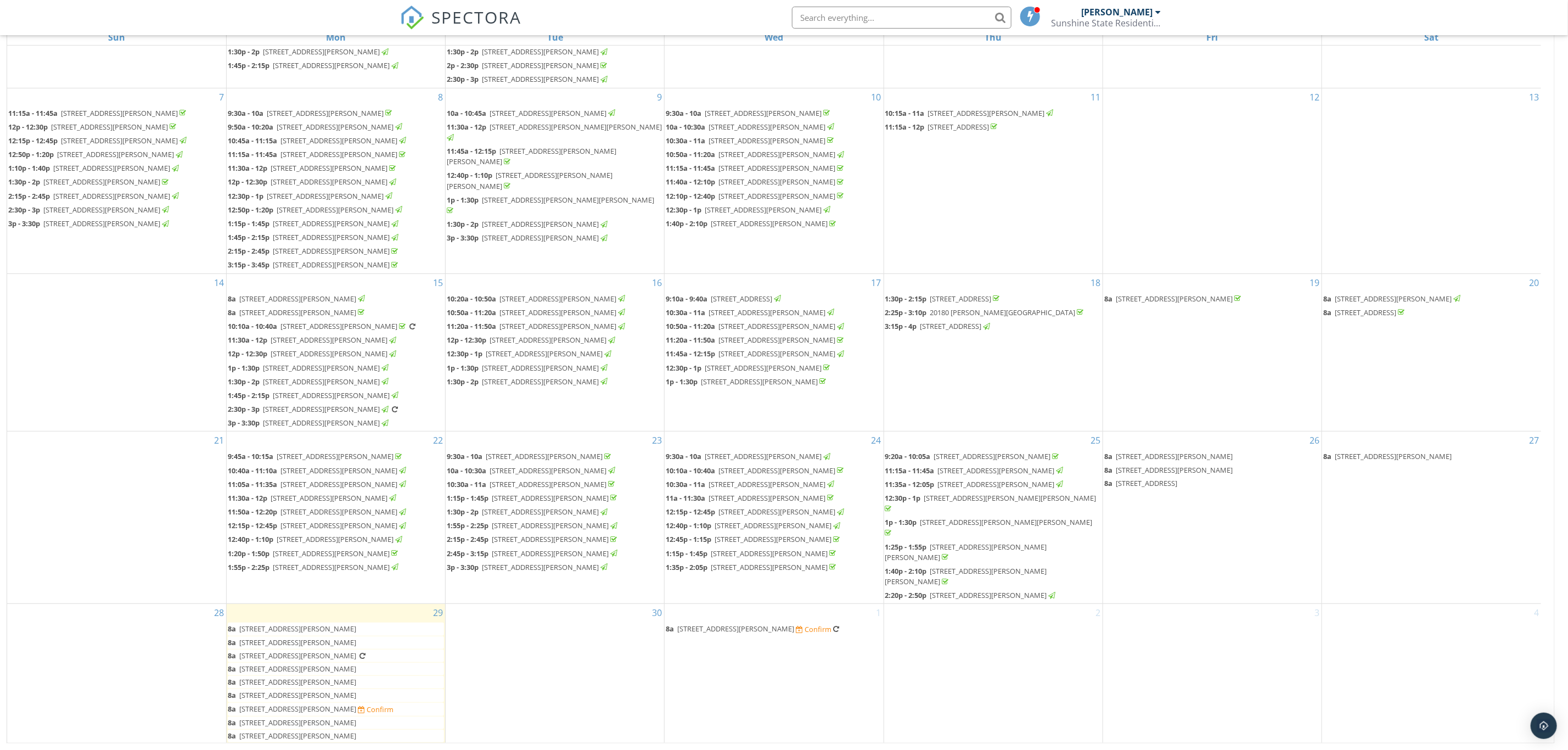
click at [356, 708] on span "[STREET_ADDRESS][PERSON_NAME]" at bounding box center [297, 708] width 117 height 10
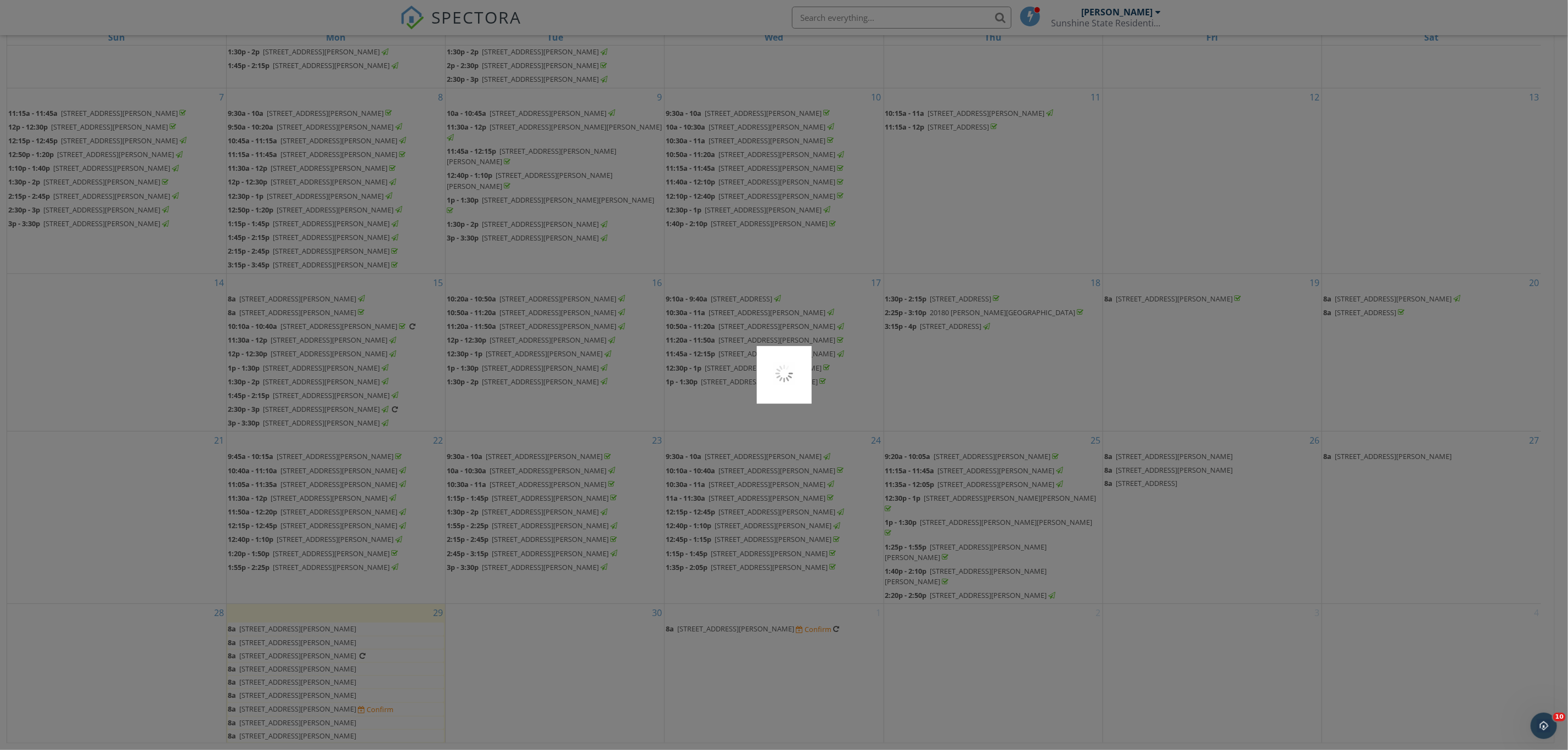
scroll to position [0, 0]
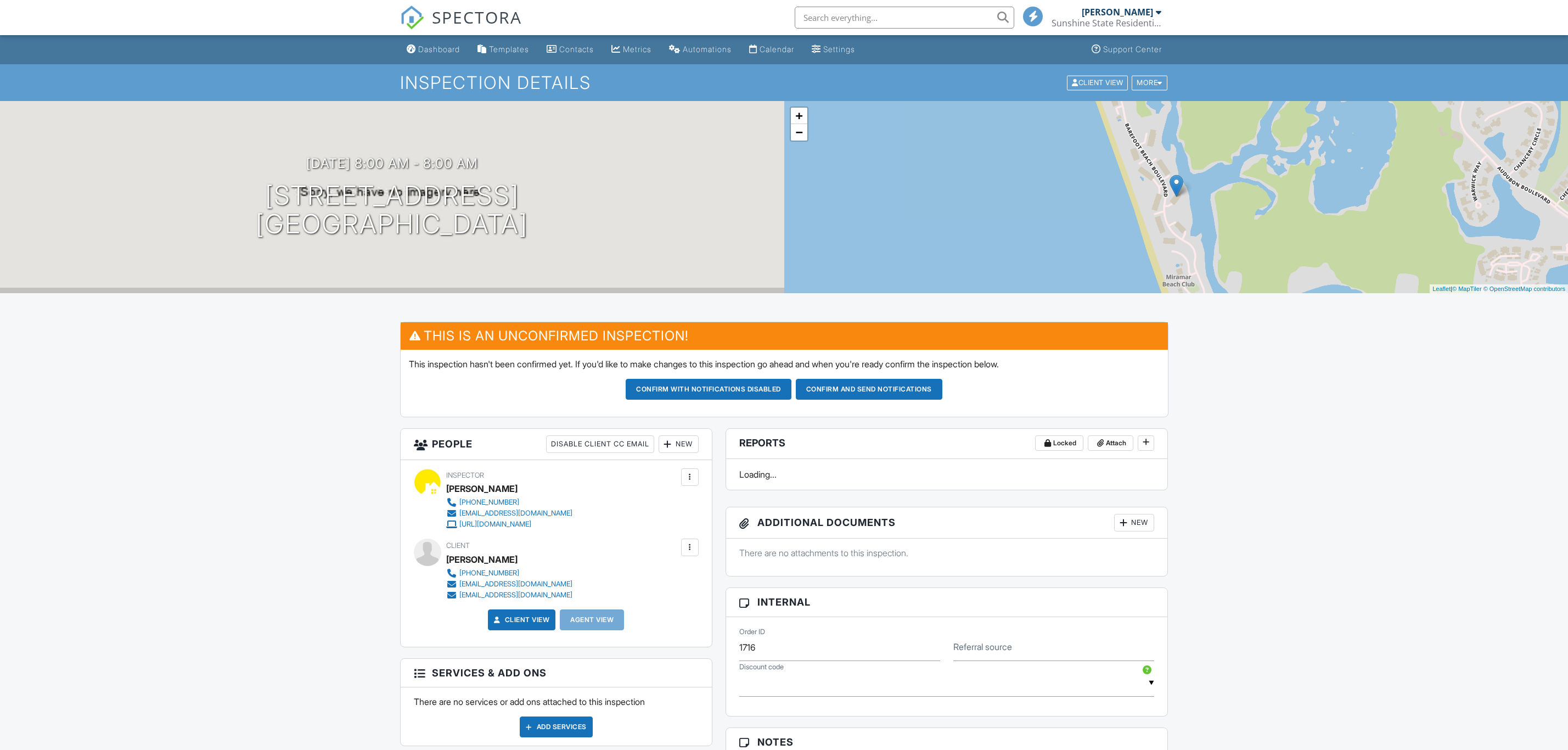
click at [725, 391] on button "Confirm with notifications disabled" at bounding box center [708, 389] width 165 height 21
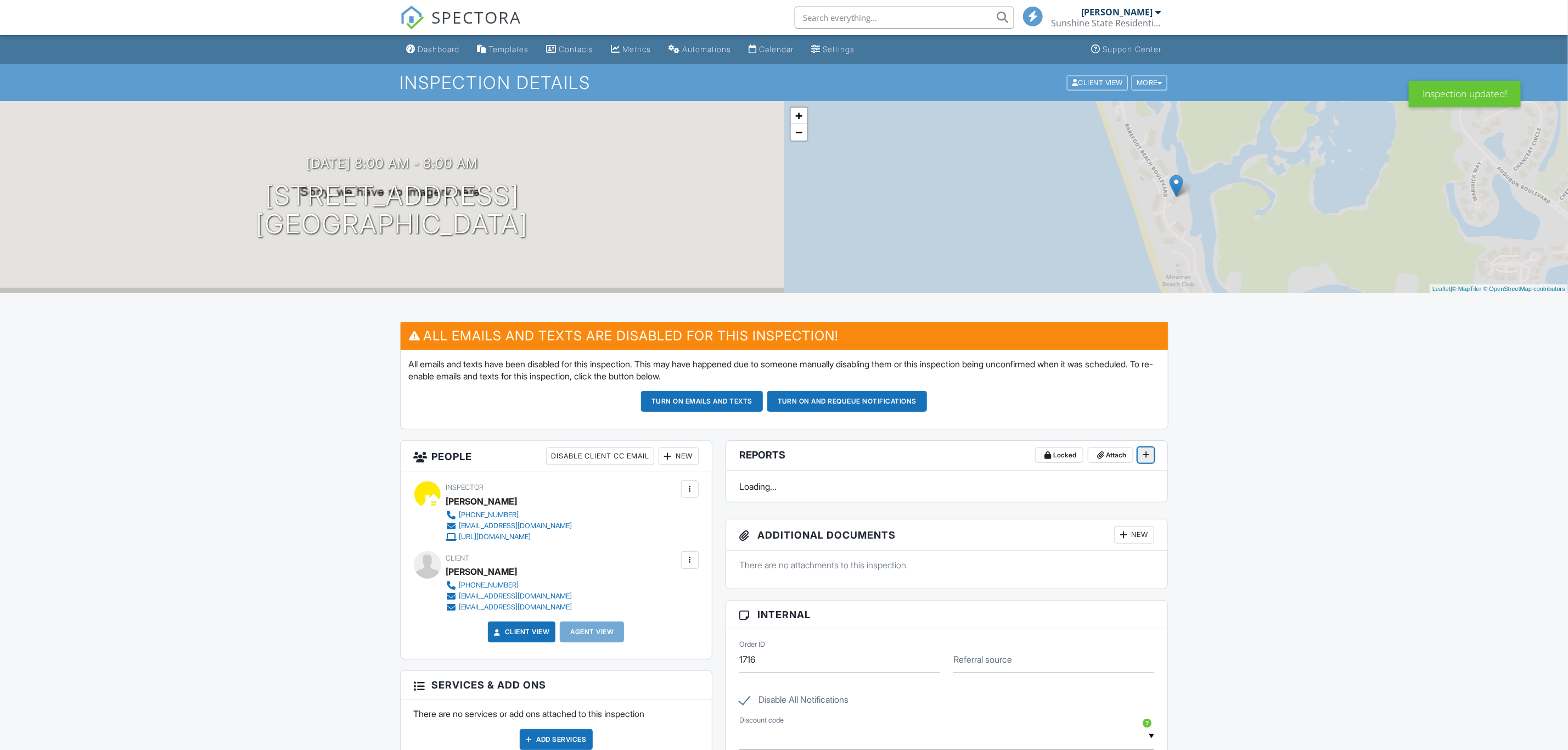
click at [1148, 453] on icon at bounding box center [1145, 454] width 7 height 8
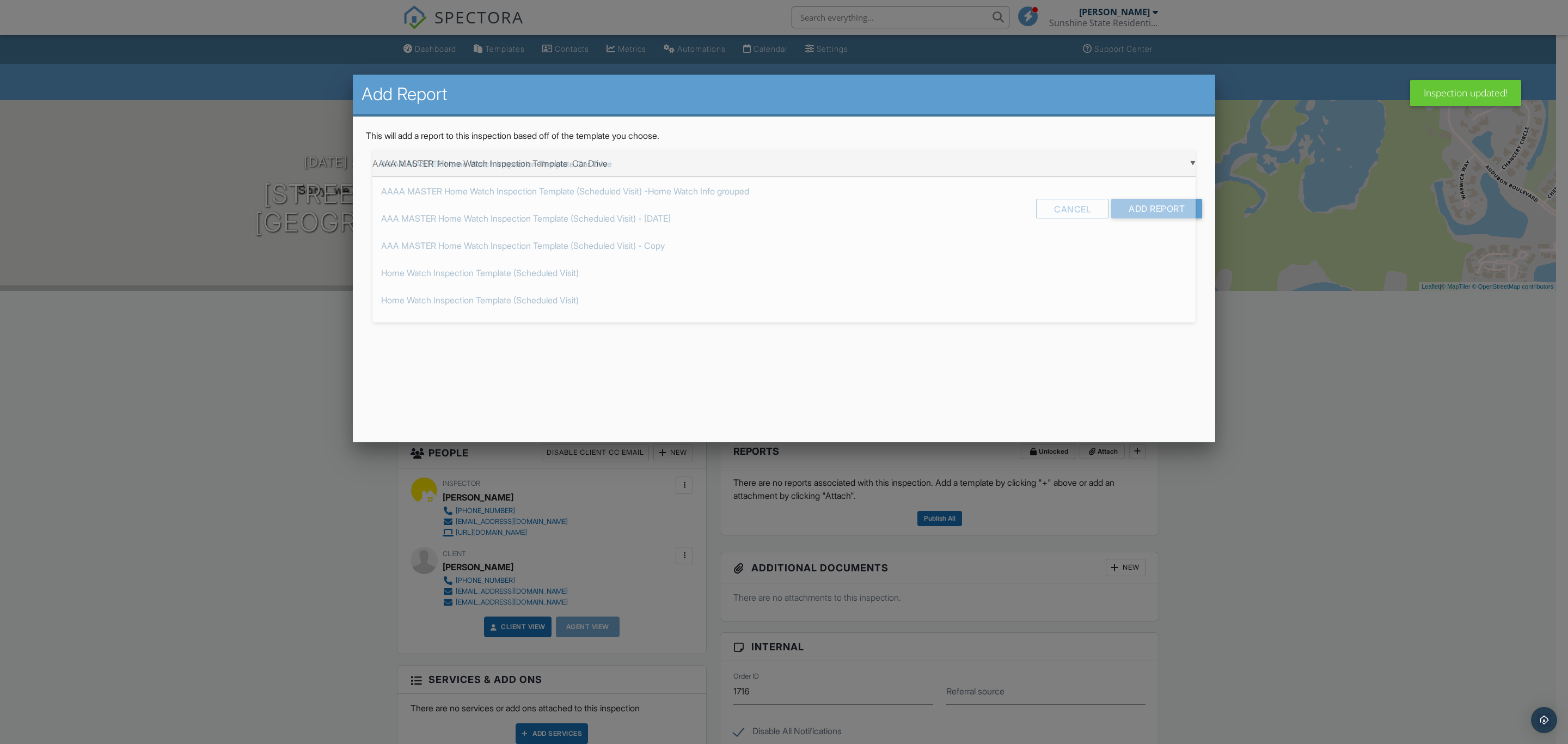
click at [586, 164] on div "▼ AAAA MASTER Home Watch Inspection Template Car Drive AAAA MASTER Home Watch I…" at bounding box center [784, 163] width 823 height 26
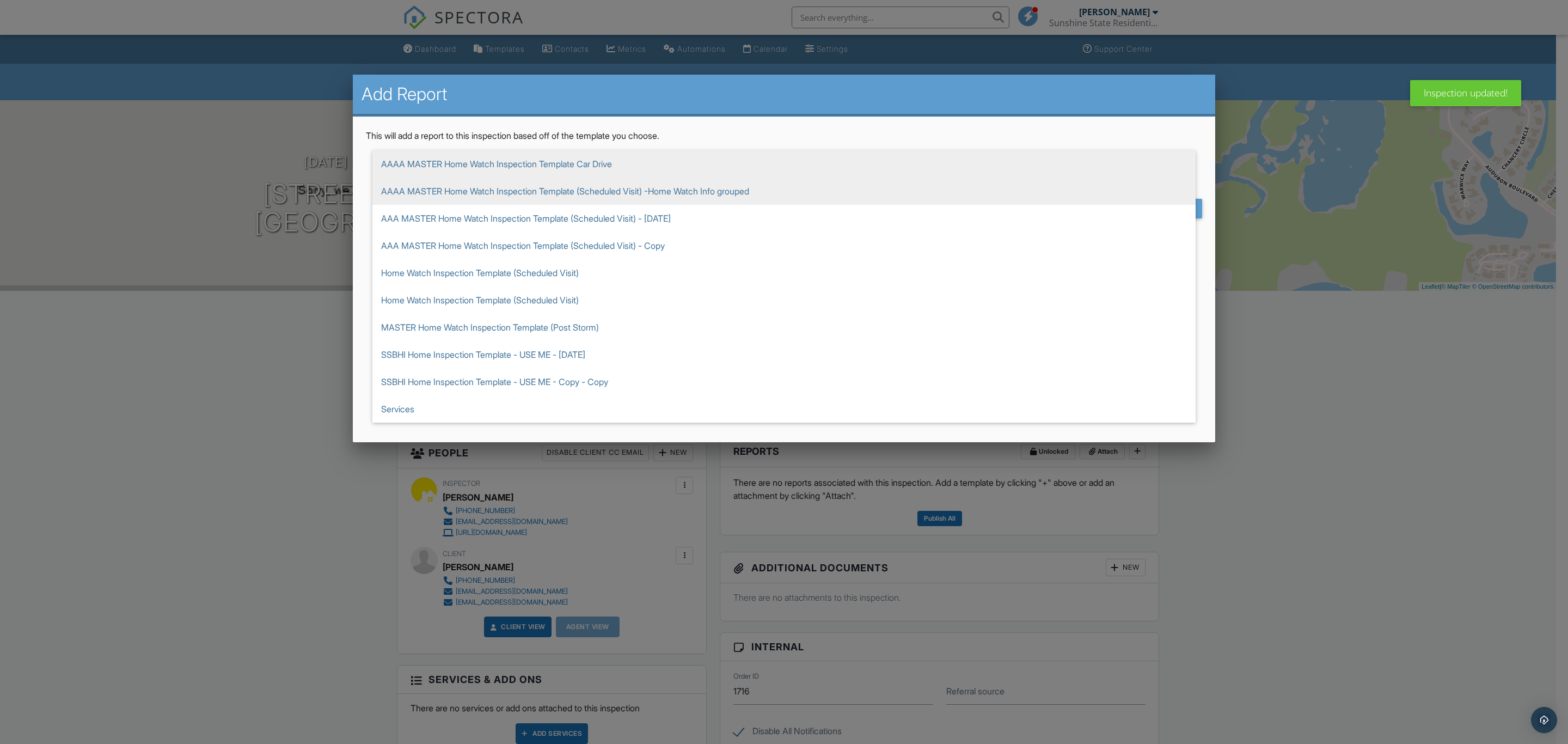
click at [581, 185] on span "AAAA MASTER Home Watch Inspection Template (Scheduled Visit) -Home Watch Info g…" at bounding box center [784, 190] width 823 height 27
type input "AAAA MASTER Home Watch Inspection Template (Scheduled Visit) -Home Watch Info g…"
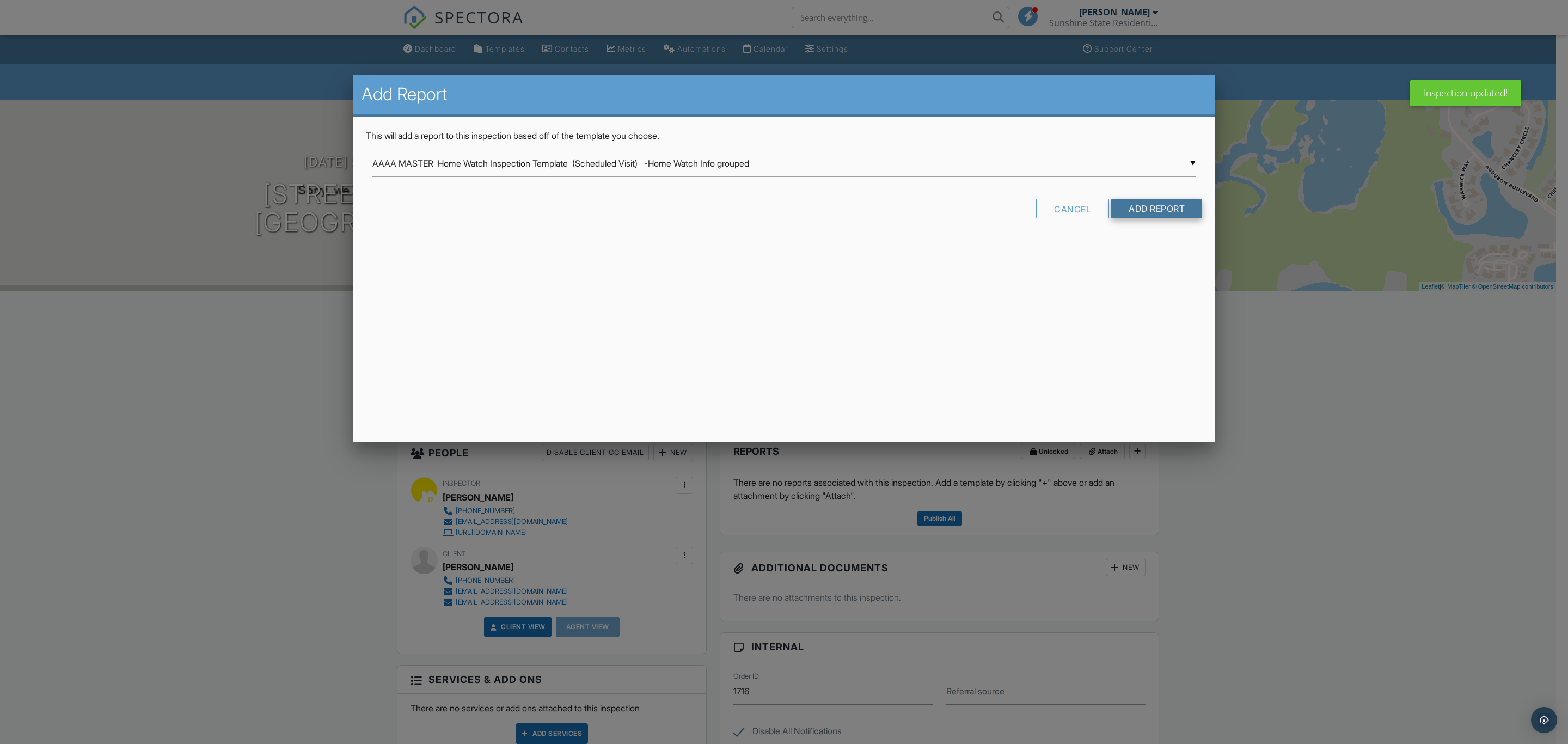
click at [1155, 209] on input "Add Report" at bounding box center [1157, 208] width 91 height 20
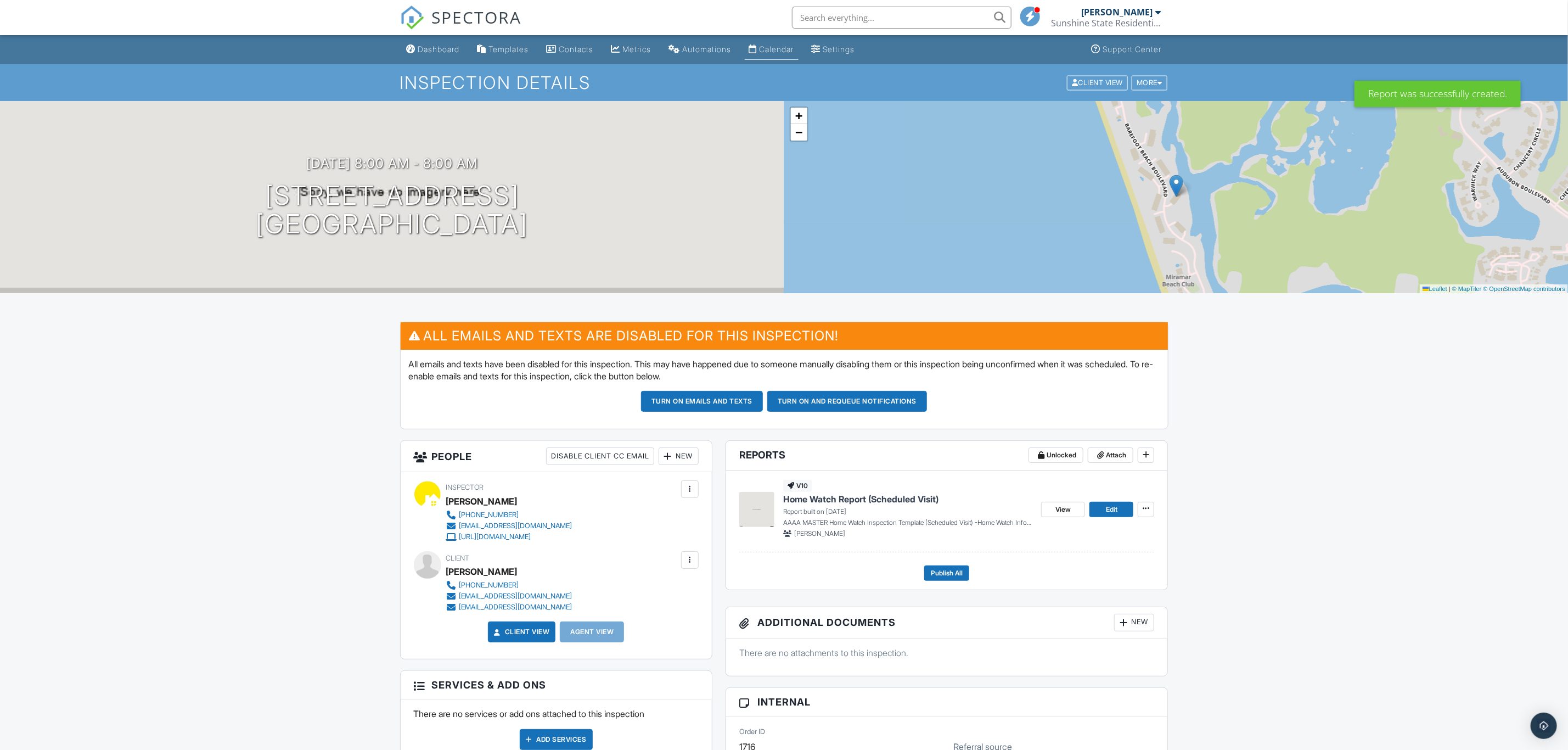
click at [786, 47] on div "Calendar" at bounding box center [776, 49] width 34 height 10
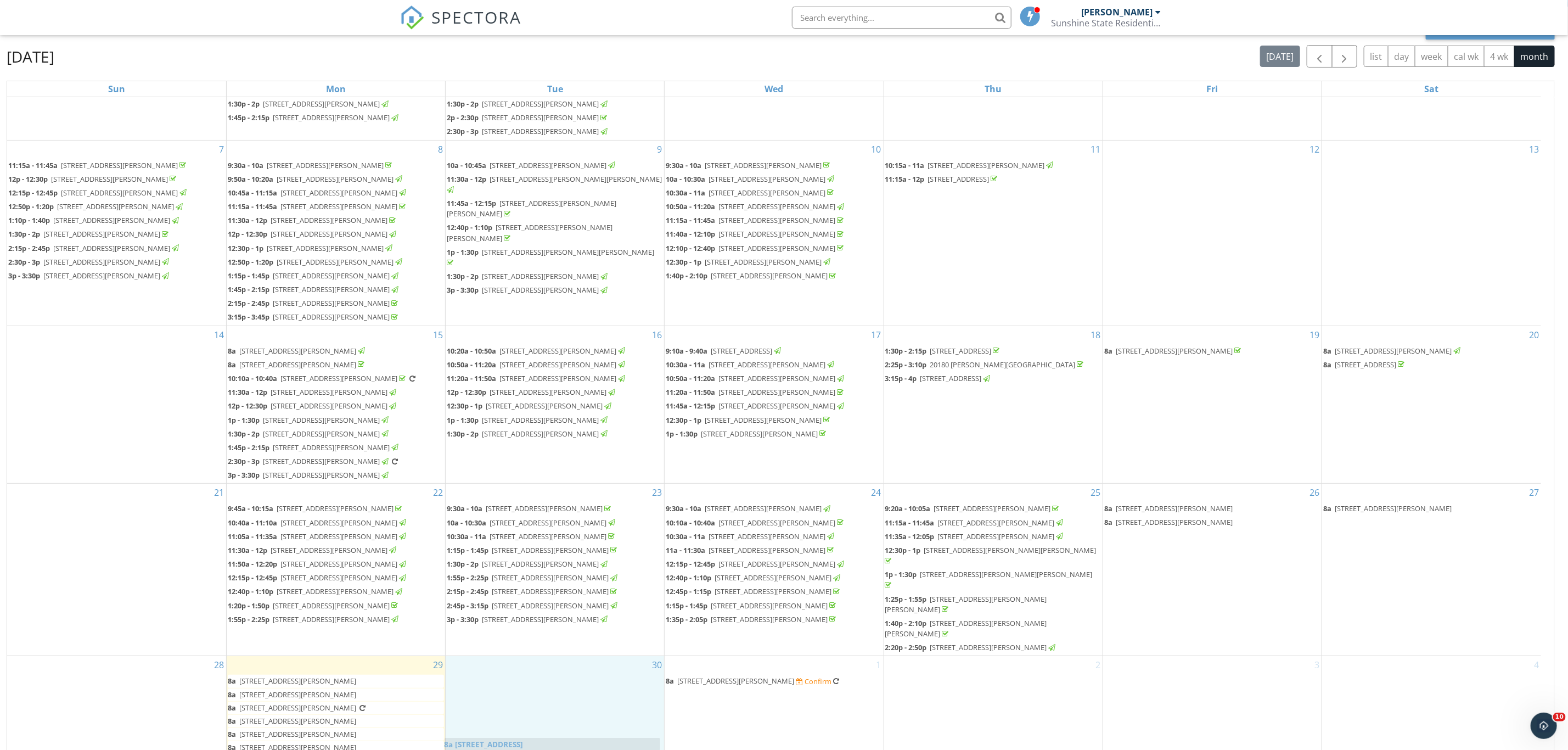
scroll to position [102, 0]
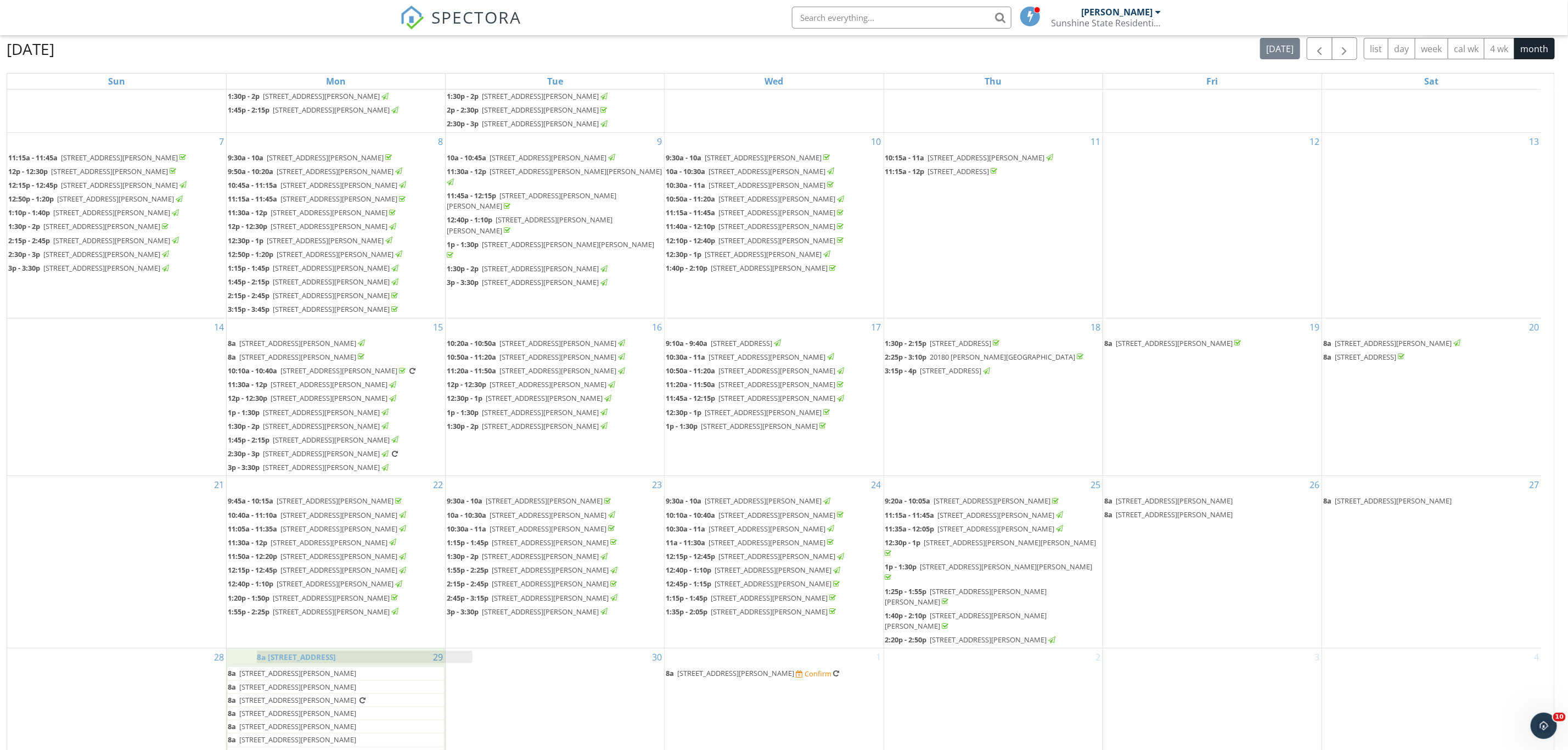
drag, startPoint x: 1202, startPoint y: 575, endPoint x: 352, endPoint y: 656, distance: 853.9
click at [352, 656] on body "SPECTORA Matt Durst Sunshine State Residential Inspections Role: Inspector Chan…" at bounding box center [784, 346] width 1568 height 896
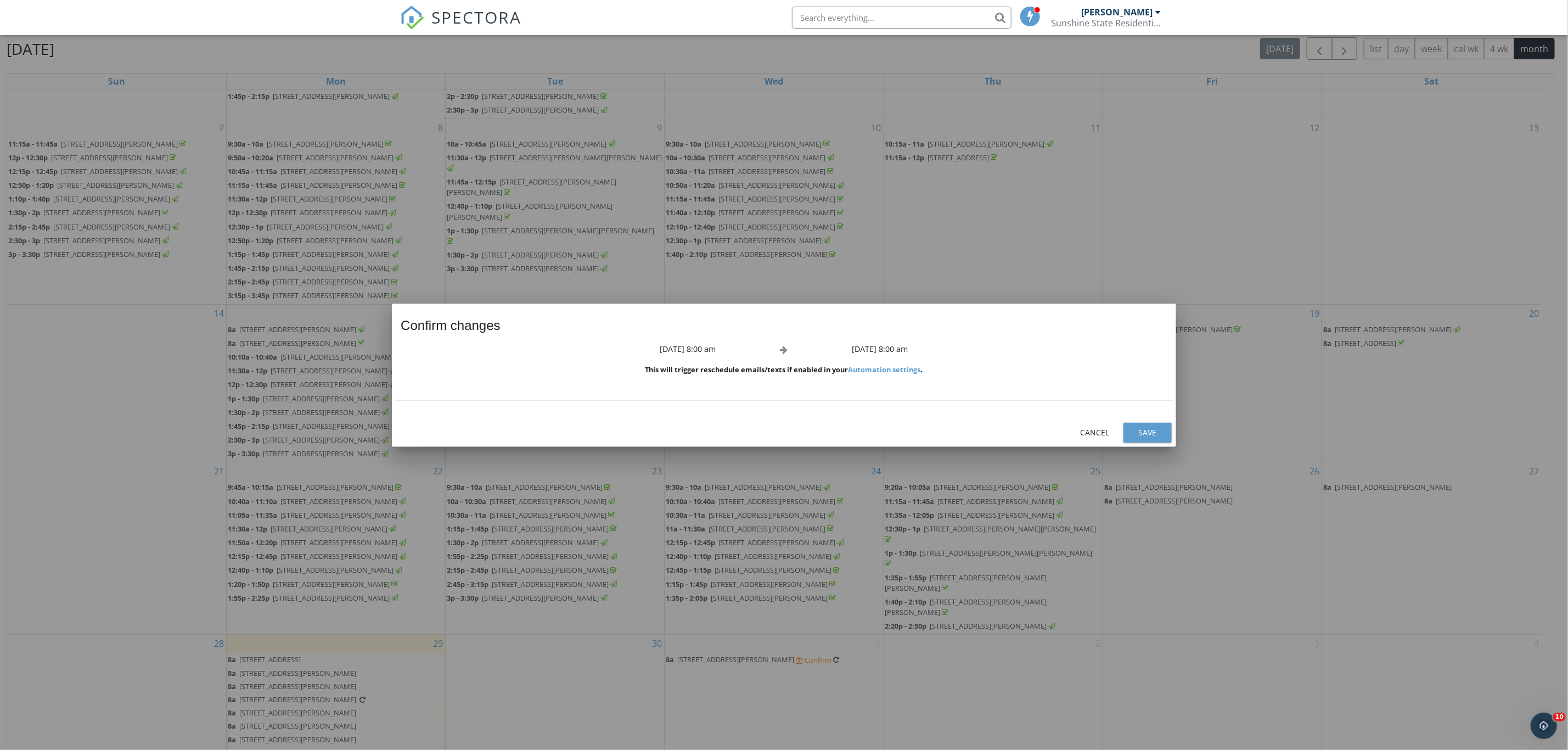
click at [1152, 432] on div "Save" at bounding box center [1147, 433] width 30 height 11
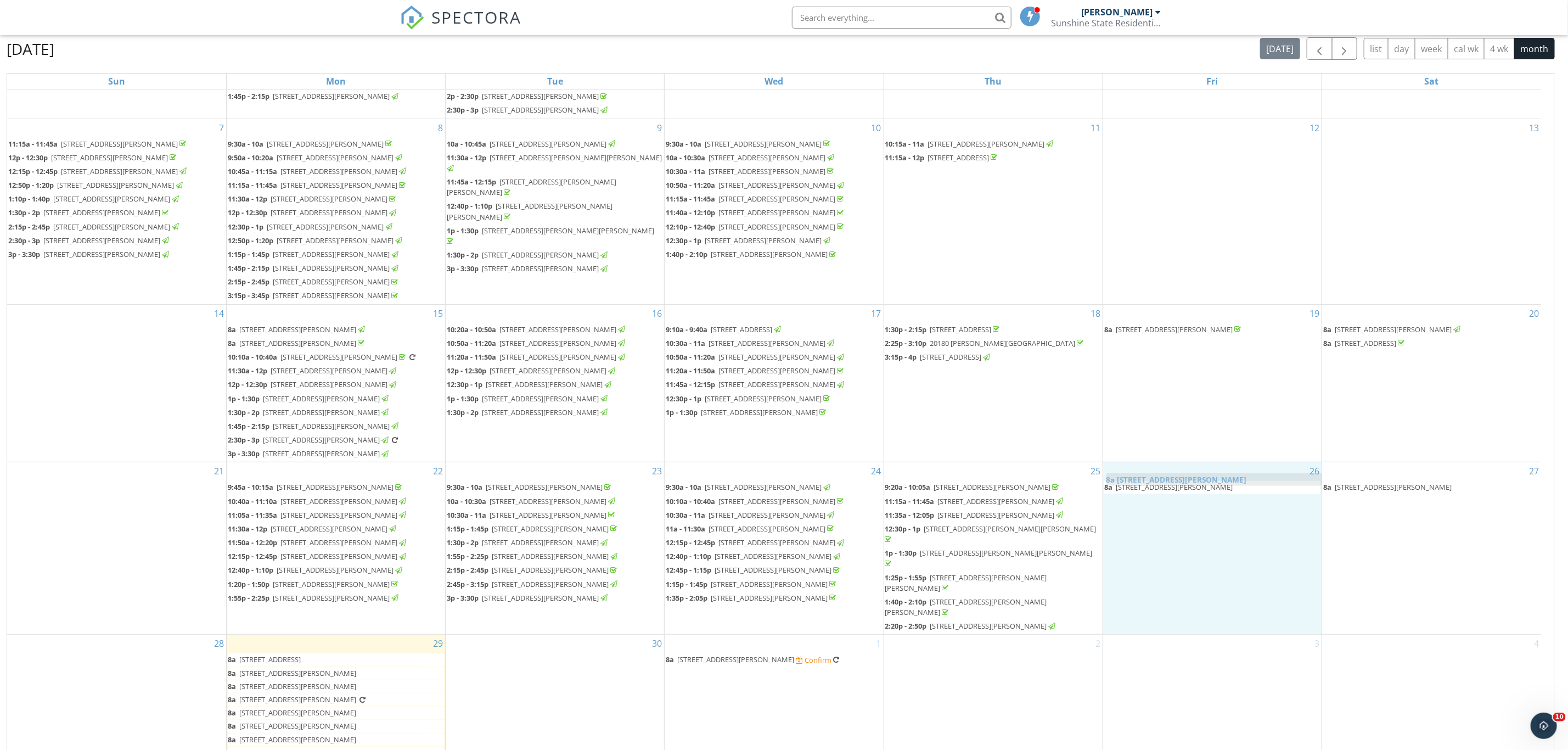
drag, startPoint x: 1176, startPoint y: 459, endPoint x: 1177, endPoint y: 477, distance: 18.0
click at [1177, 477] on body "SPECTORA Matt Durst Sunshine State Residential Inspections Role: Inspector Chan…" at bounding box center [784, 346] width 1568 height 896
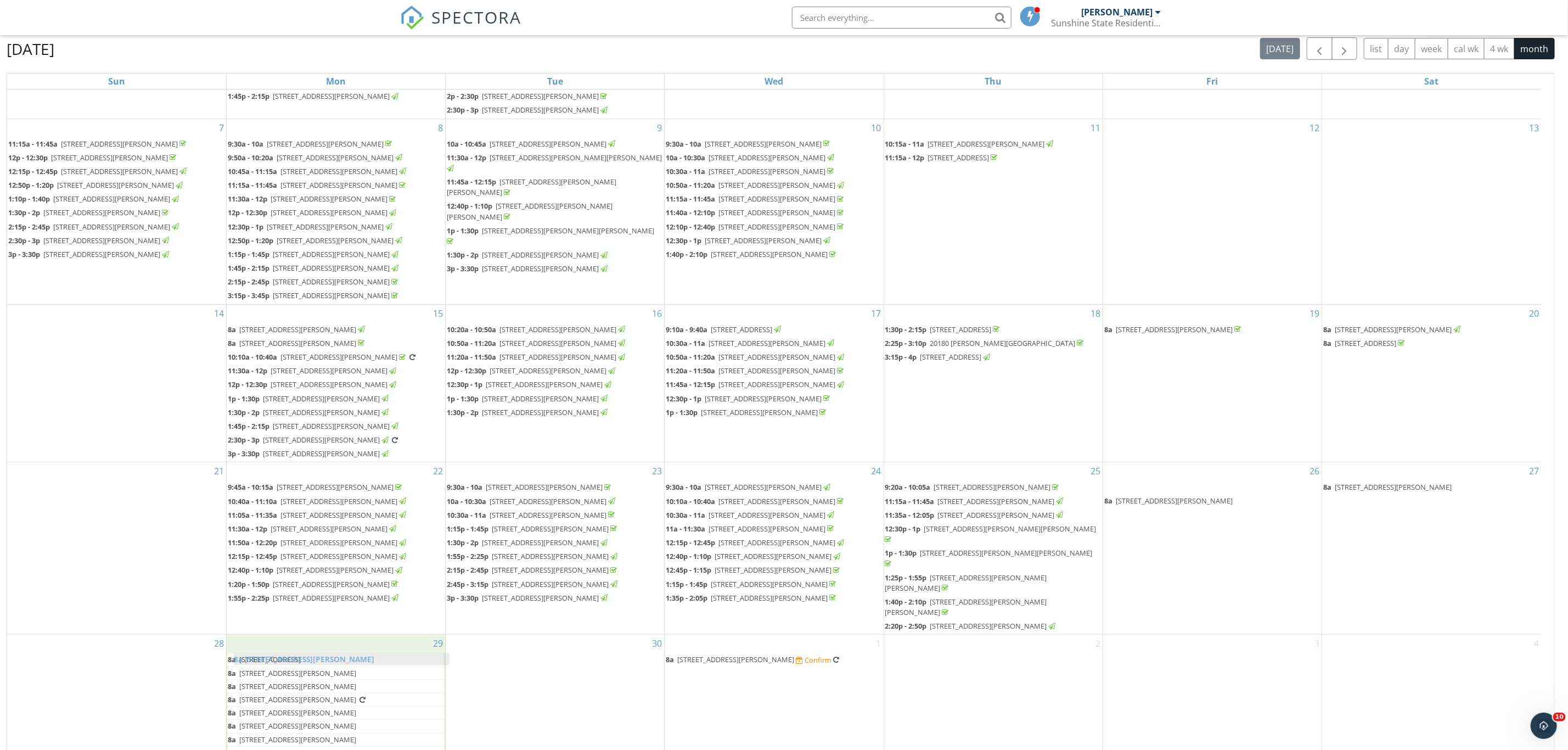
drag, startPoint x: 1192, startPoint y: 445, endPoint x: 321, endPoint y: 656, distance: 896.2
click at [321, 656] on body "SPECTORA Matt Durst Sunshine State Residential Inspections Role: Inspector Chan…" at bounding box center [784, 346] width 1568 height 896
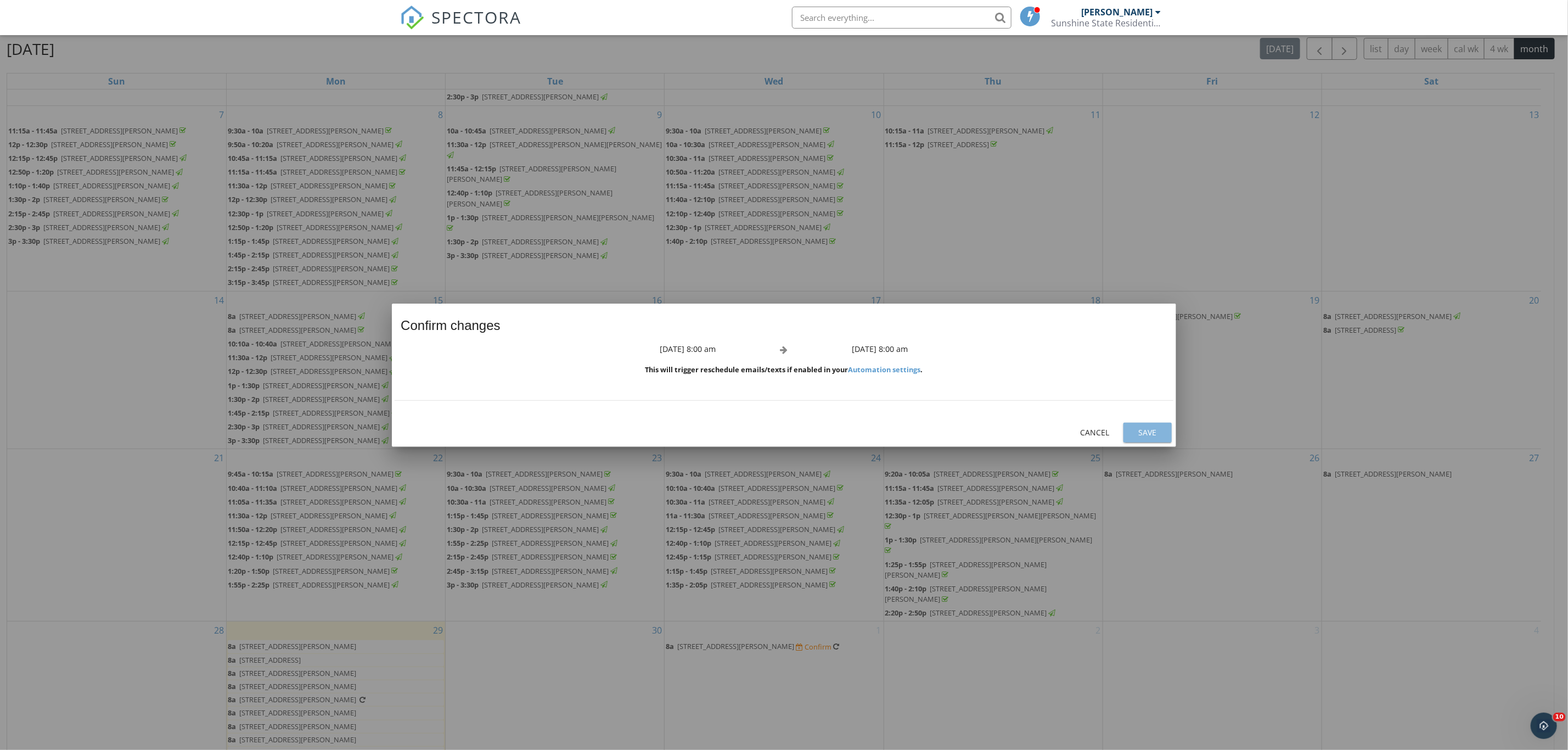
click at [1157, 434] on div "Save" at bounding box center [1147, 433] width 30 height 11
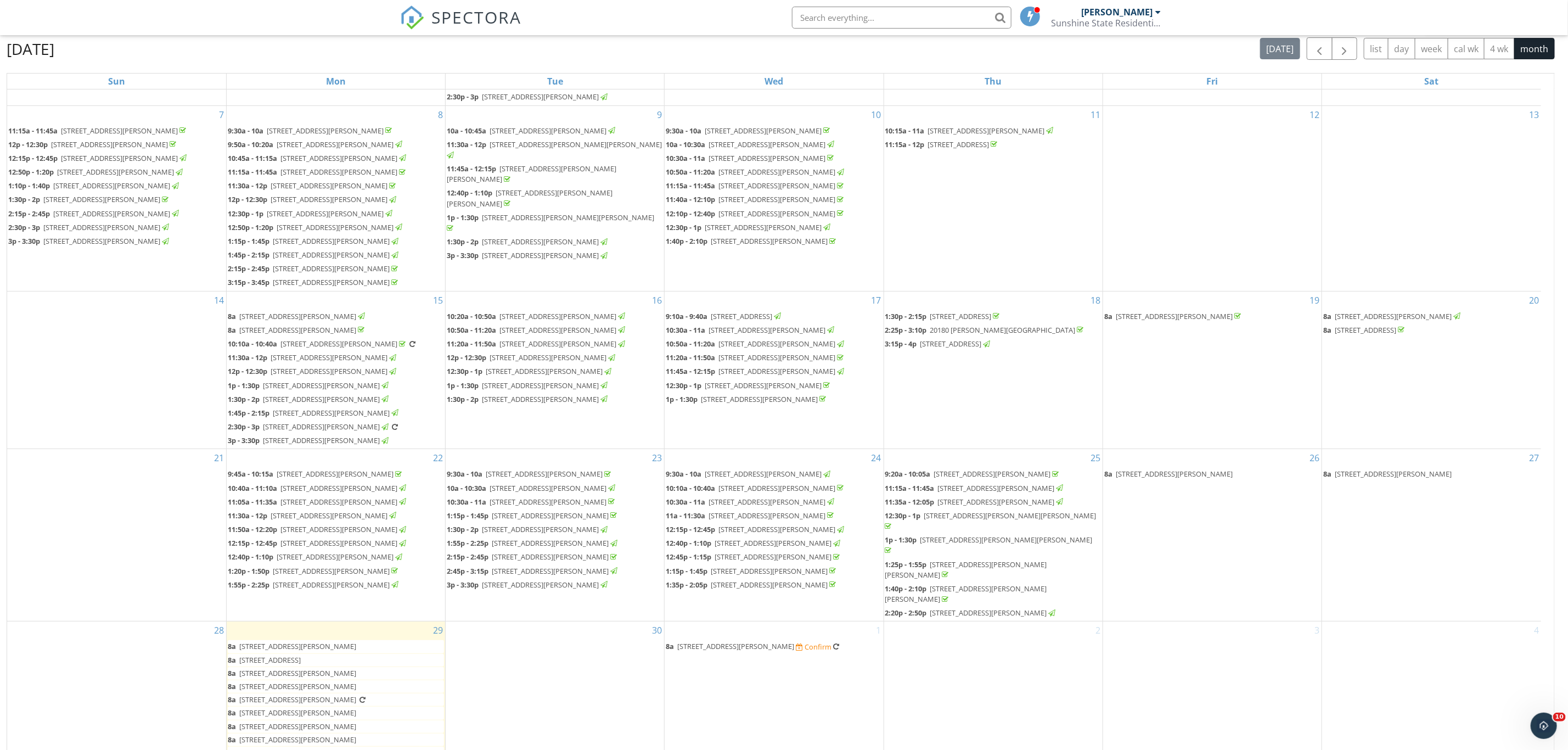
scroll to position [326, 0]
click at [775, 644] on span "26000 Hickory Blvd 407, Bonita Springs, 34134" at bounding box center [736, 646] width 117 height 10
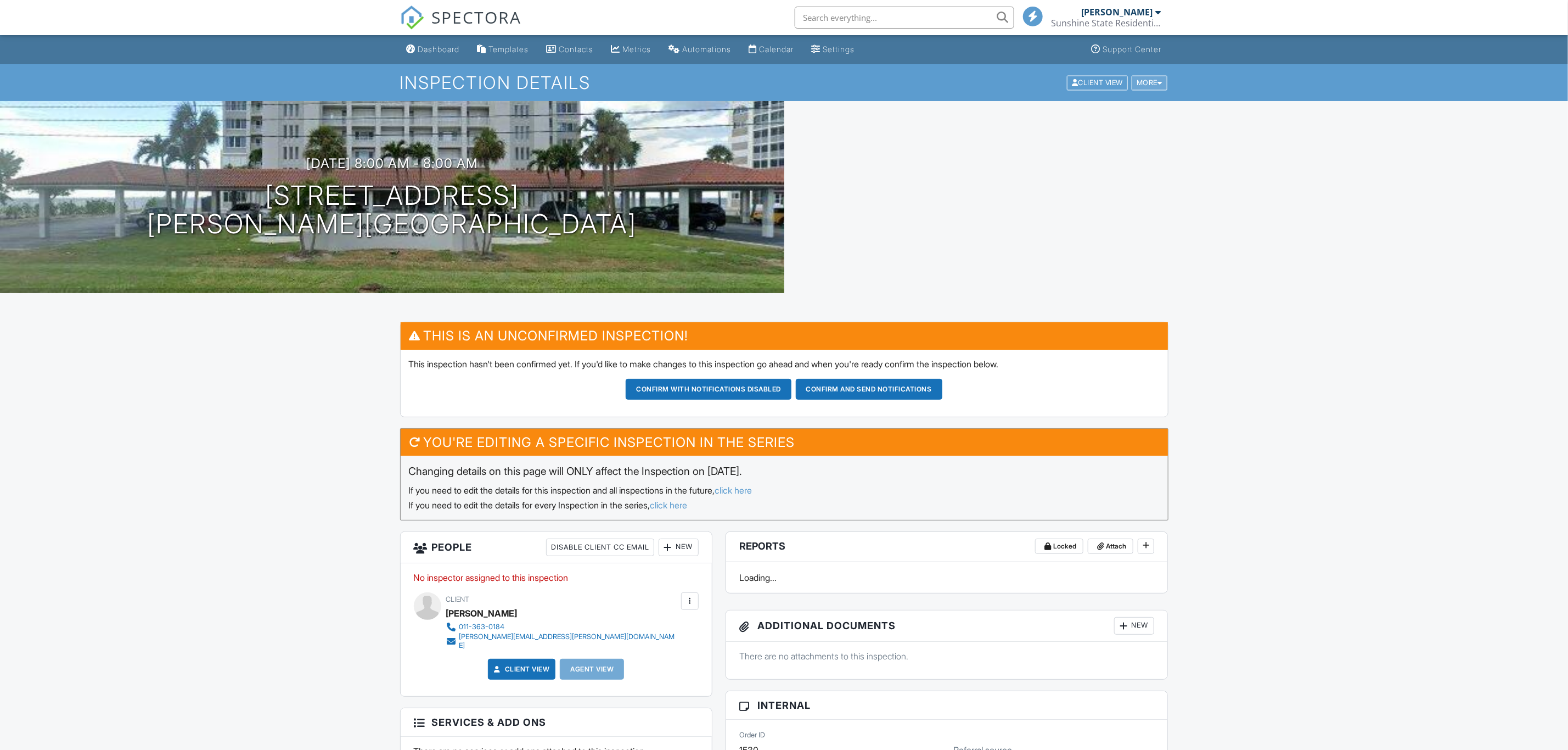
click at [1142, 84] on div "More" at bounding box center [1150, 83] width 36 height 15
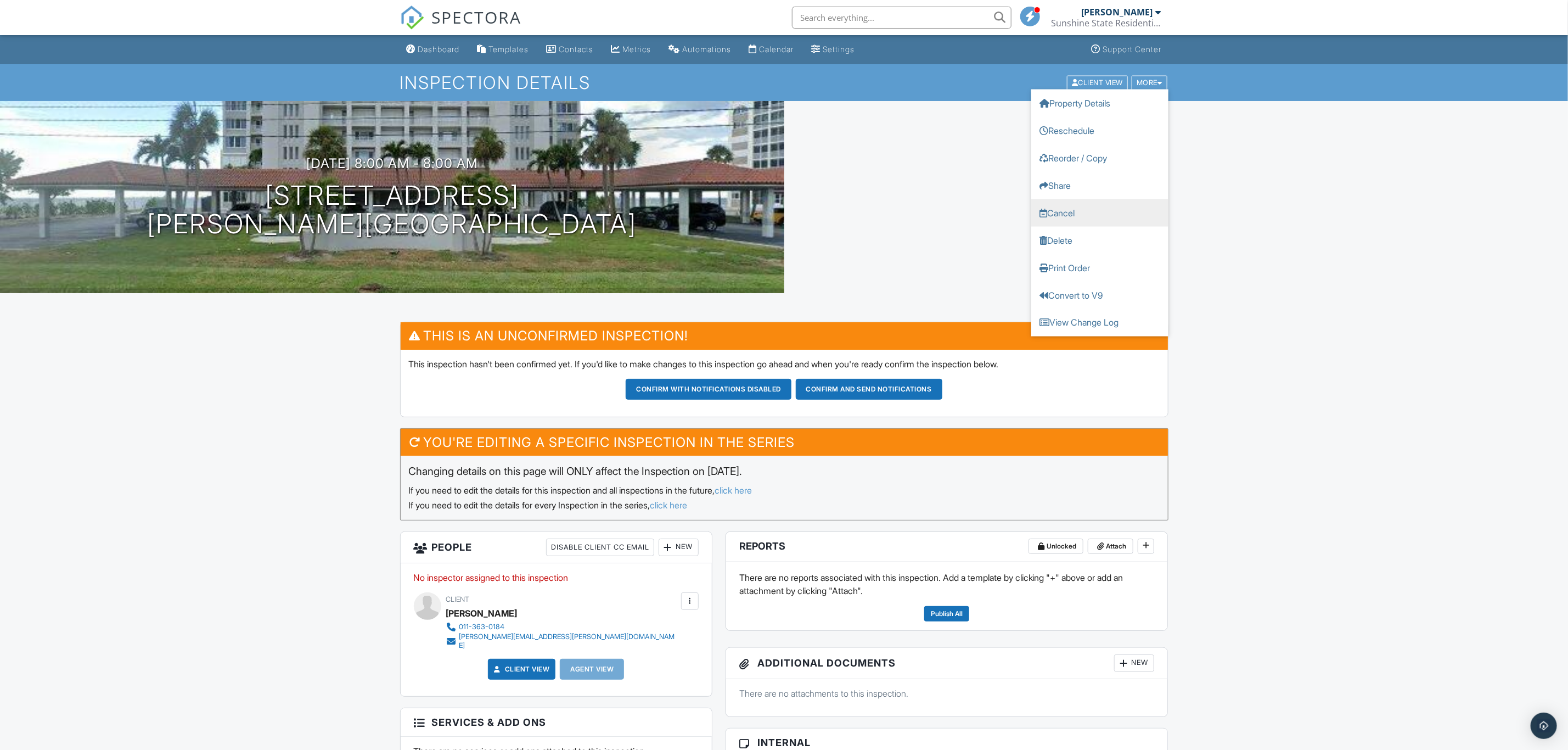
click at [1075, 206] on link "Cancel" at bounding box center [1100, 212] width 137 height 28
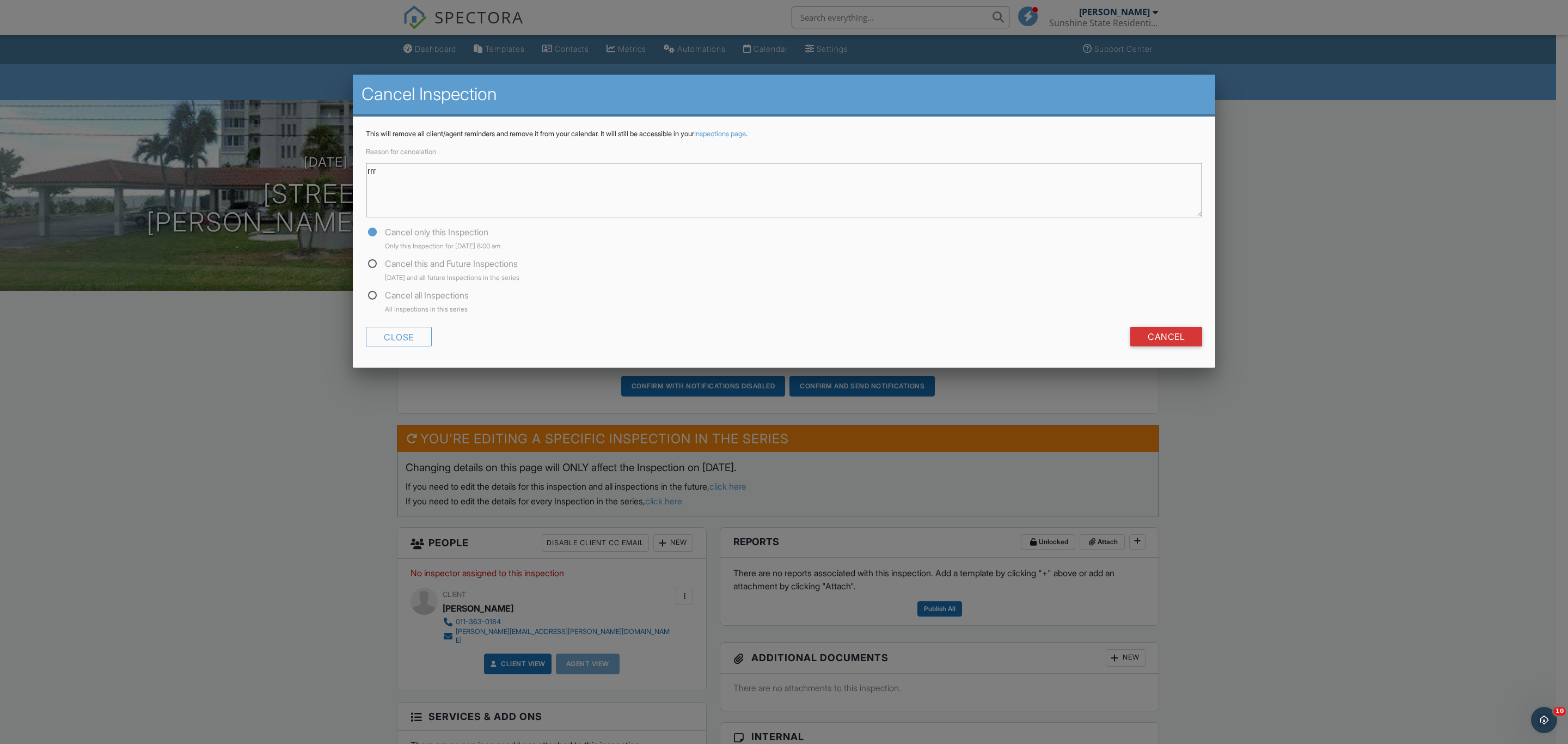
type textarea "rrr"
click at [371, 231] on label "Cancel only this Inspection Only this Inspection for 10/01/2025 8:00 am" at bounding box center [784, 239] width 836 height 27
click at [1162, 336] on input "Cancel" at bounding box center [1166, 337] width 72 height 20
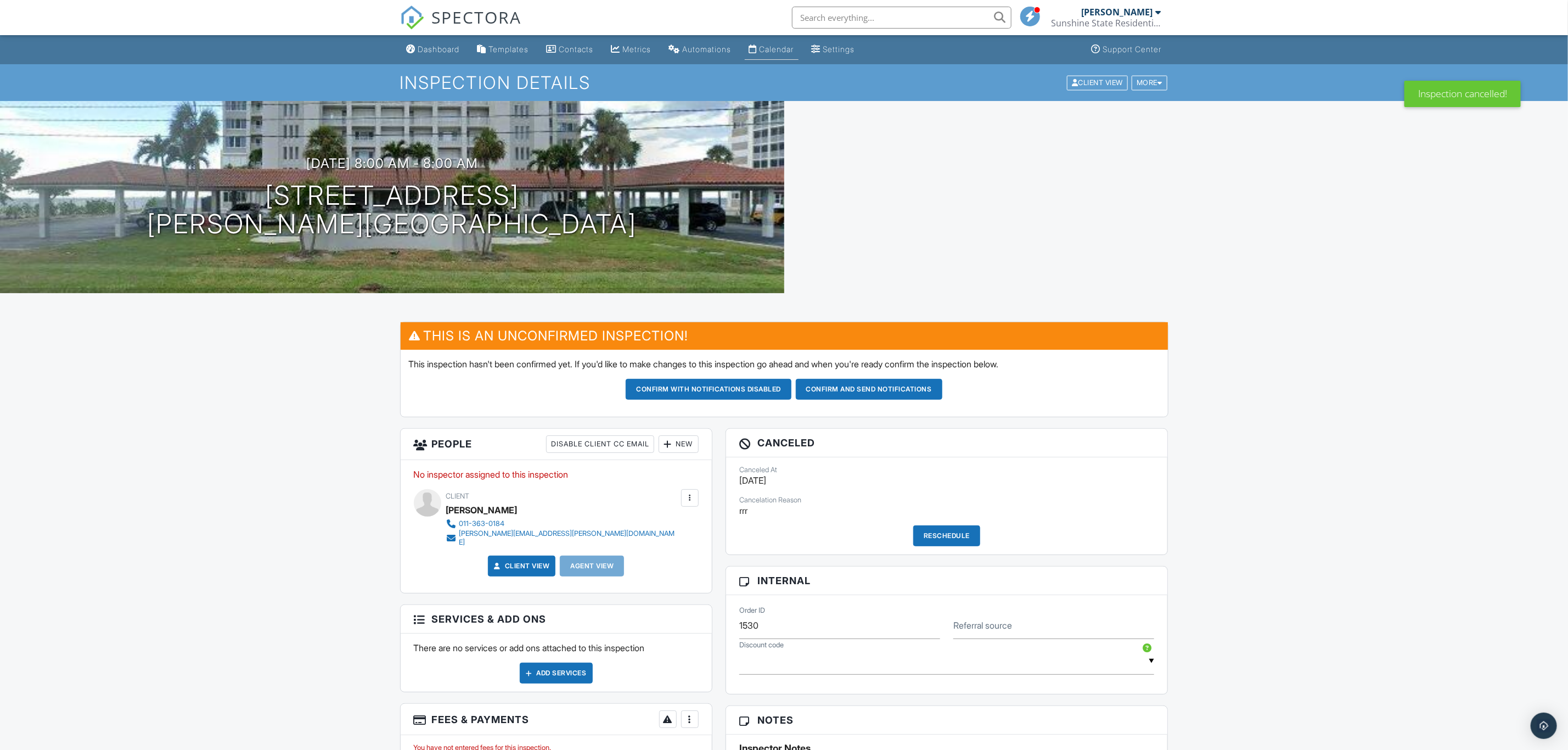
click at [791, 51] on div "Calendar" at bounding box center [776, 49] width 34 height 10
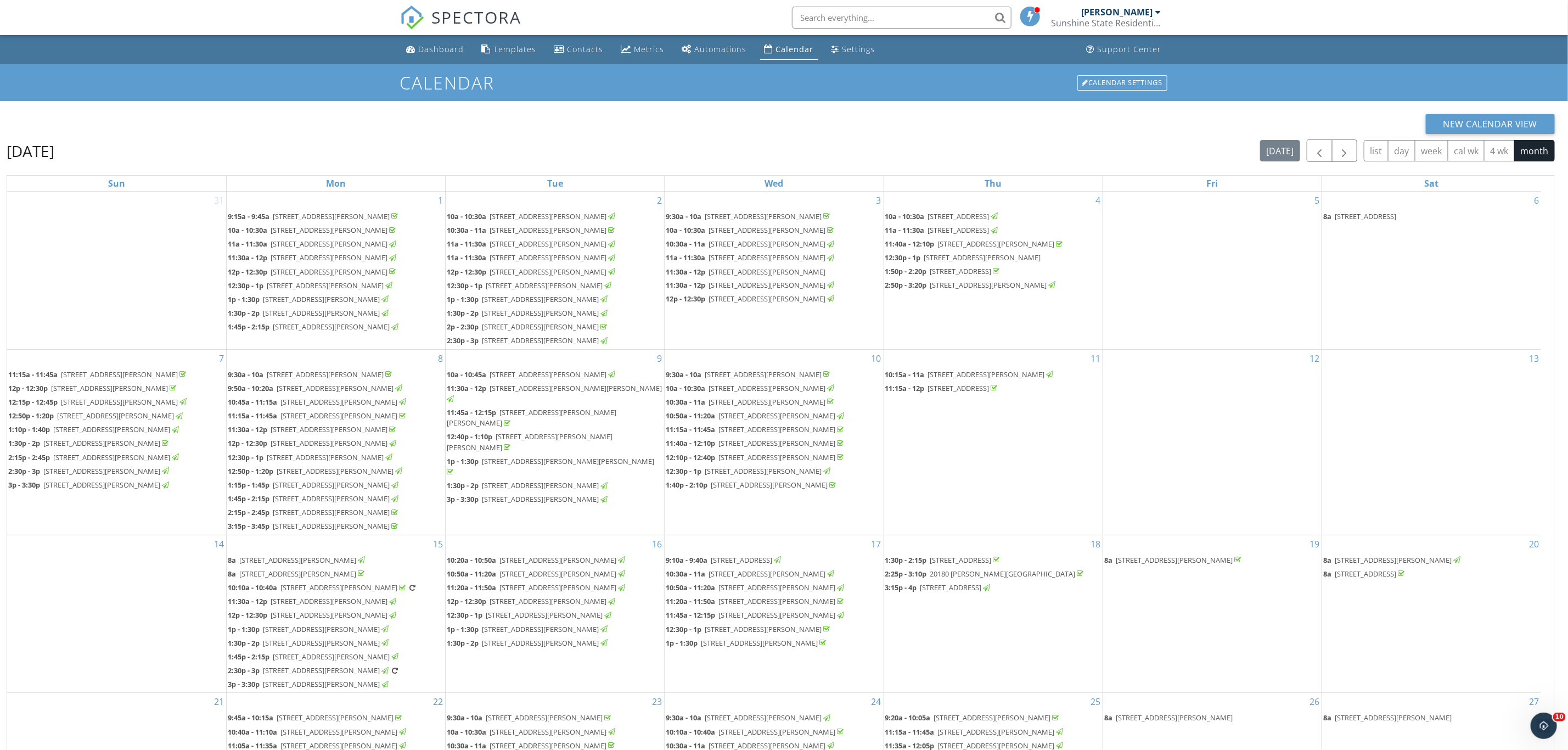
click at [914, 9] on input "text" at bounding box center [901, 17] width 220 height 22
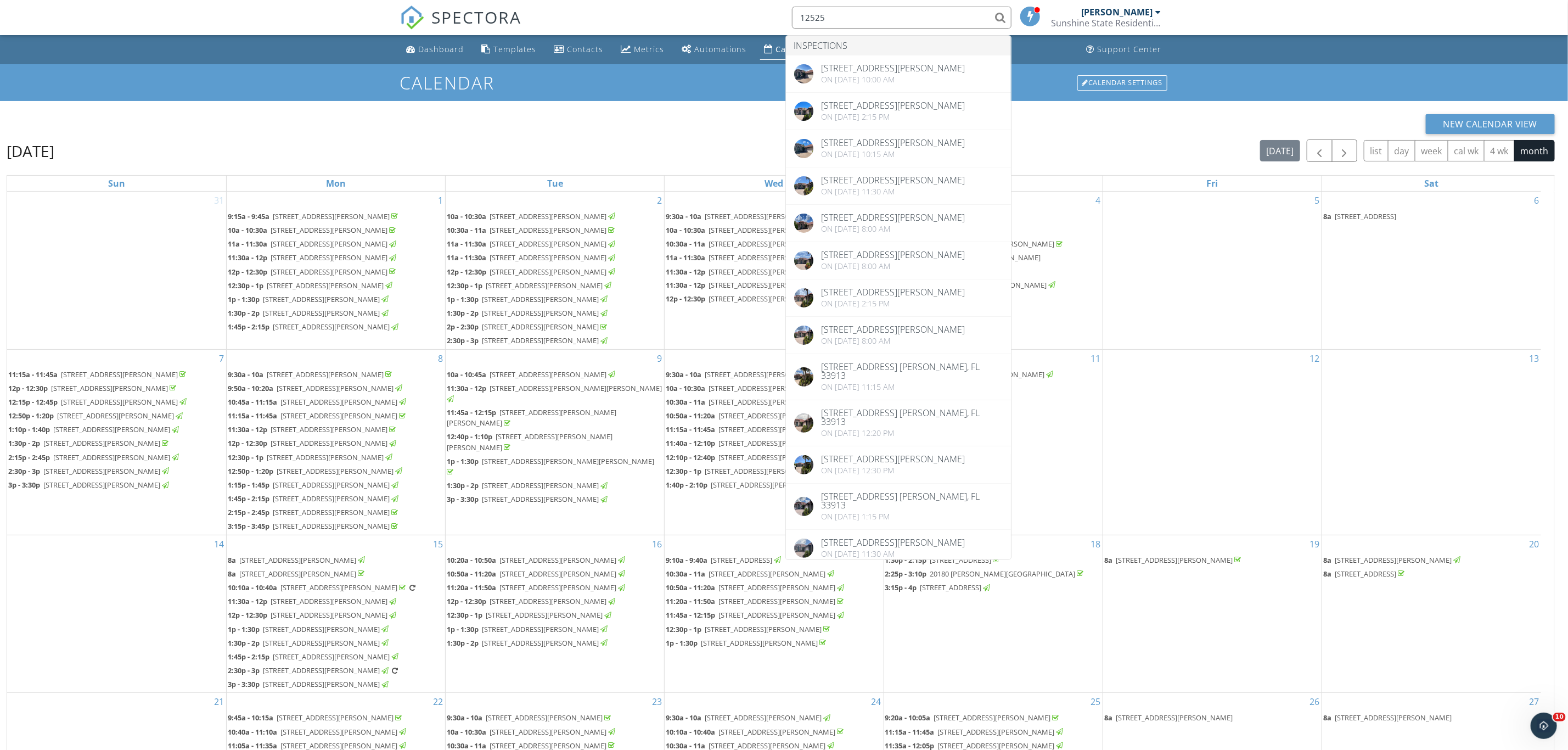
click at [1207, 298] on div "5" at bounding box center [1213, 271] width 219 height 158
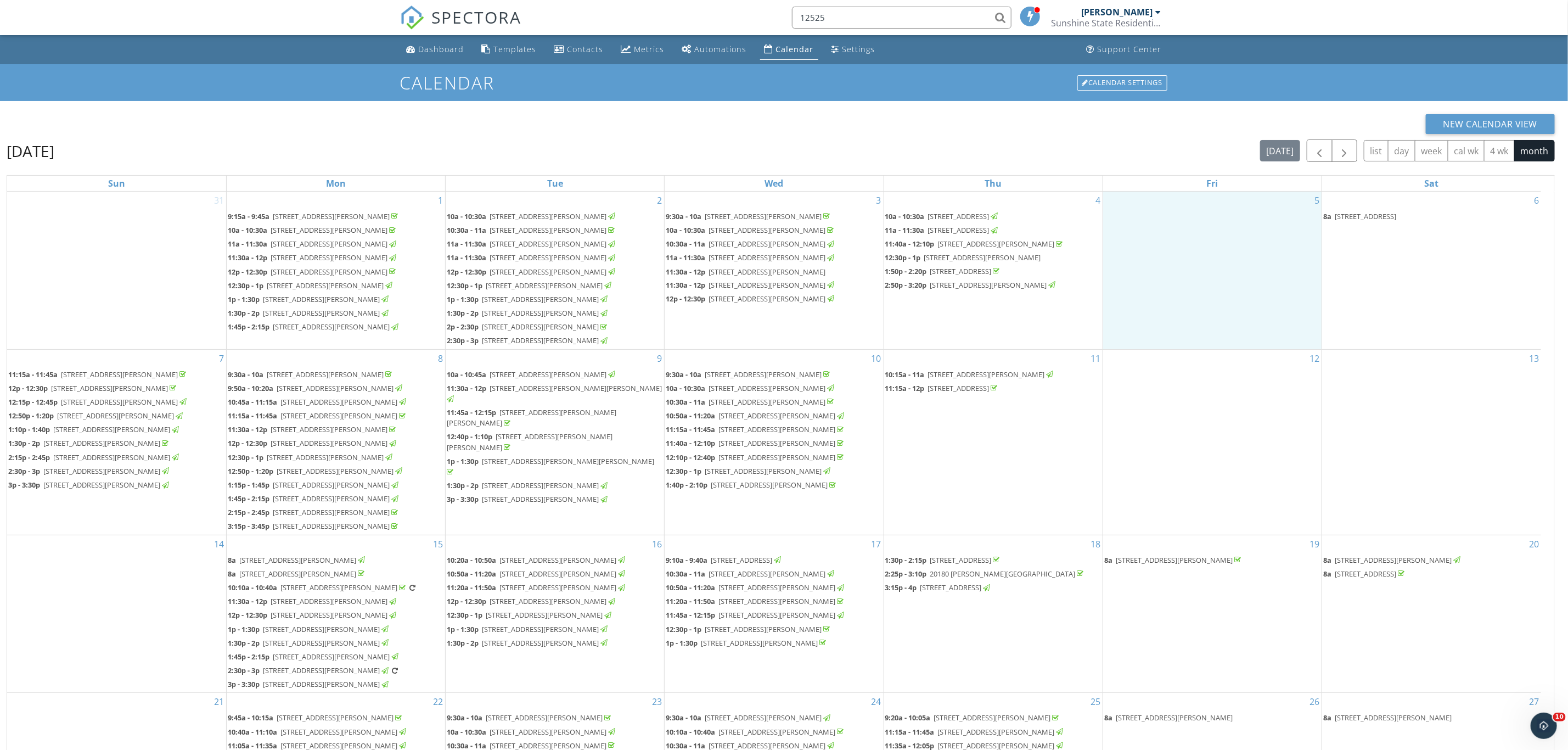
click at [968, 379] on span "12525 Astor Pl, Fort Myers 33913" at bounding box center [986, 375] width 117 height 10
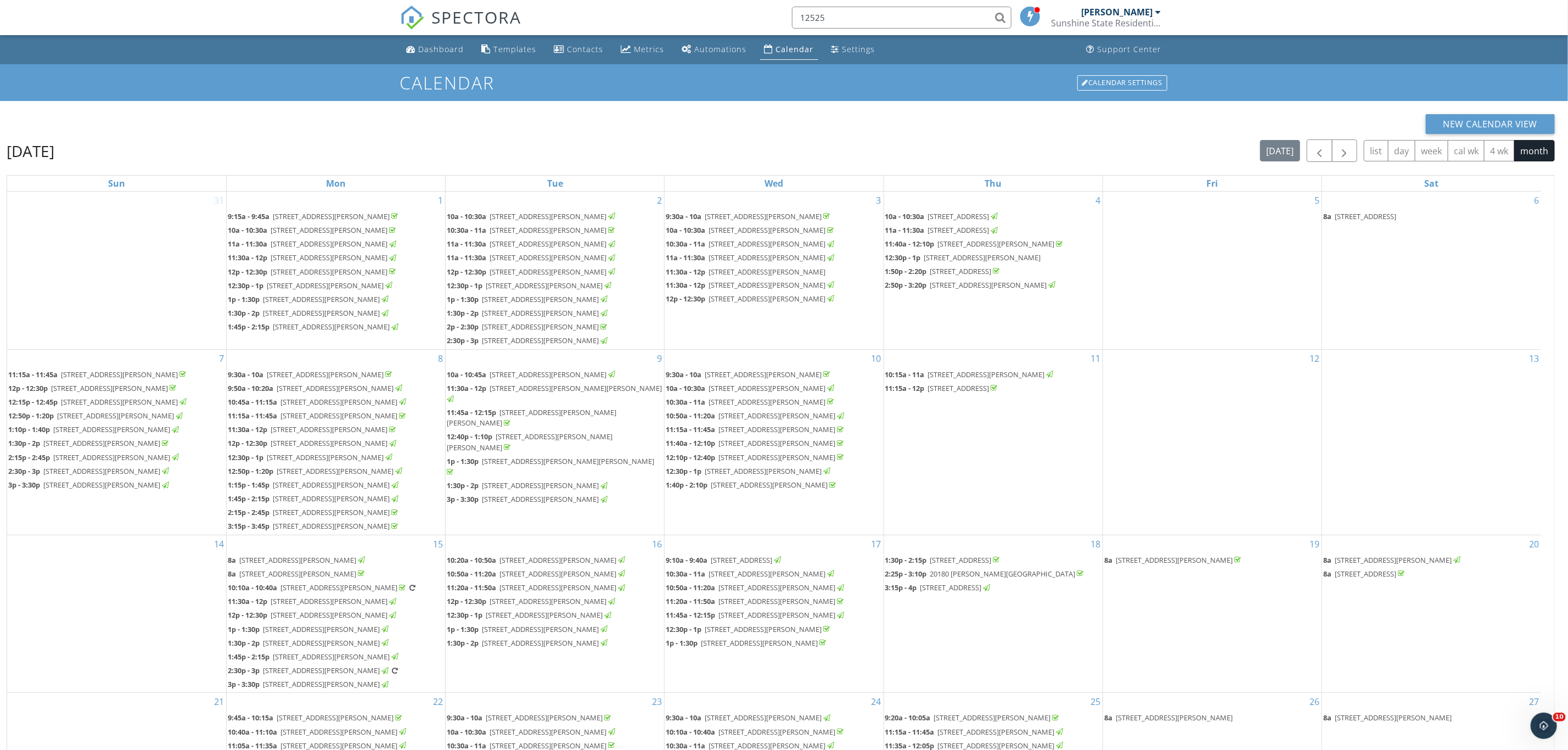
type input "12525"
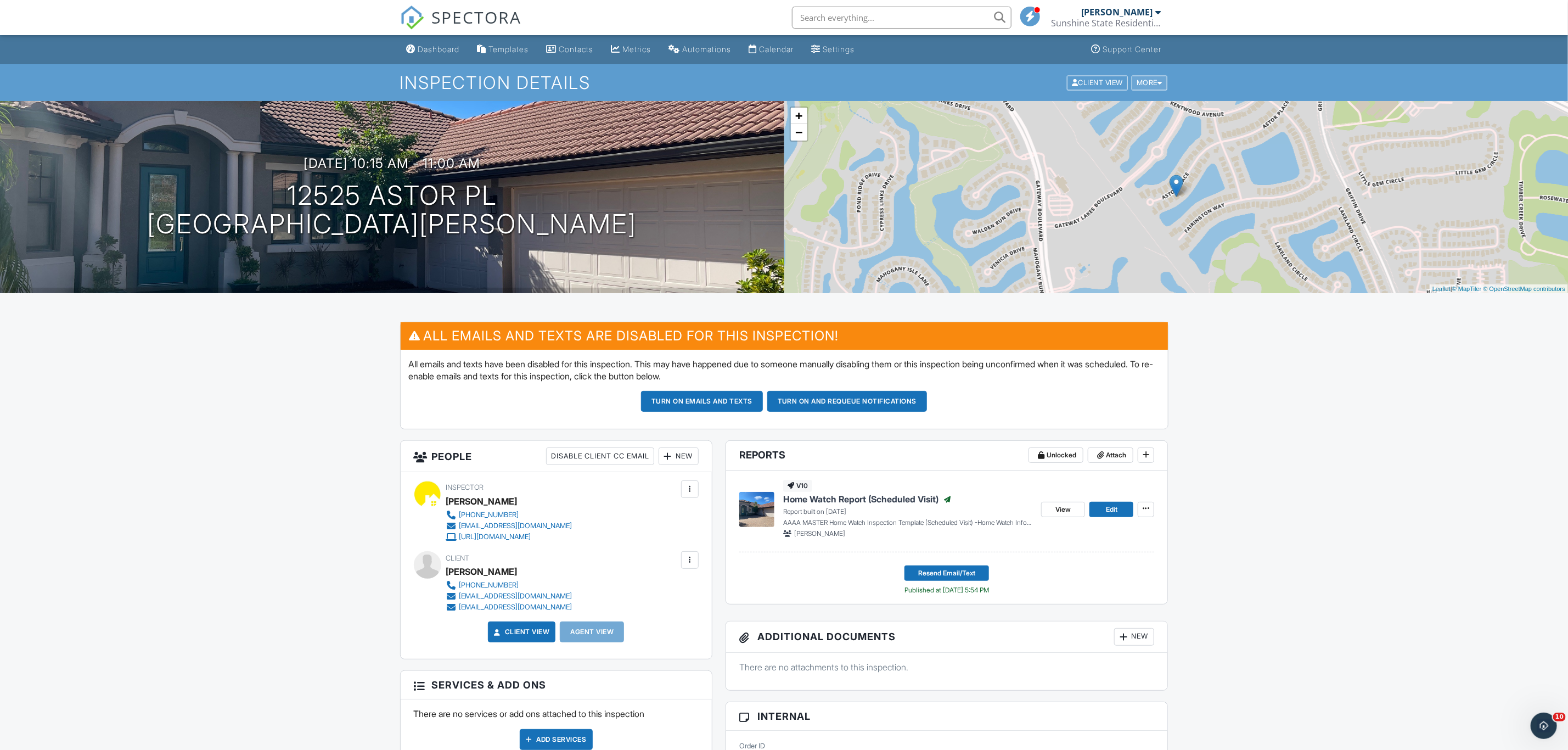
click at [1150, 83] on div "More" at bounding box center [1150, 83] width 36 height 15
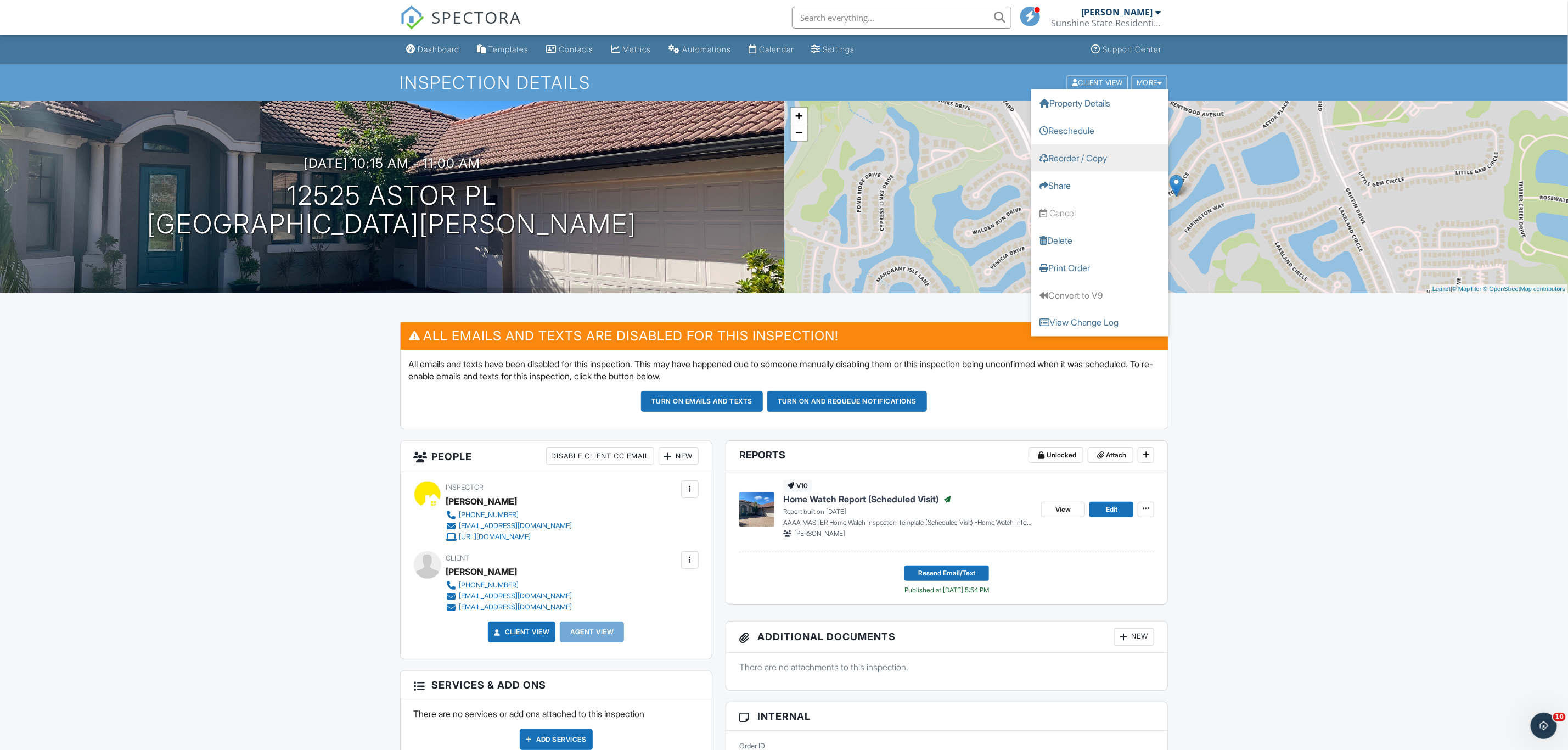
click at [1108, 152] on link "Reorder / Copy" at bounding box center [1100, 157] width 137 height 28
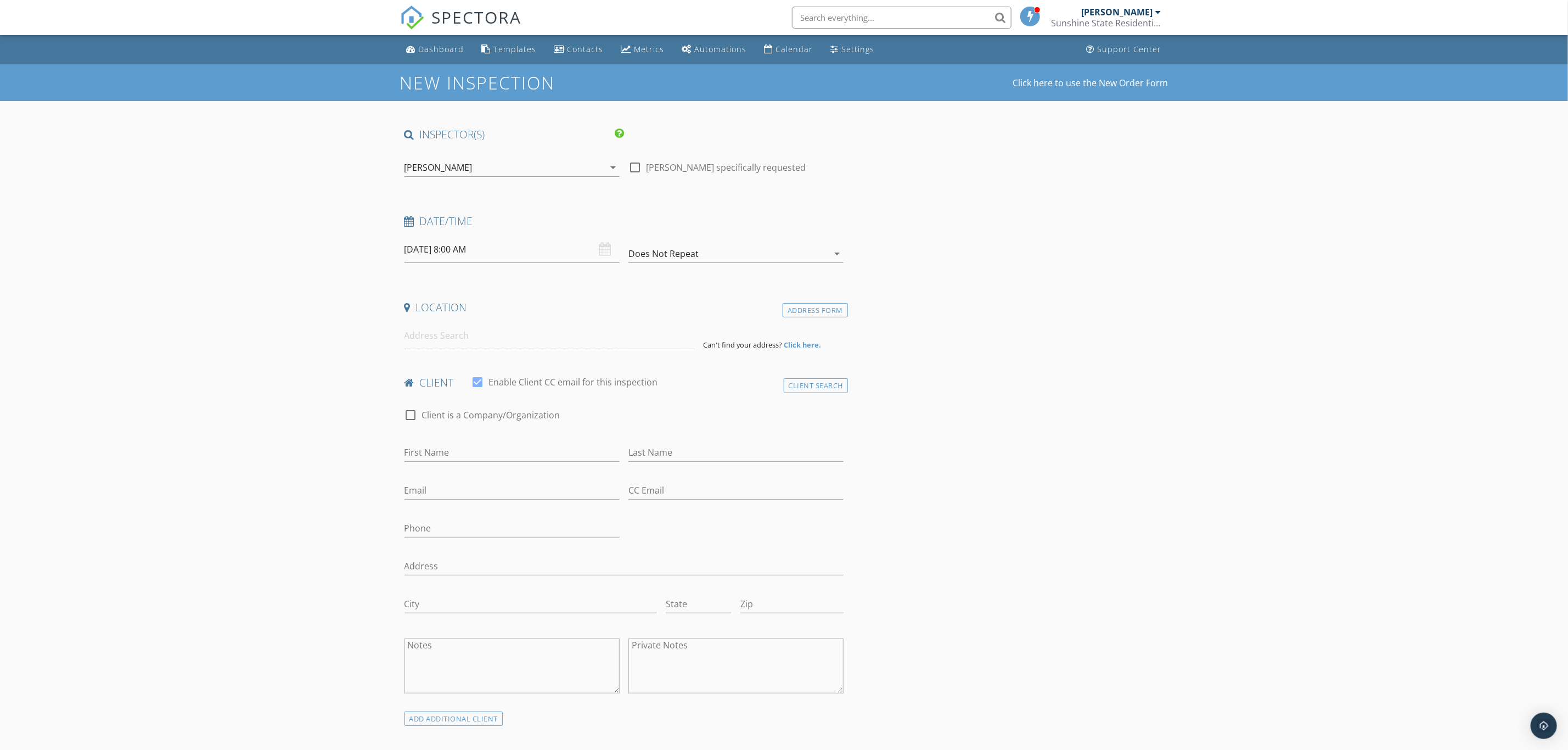
type input "[PERSON_NAME]"
type input "[EMAIL_ADDRESS][DOMAIN_NAME]"
type input "[PHONE_NUMBER]"
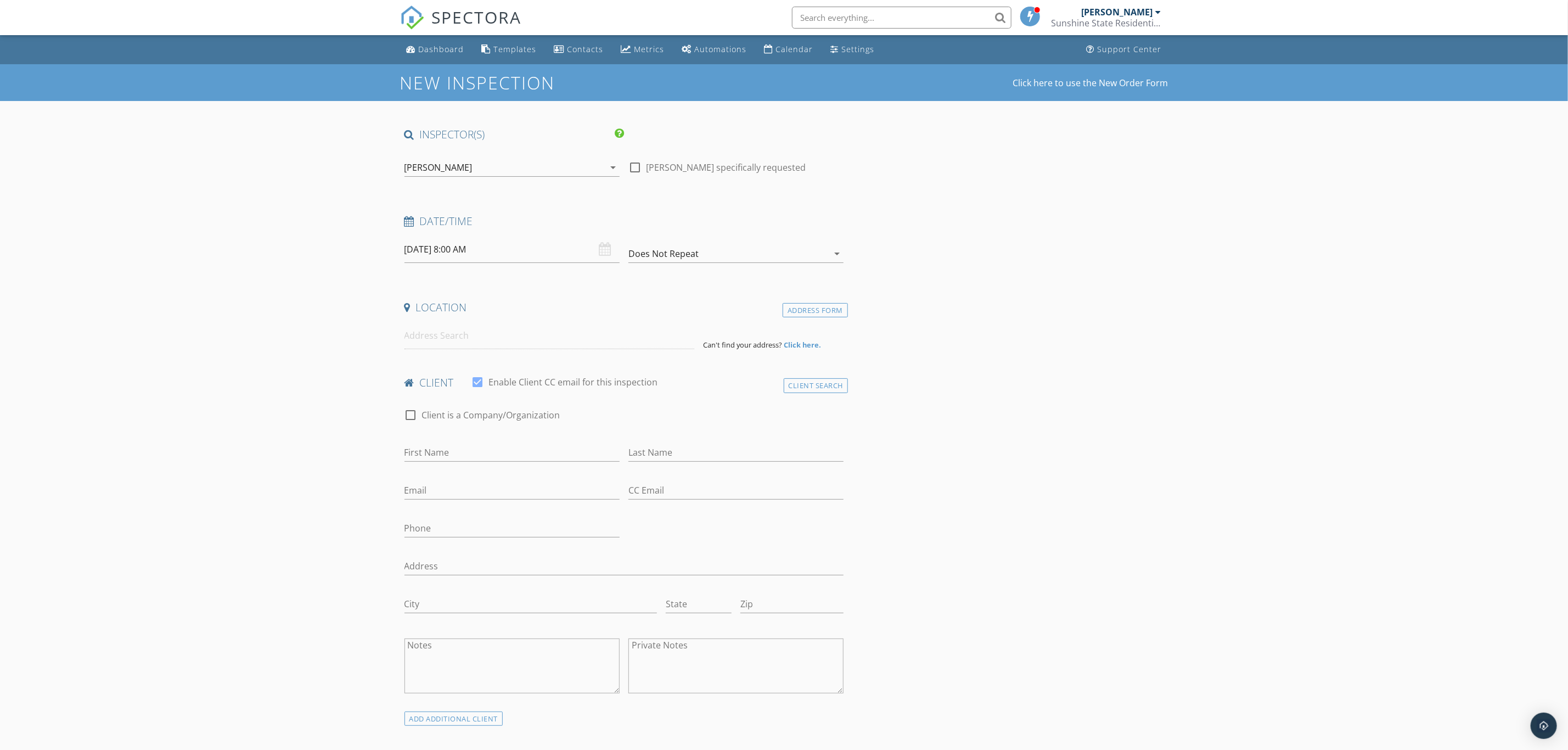
type input "[STREET_ADDRESS]"
type input "Ft. [PERSON_NAME]"
type input "FL"
type input "33913"
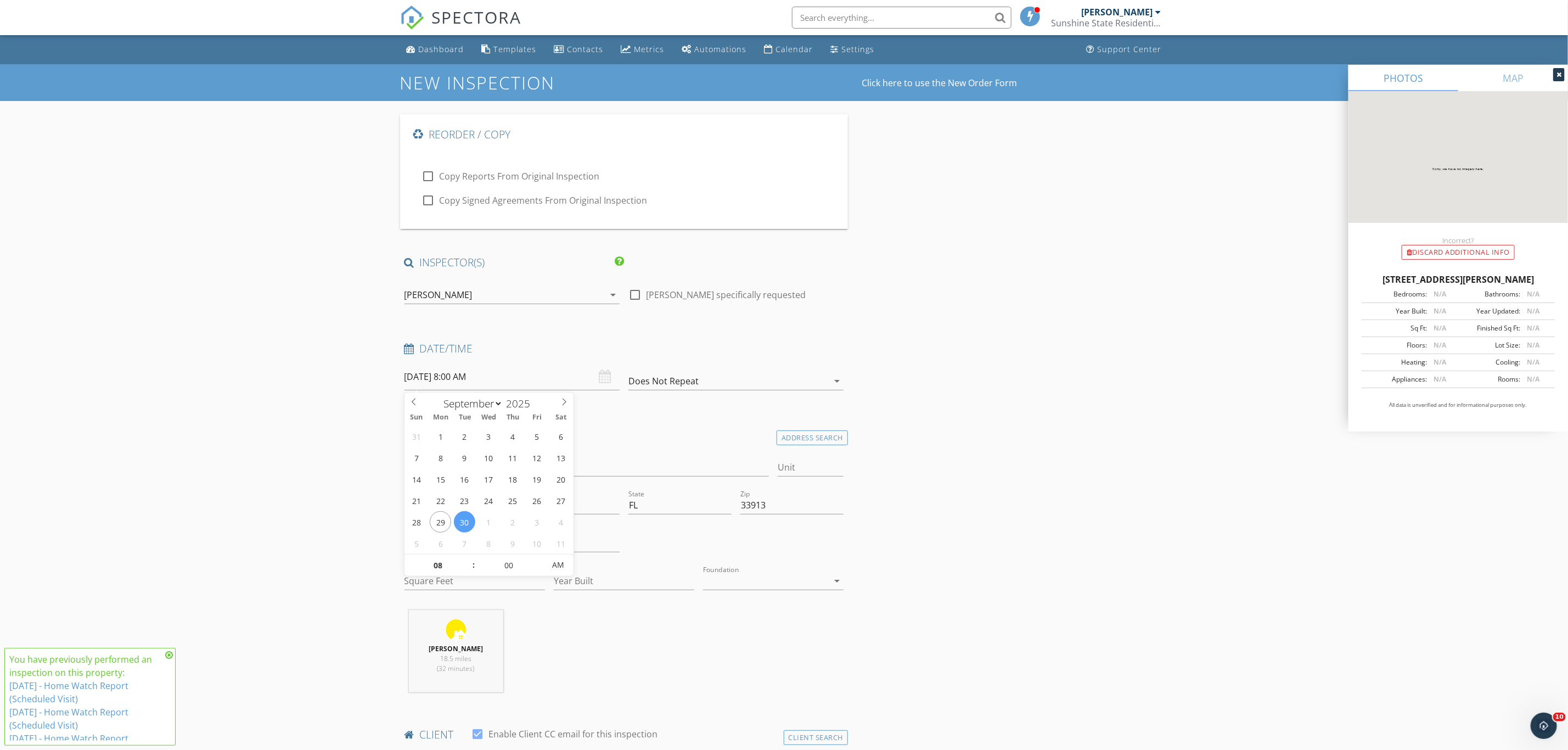
click at [506, 367] on input "09/30/2025 8:00 AM" at bounding box center [512, 376] width 215 height 27
type input "[DATE] 8:00 AM"
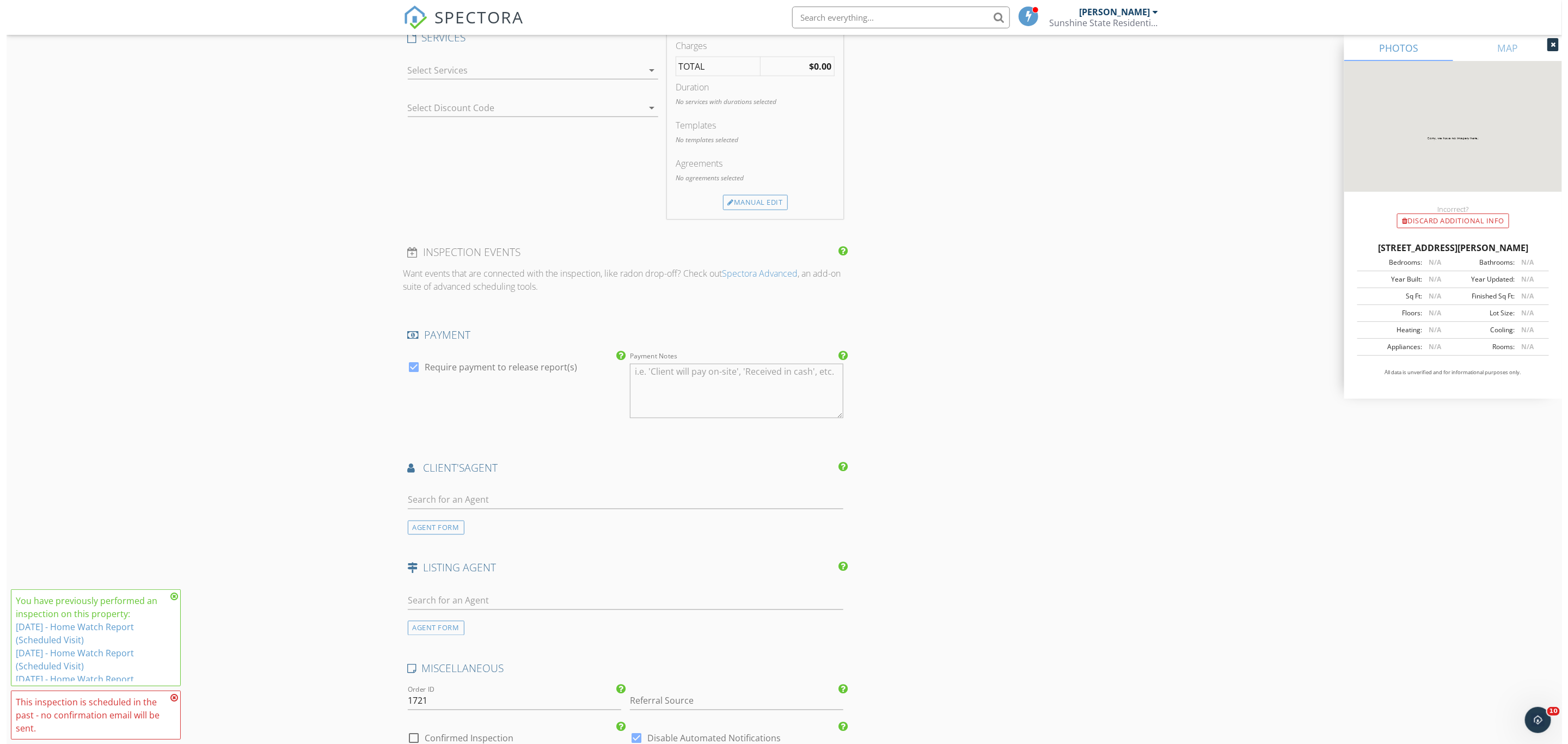
scroll to position [1362, 0]
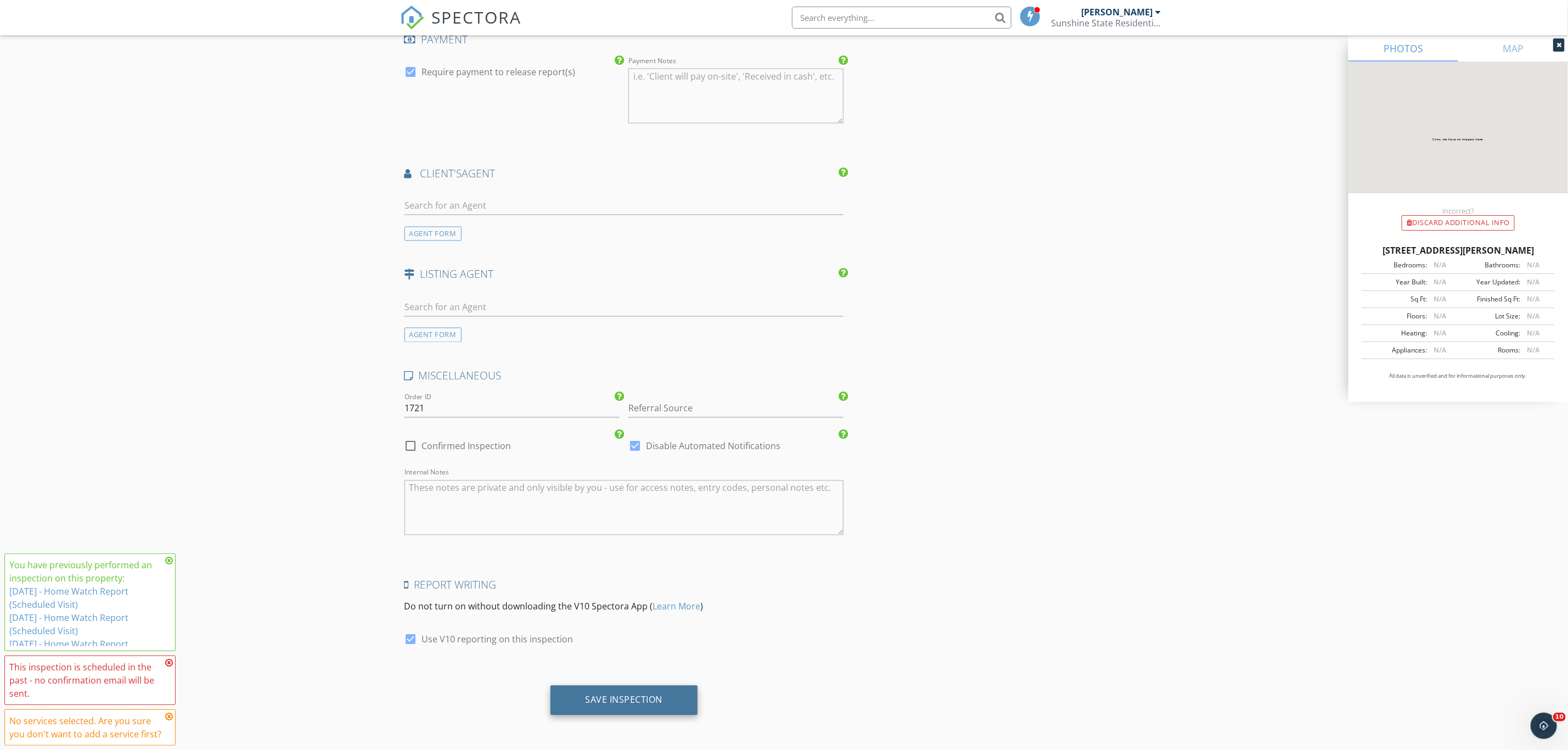
click at [647, 700] on div "Save Inspection" at bounding box center [623, 701] width 77 height 11
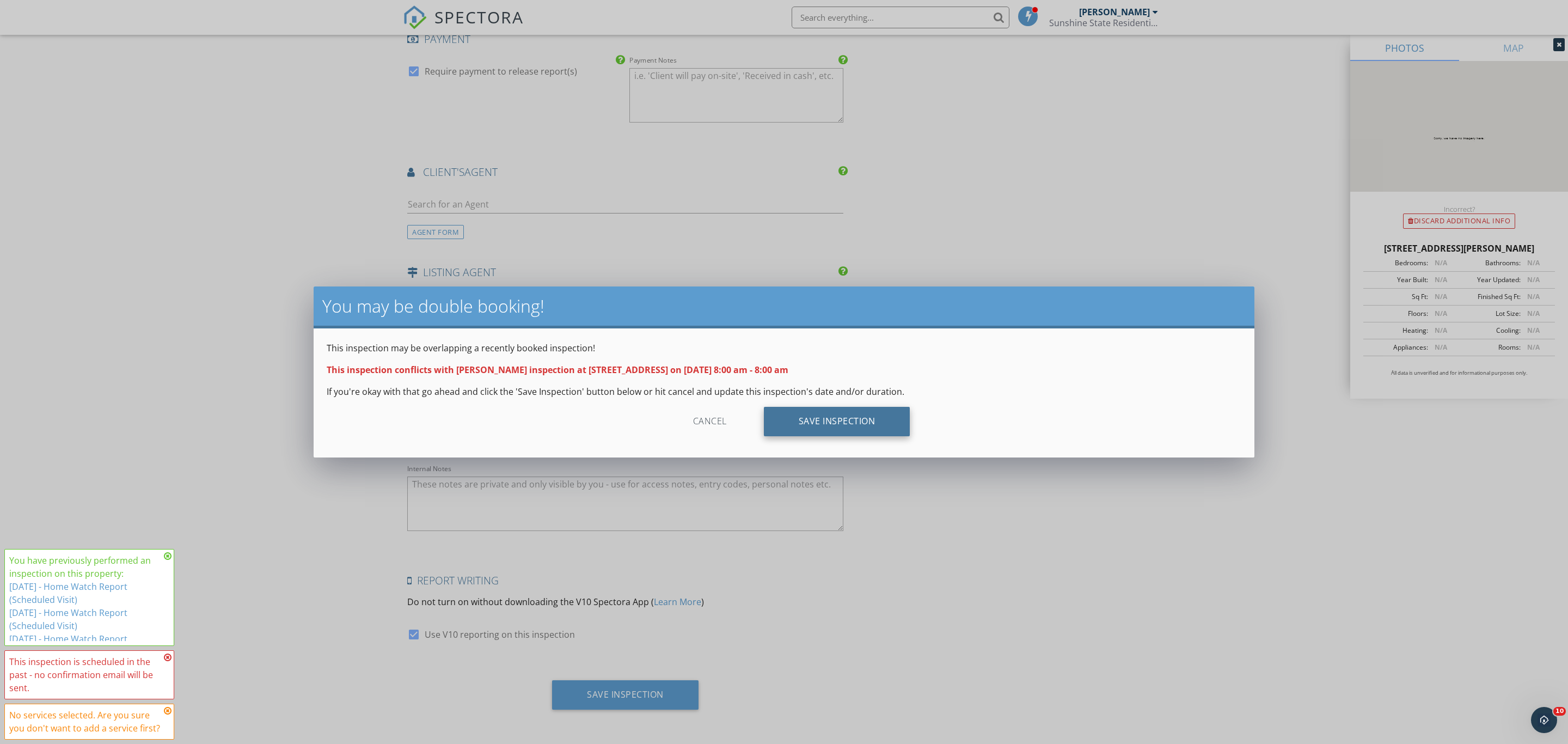
click at [813, 420] on div "Save Inspection" at bounding box center [836, 421] width 146 height 29
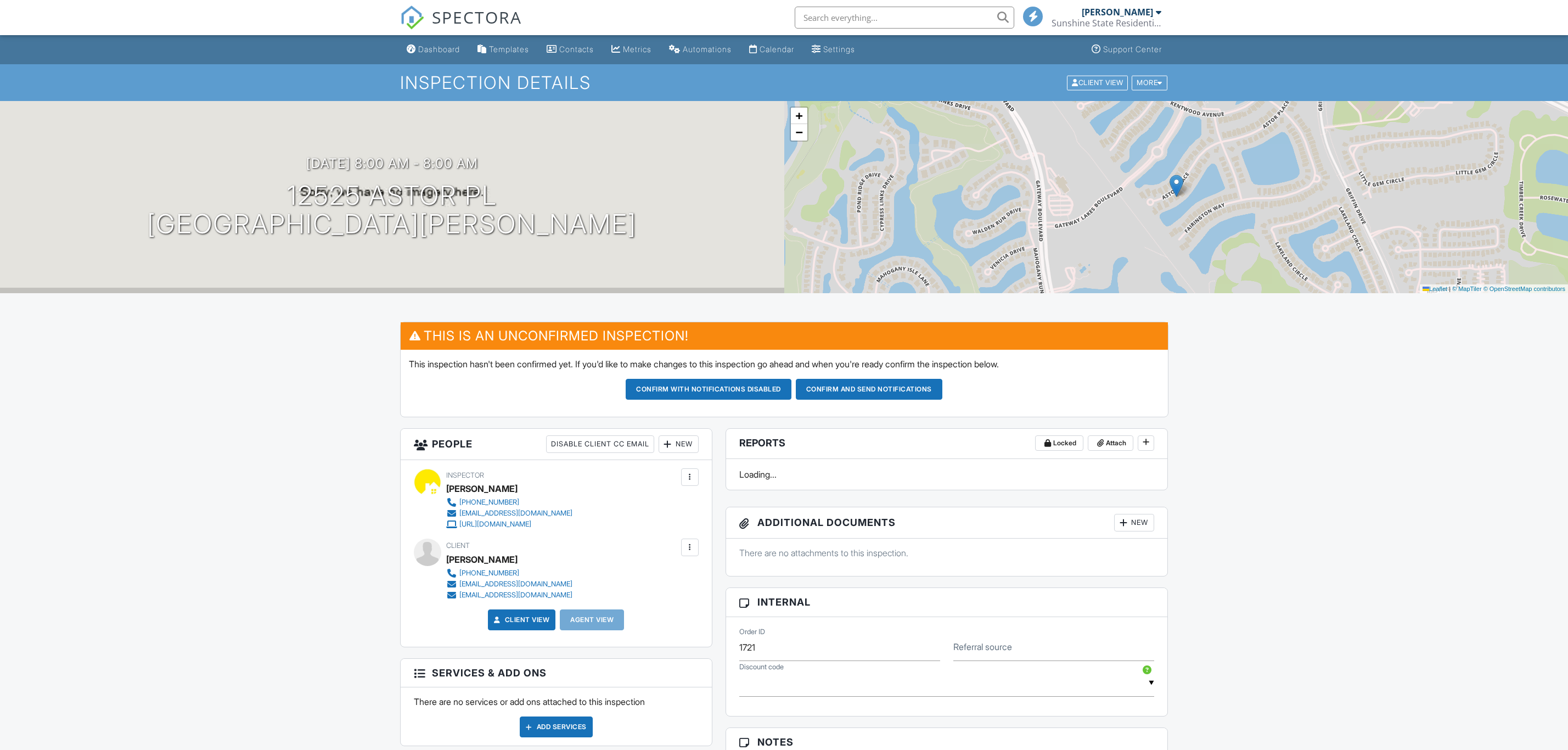
click at [712, 388] on button "Confirm with notifications disabled" at bounding box center [708, 389] width 165 height 21
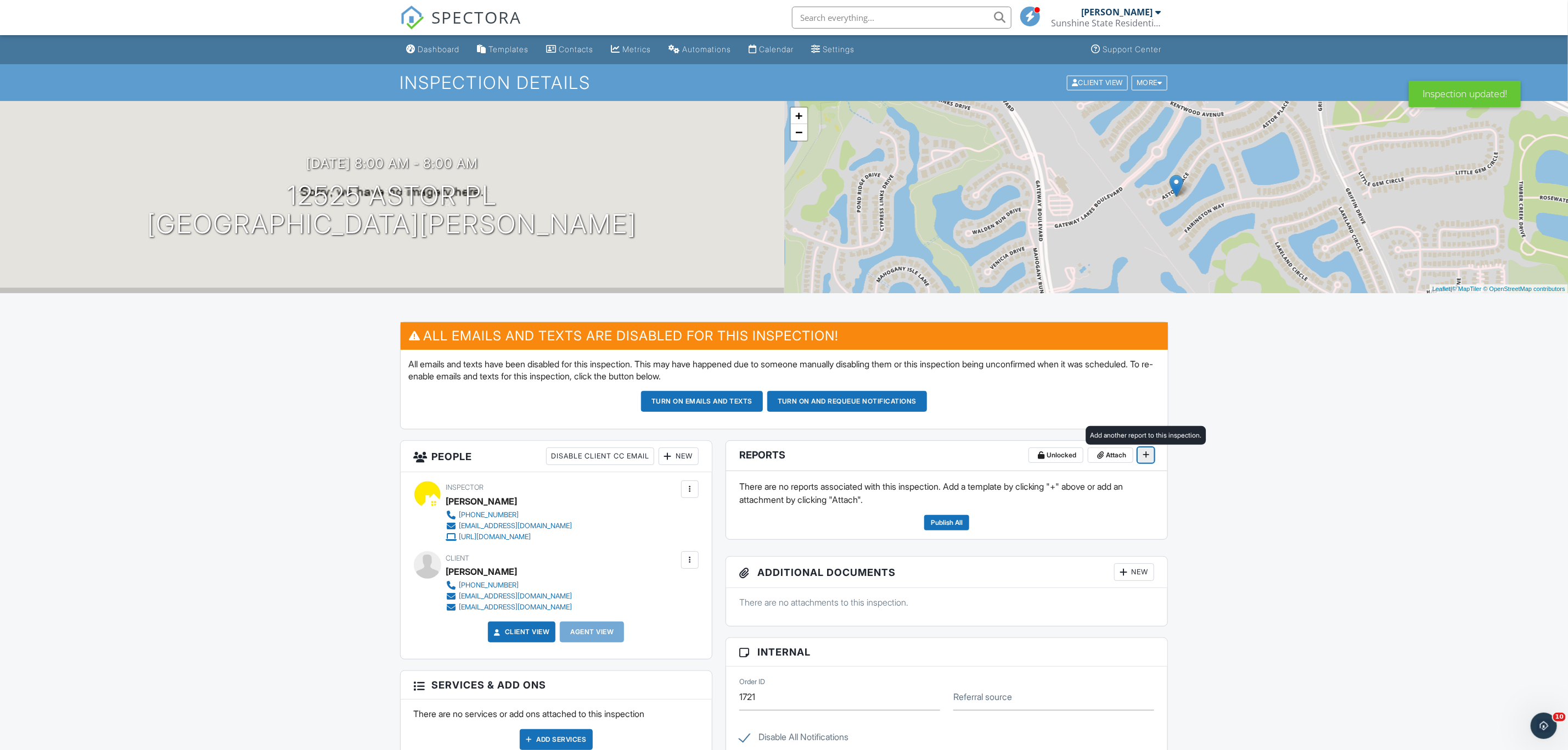
click at [1148, 455] on icon at bounding box center [1145, 454] width 7 height 8
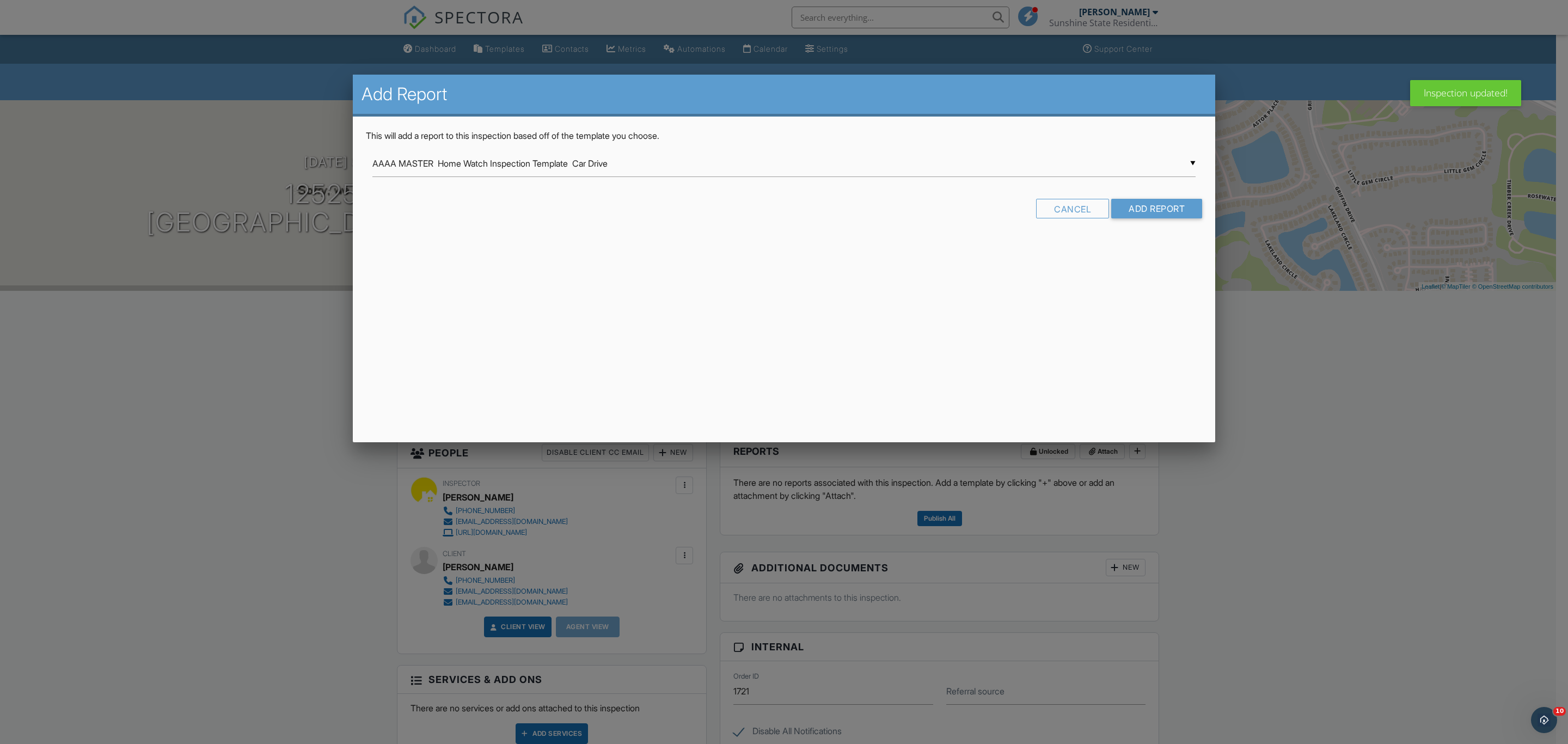
click at [923, 162] on div "▼ AAAA MASTER Home Watch Inspection Template Car Drive AAAA MASTER Home Watch I…" at bounding box center [784, 163] width 823 height 26
click at [916, 185] on span "AAAA MASTER Home Watch Inspection Template (Scheduled Visit) -Home Watch Info g…" at bounding box center [784, 190] width 823 height 27
type input "AAAA MASTER Home Watch Inspection Template (Scheduled Visit) -Home Watch Info g…"
click at [1148, 209] on input "Add Report" at bounding box center [1157, 208] width 91 height 20
